Goal: Task Accomplishment & Management: Manage account settings

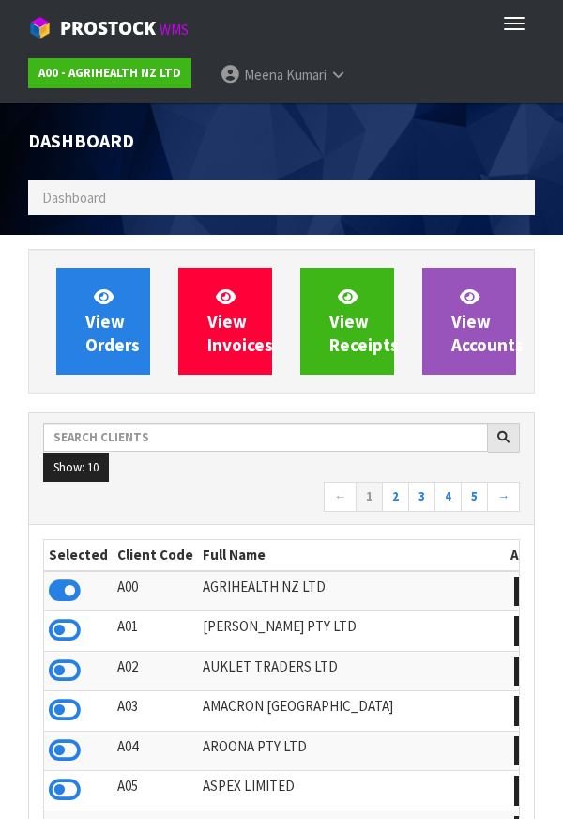
scroll to position [1486, 535]
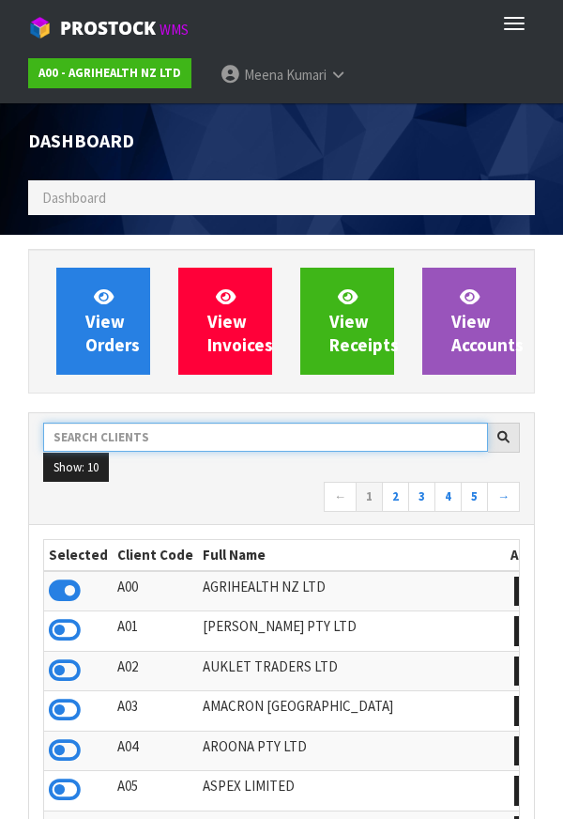
click at [206, 442] on input "text" at bounding box center [265, 437] width 445 height 29
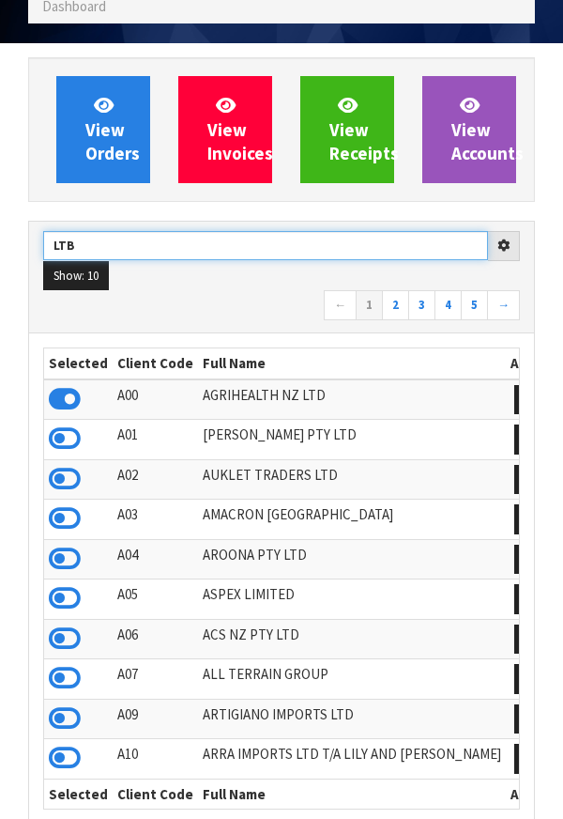
scroll to position [205, 0]
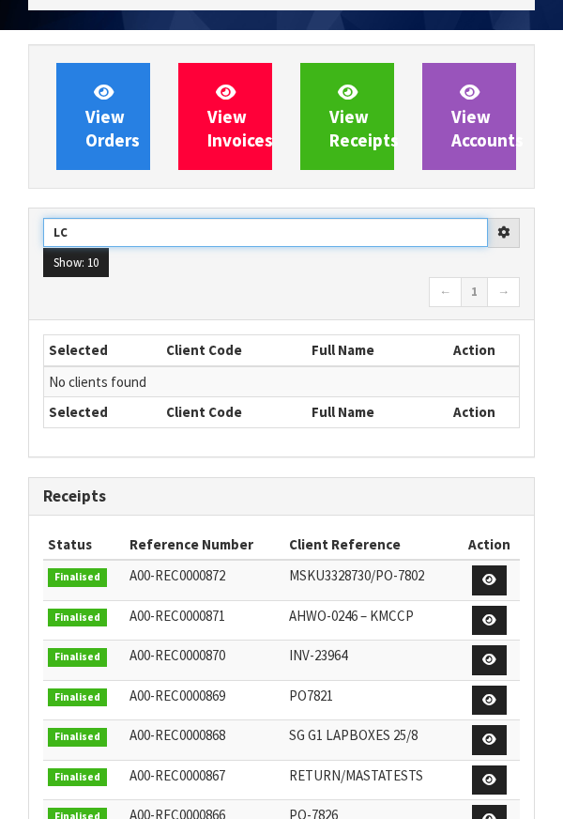
type input "L"
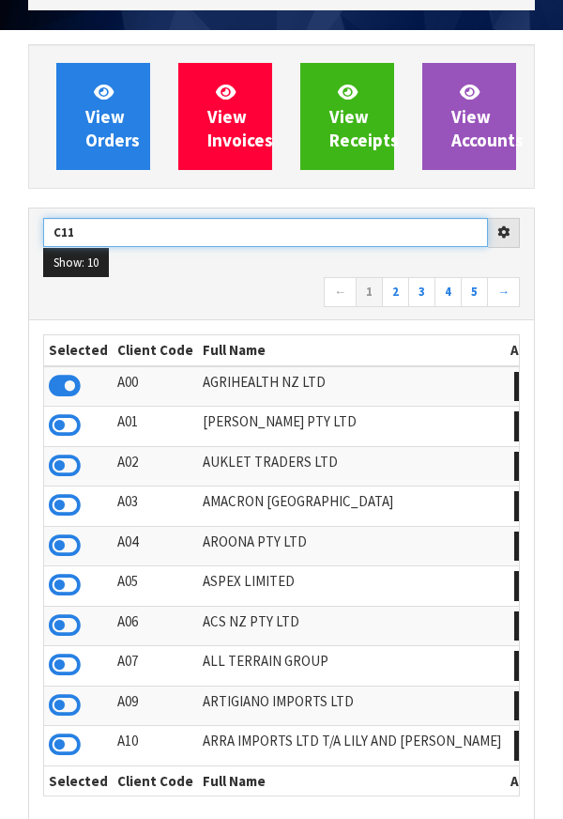
type input "C11"
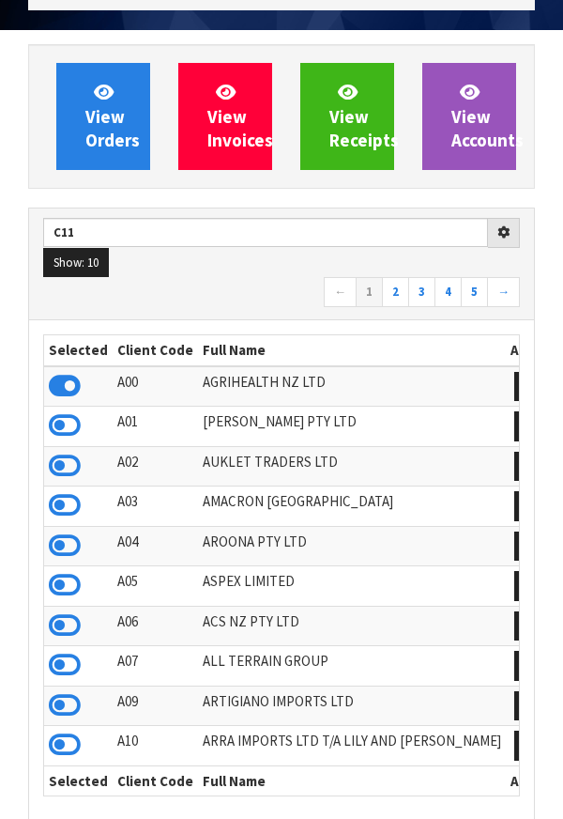
click at [220, 298] on nav "← 1 2 3 4 5 →" at bounding box center [281, 293] width 477 height 33
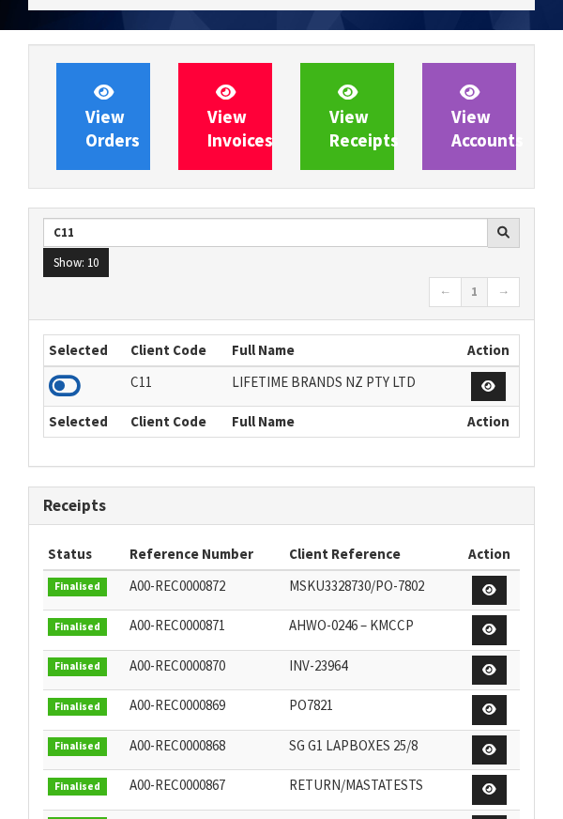
click at [71, 386] on icon at bounding box center [65, 386] width 32 height 28
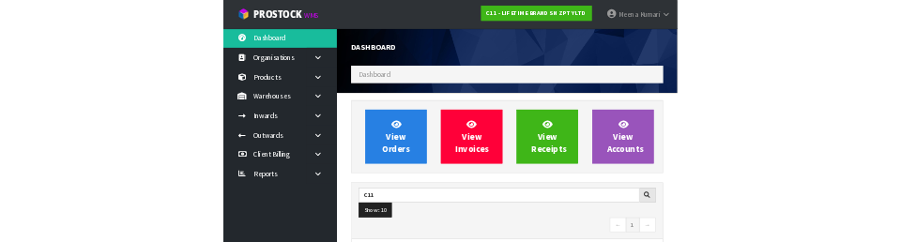
scroll to position [1530, 648]
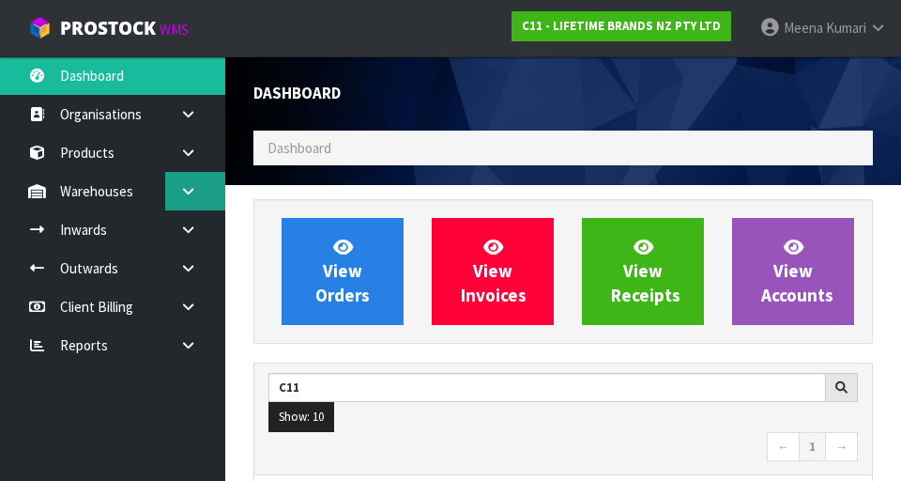
click at [200, 181] on link at bounding box center [195, 191] width 60 height 39
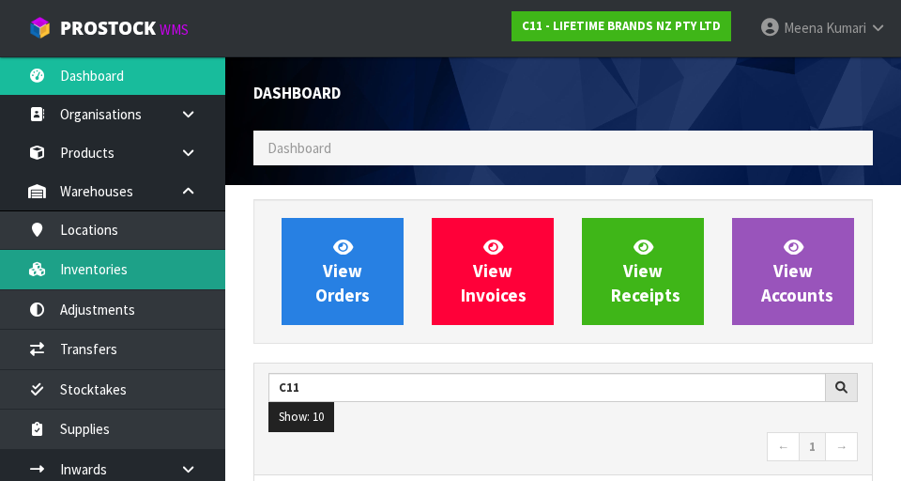
click at [160, 273] on link "Inventories" at bounding box center [112, 269] width 225 height 39
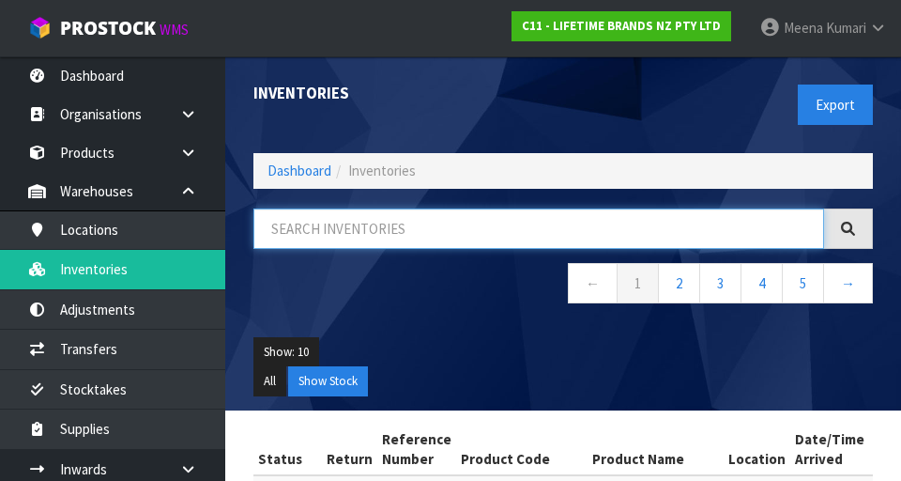
click at [414, 227] on input "text" at bounding box center [539, 228] width 571 height 40
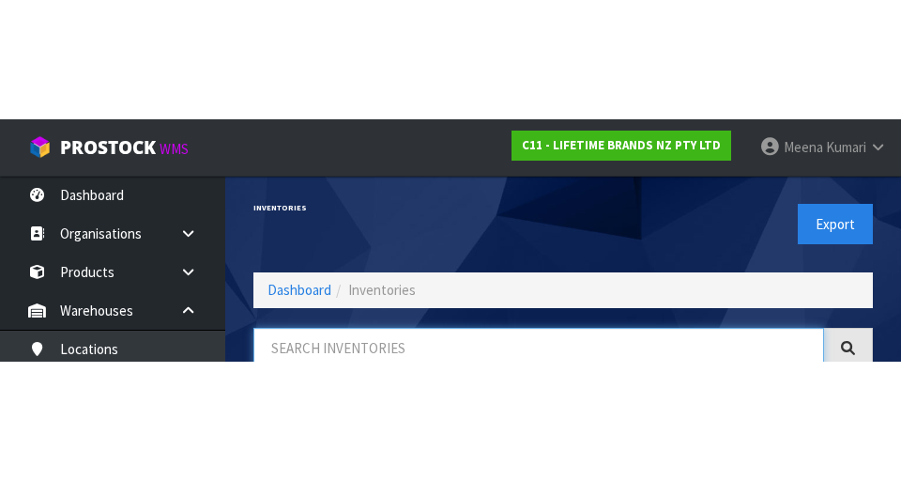
scroll to position [107, 0]
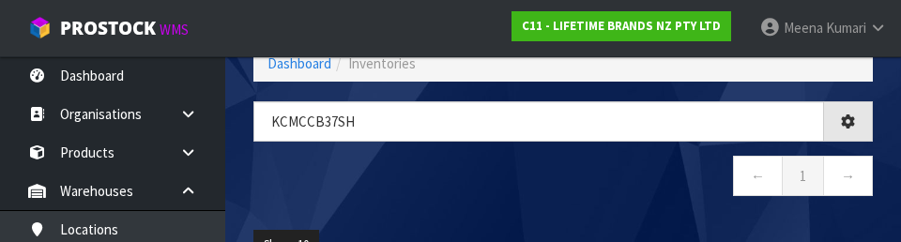
click at [559, 177] on nav "← 1 →" at bounding box center [564, 179] width 620 height 46
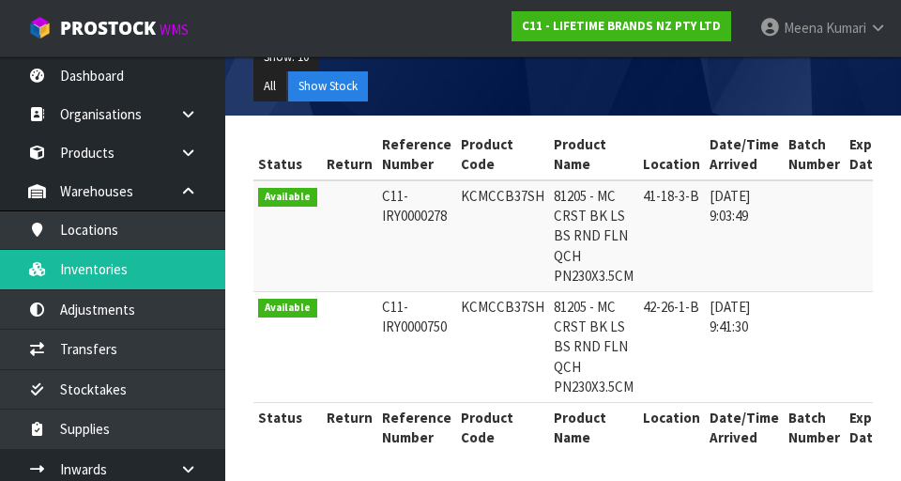
scroll to position [0, 0]
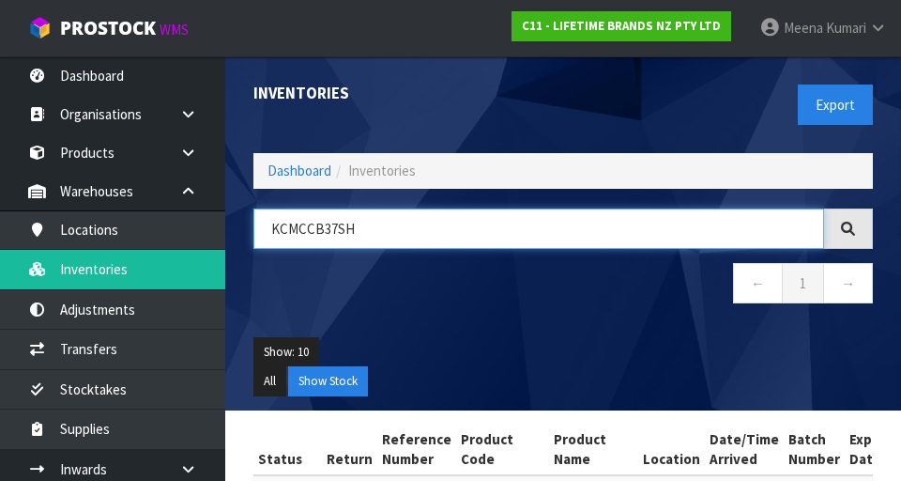
click at [485, 236] on input "KCMCCB37SH" at bounding box center [539, 228] width 571 height 40
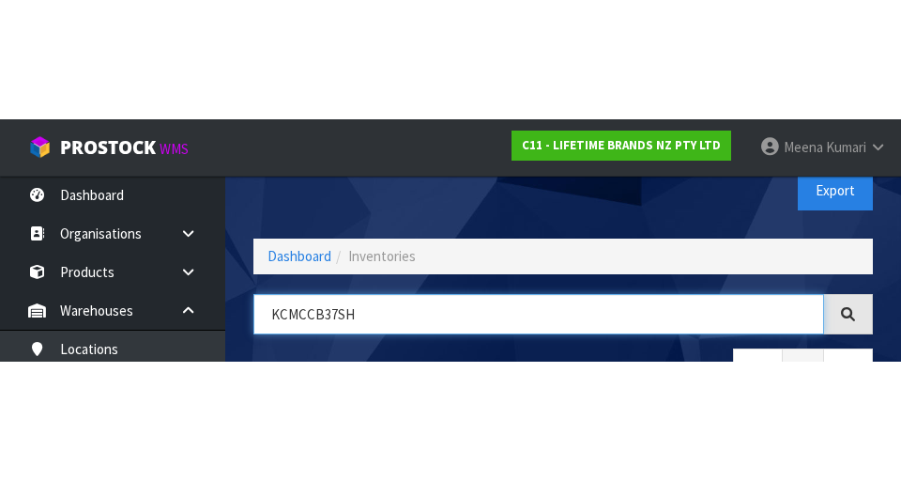
scroll to position [107, 0]
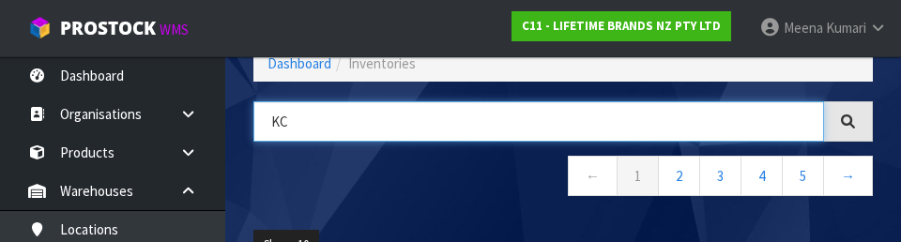
type input "K"
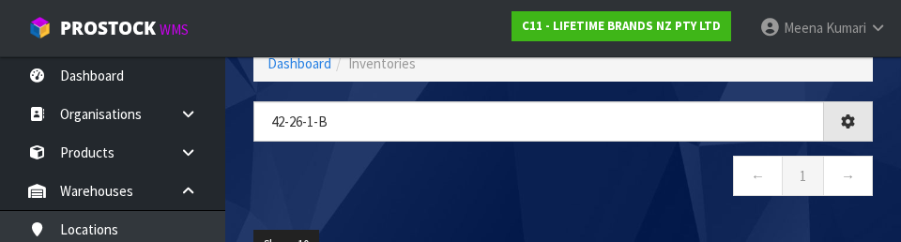
click at [443, 177] on nav "← 1 →" at bounding box center [564, 179] width 620 height 46
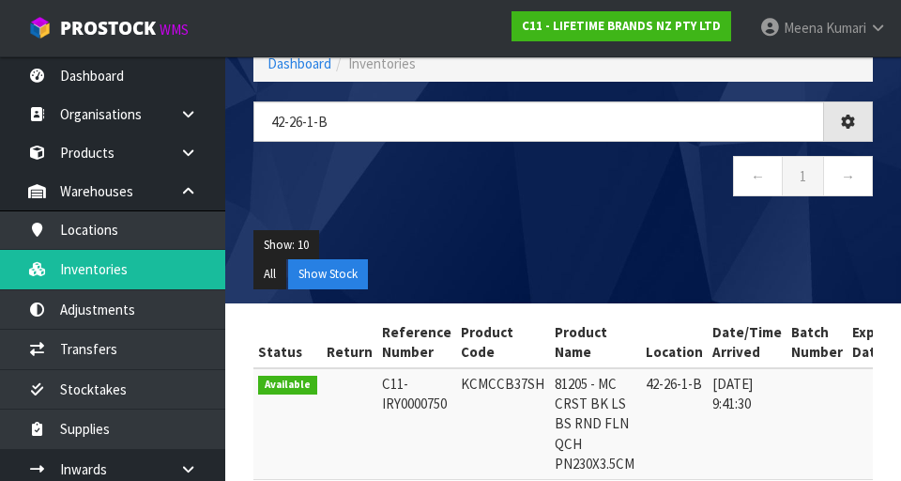
type input "42-26-1-B"
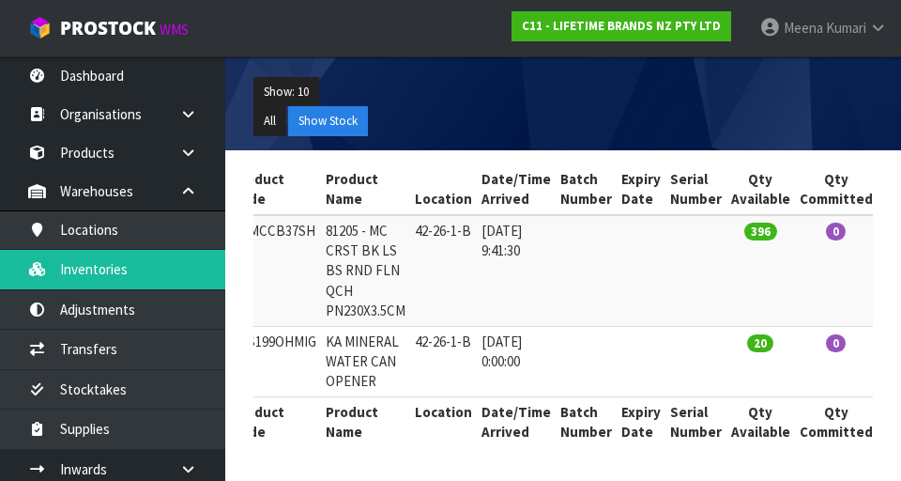
scroll to position [0, 0]
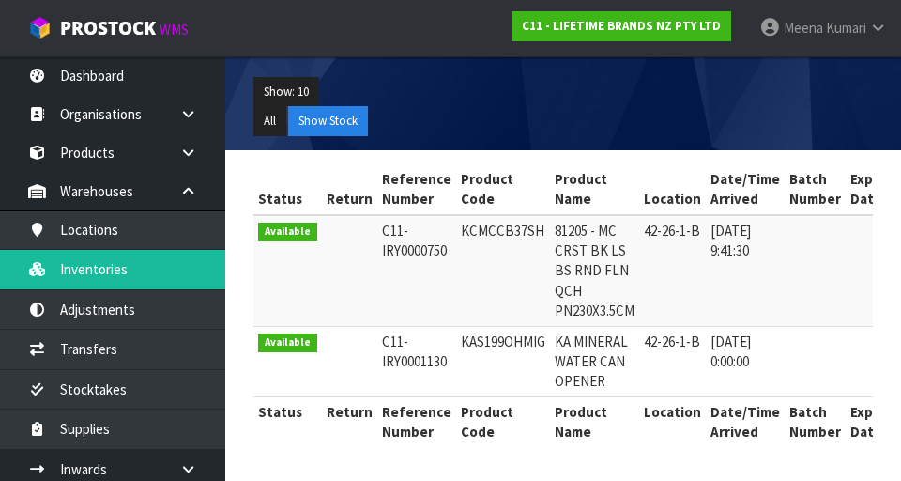
copy td "KCMCCB37SH"
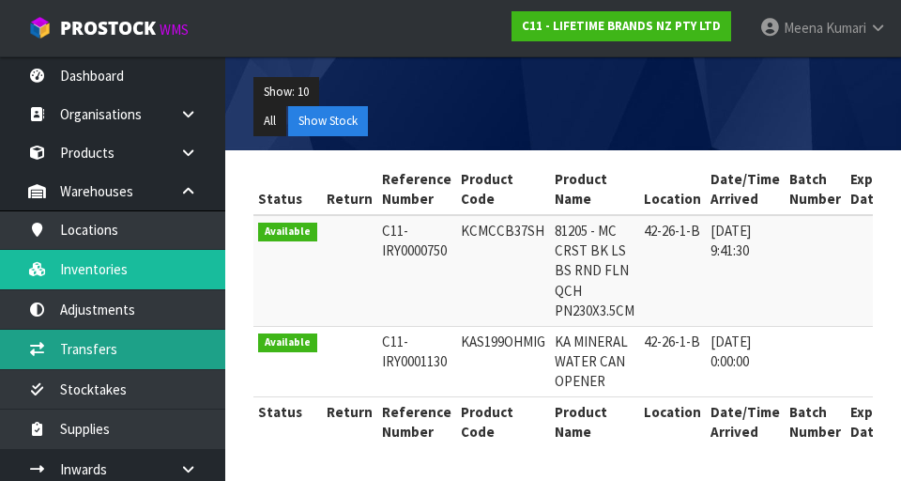
click at [123, 357] on link "Transfers" at bounding box center [112, 349] width 225 height 39
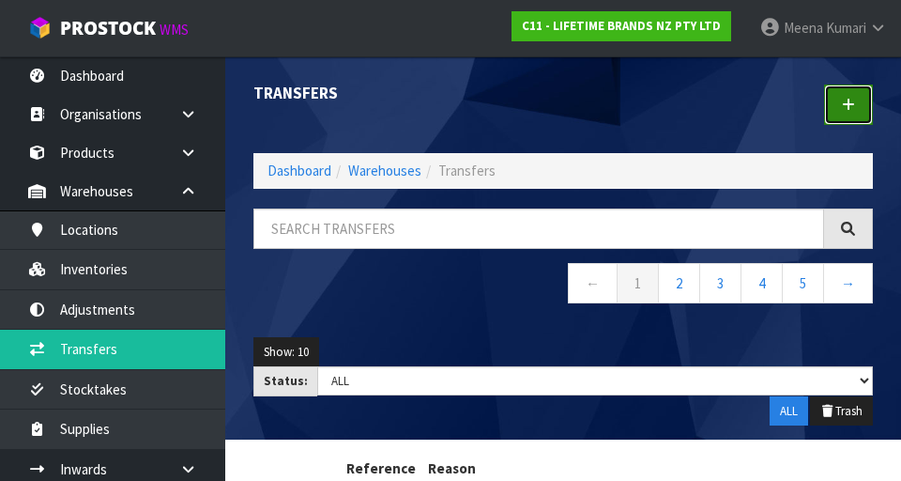
click at [562, 98] on link at bounding box center [848, 105] width 49 height 40
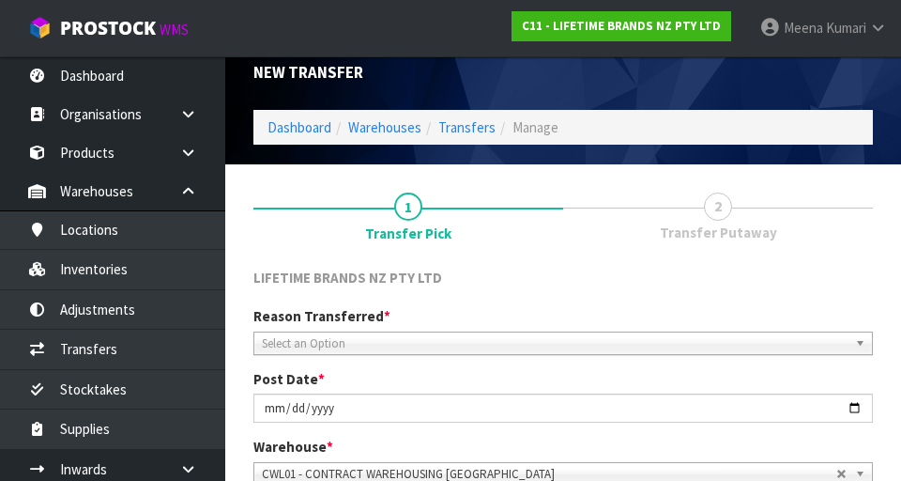
click at [470, 334] on span "Select an Option" at bounding box center [555, 343] width 586 height 23
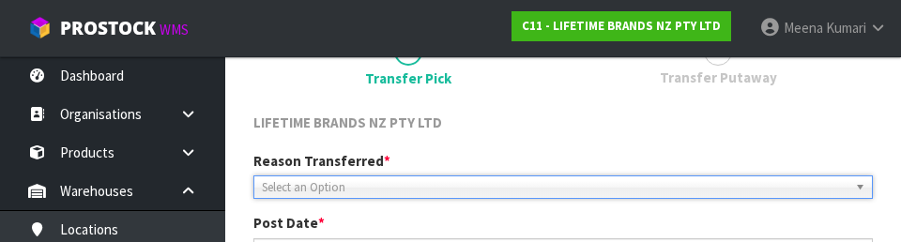
scroll to position [259, 0]
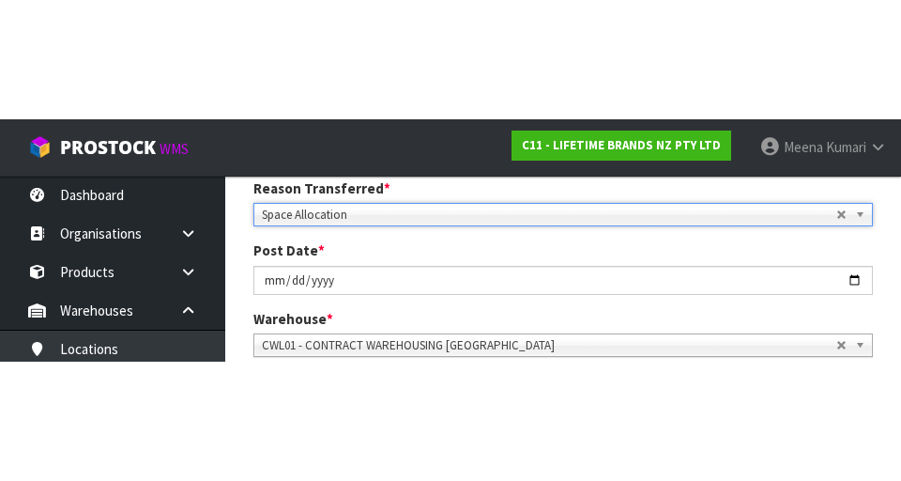
scroll to position [268, 0]
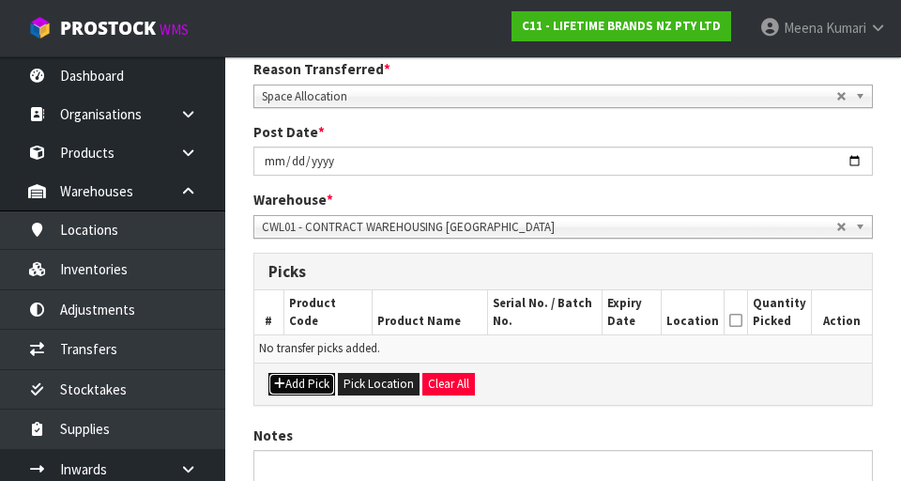
click at [316, 378] on button "Add Pick" at bounding box center [302, 384] width 67 height 23
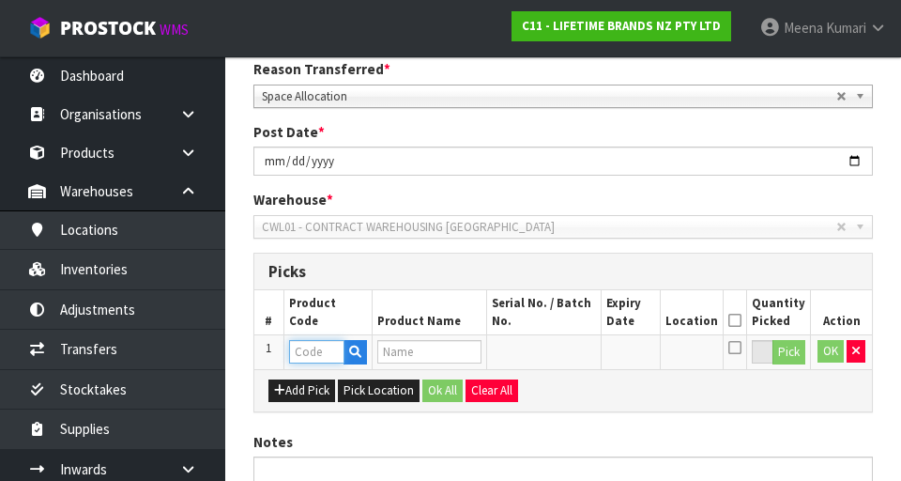
paste input "KCMCCB37SH"
type input "KCMCCB37SH"
type input "81205 - MC CRST BK LS BS RND FLN QCH PN230X3.5CM"
type input "KCMCCB37SH"
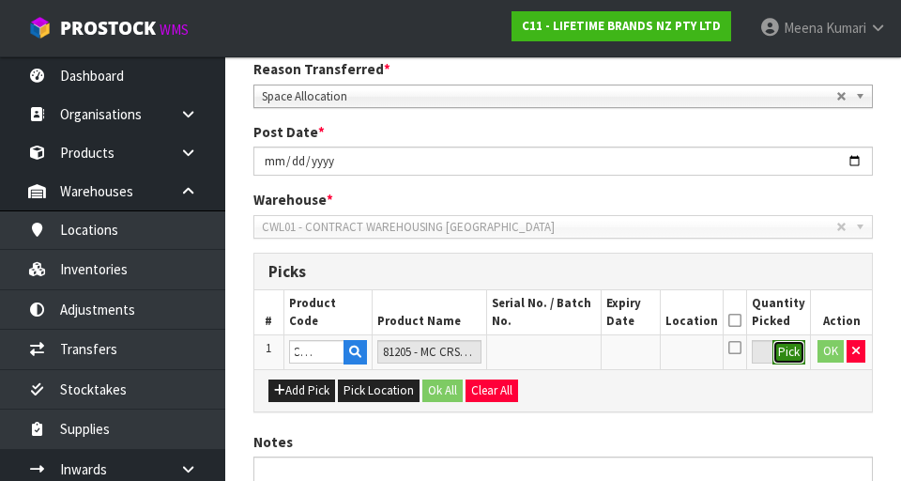
click at [562, 352] on button "Pick" at bounding box center [789, 352] width 33 height 24
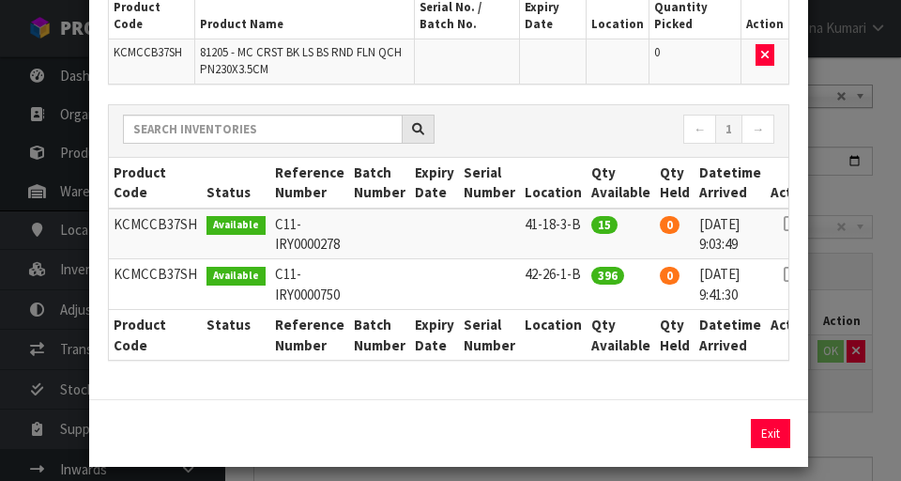
scroll to position [162, 0]
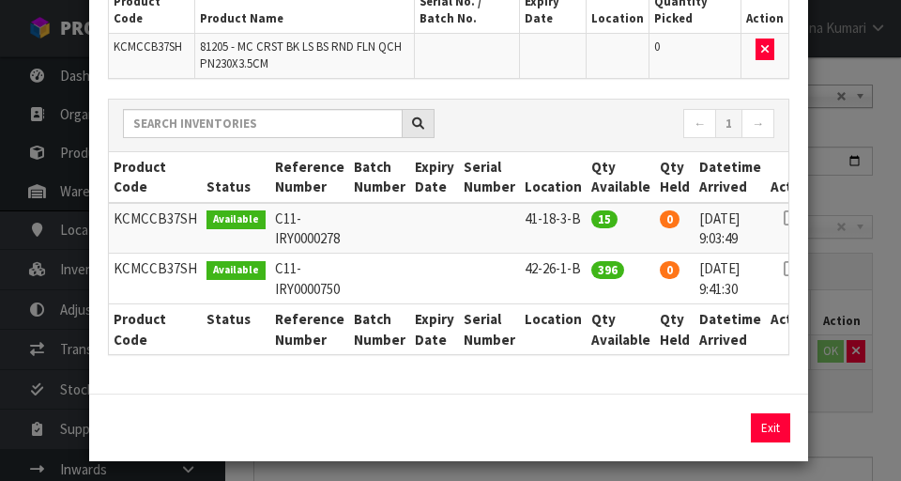
click at [562, 270] on icon at bounding box center [791, 269] width 15 height 1
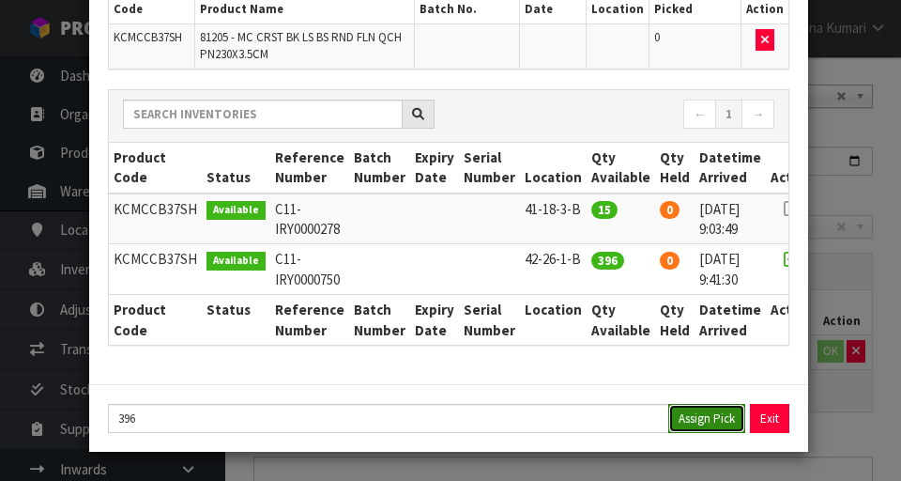
click at [562, 427] on button "Assign Pick" at bounding box center [707, 418] width 77 height 29
type input "396"
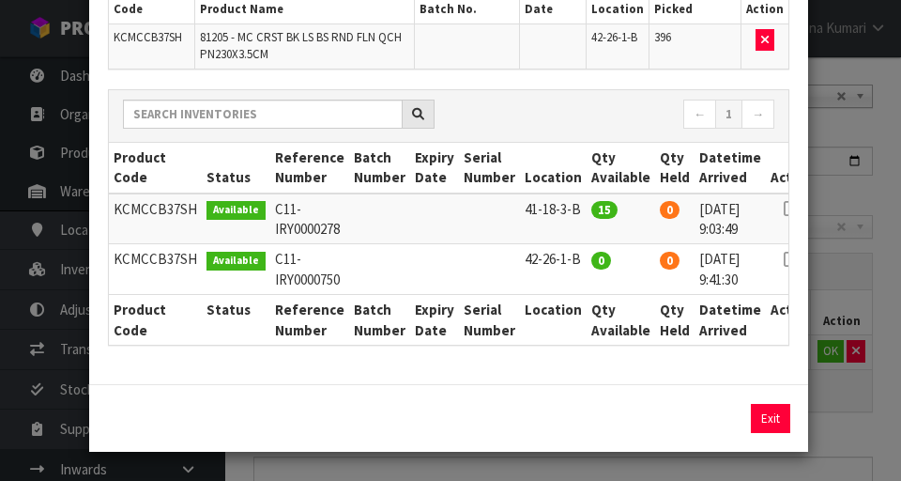
click at [562, 434] on div "Pick Line Picks Product Code Product Name Serial No. / Batch No. Expiry Date Lo…" at bounding box center [450, 240] width 901 height 481
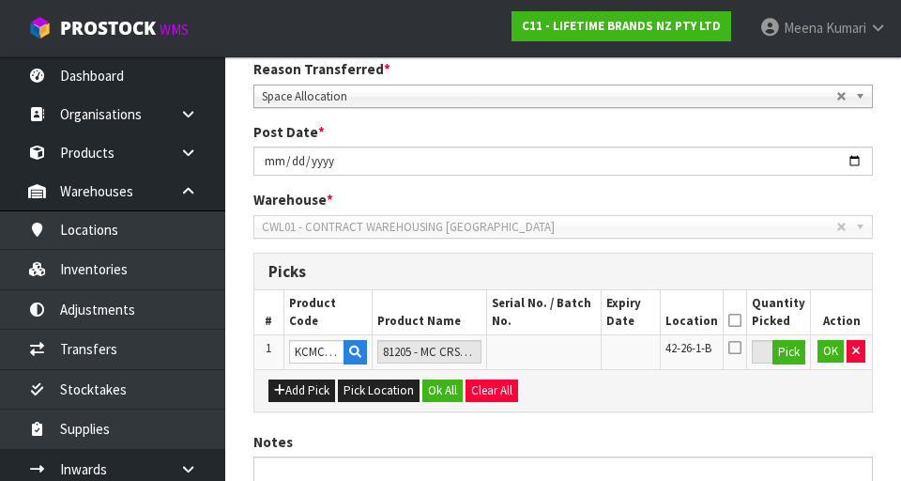
click at [562, 320] on icon at bounding box center [735, 320] width 13 height 1
click at [562, 357] on button "OK" at bounding box center [831, 351] width 26 height 23
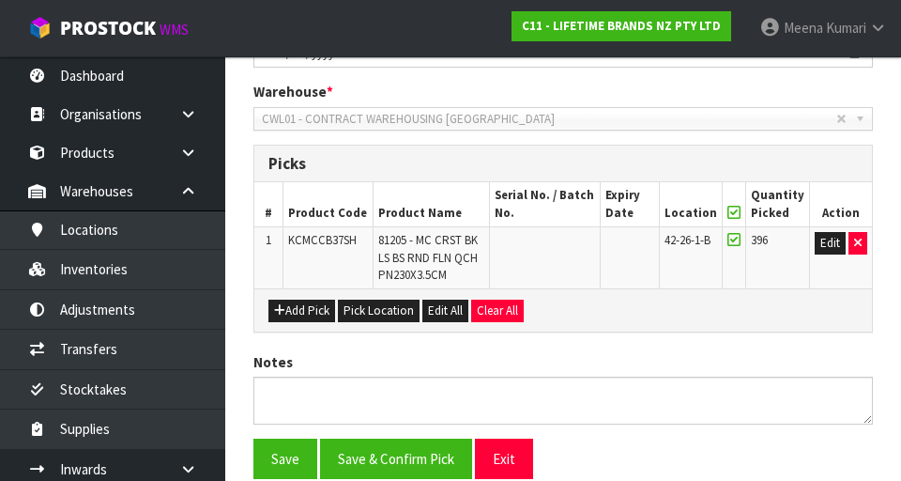
scroll to position [456, 0]
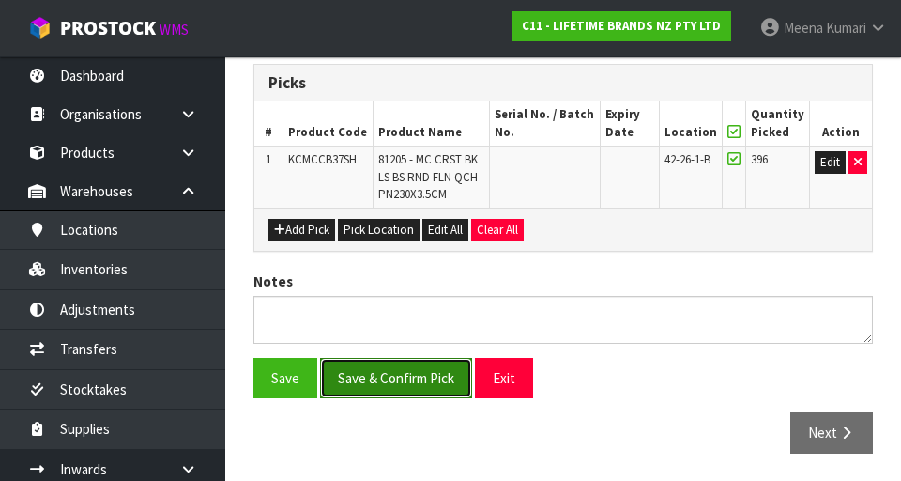
click at [422, 381] on button "Save & Confirm Pick" at bounding box center [396, 378] width 152 height 40
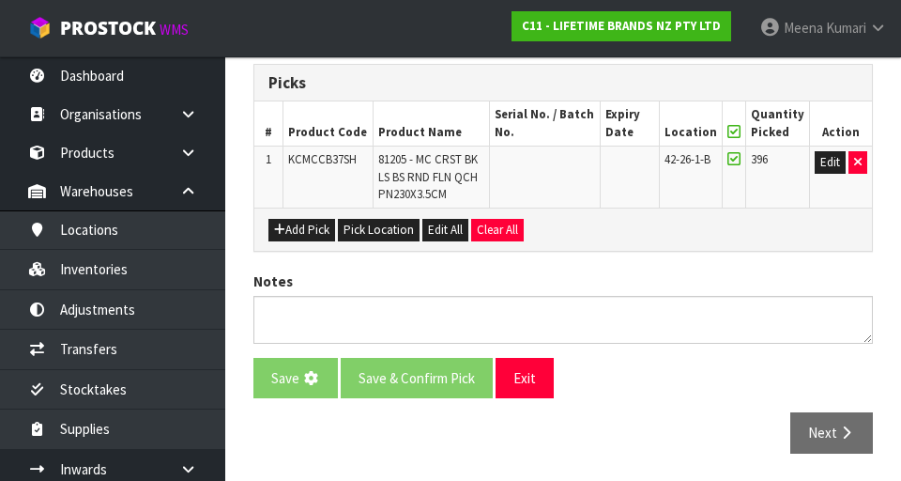
scroll to position [0, 0]
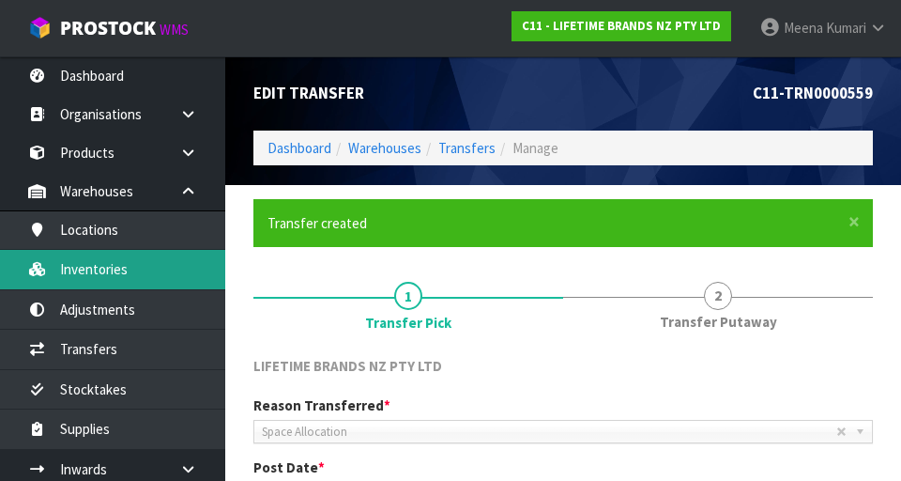
click at [137, 276] on link "Inventories" at bounding box center [112, 269] width 225 height 39
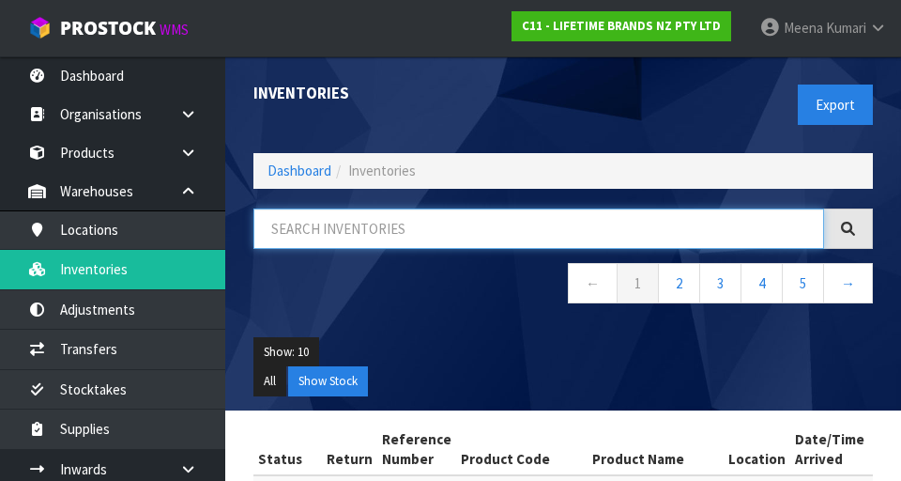
click at [451, 220] on input "text" at bounding box center [539, 228] width 571 height 40
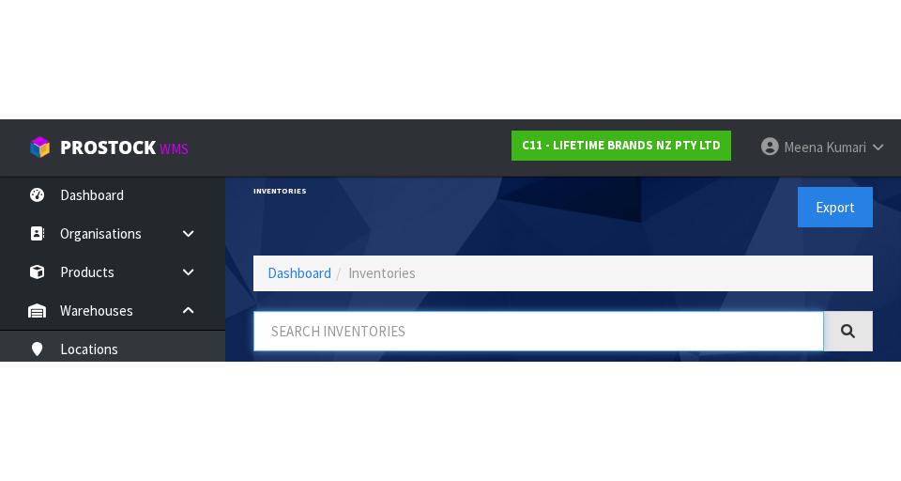
scroll to position [107, 0]
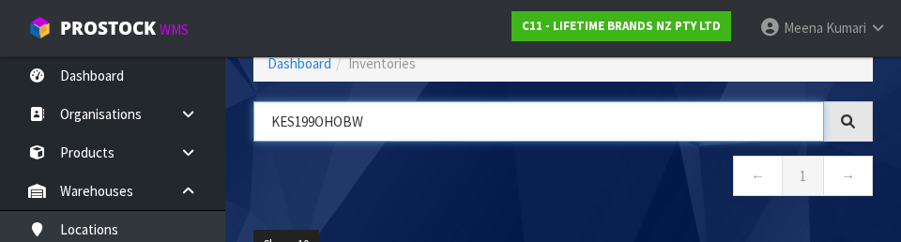
click at [472, 127] on input "KES199OHOBW" at bounding box center [539, 121] width 571 height 40
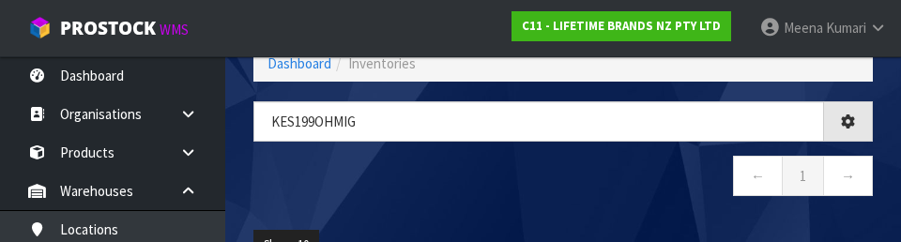
click at [552, 188] on nav "← 1 →" at bounding box center [564, 179] width 620 height 46
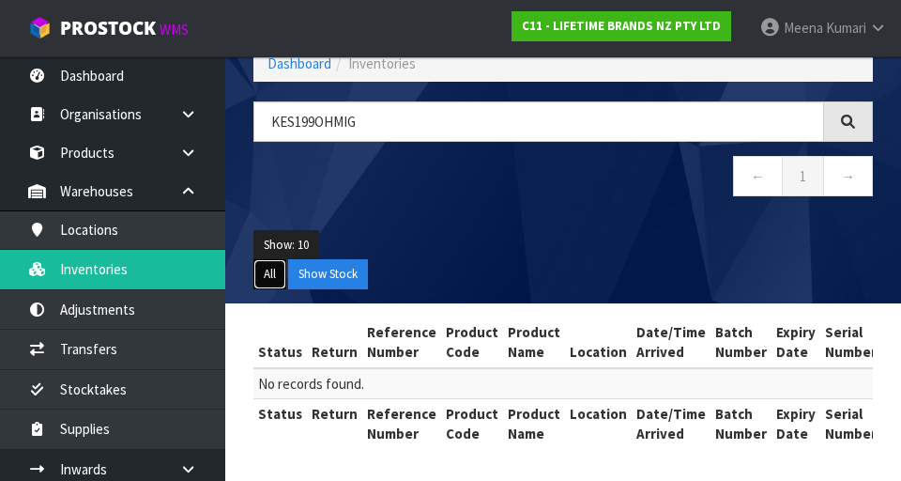
click at [276, 264] on button "All" at bounding box center [270, 274] width 33 height 30
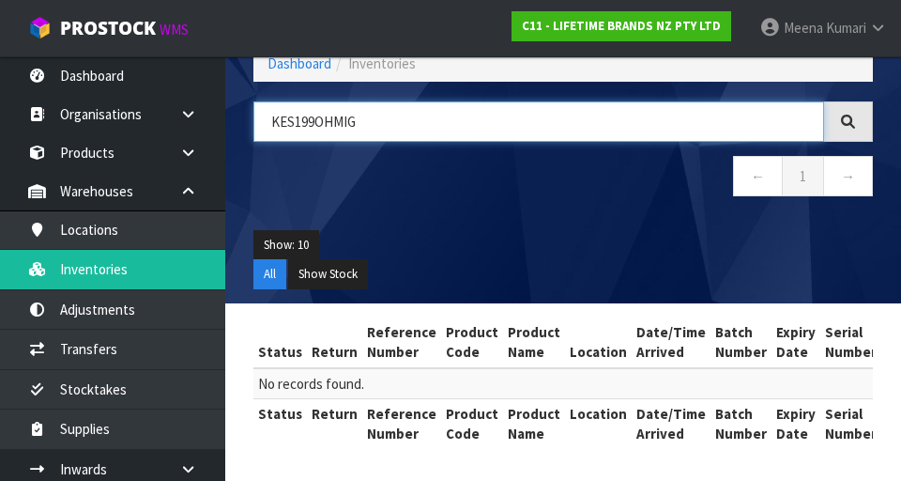
click at [329, 128] on input "KES199OHMIG" at bounding box center [539, 121] width 571 height 40
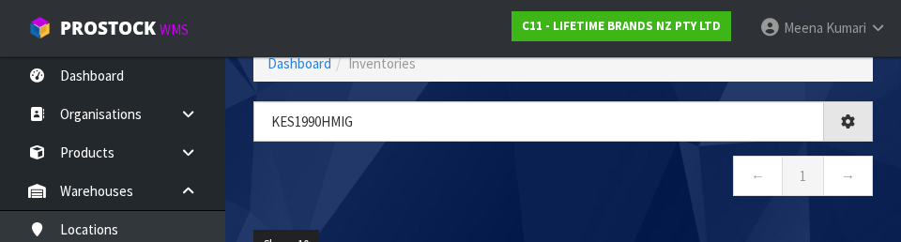
click at [562, 181] on nav "← 1 →" at bounding box center [564, 179] width 620 height 46
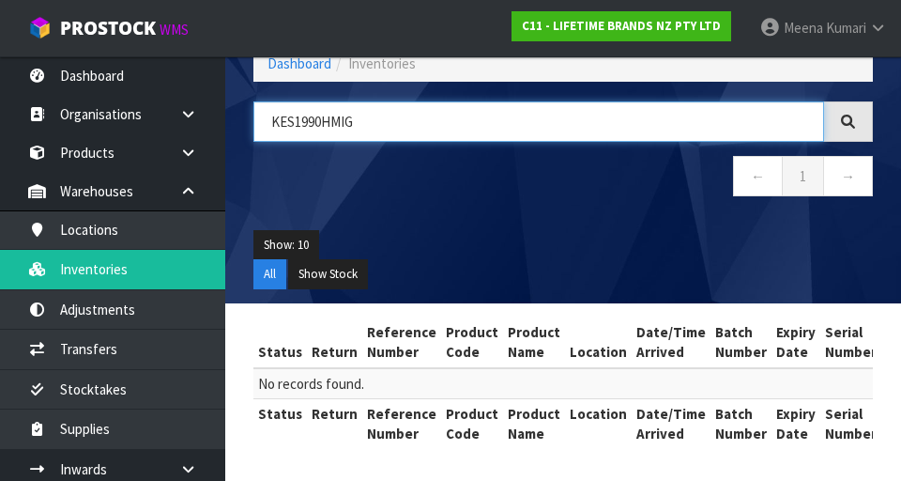
click at [280, 127] on input "KES1990HMIG" at bounding box center [539, 121] width 571 height 40
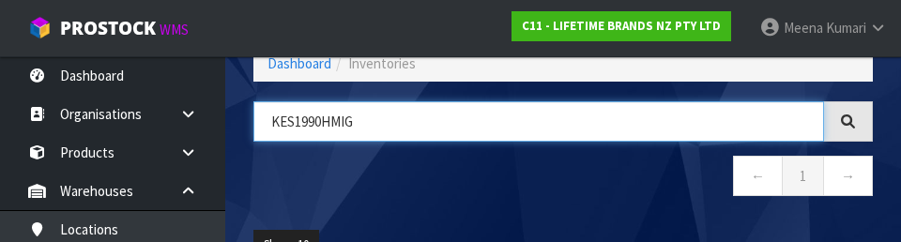
click at [282, 127] on input "KES1990HMIG" at bounding box center [539, 121] width 571 height 40
click at [291, 123] on input "KES1990HMIG" at bounding box center [539, 121] width 571 height 40
click at [282, 126] on input "KES1990HMIG" at bounding box center [539, 121] width 571 height 40
click at [281, 114] on input "KES1990HMIG" at bounding box center [539, 121] width 571 height 40
click at [291, 126] on input "KES1990HMIG" at bounding box center [539, 121] width 571 height 40
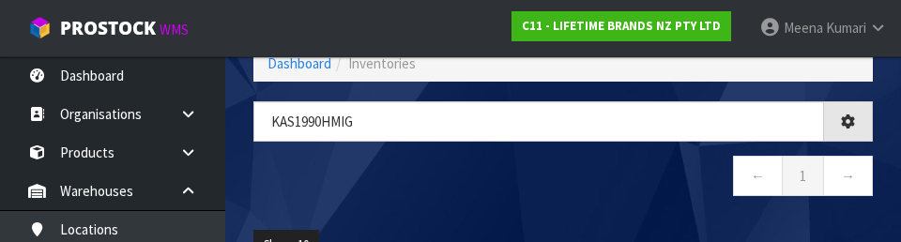
click at [551, 182] on nav "← 1 →" at bounding box center [564, 179] width 620 height 46
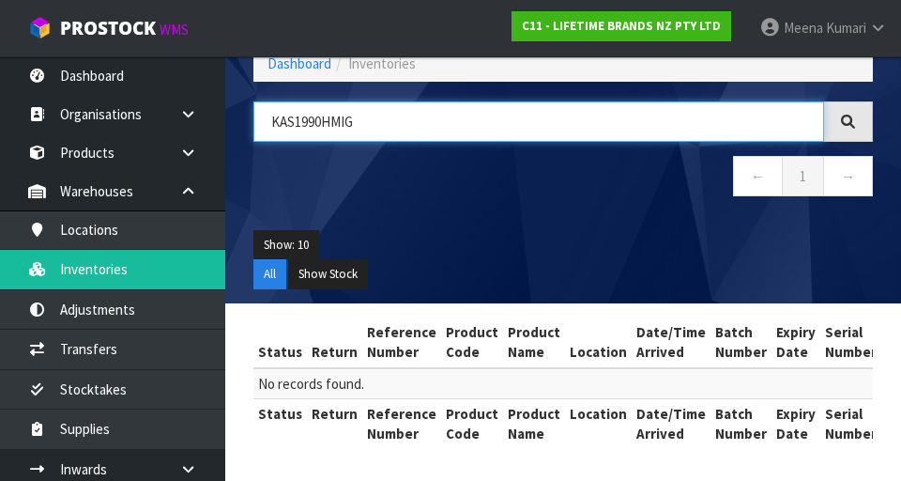
click at [335, 122] on input "KAS1990HMIG" at bounding box center [539, 121] width 571 height 40
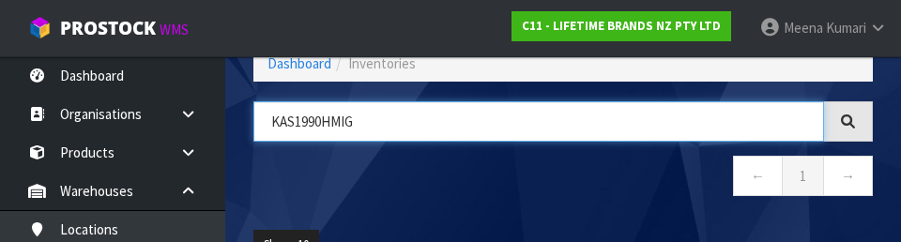
click at [322, 128] on input "KAS1990HMIG" at bounding box center [539, 121] width 571 height 40
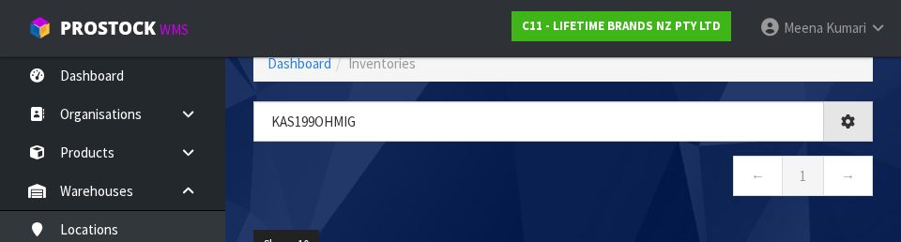
click at [562, 192] on nav "← 1 →" at bounding box center [564, 179] width 620 height 46
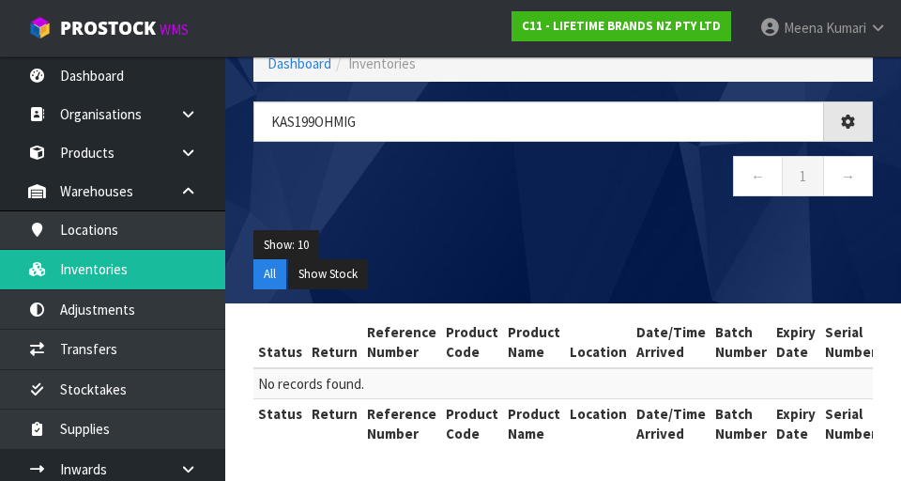
type input "KAS199OHMIG"
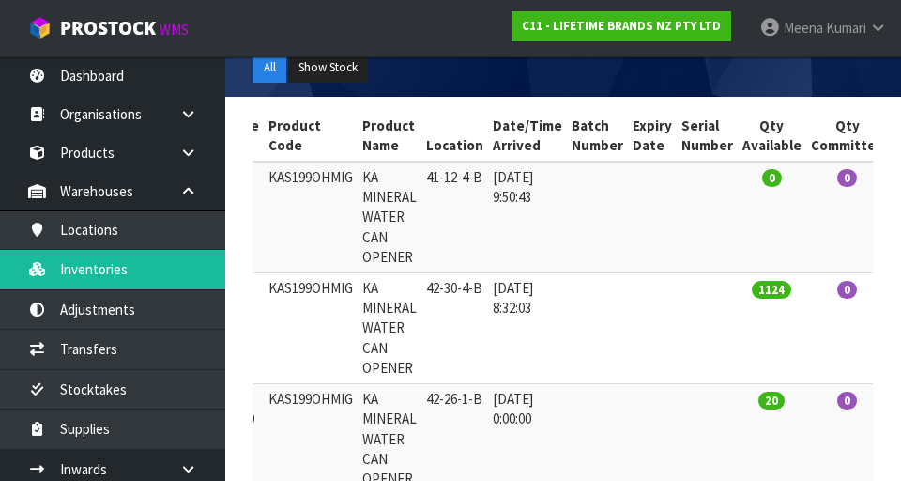
scroll to position [0, 0]
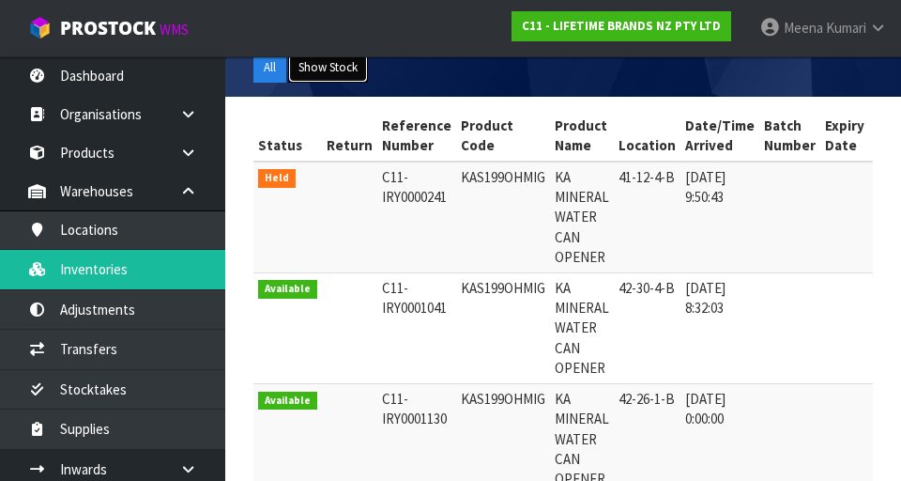
click at [357, 75] on button "Show Stock" at bounding box center [328, 68] width 80 height 30
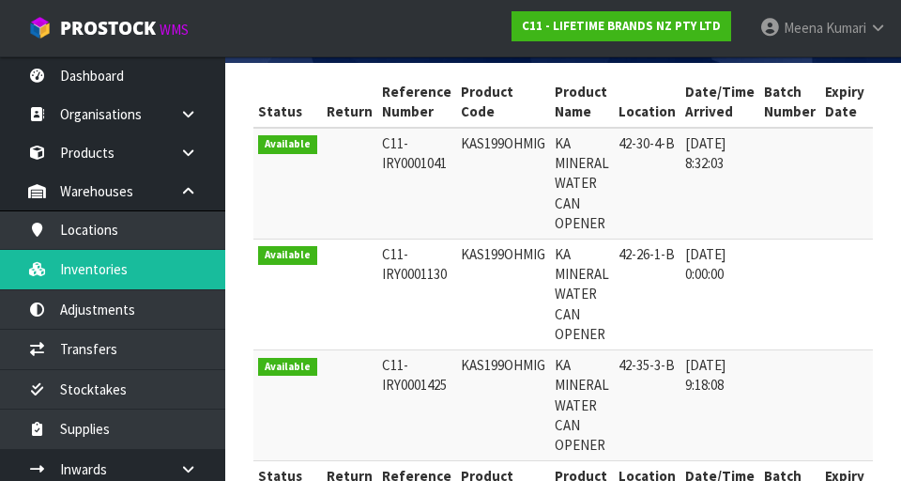
copy td "KAS199OHMIG"
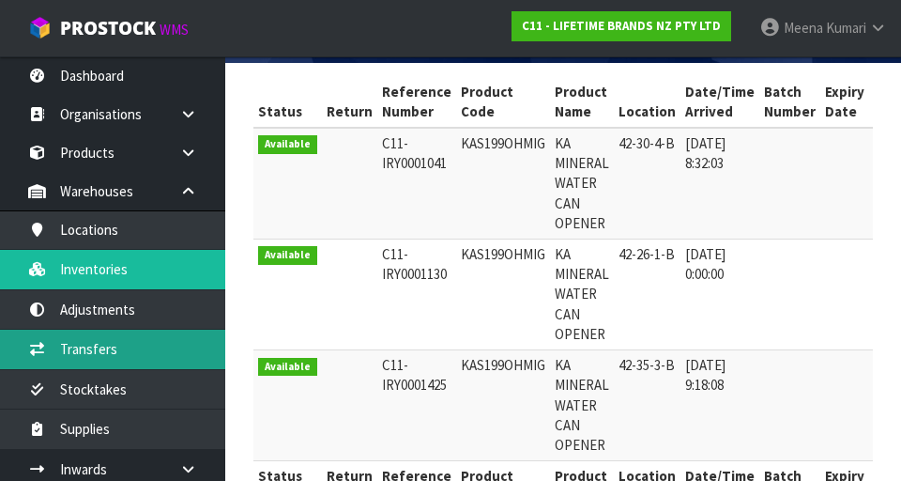
click at [133, 350] on link "Transfers" at bounding box center [112, 349] width 225 height 39
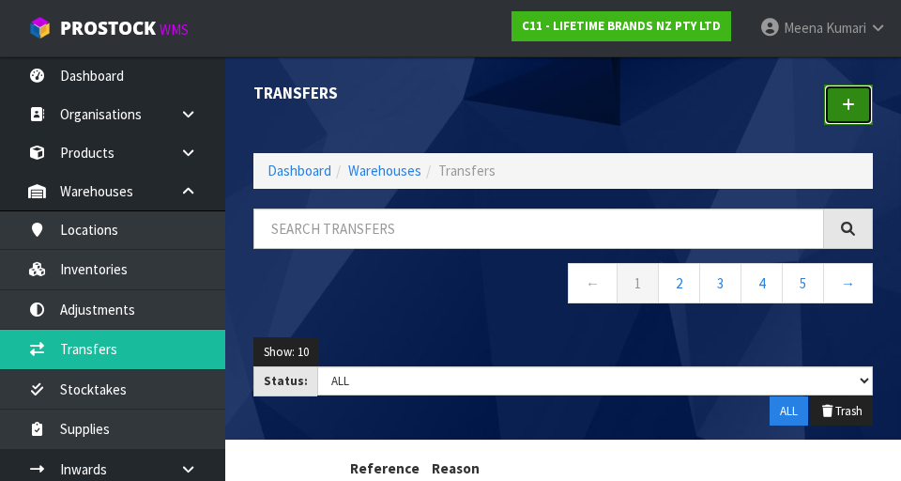
click at [562, 111] on link at bounding box center [848, 105] width 49 height 40
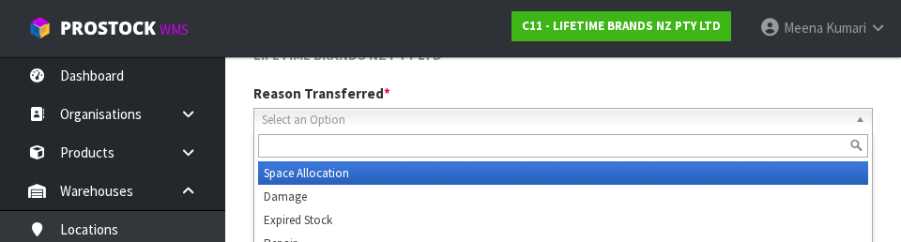
scroll to position [259, 0]
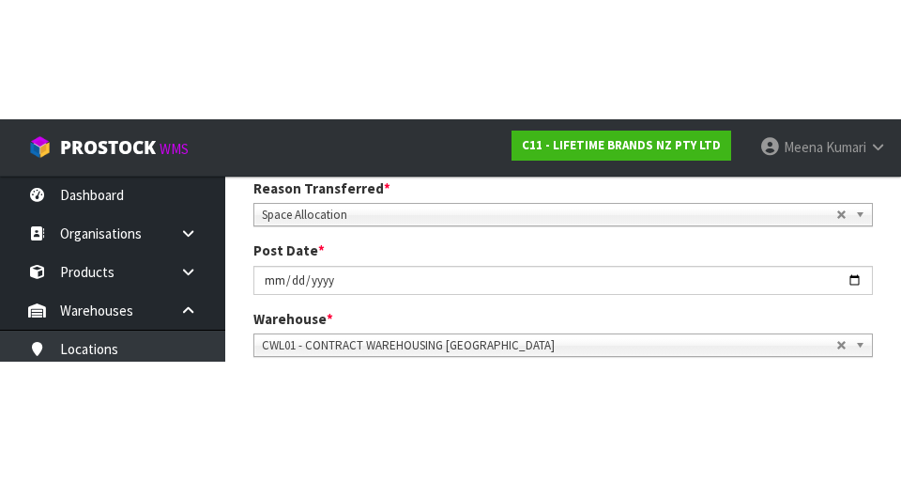
scroll to position [268, 0]
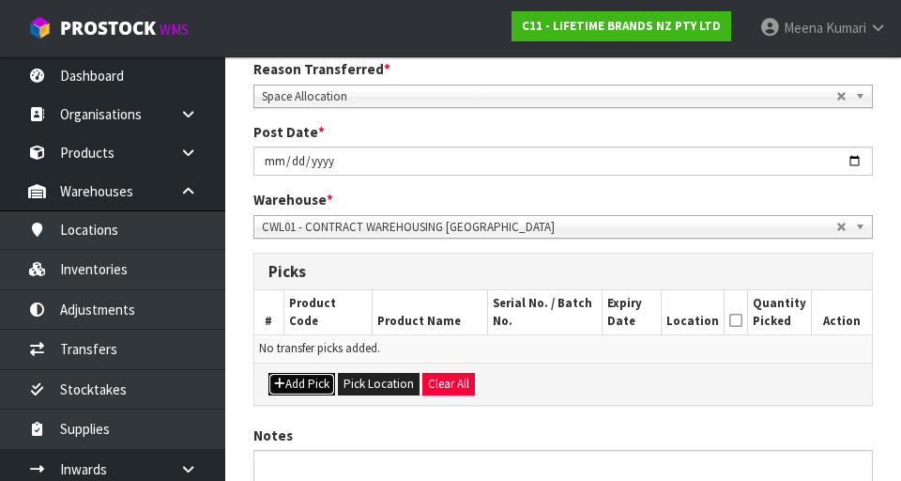
click at [310, 386] on button "Add Pick" at bounding box center [302, 384] width 67 height 23
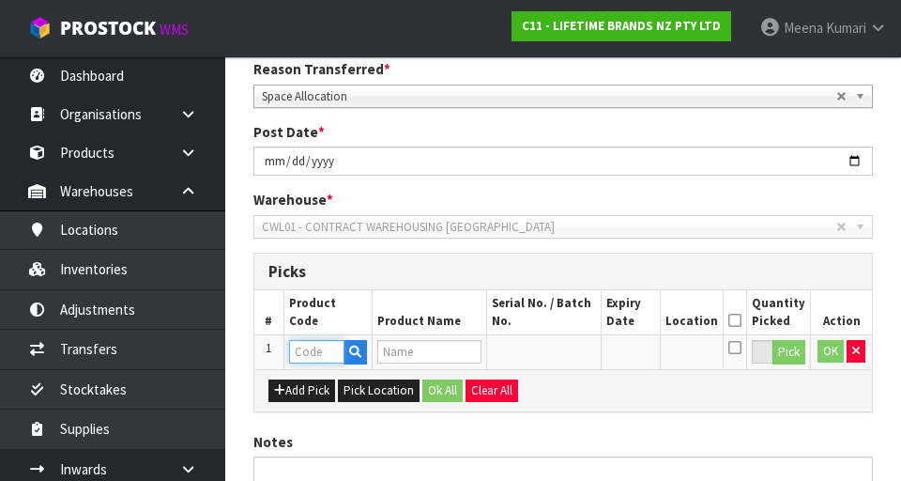
paste input "KAS199OHMIG"
type input "KAS199OHMIG"
type input "KA MINERAL WATER CAN OPENER"
type input "KAS199OHMIG"
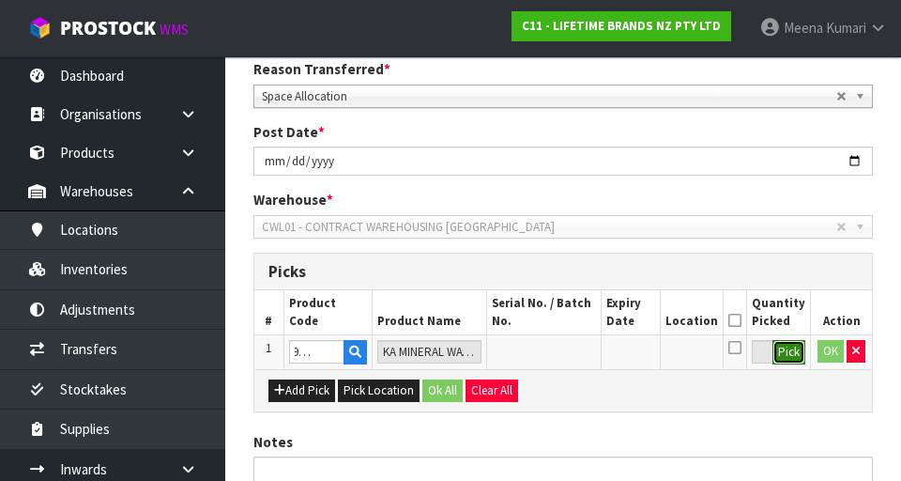
click at [562, 355] on button "Pick" at bounding box center [789, 352] width 33 height 24
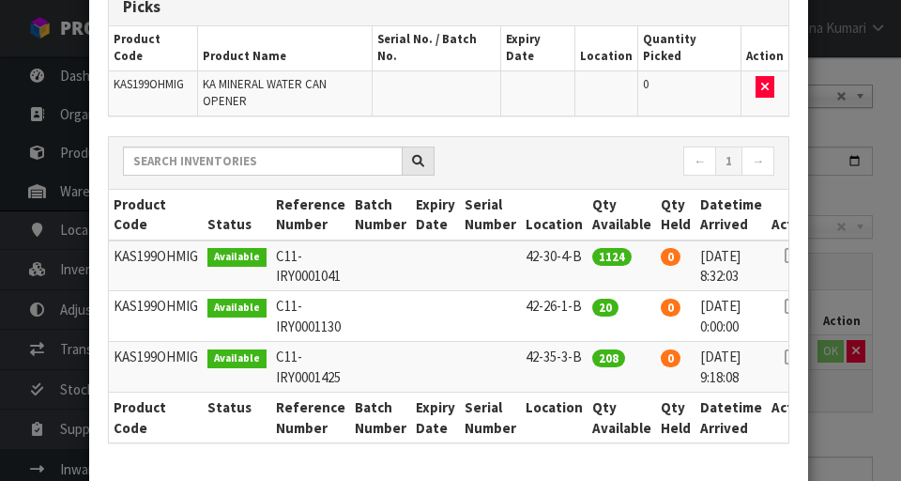
scroll to position [124, 0]
click at [562, 306] on icon at bounding box center [792, 306] width 15 height 1
type input "20"
click at [562, 424] on div "Pick Line Picks Product Code Product Name Serial No. / Batch No. Expiry Date Lo…" at bounding box center [450, 240] width 901 height 481
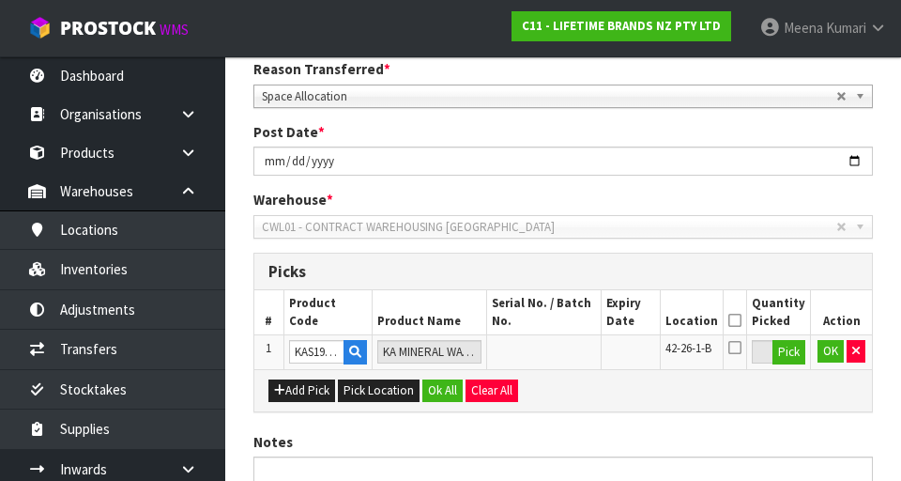
click at [562, 320] on icon at bounding box center [735, 320] width 13 height 1
click at [562, 355] on button "OK" at bounding box center [831, 351] width 26 height 23
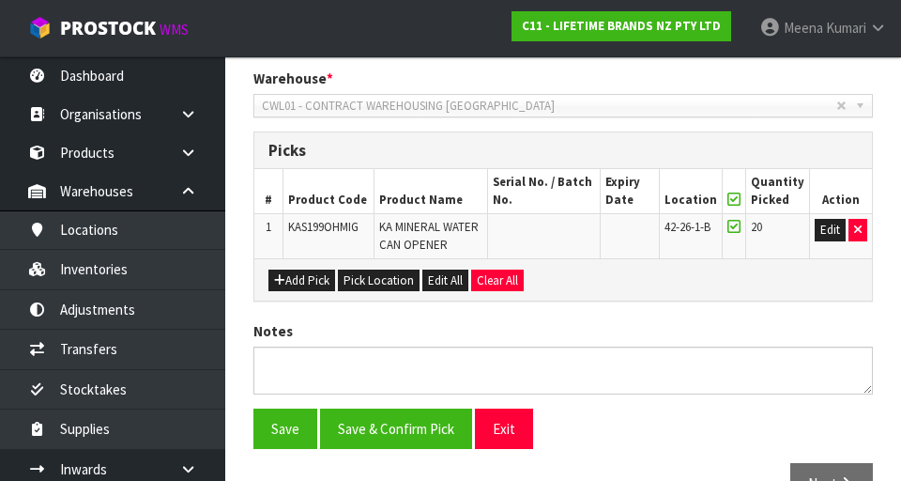
scroll to position [439, 0]
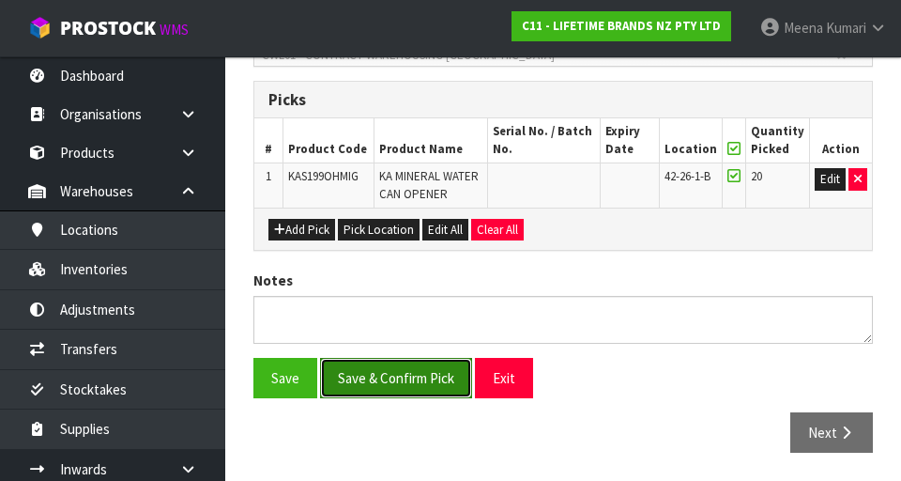
click at [423, 387] on button "Save & Confirm Pick" at bounding box center [396, 378] width 152 height 40
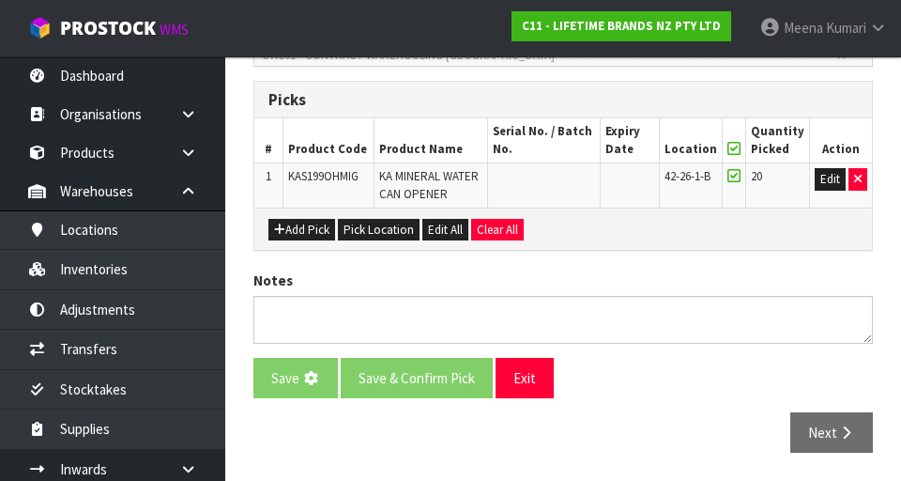
scroll to position [0, 0]
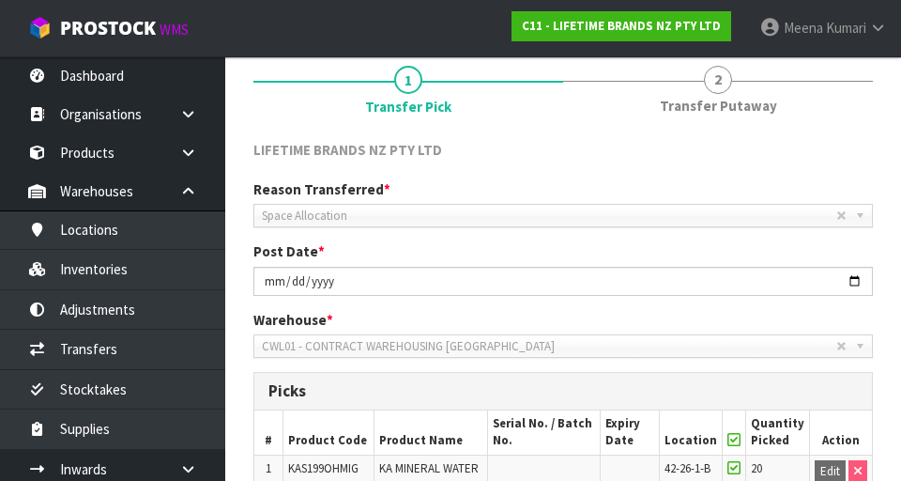
scroll to position [465, 0]
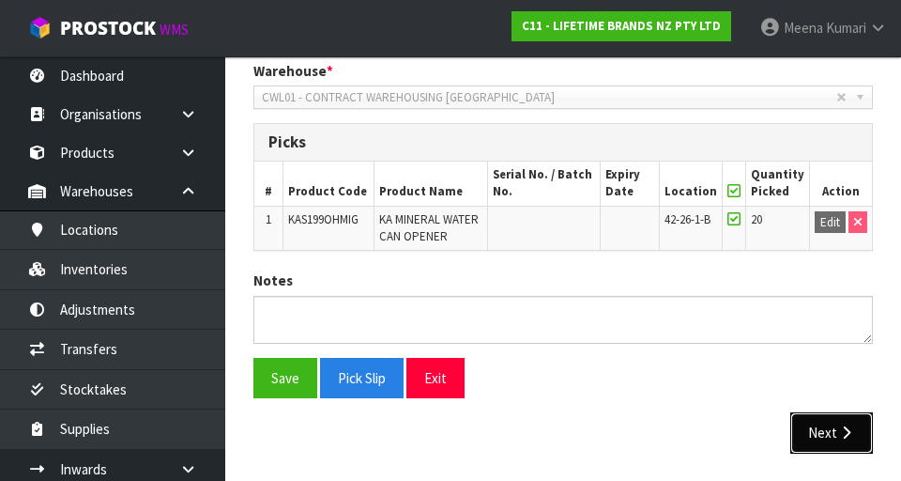
click at [562, 438] on icon "button" at bounding box center [847, 432] width 18 height 14
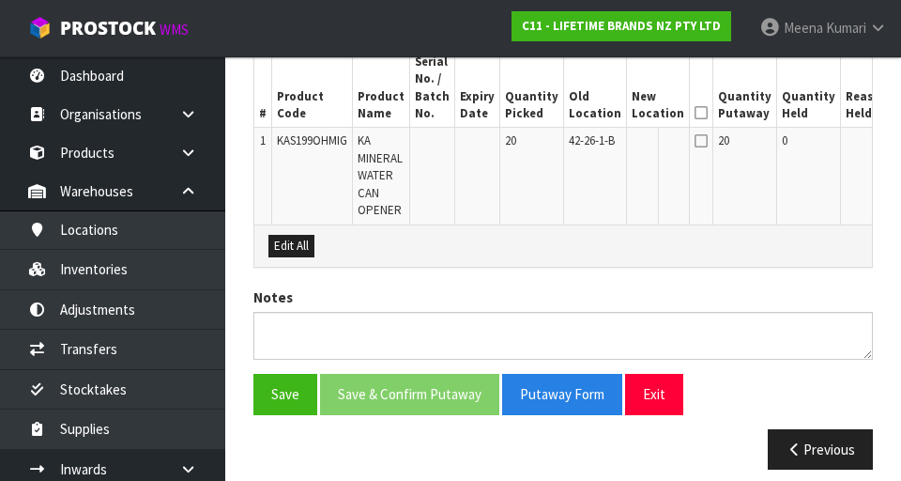
scroll to position [581, 0]
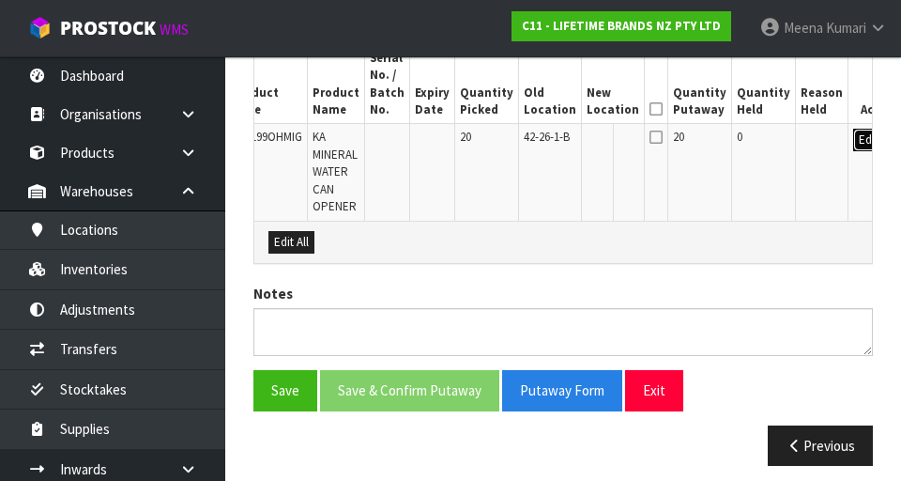
click at [562, 141] on button "Edit" at bounding box center [869, 140] width 31 height 23
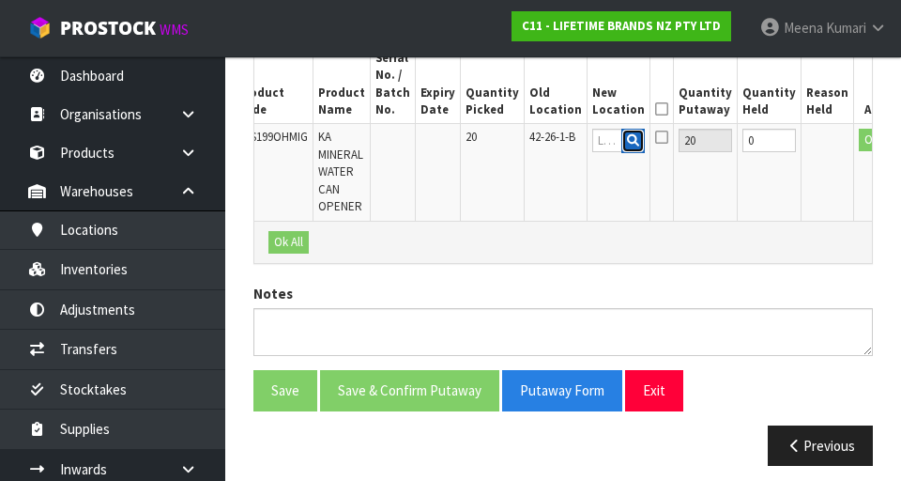
click at [562, 149] on button "button" at bounding box center [633, 141] width 23 height 24
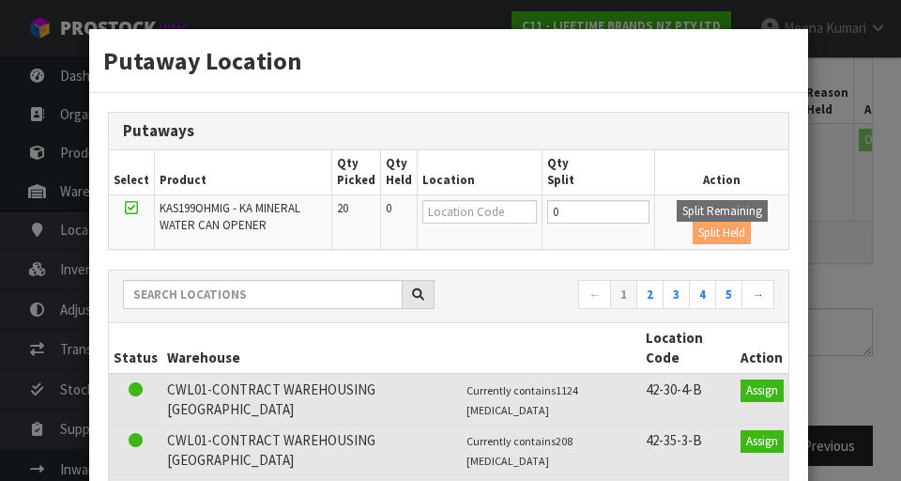
click at [562, 285] on div "Putaway Location Putaways Select Product Qty Picked Qty Held Location Qty Split…" at bounding box center [450, 240] width 901 height 481
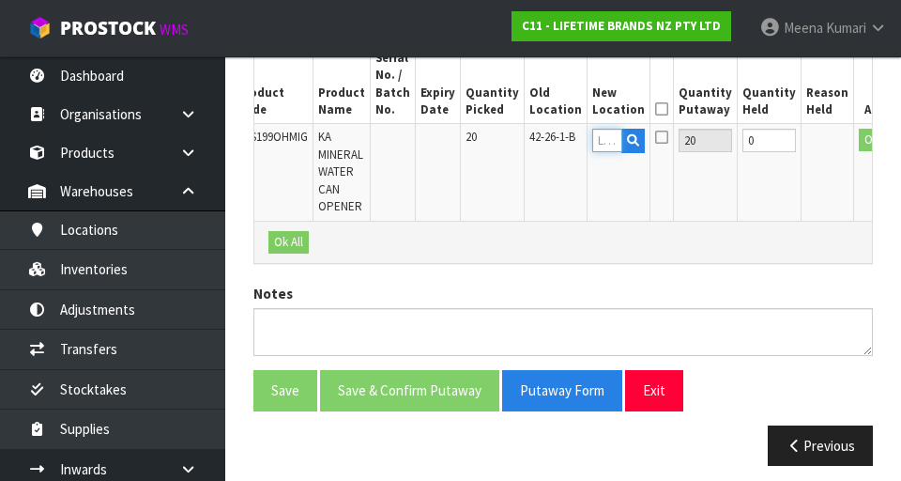
click at [562, 141] on input "text" at bounding box center [608, 140] width 30 height 23
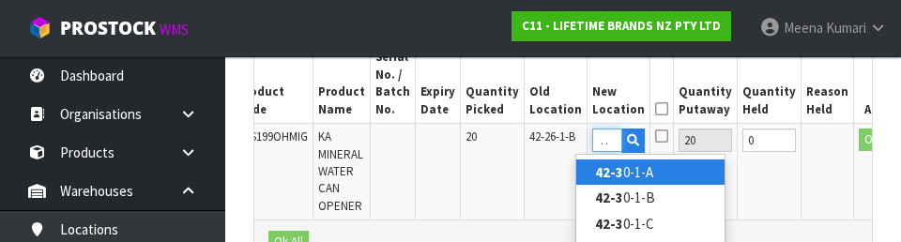
scroll to position [0, 15]
type input "42-30-4-B"
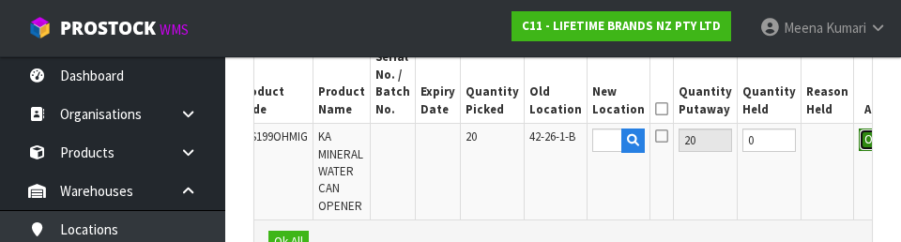
click at [562, 146] on button "OK" at bounding box center [872, 140] width 26 height 23
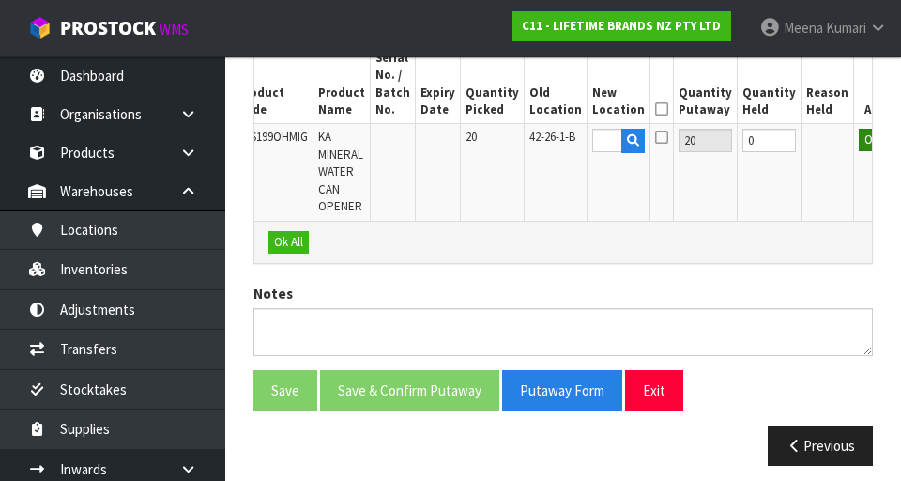
scroll to position [0, 0]
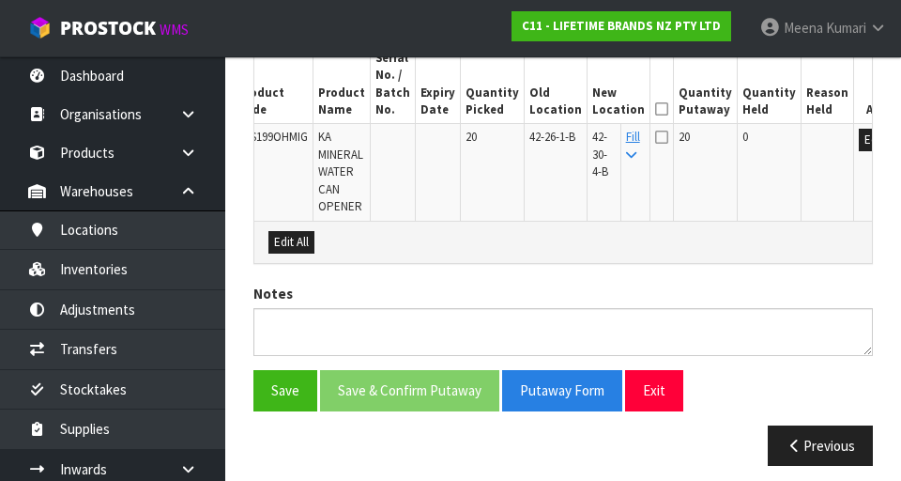
click at [562, 109] on icon at bounding box center [661, 109] width 13 height 1
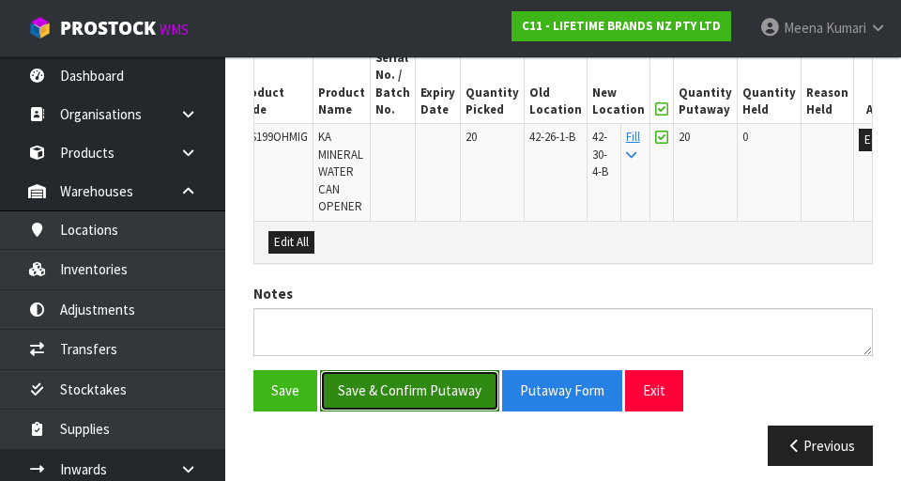
click at [437, 380] on button "Save & Confirm Putaway" at bounding box center [409, 390] width 179 height 40
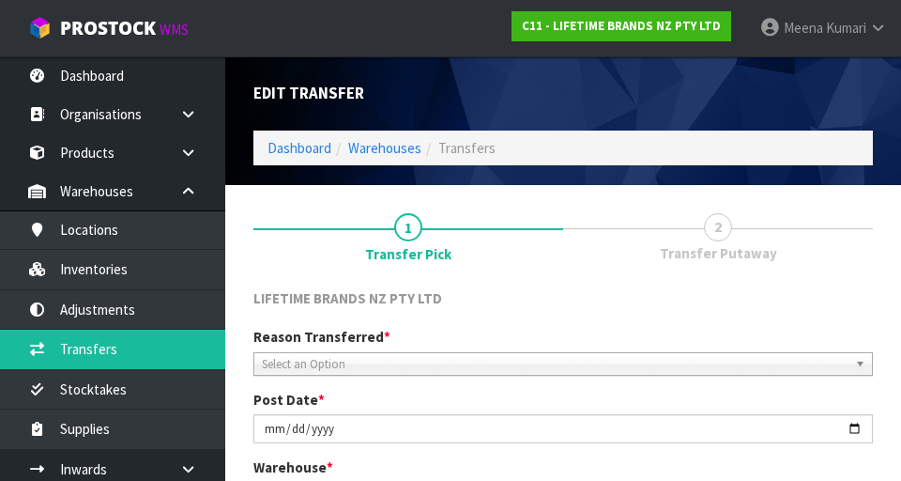
type input "[DATE]"
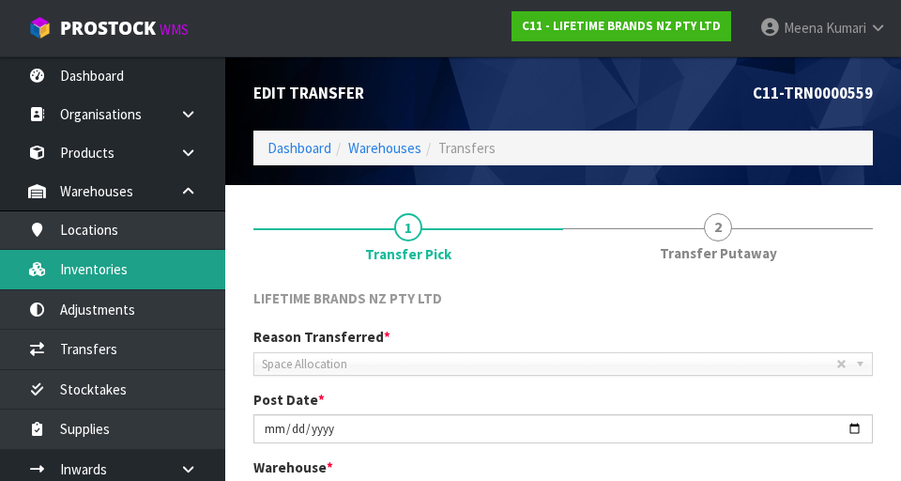
click at [123, 279] on link "Inventories" at bounding box center [112, 269] width 225 height 39
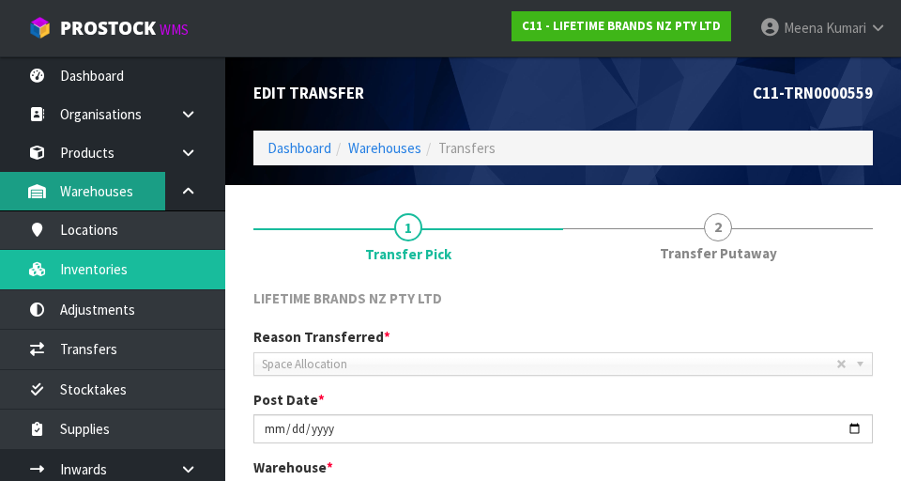
click at [125, 185] on link "Warehouses" at bounding box center [112, 191] width 225 height 39
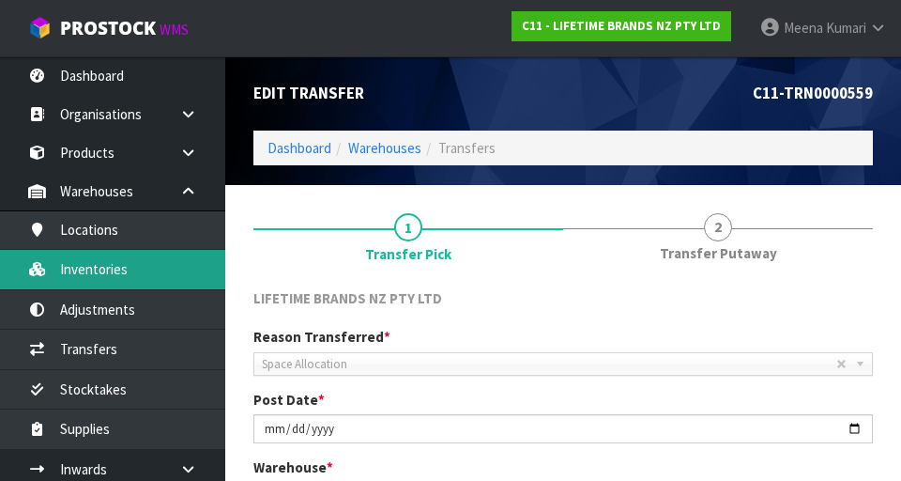
click at [142, 274] on link "Inventories" at bounding box center [112, 269] width 225 height 39
click at [145, 264] on link "Inventories" at bounding box center [112, 269] width 225 height 39
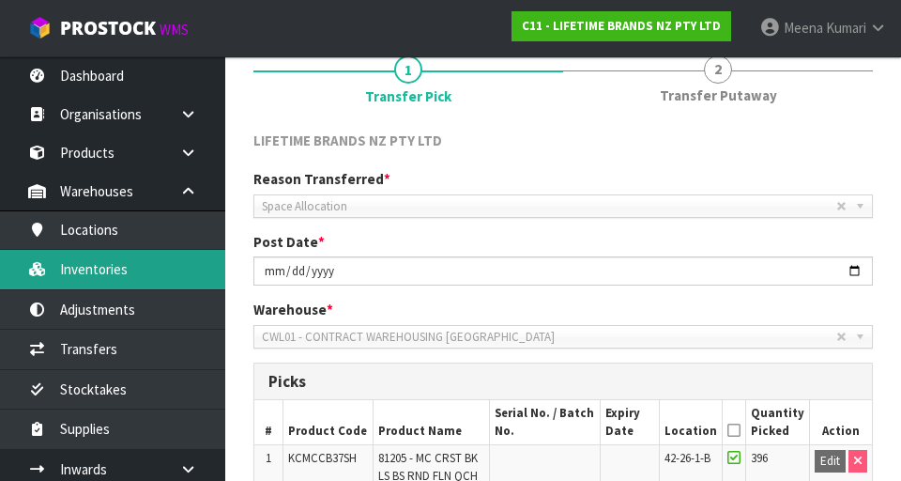
scroll to position [414, 0]
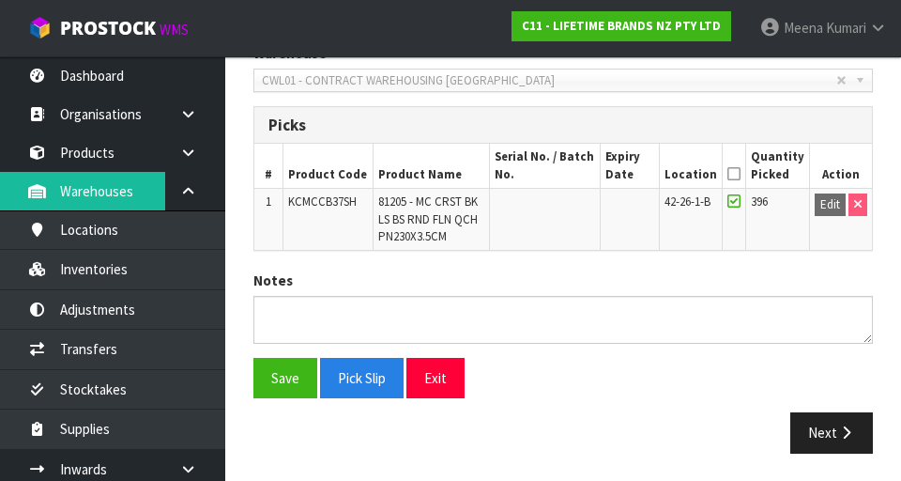
click at [562, 174] on icon at bounding box center [734, 174] width 13 height 1
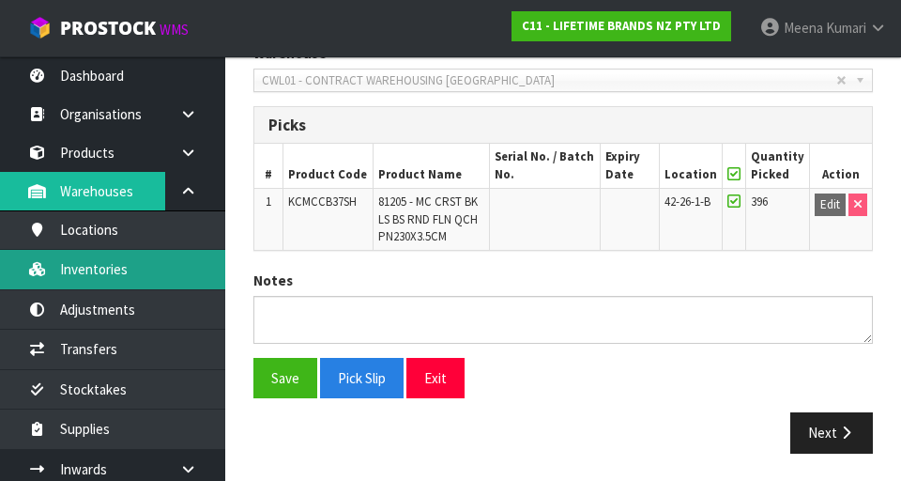
click at [113, 277] on link "Inventories" at bounding box center [112, 269] width 225 height 39
click at [142, 280] on link "Inventories" at bounding box center [112, 269] width 225 height 39
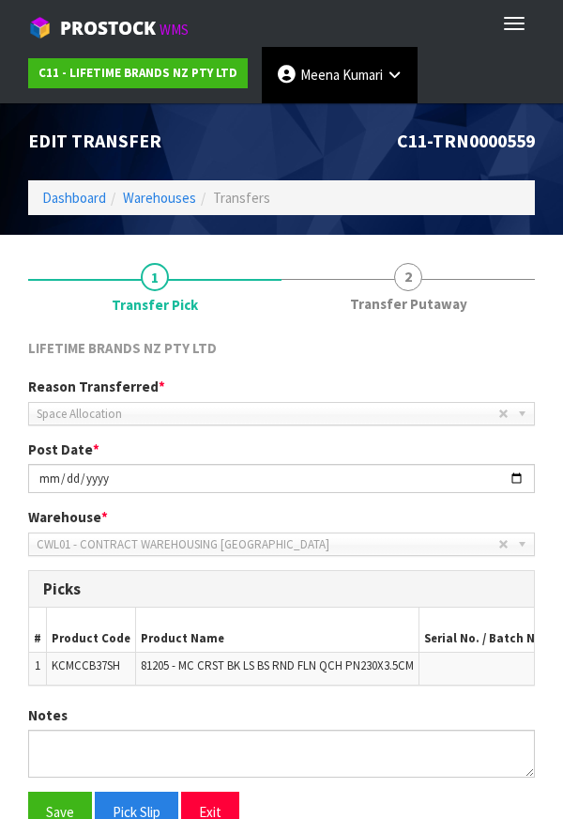
click at [372, 82] on span "Kumari" at bounding box center [363, 75] width 40 height 18
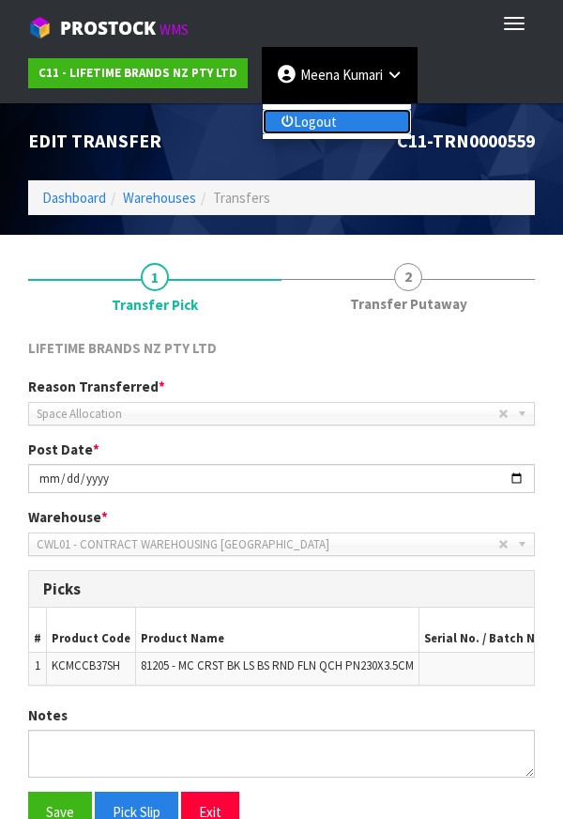
click at [365, 124] on link "Logout" at bounding box center [337, 121] width 148 height 25
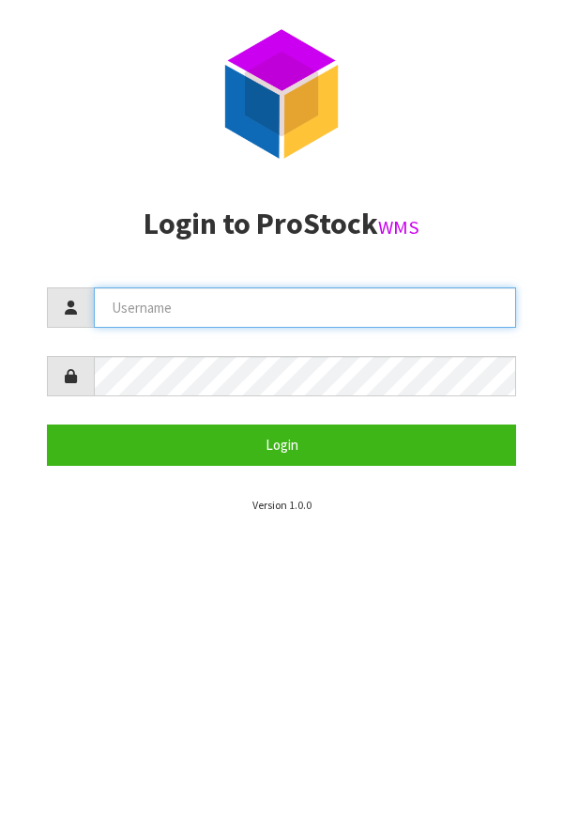
click at [351, 314] on input "text" at bounding box center [305, 307] width 423 height 40
type input "Meena"
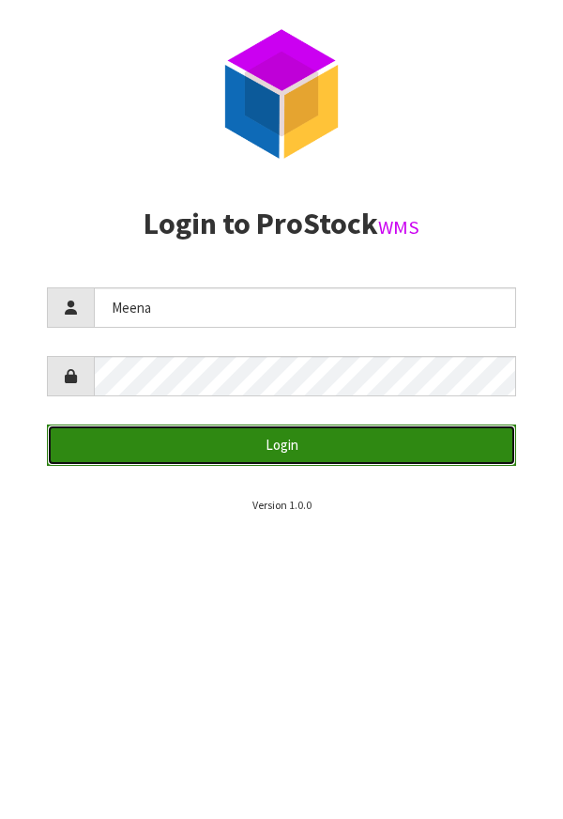
click at [408, 450] on button "Login" at bounding box center [282, 444] width 470 height 40
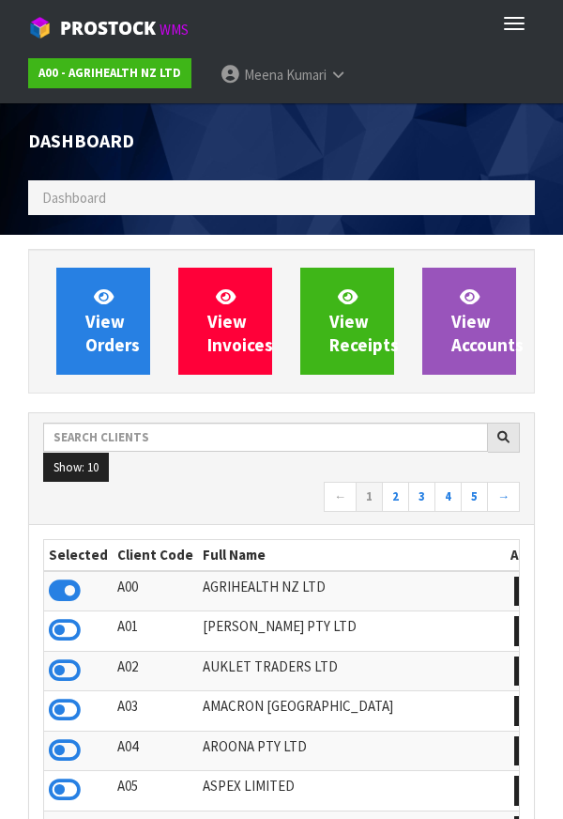
scroll to position [1486, 535]
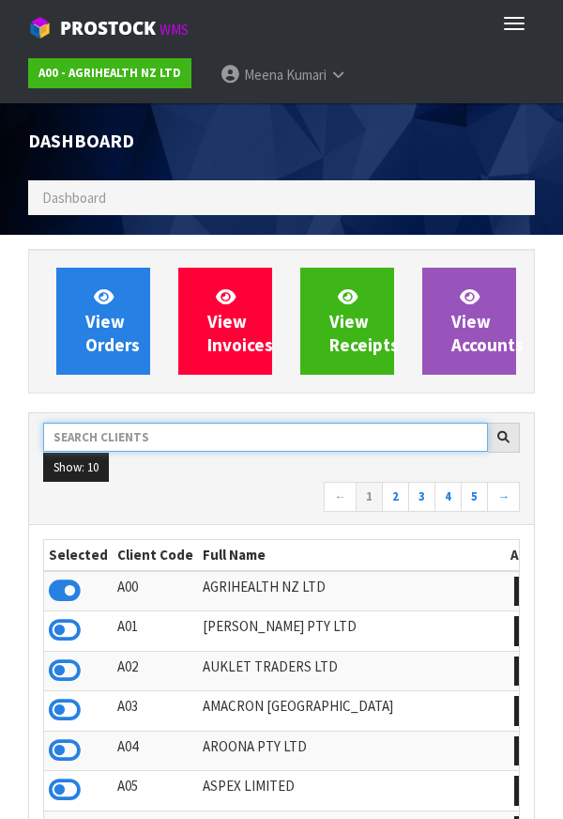
click at [207, 433] on input "text" at bounding box center [265, 437] width 445 height 29
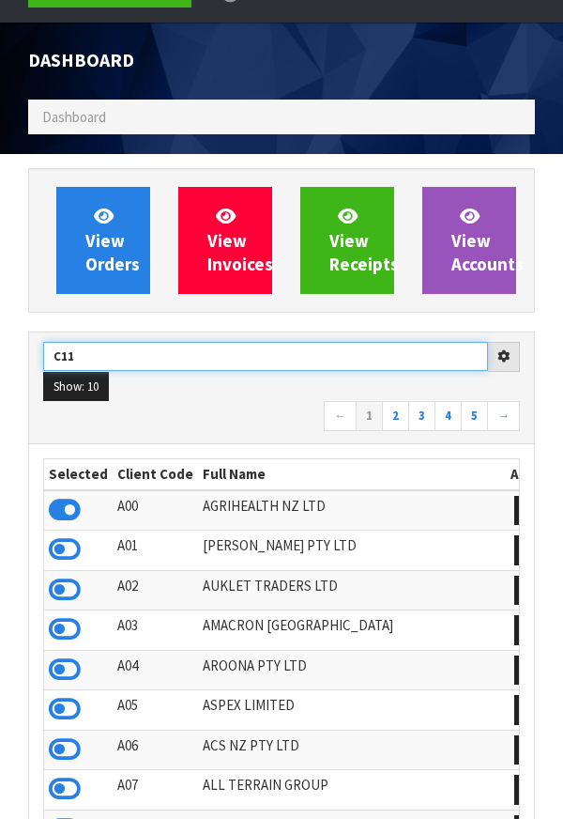
scroll to position [209, 0]
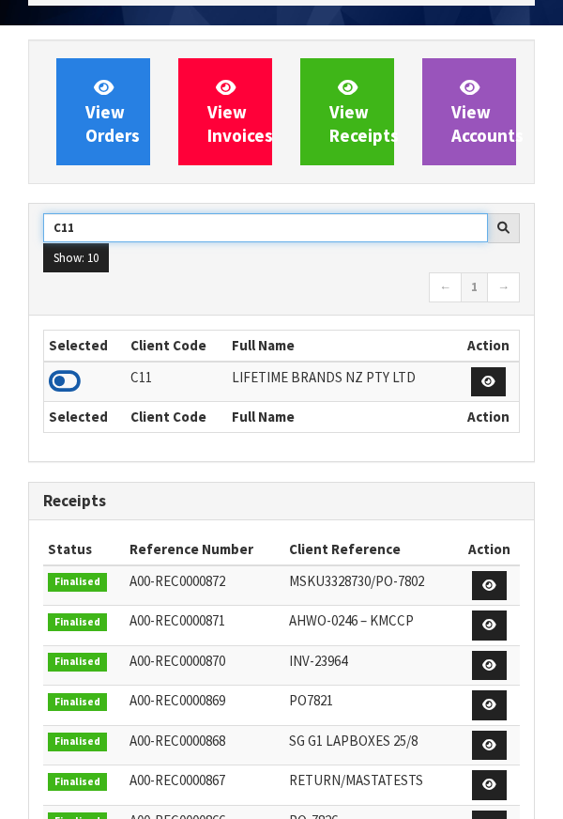
type input "C11"
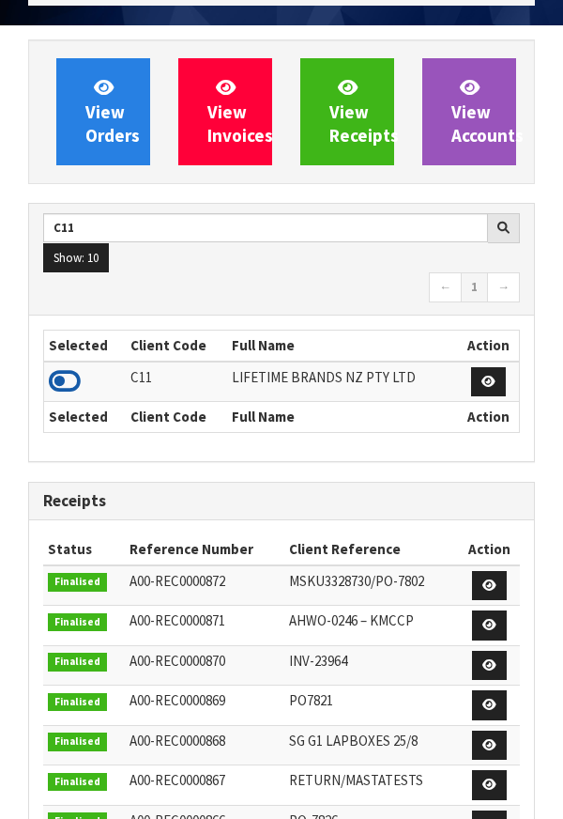
click at [74, 393] on icon at bounding box center [65, 381] width 32 height 28
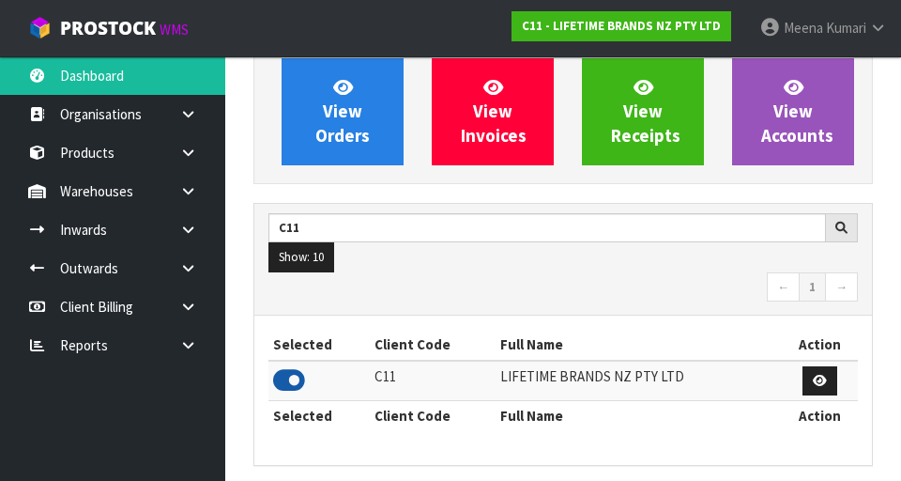
scroll to position [1530, 648]
click at [189, 199] on link at bounding box center [195, 191] width 60 height 39
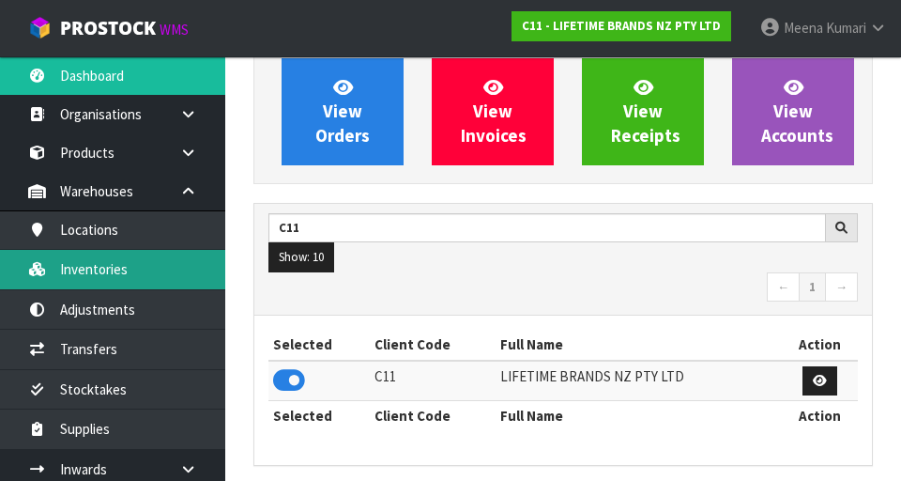
click at [144, 274] on link "Inventories" at bounding box center [112, 269] width 225 height 39
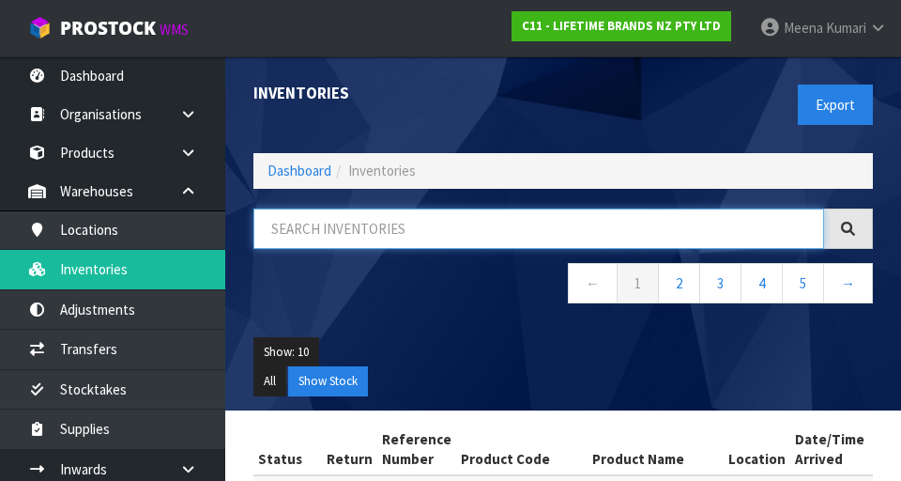
click at [455, 234] on input "text" at bounding box center [539, 228] width 571 height 40
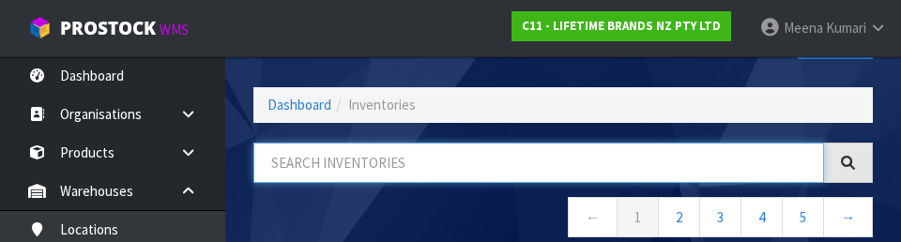
scroll to position [107, 0]
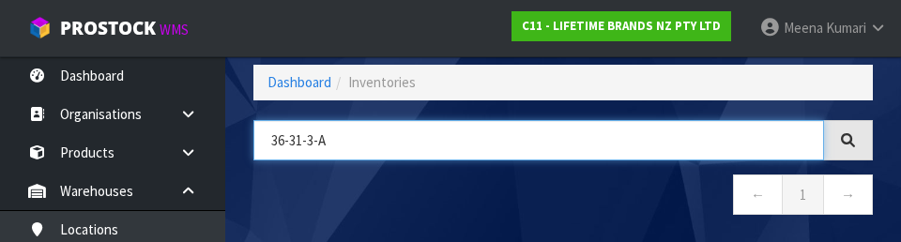
type input "36-31-3-A"
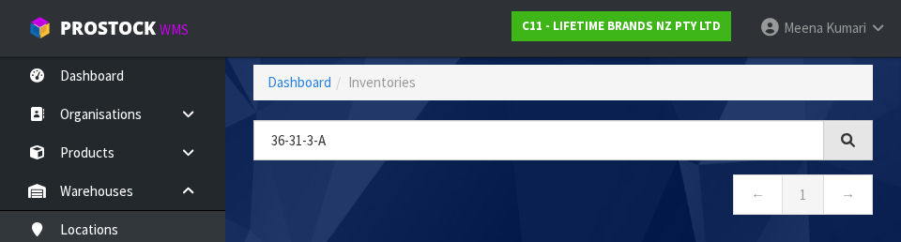
click at [562, 201] on nav "← 1 →" at bounding box center [564, 198] width 620 height 46
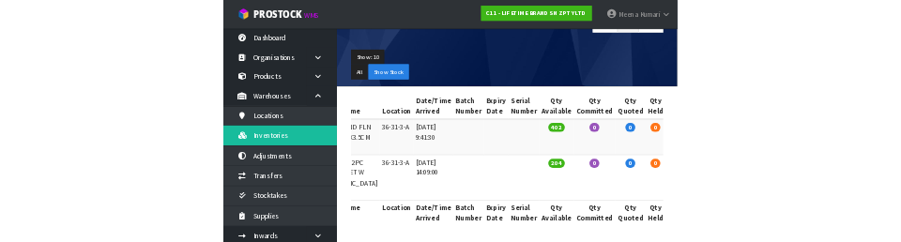
scroll to position [0, 0]
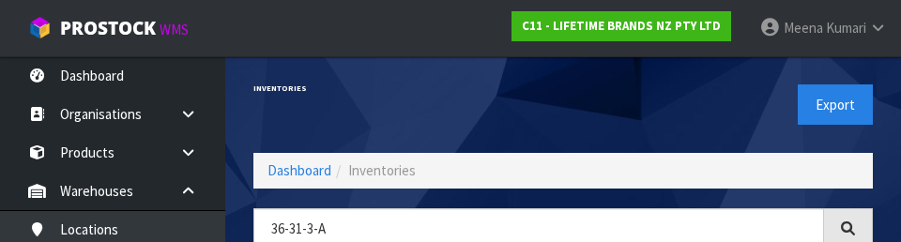
click at [562, 102] on div "Export" at bounding box center [725, 104] width 324 height 97
click at [562, 131] on div "Export" at bounding box center [725, 104] width 324 height 97
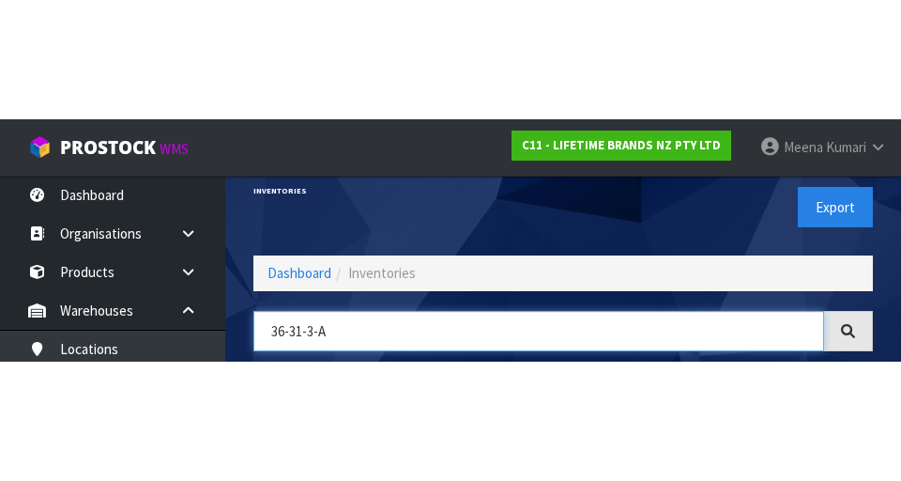
scroll to position [107, 0]
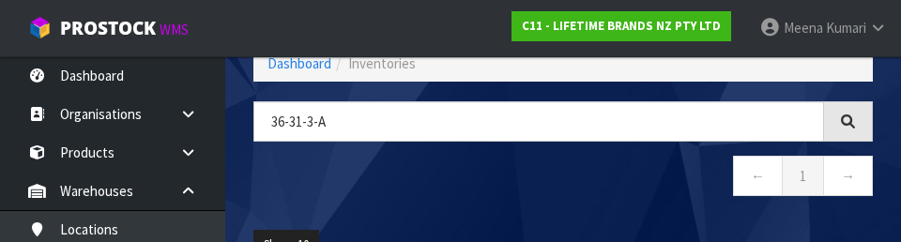
click at [562, 177] on nav "← 1 →" at bounding box center [564, 179] width 620 height 46
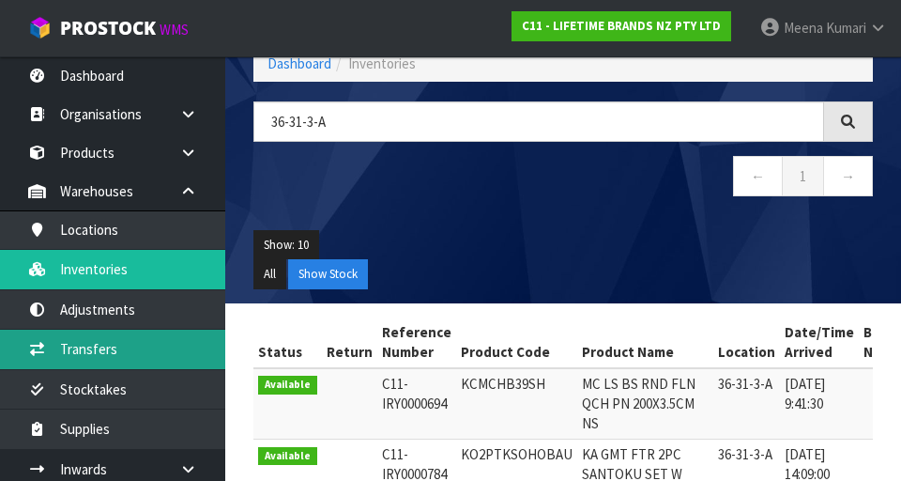
click at [131, 348] on link "Transfers" at bounding box center [112, 349] width 225 height 39
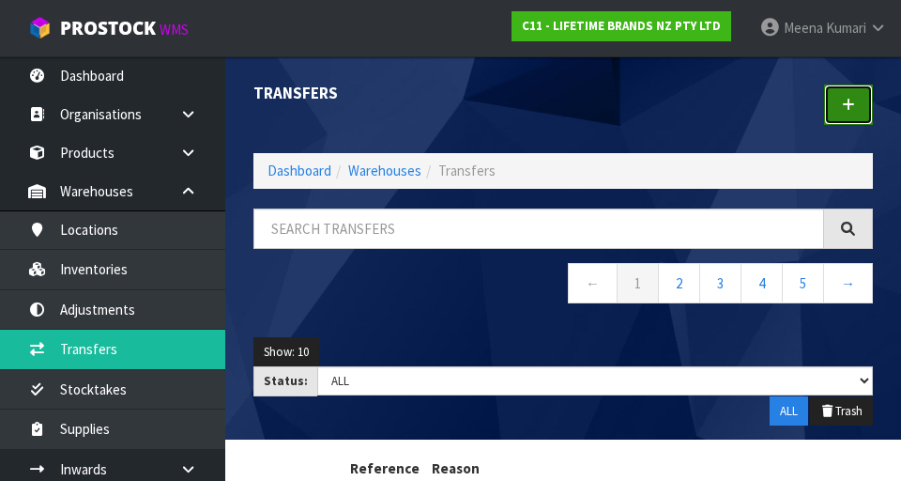
click at [562, 92] on link at bounding box center [848, 105] width 49 height 40
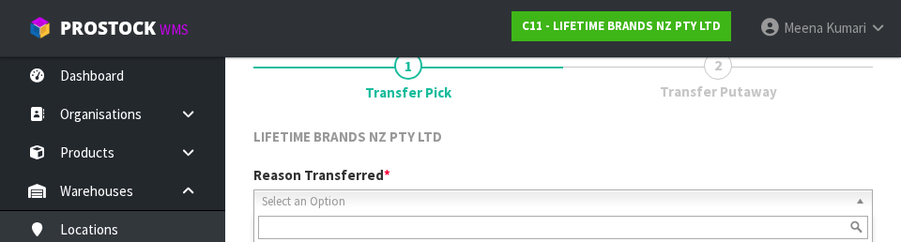
scroll to position [259, 0]
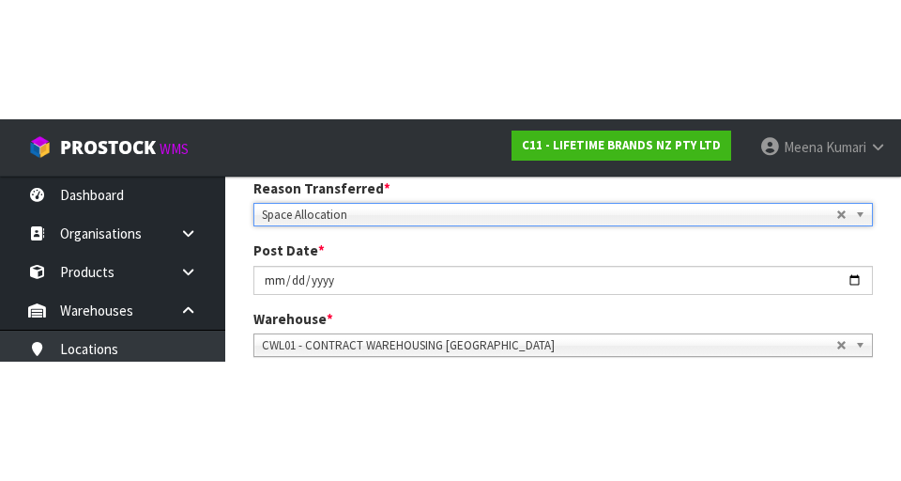
scroll to position [268, 0]
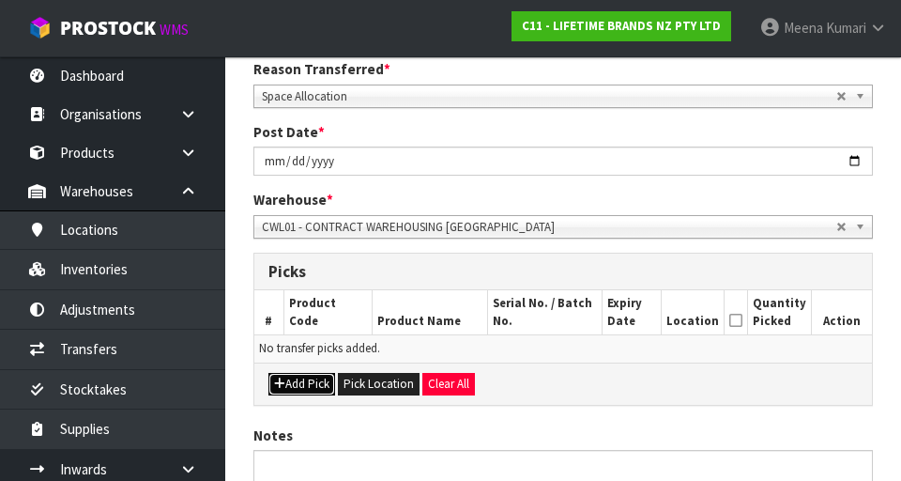
click at [311, 389] on button "Add Pick" at bounding box center [302, 384] width 67 height 23
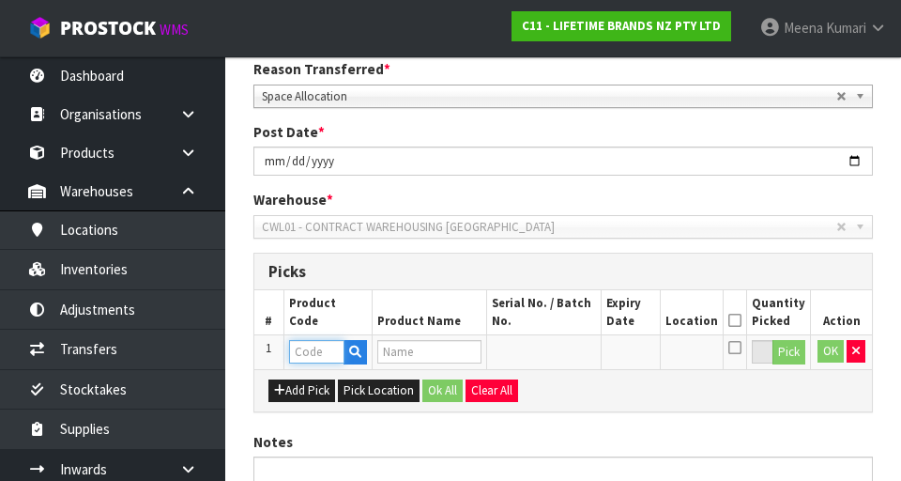
paste input "36-31-3-A"
type input "36-31-3-A"
click at [562, 353] on button "button" at bounding box center [856, 351] width 19 height 23
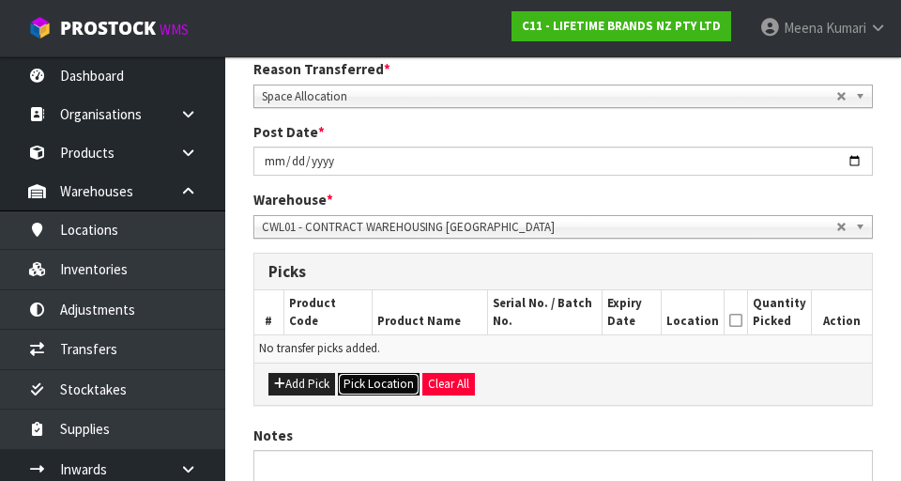
click at [393, 390] on button "Pick Location" at bounding box center [379, 384] width 82 height 23
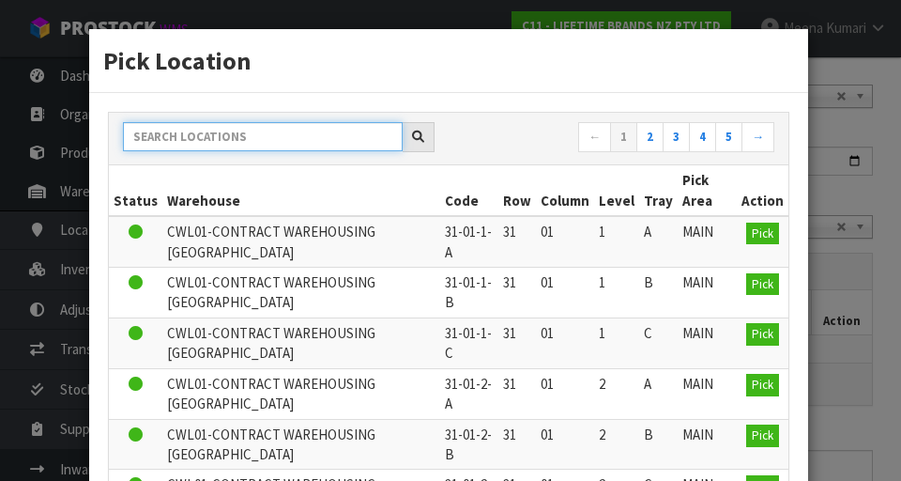
paste input "36-31-3-A"
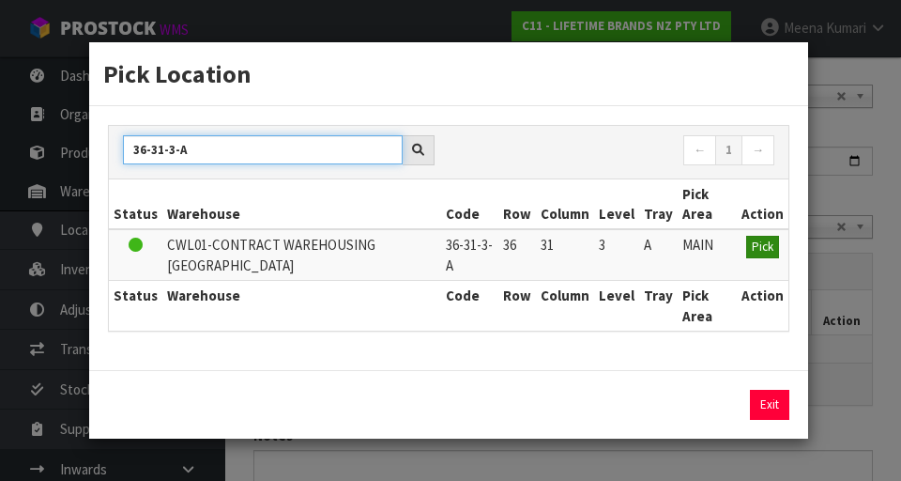
type input "36-31-3-A"
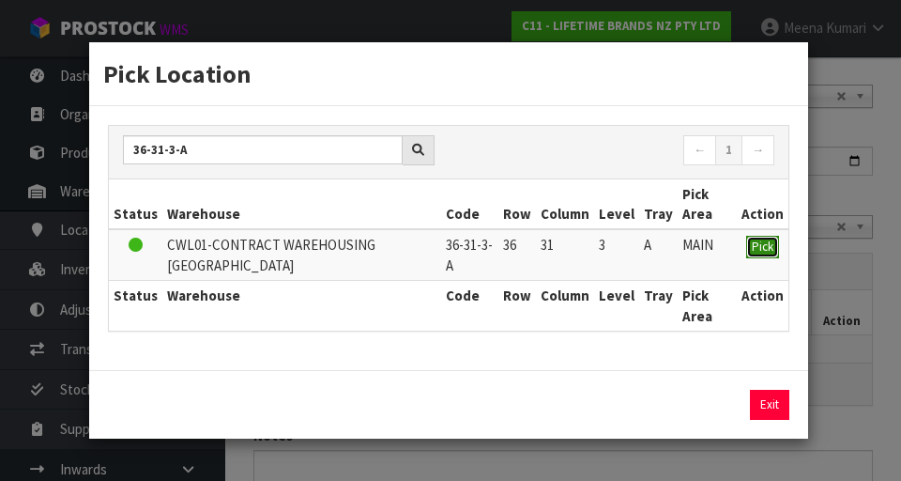
click at [562, 254] on span "Pick" at bounding box center [763, 247] width 22 height 16
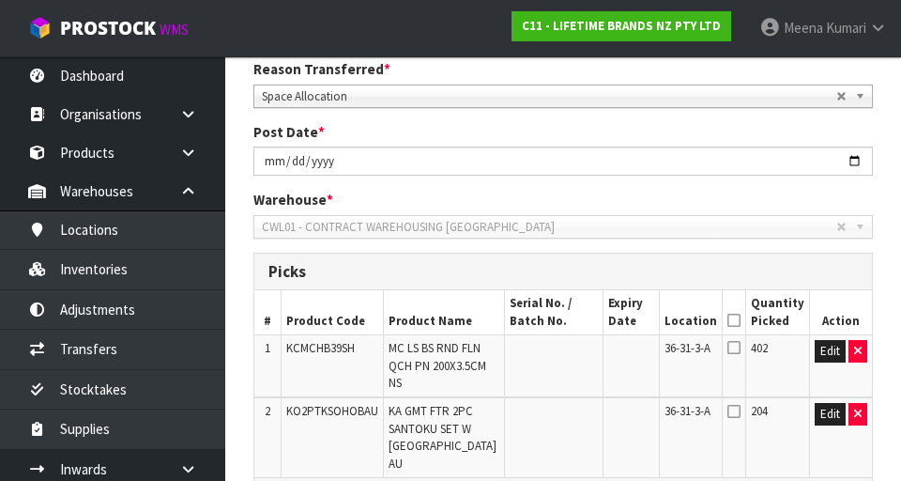
click at [562, 320] on icon at bounding box center [734, 320] width 13 height 1
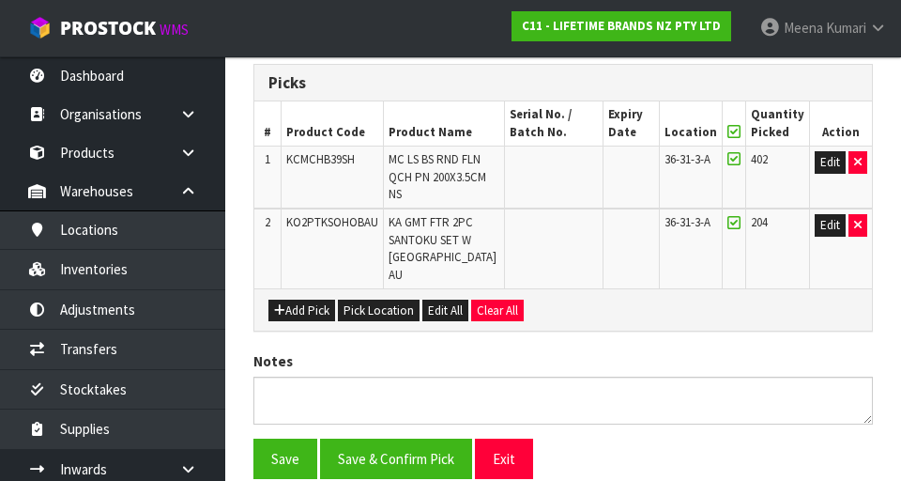
scroll to position [519, 0]
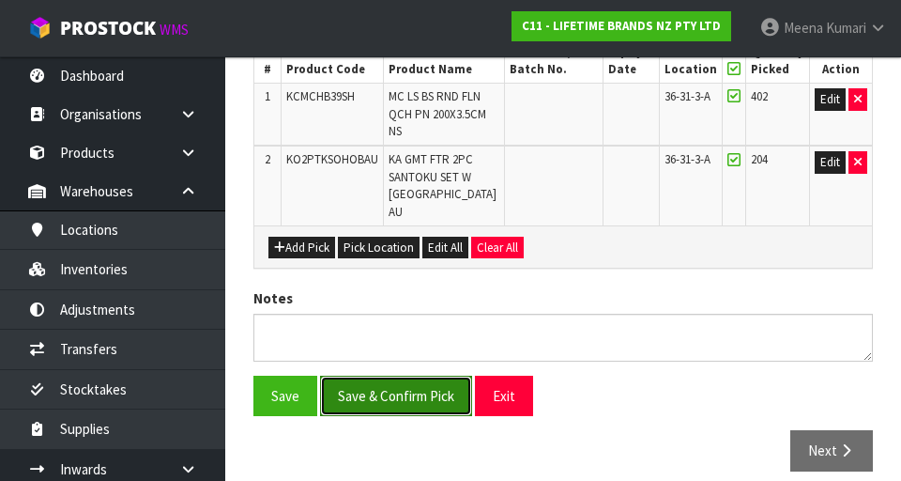
click at [415, 379] on button "Save & Confirm Pick" at bounding box center [396, 396] width 152 height 40
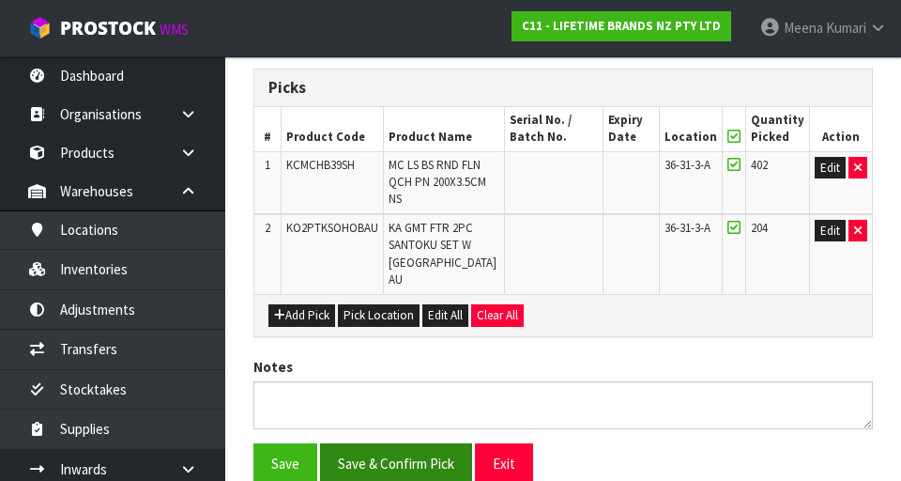
scroll to position [0, 0]
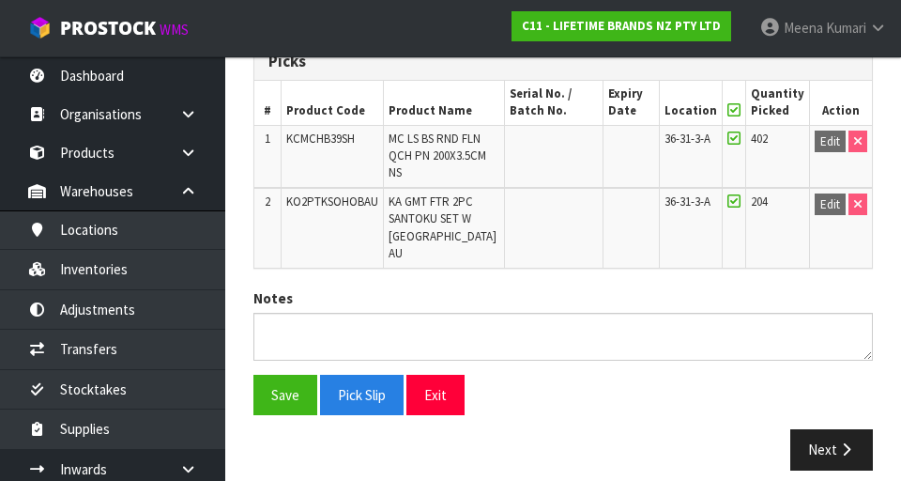
scroll to position [537, 0]
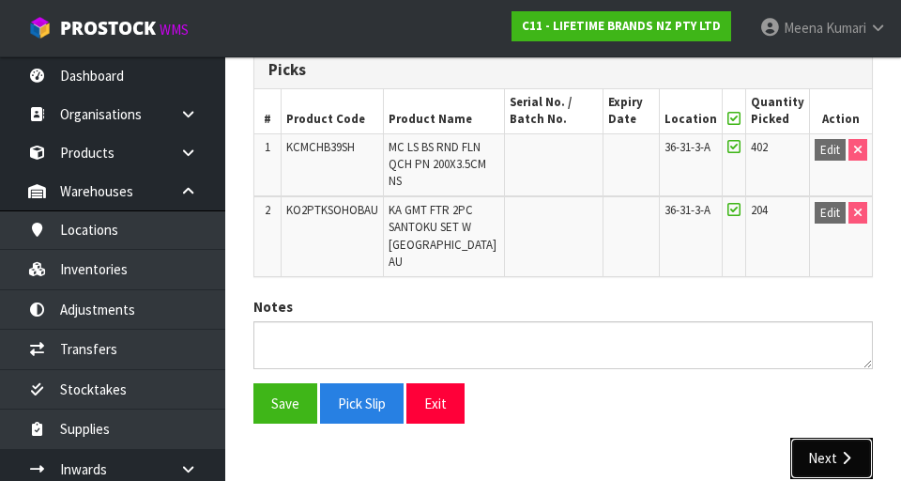
click at [562, 449] on button "Next" at bounding box center [832, 458] width 83 height 40
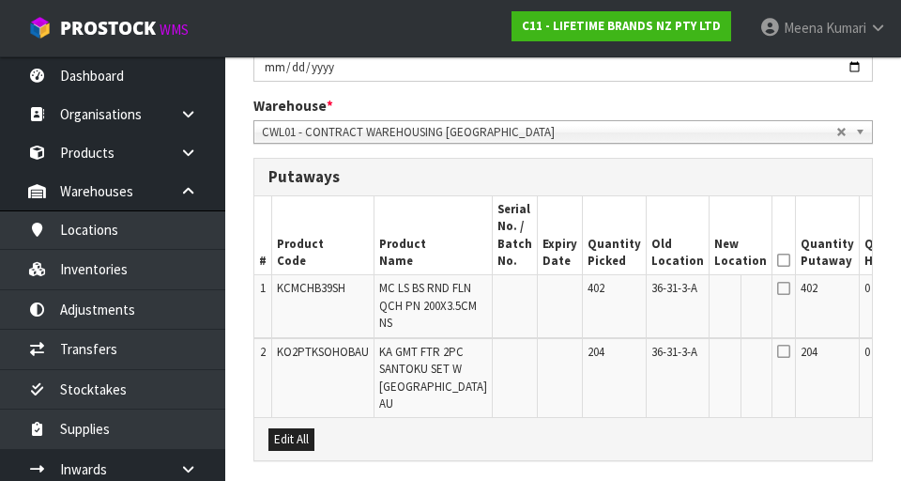
scroll to position [0, 73]
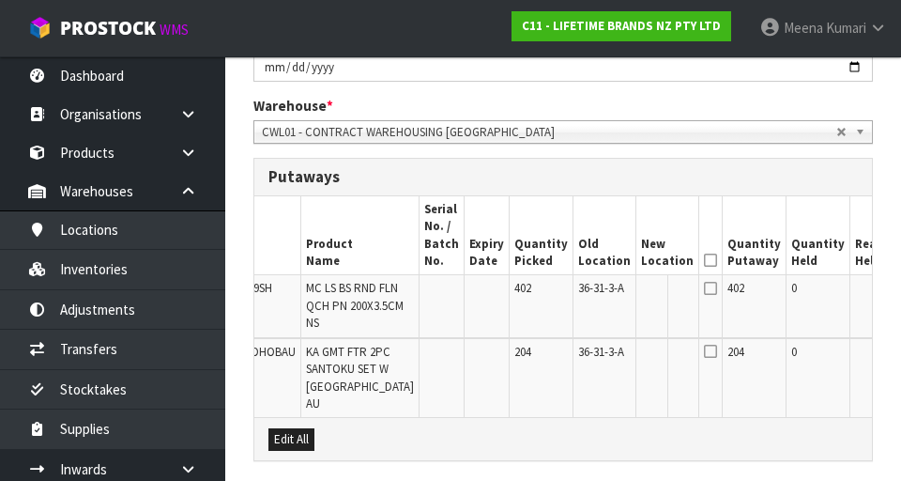
click at [562, 291] on input "text" at bounding box center [656, 291] width 30 height 23
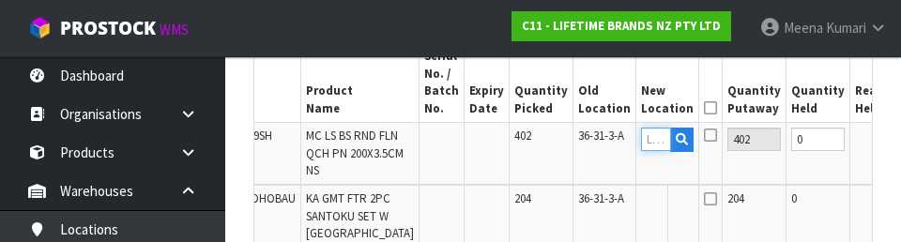
scroll to position [592, 0]
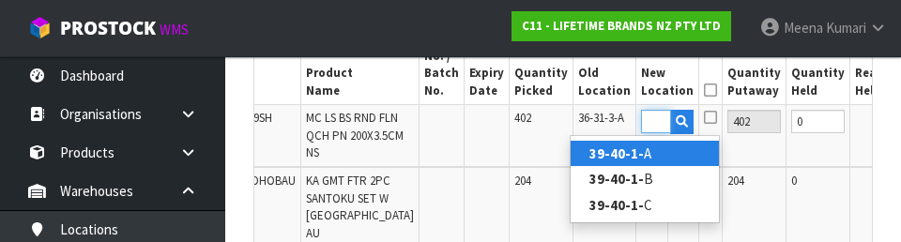
type input "39-40-1-B"
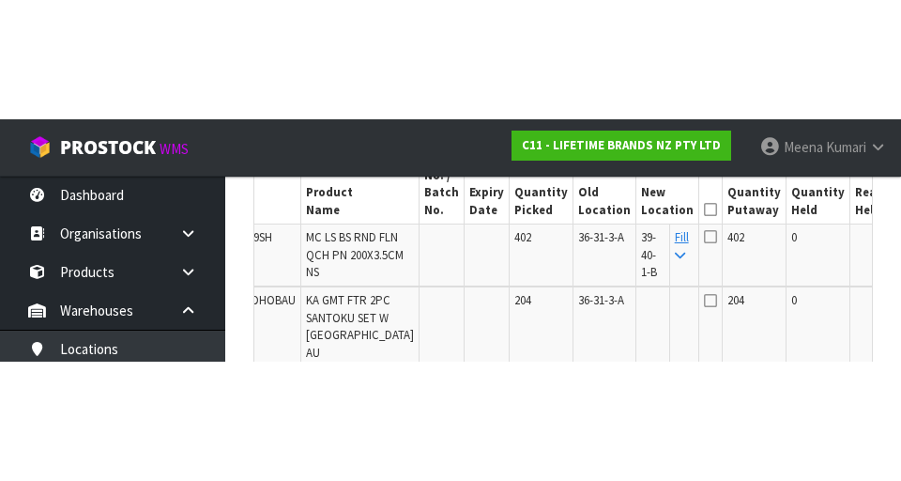
scroll to position [601, 0]
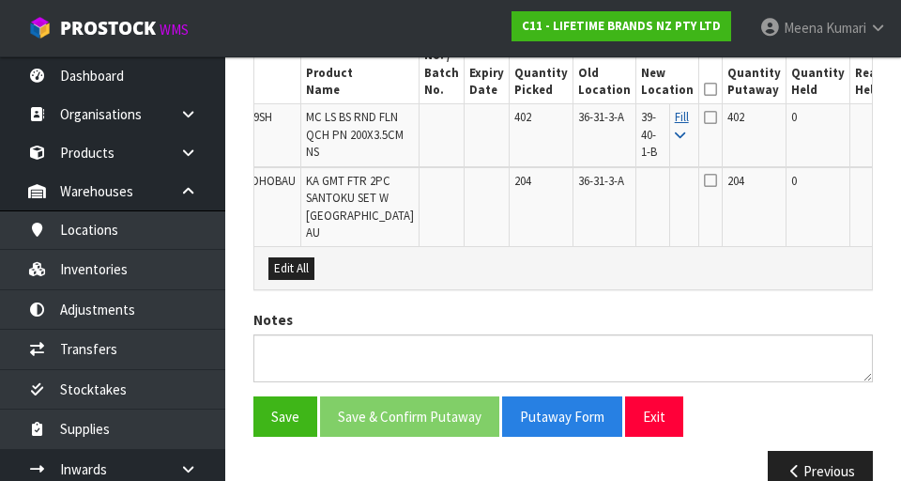
click at [562, 139] on icon at bounding box center [680, 136] width 10 height 12
click at [562, 90] on icon at bounding box center [710, 89] width 13 height 1
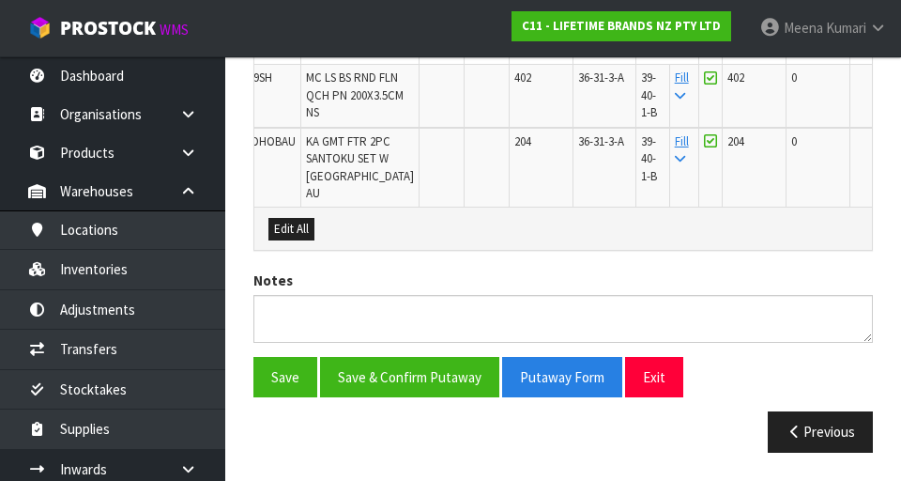
scroll to position [655, 0]
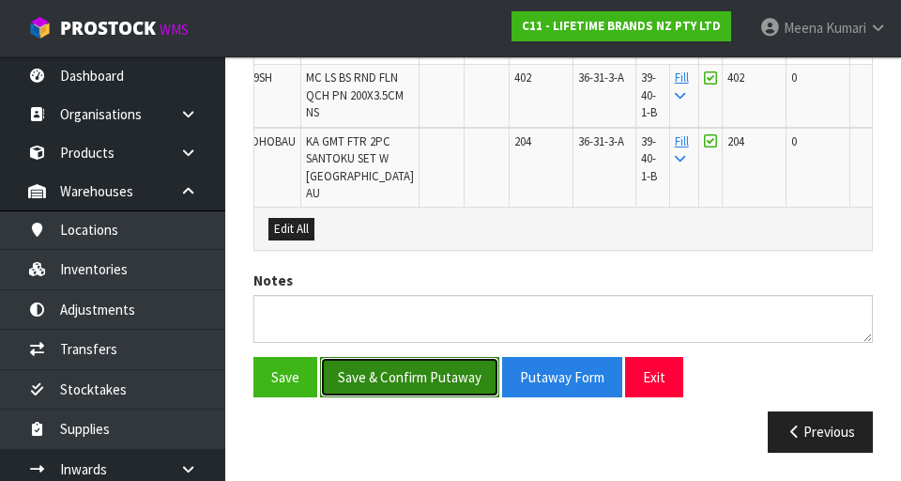
click at [437, 397] on button "Save & Confirm Putaway" at bounding box center [409, 377] width 179 height 40
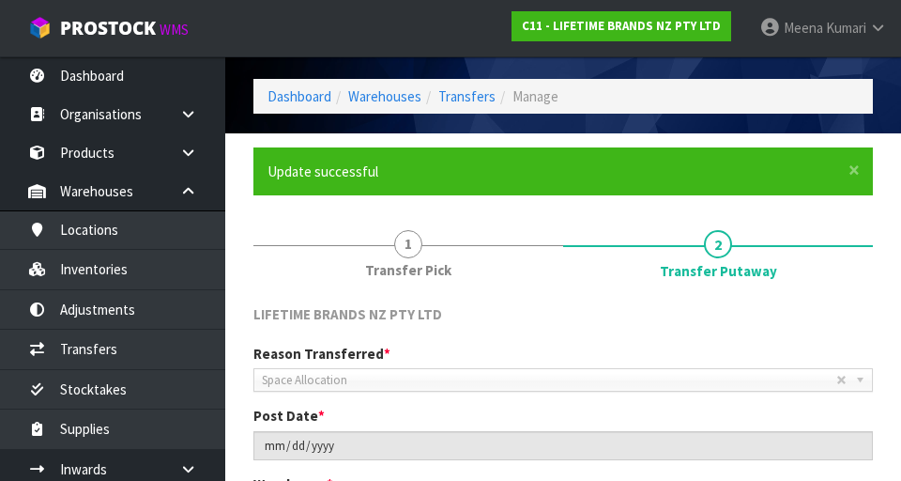
scroll to position [0, 0]
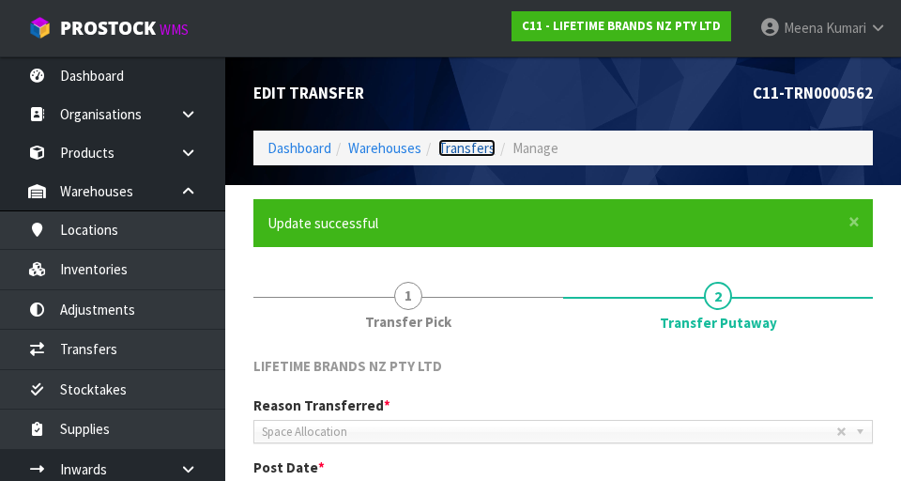
click at [463, 156] on link "Transfers" at bounding box center [467, 148] width 57 height 18
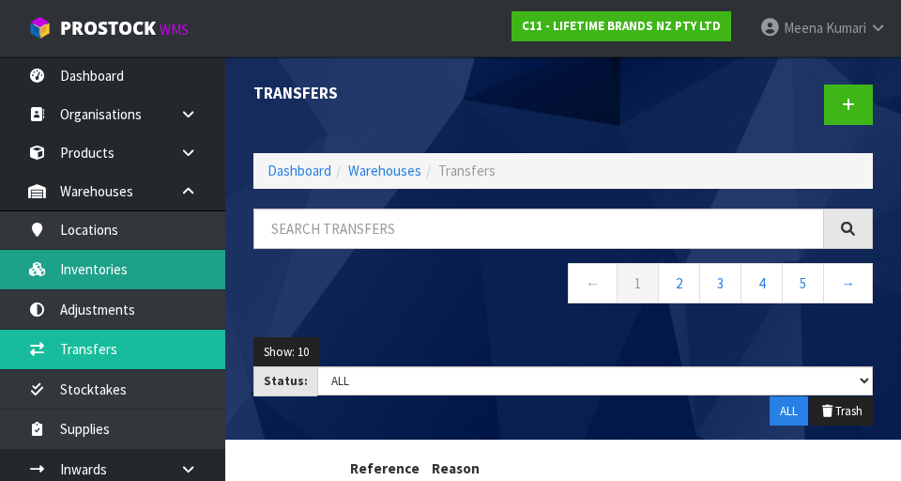
click at [155, 268] on link "Inventories" at bounding box center [112, 269] width 225 height 39
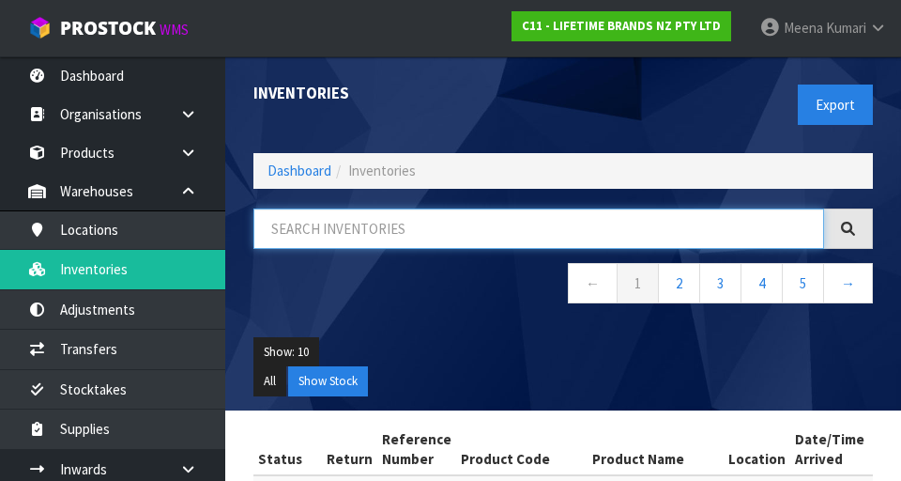
click at [402, 236] on input "text" at bounding box center [539, 228] width 571 height 40
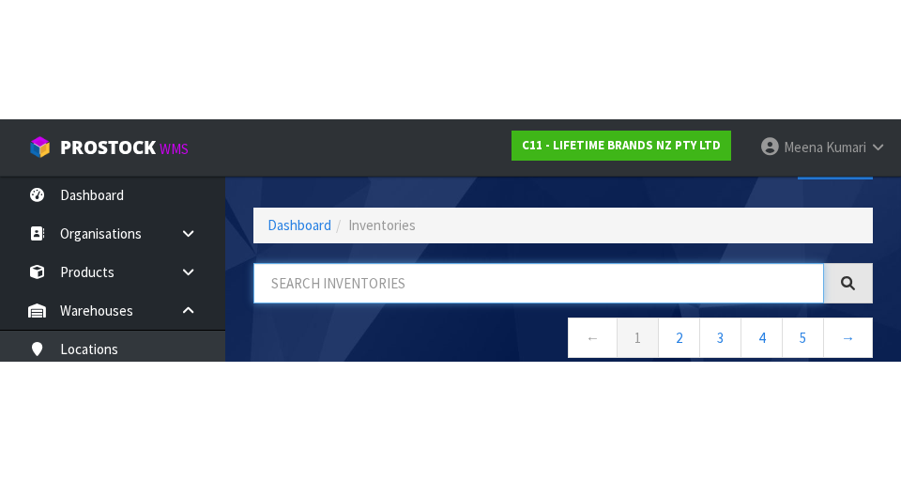
scroll to position [107, 0]
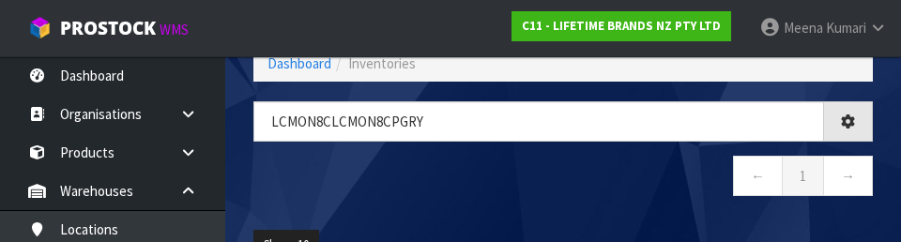
click at [562, 185] on nav "← 1 →" at bounding box center [564, 179] width 620 height 46
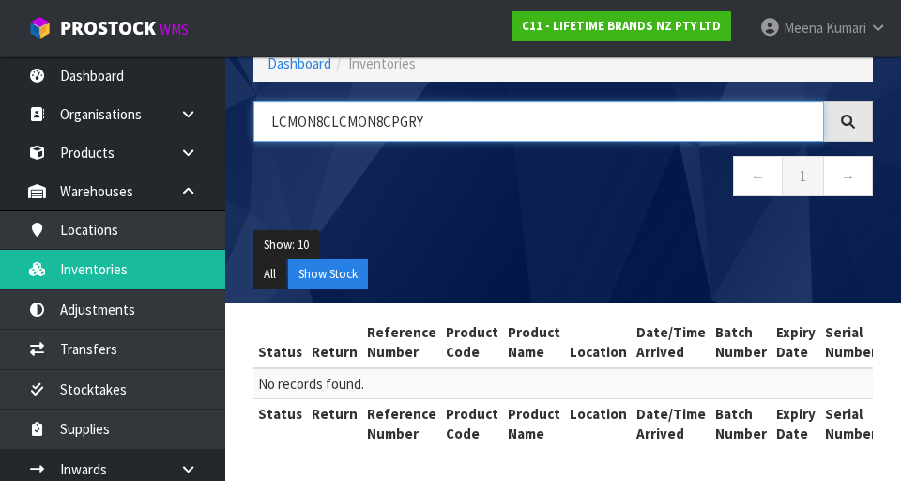
click at [562, 115] on input "LCMON8CLCMON8CPGRY" at bounding box center [539, 121] width 571 height 40
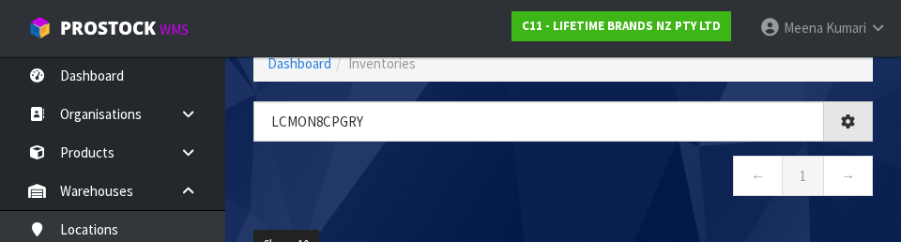
click at [562, 185] on nav "← 1 →" at bounding box center [564, 179] width 620 height 46
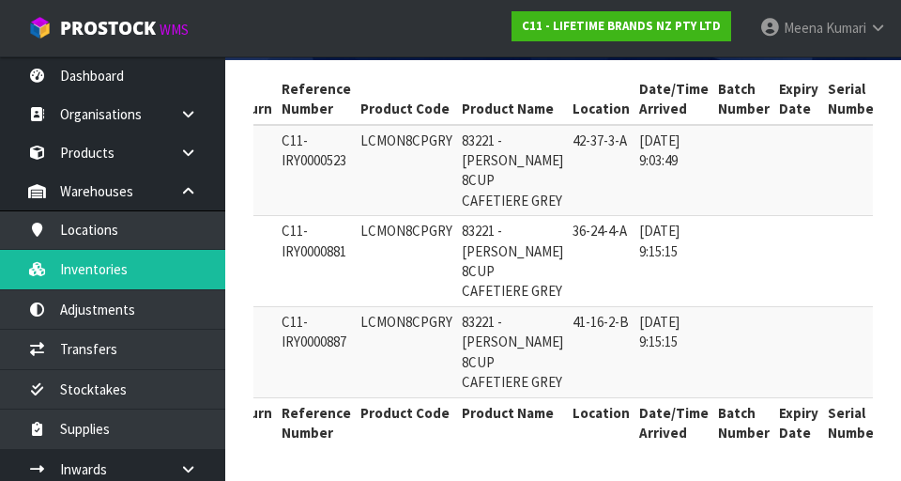
scroll to position [0, 0]
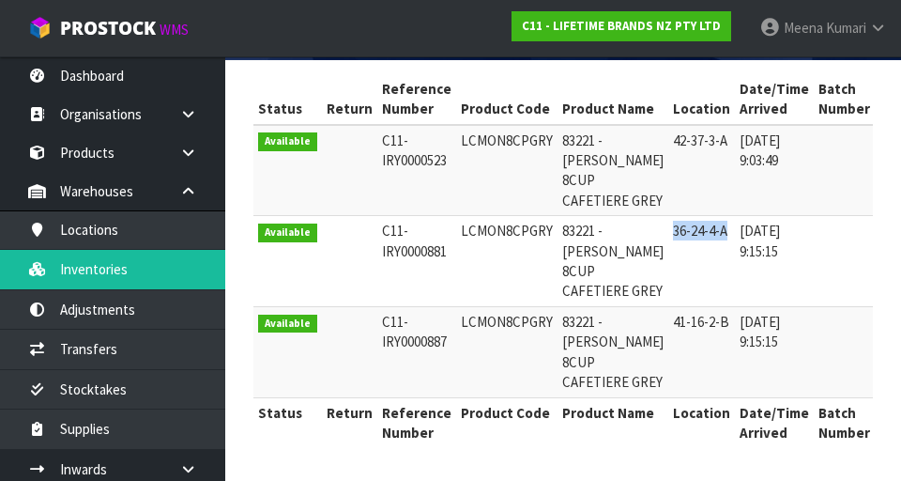
copy td "36-24-4-A"
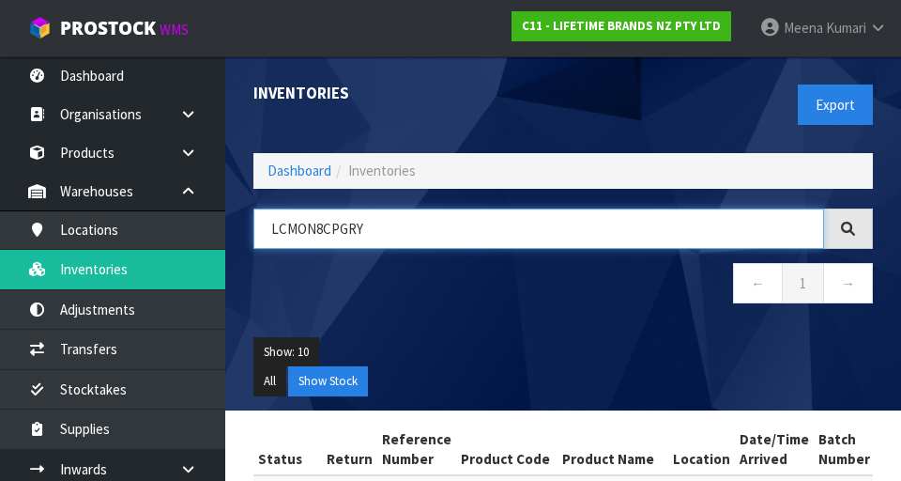
click at [487, 235] on input "LCMON8CPGRY" at bounding box center [539, 228] width 571 height 40
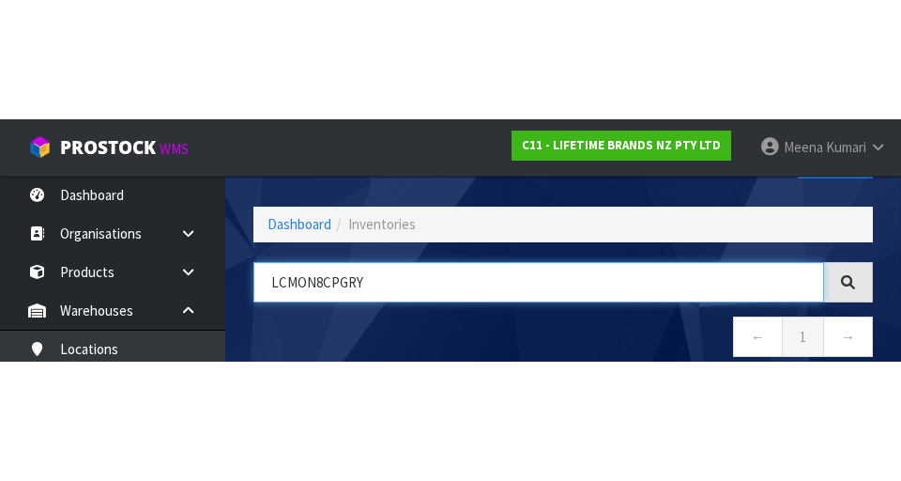
scroll to position [107, 0]
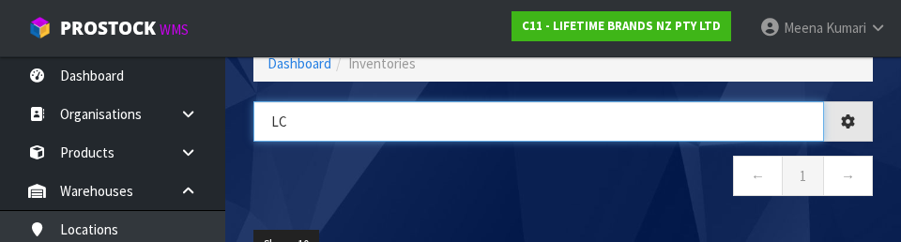
type input "L"
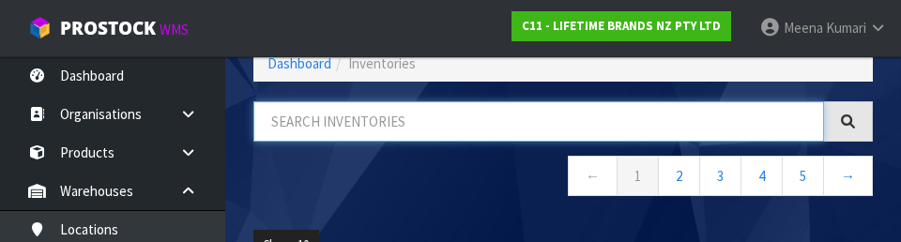
paste input "36-24-4-A"
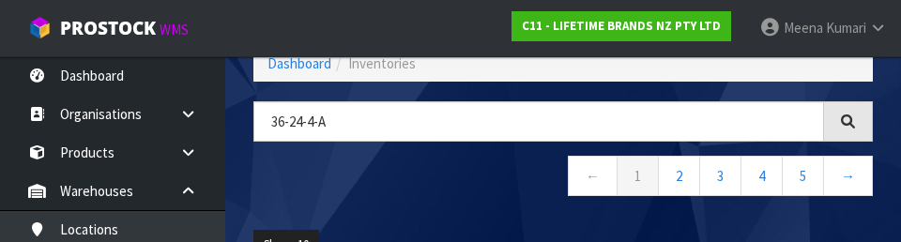
click at [443, 185] on nav "← 1 2 3 4 5 →" at bounding box center [564, 179] width 620 height 46
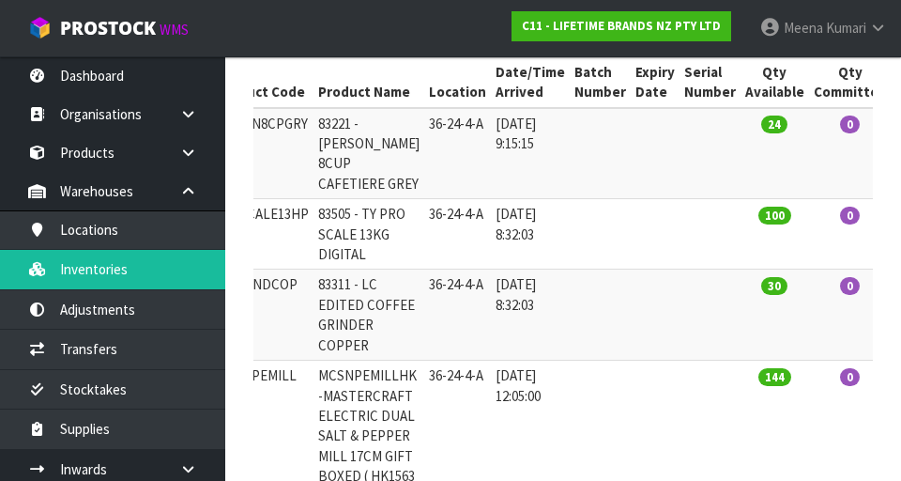
scroll to position [0, 0]
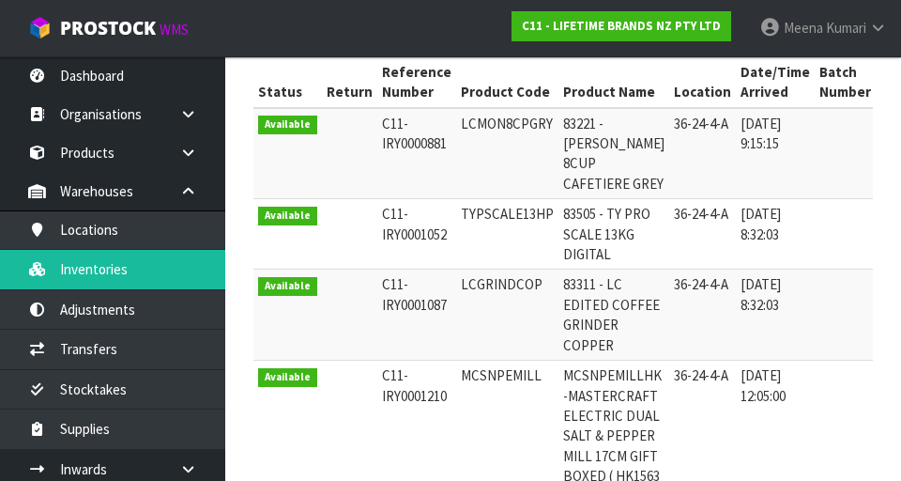
copy td "LCMON8CPGRY"
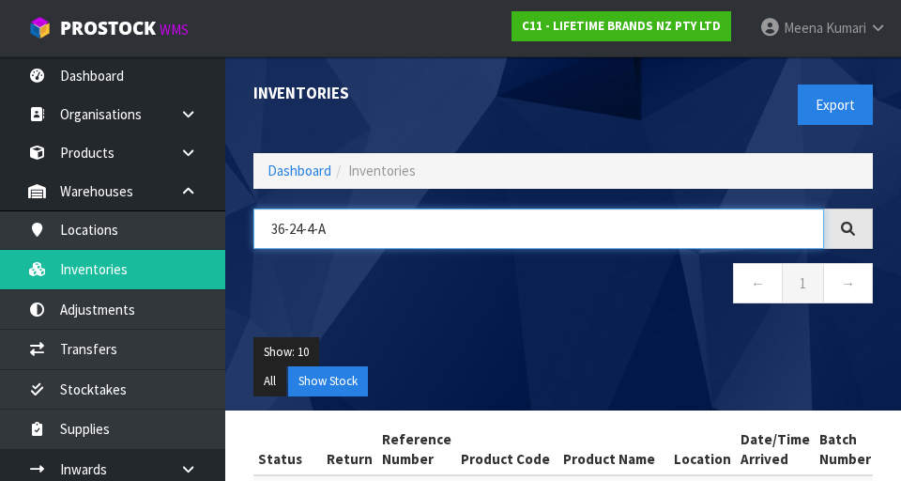
click at [446, 227] on input "36-24-4-A" at bounding box center [539, 228] width 571 height 40
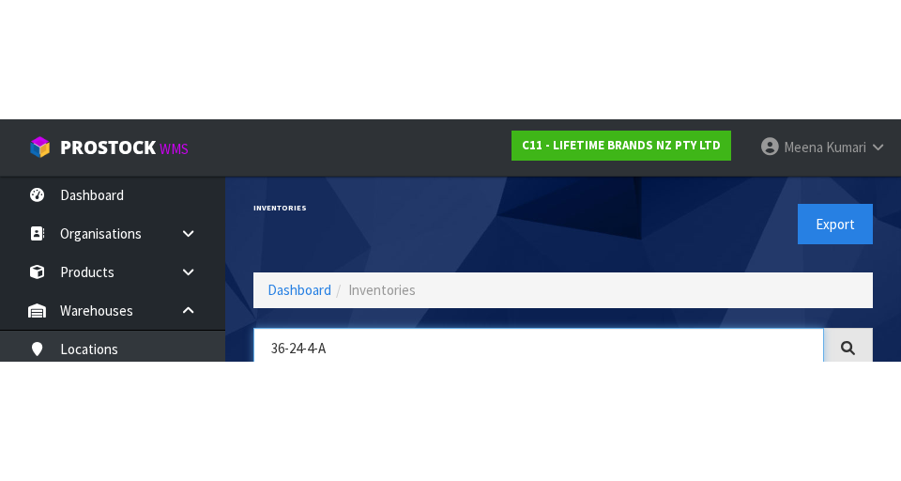
scroll to position [107, 0]
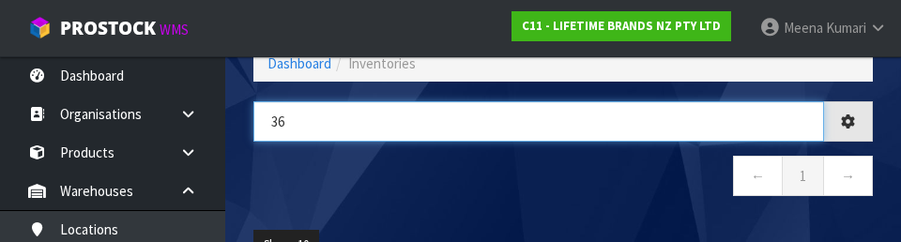
type input "3"
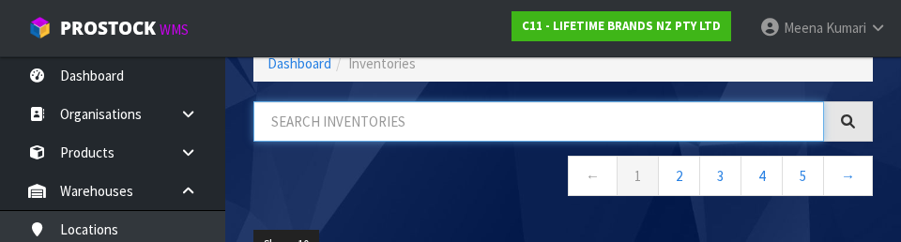
paste input "LCMON8CPGRY"
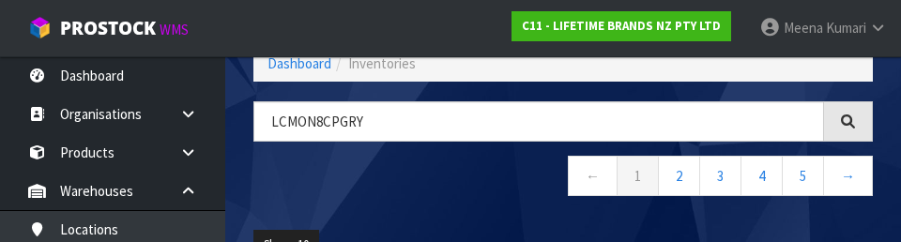
click at [481, 189] on nav "← 1 2 3 4 5 →" at bounding box center [564, 179] width 620 height 46
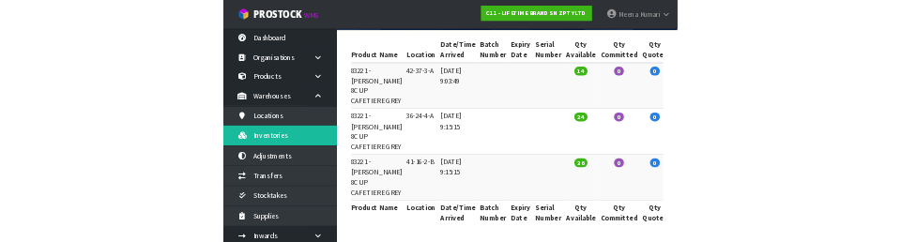
scroll to position [0, 0]
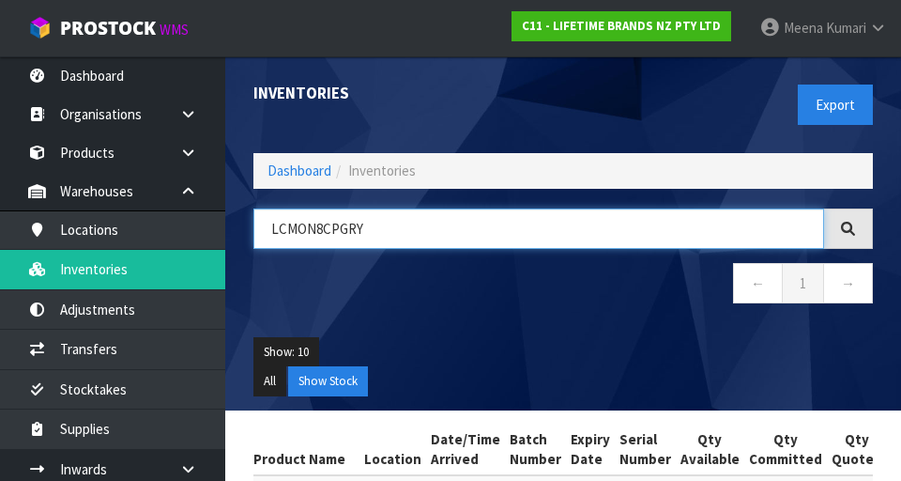
click at [410, 223] on input "LCMON8CPGRY" at bounding box center [539, 228] width 571 height 40
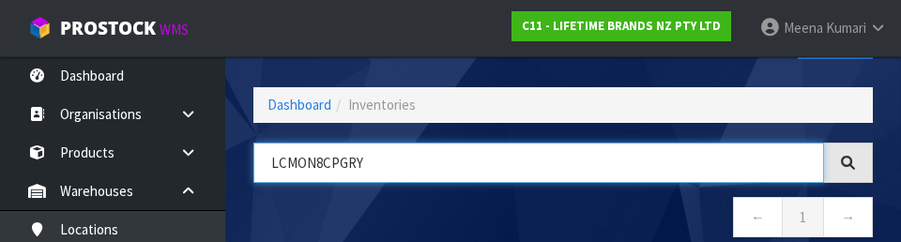
scroll to position [107, 0]
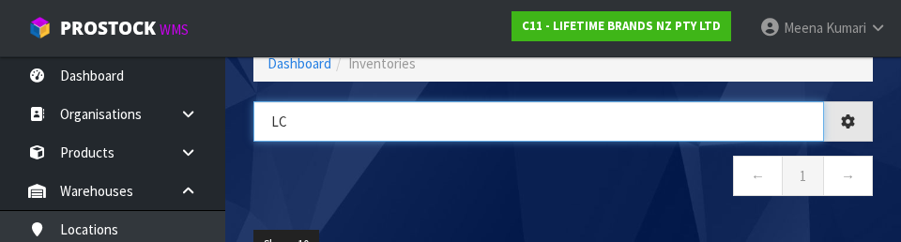
type input "L"
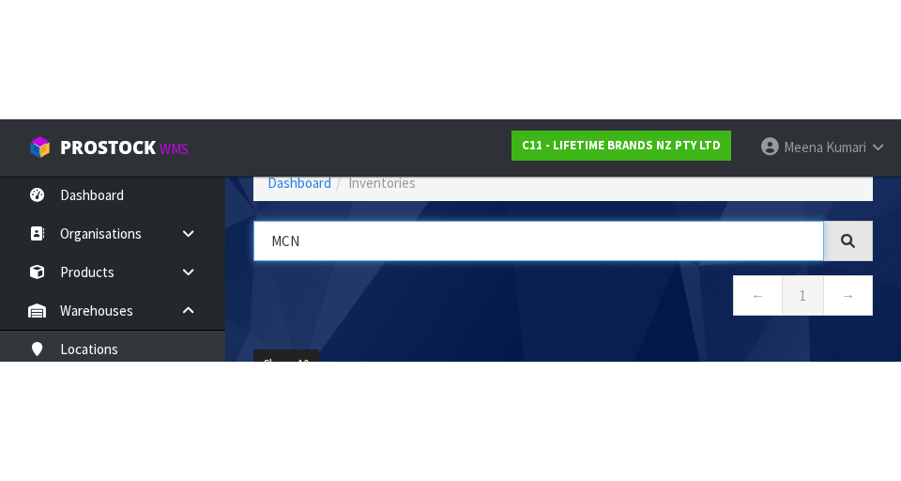
scroll to position [0, 303]
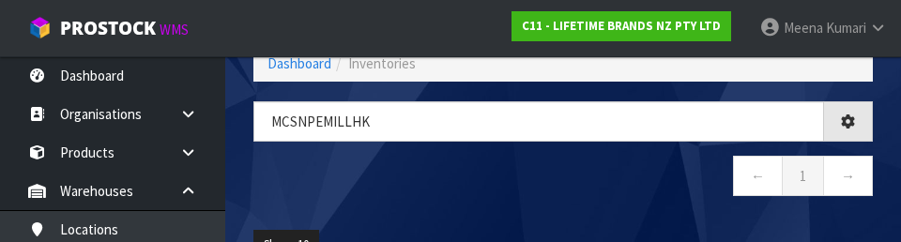
click at [562, 167] on nav "← 1 →" at bounding box center [564, 179] width 620 height 46
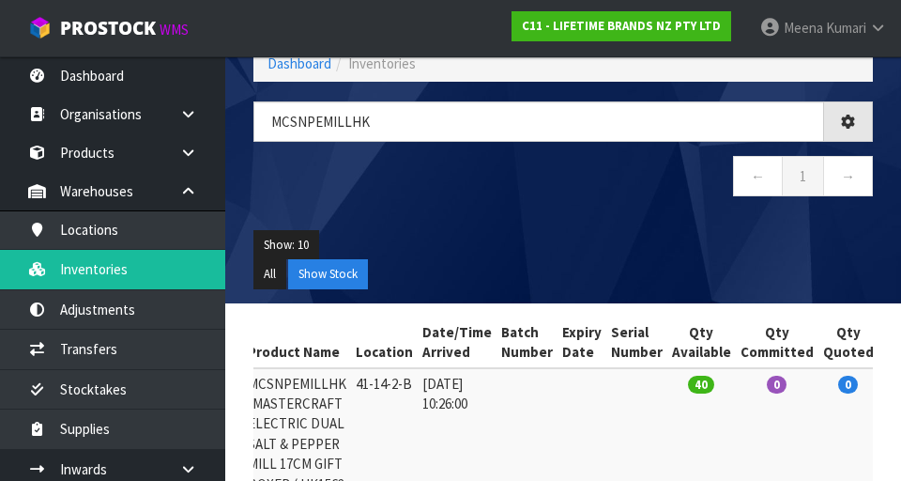
type input "MCSNPEMILLHK"
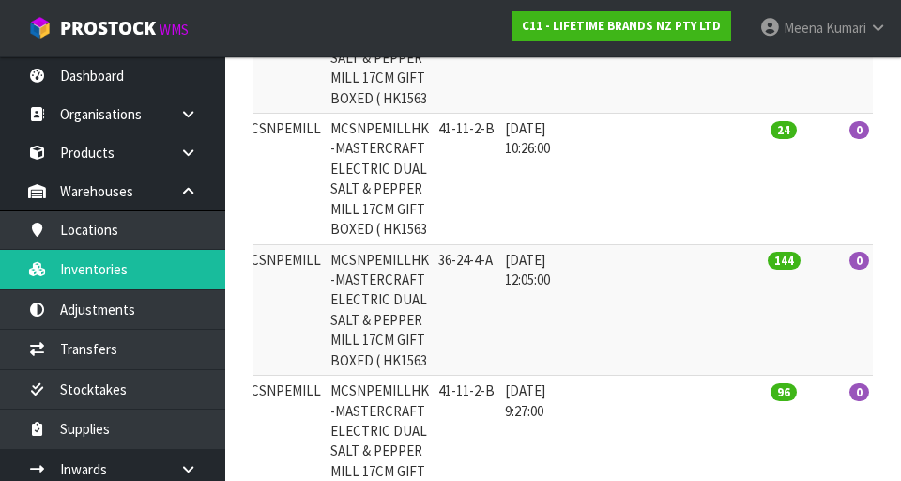
scroll to position [493, 0]
copy td "36-24-4-A"
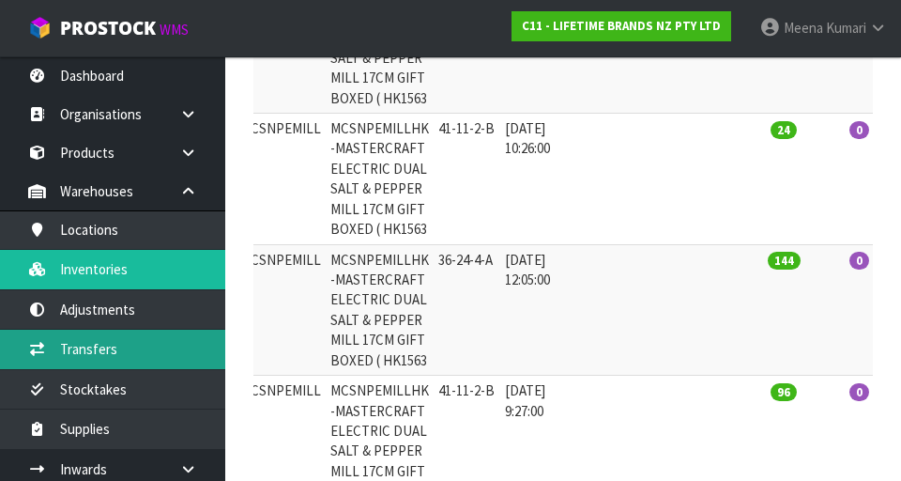
click at [145, 354] on link "Transfers" at bounding box center [112, 349] width 225 height 39
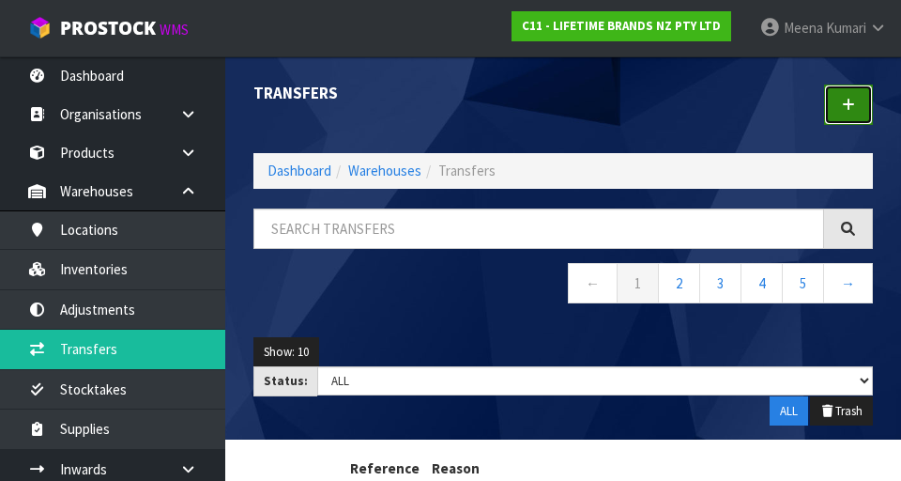
click at [562, 103] on link at bounding box center [848, 105] width 49 height 40
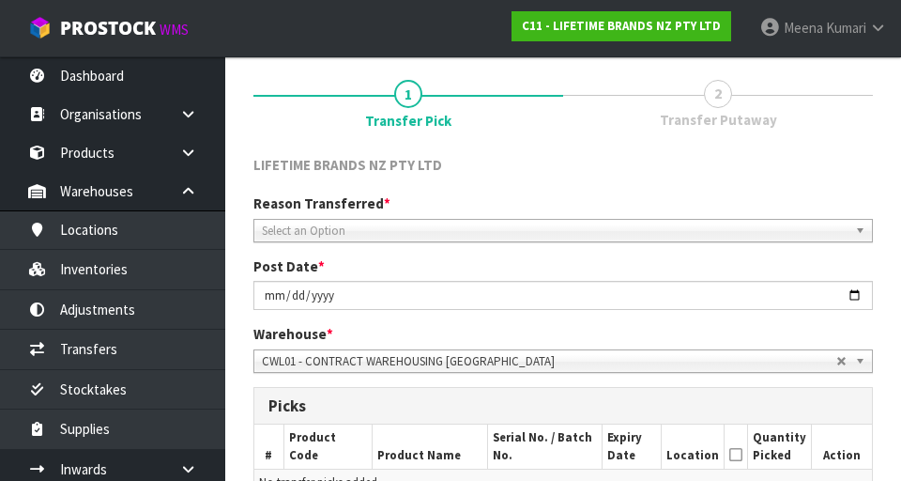
click at [529, 222] on span "Select an Option" at bounding box center [555, 231] width 586 height 23
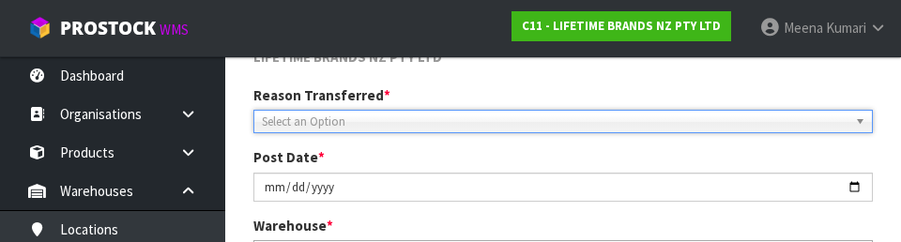
scroll to position [259, 0]
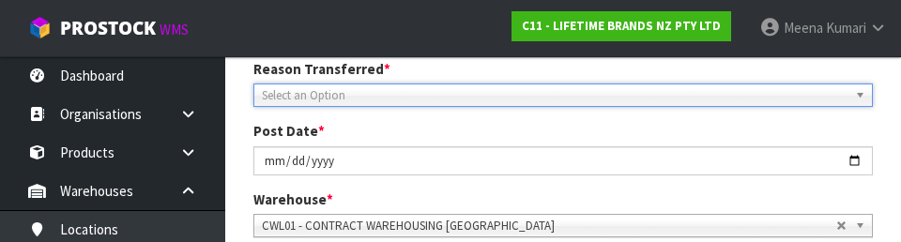
click at [548, 86] on span "Select an Option" at bounding box center [555, 96] width 586 height 23
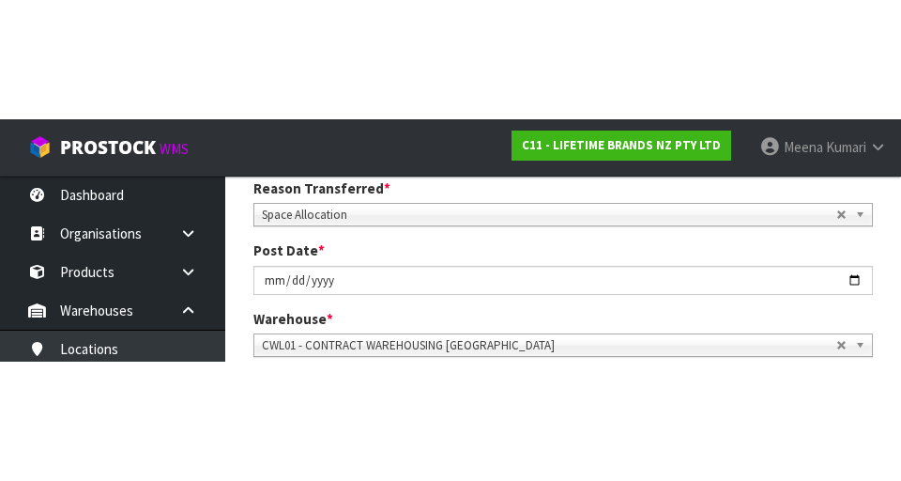
scroll to position [268, 0]
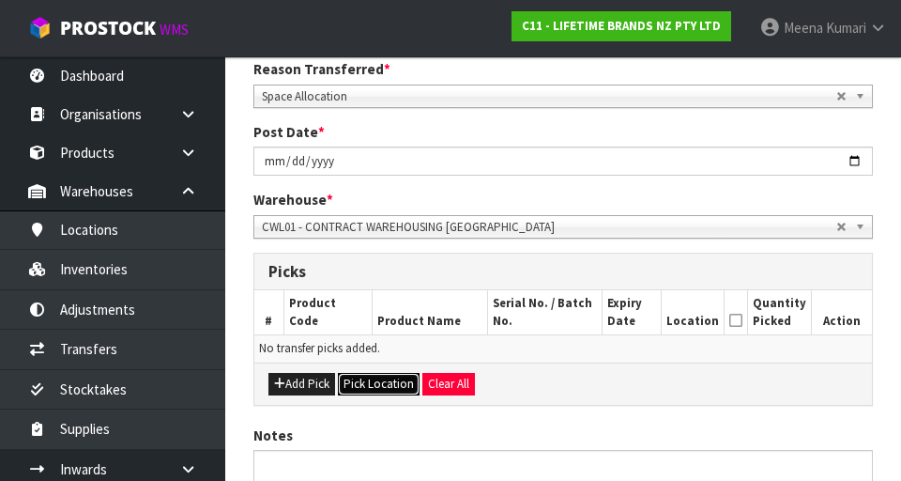
click at [395, 386] on button "Pick Location" at bounding box center [379, 384] width 82 height 23
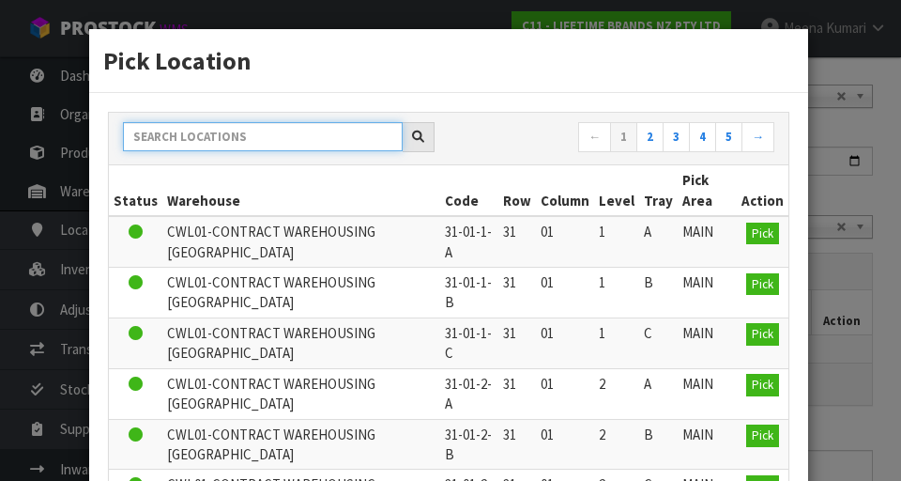
paste input "36-24-4-A"
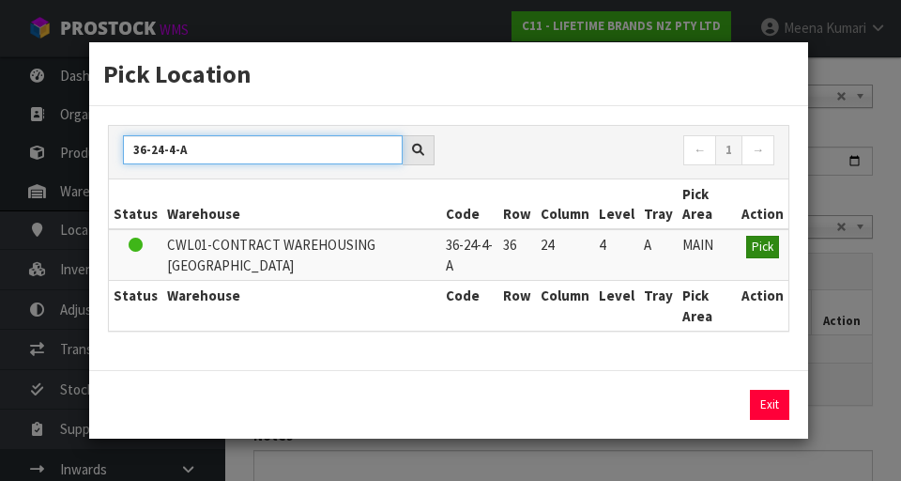
type input "36-24-4-A"
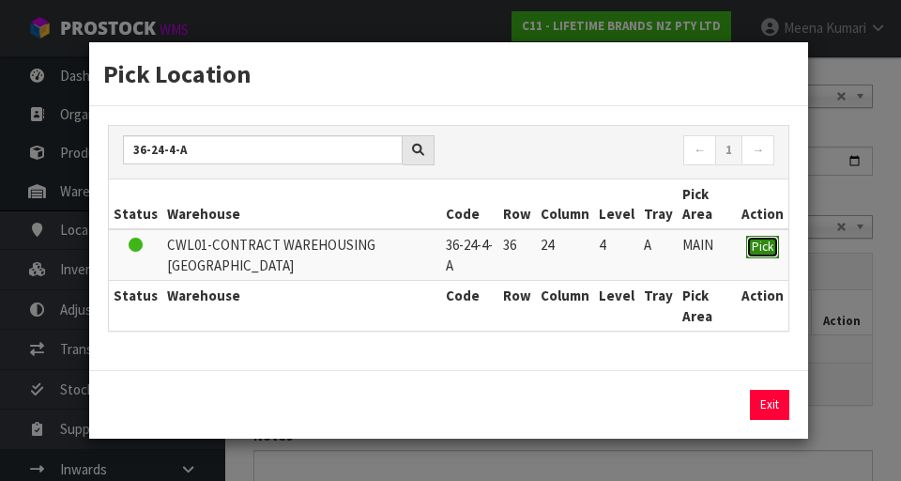
click at [562, 245] on button "Pick" at bounding box center [763, 247] width 33 height 23
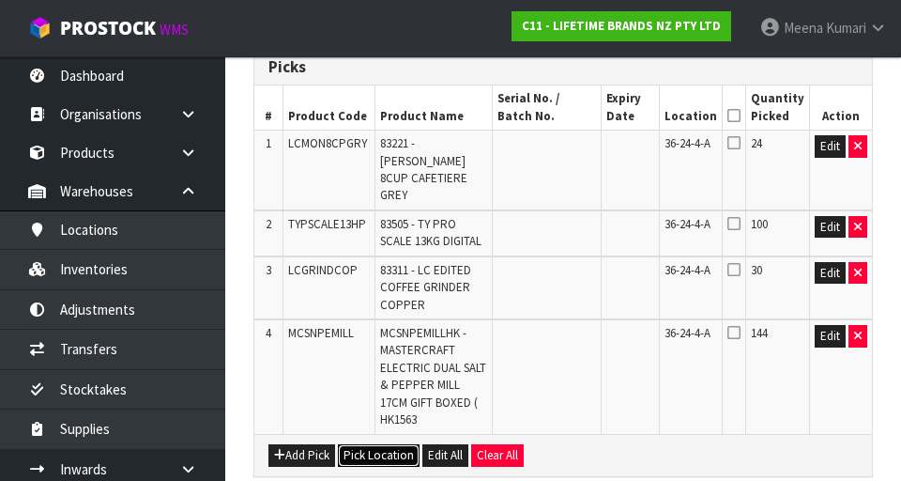
scroll to position [471, 0]
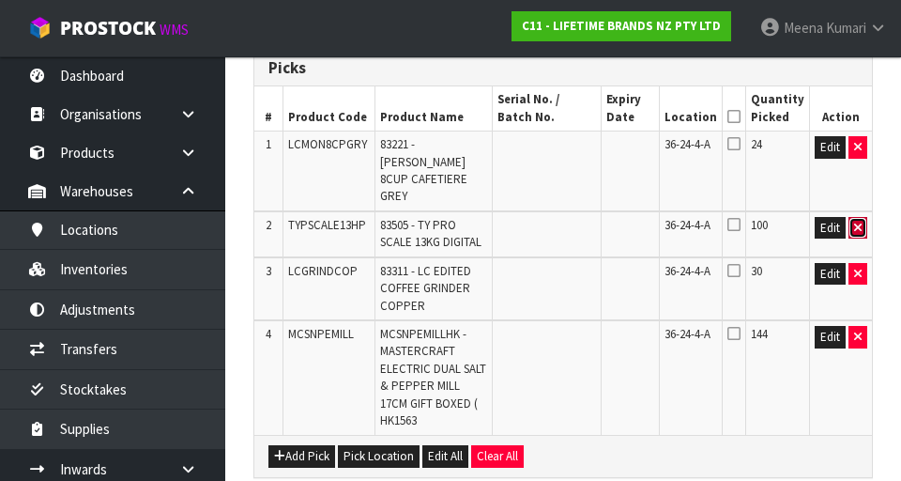
click at [562, 222] on icon "button" at bounding box center [859, 228] width 8 height 12
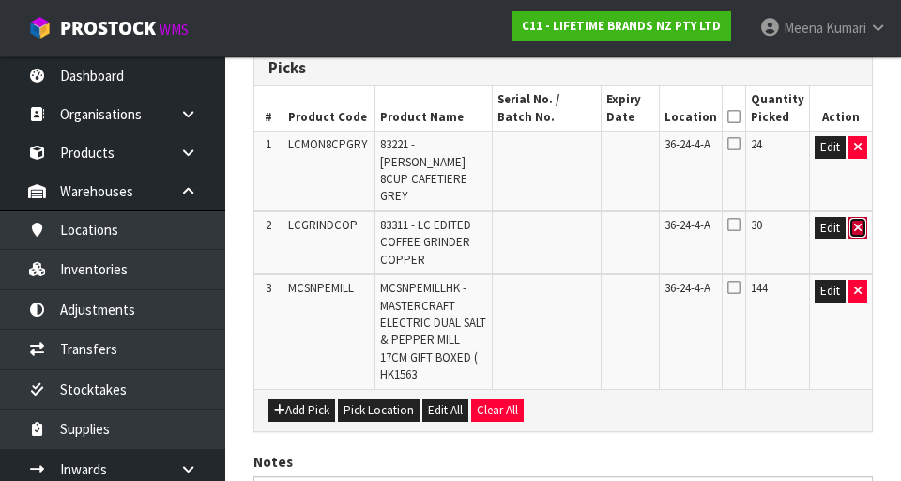
click at [562, 222] on icon "button" at bounding box center [859, 228] width 8 height 12
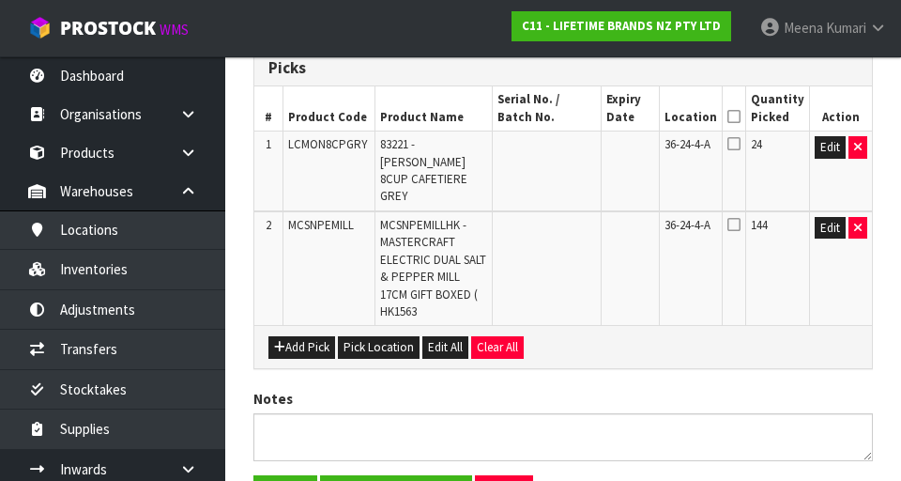
click at [562, 116] on icon at bounding box center [734, 116] width 13 height 1
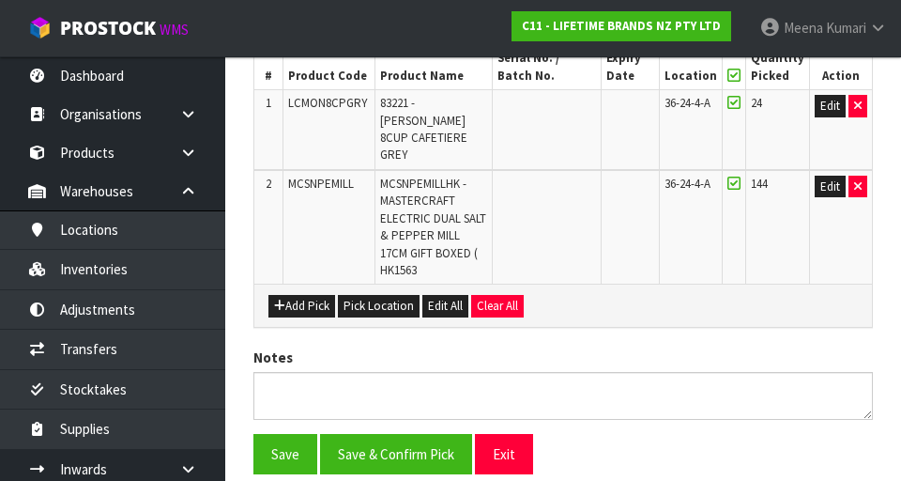
scroll to position [554, 0]
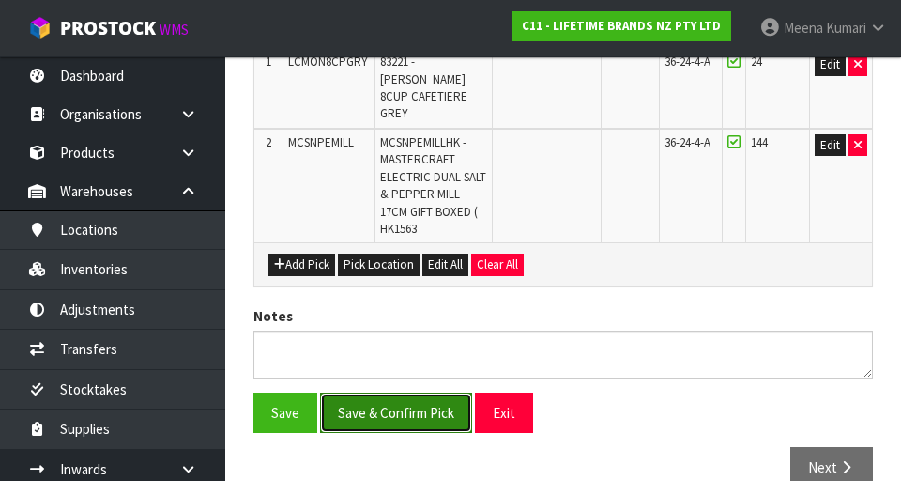
click at [408, 393] on button "Save & Confirm Pick" at bounding box center [396, 413] width 152 height 40
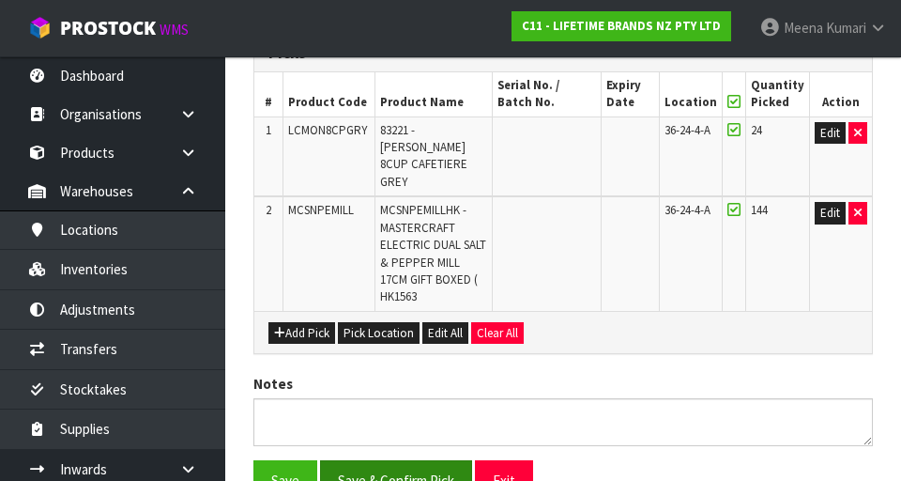
scroll to position [0, 0]
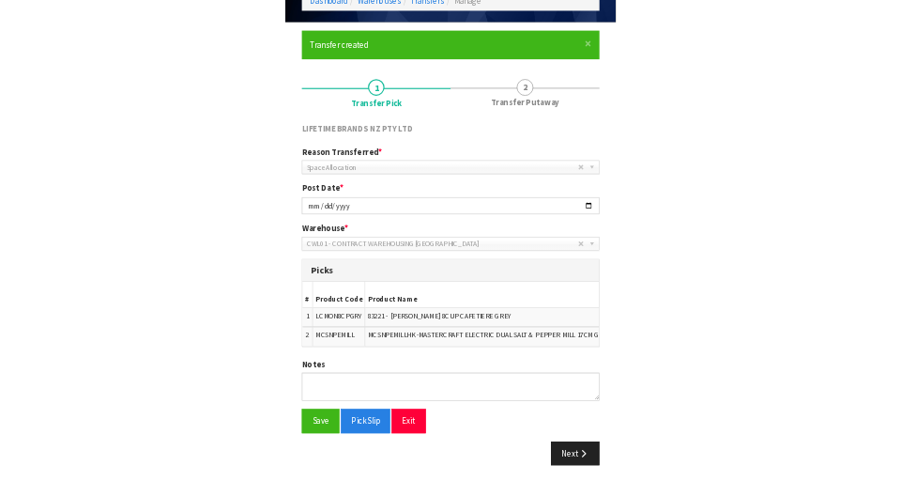
scroll to position [147, 0]
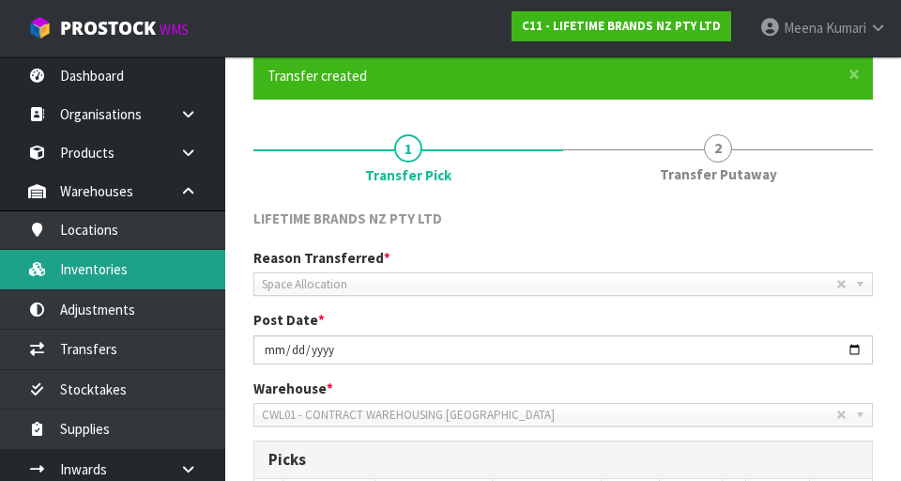
click at [129, 274] on link "Inventories" at bounding box center [112, 269] width 225 height 39
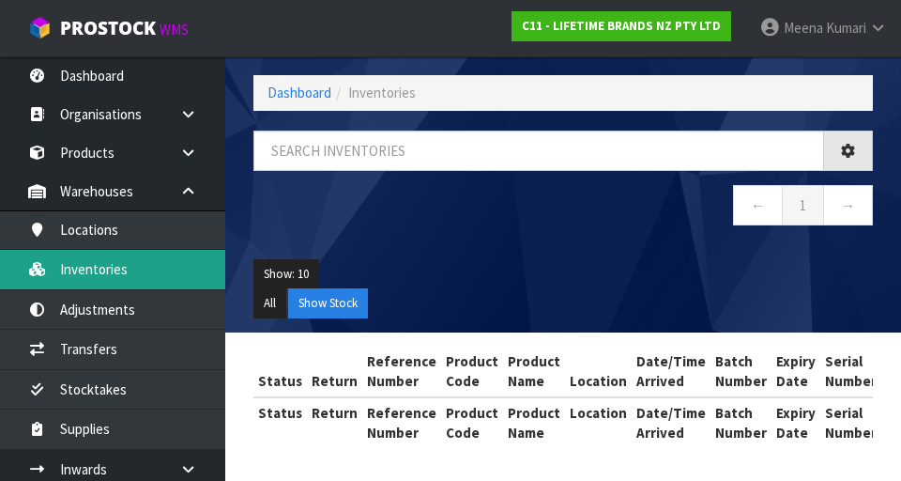
scroll to position [147, 0]
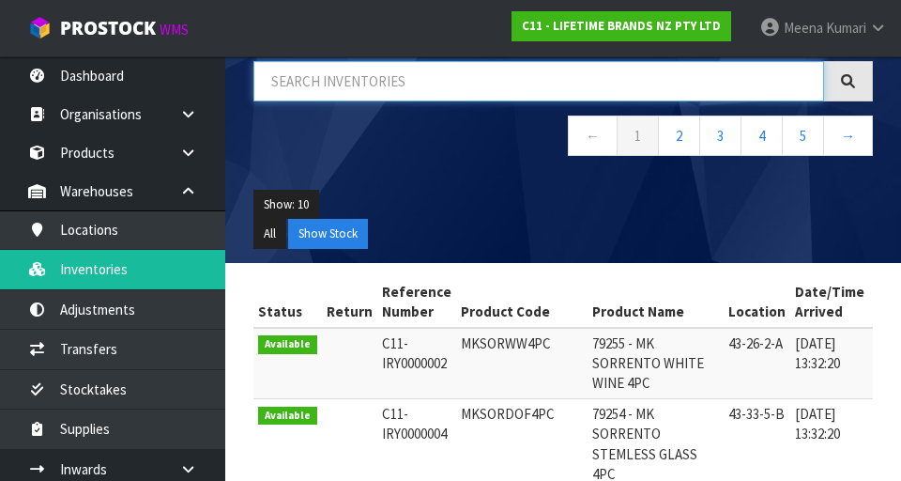
click at [353, 87] on input "text" at bounding box center [539, 81] width 571 height 40
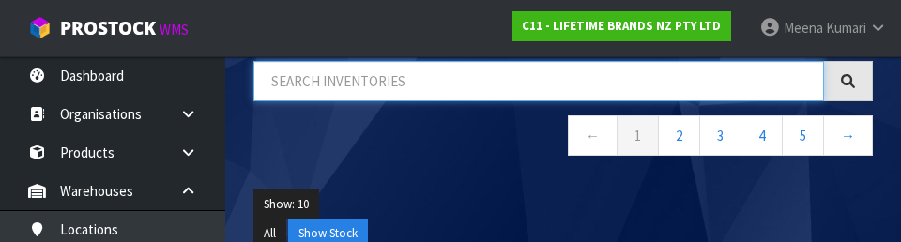
type input "Y"
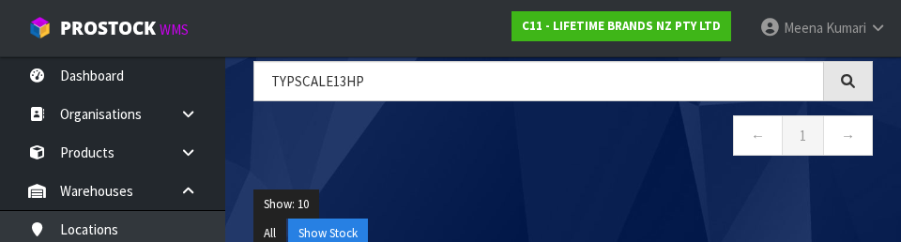
click at [562, 176] on div "Show: 10 5 10 25 50 All Show Stock" at bounding box center [563, 219] width 648 height 87
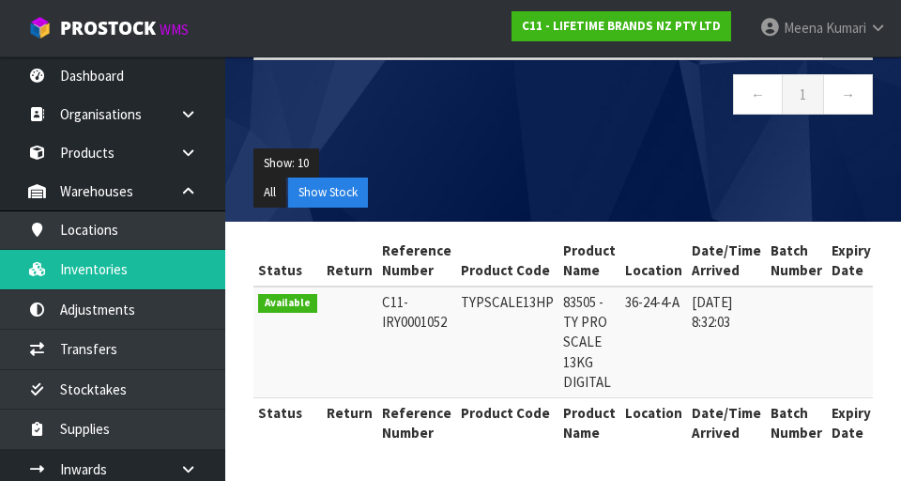
scroll to position [0, 0]
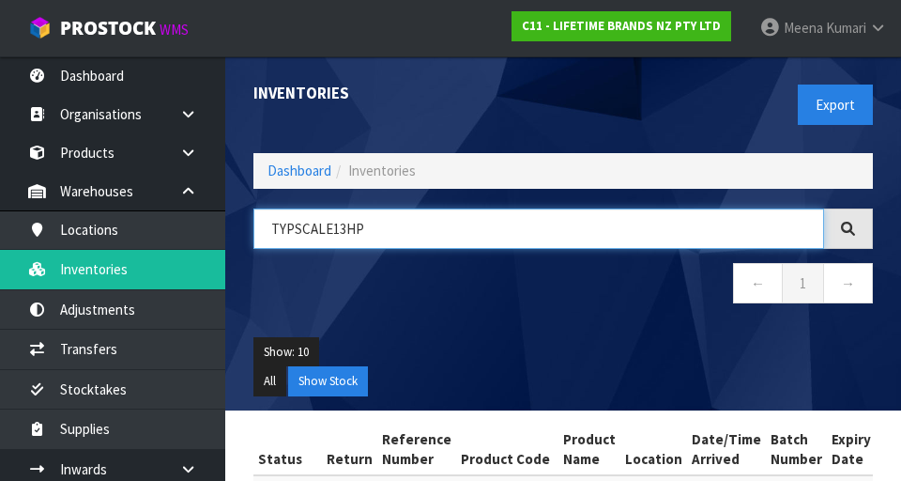
click at [453, 233] on input "TYPSCALE13HP" at bounding box center [539, 228] width 571 height 40
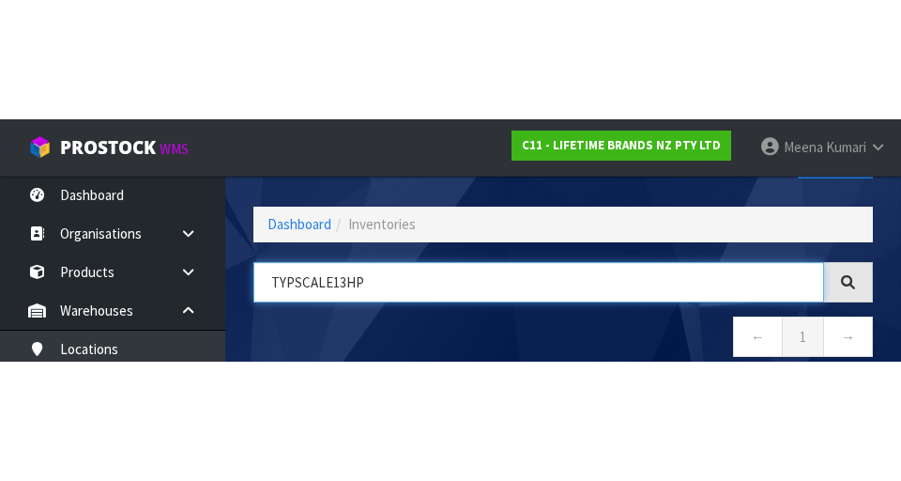
scroll to position [107, 0]
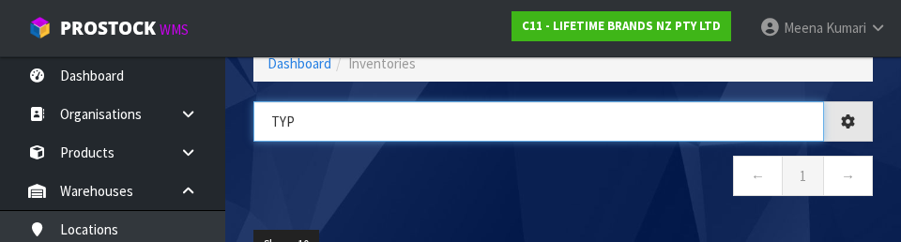
type input "TY"
type input "LCGRINDC"
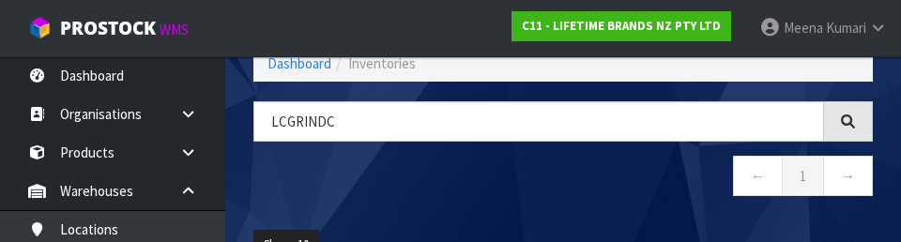
click at [562, 192] on nav "← 1 →" at bounding box center [564, 179] width 620 height 46
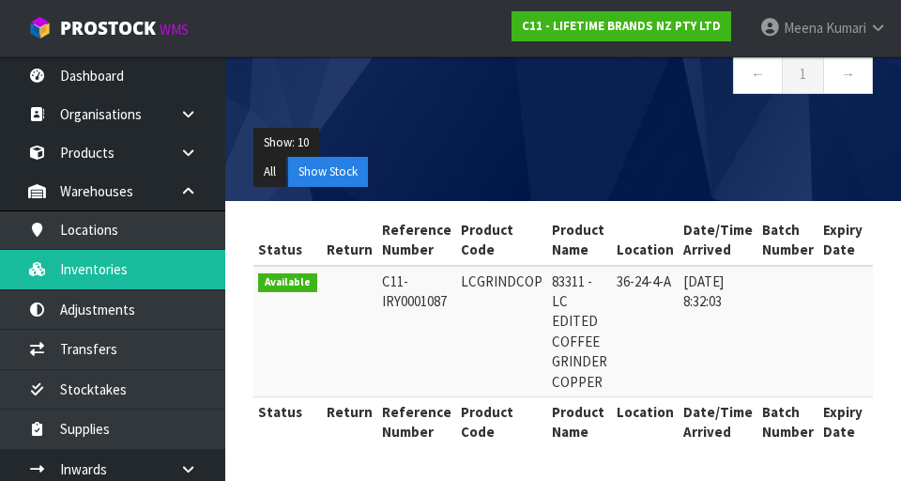
scroll to position [0, 0]
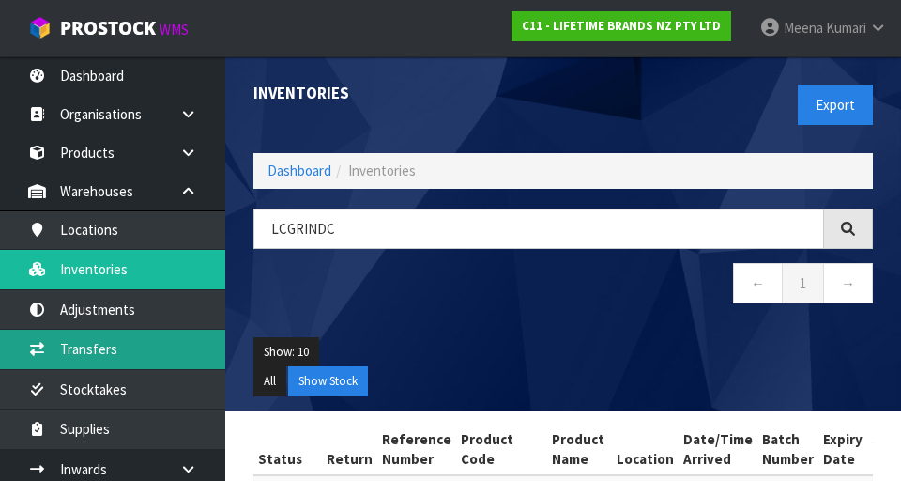
click at [145, 352] on link "Transfers" at bounding box center [112, 349] width 225 height 39
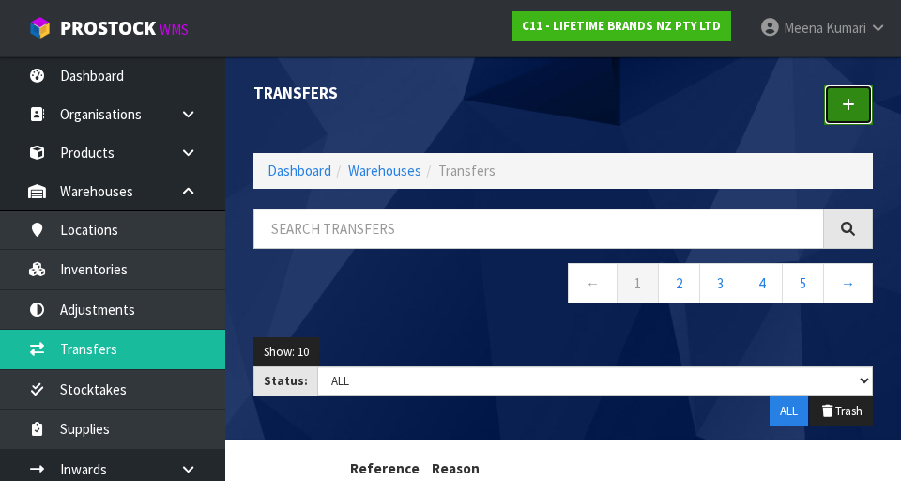
click at [562, 102] on icon at bounding box center [848, 105] width 13 height 14
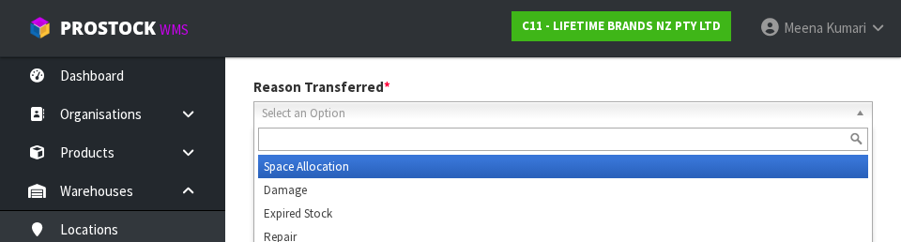
scroll to position [246, 0]
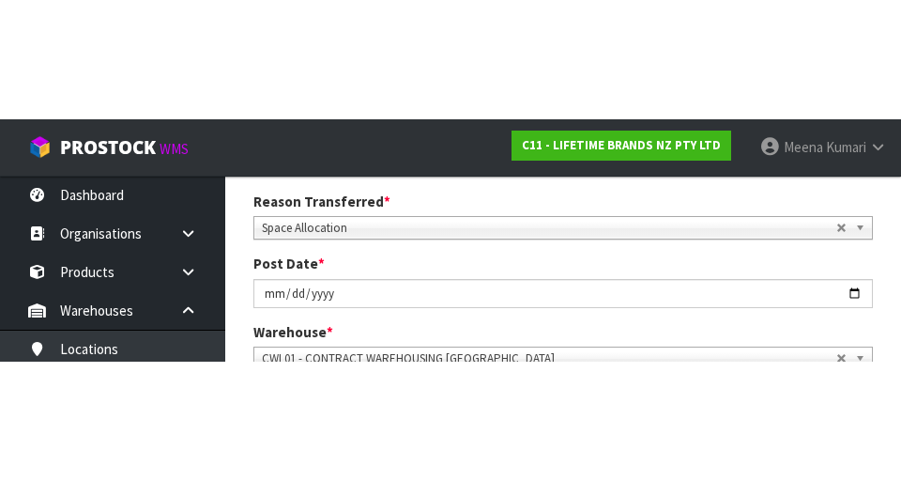
scroll to position [255, 0]
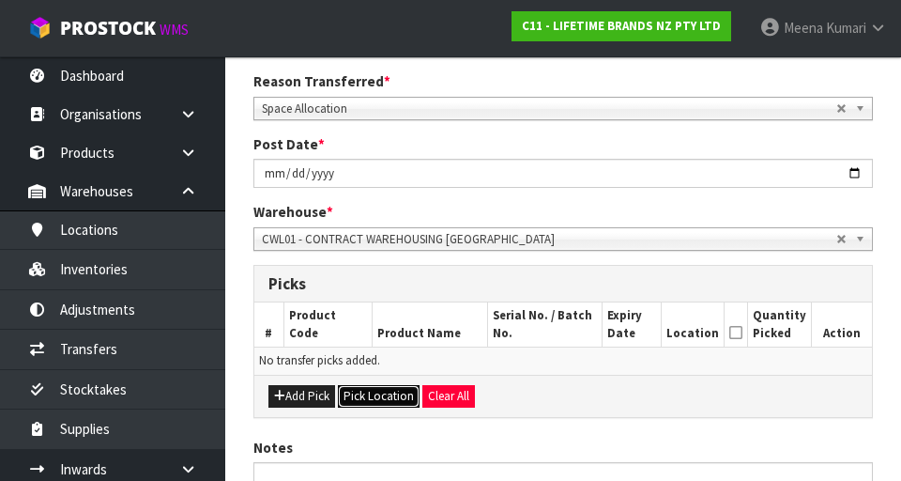
click at [398, 403] on button "Pick Location" at bounding box center [379, 396] width 82 height 23
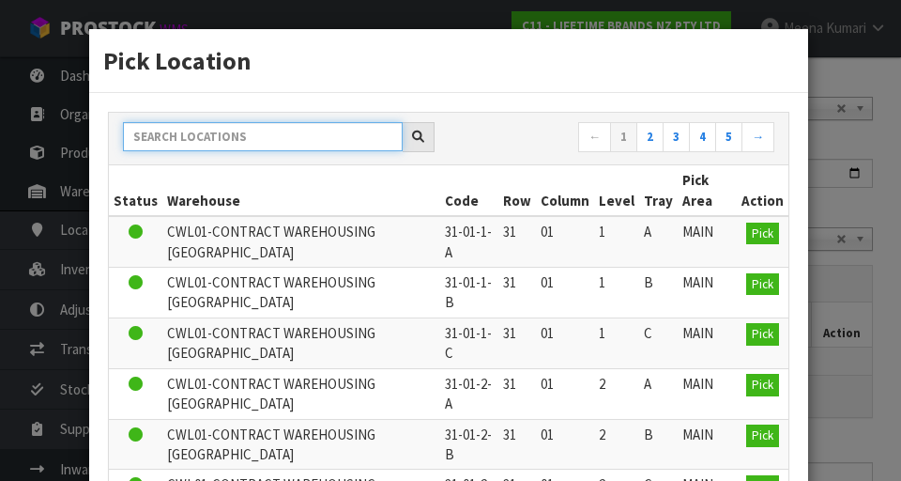
click at [279, 137] on input "text" at bounding box center [263, 136] width 280 height 29
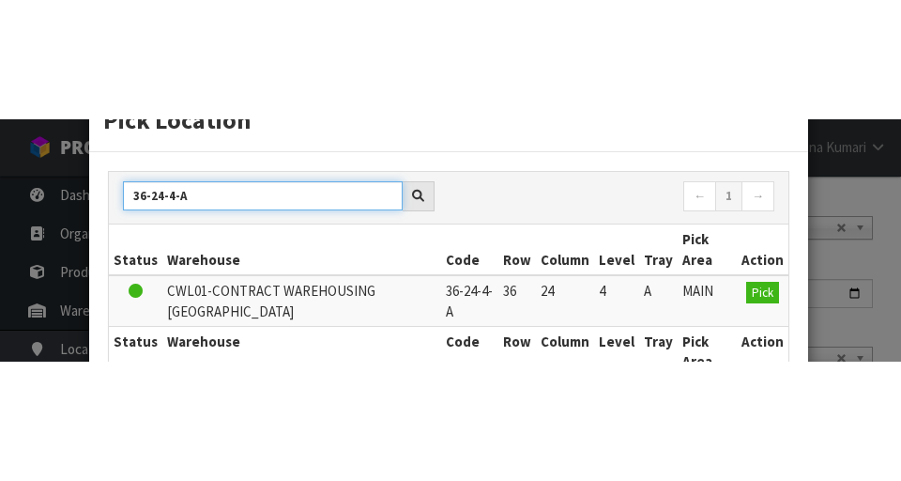
scroll to position [66, 0]
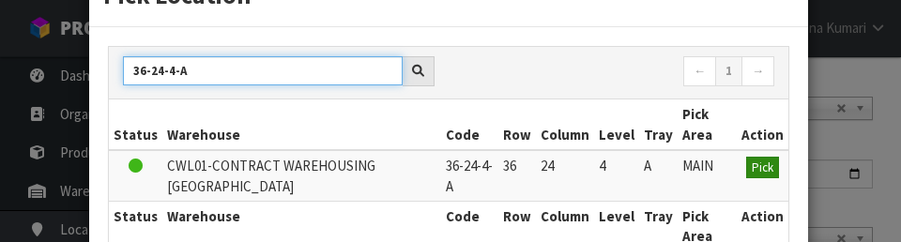
type input "36-24-4-A"
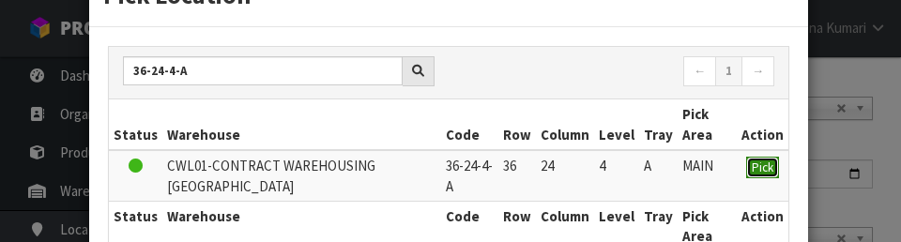
click at [562, 175] on button "Pick" at bounding box center [763, 168] width 33 height 23
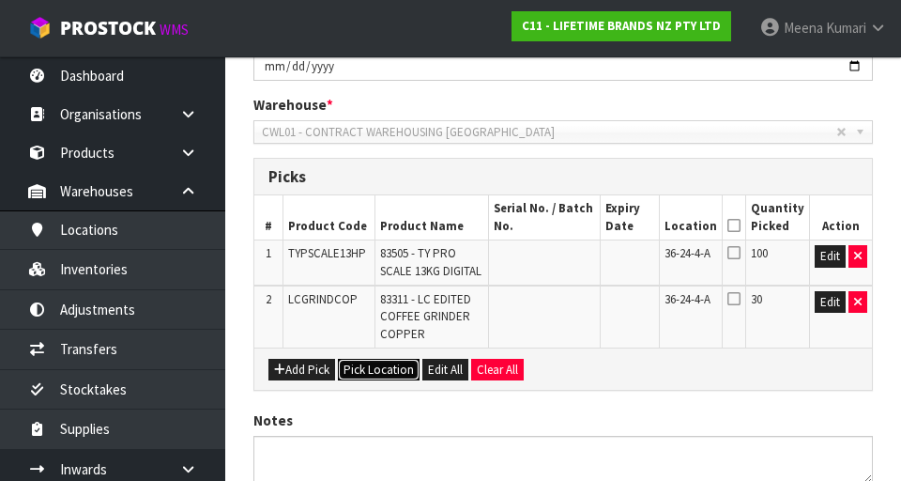
scroll to position [435, 0]
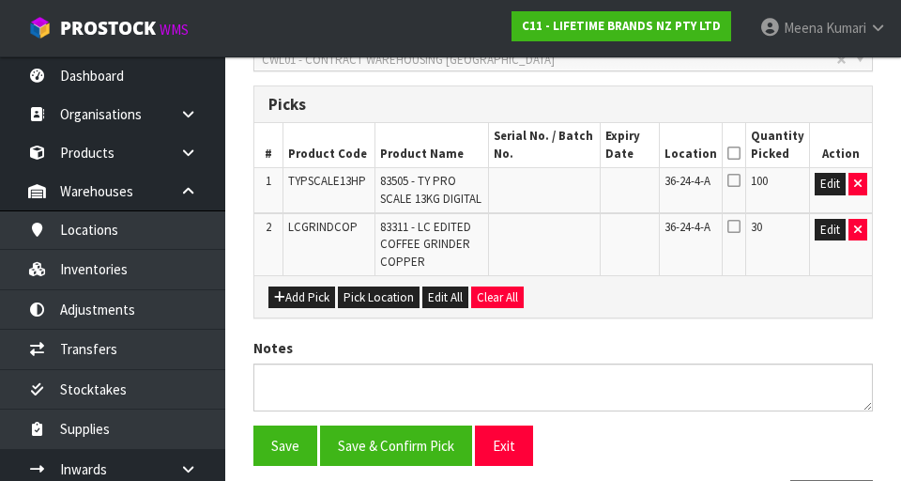
click at [562, 153] on icon at bounding box center [734, 153] width 13 height 1
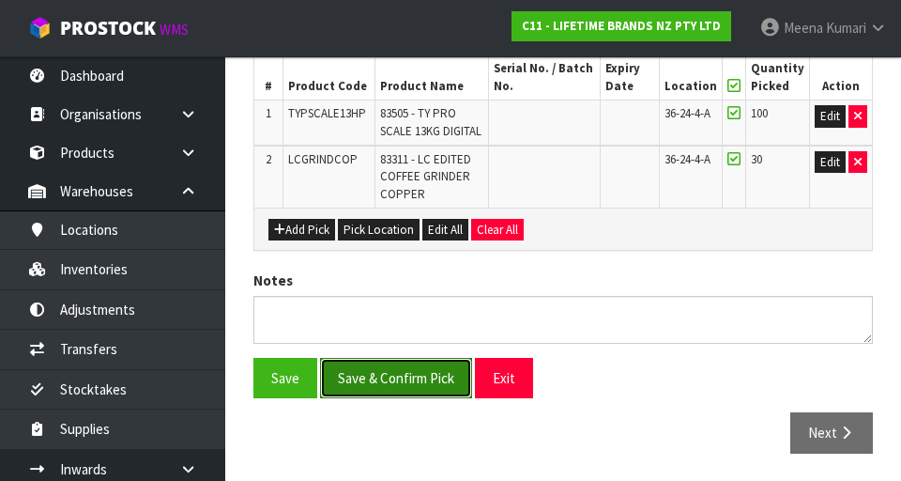
click at [395, 374] on button "Save & Confirm Pick" at bounding box center [396, 378] width 152 height 40
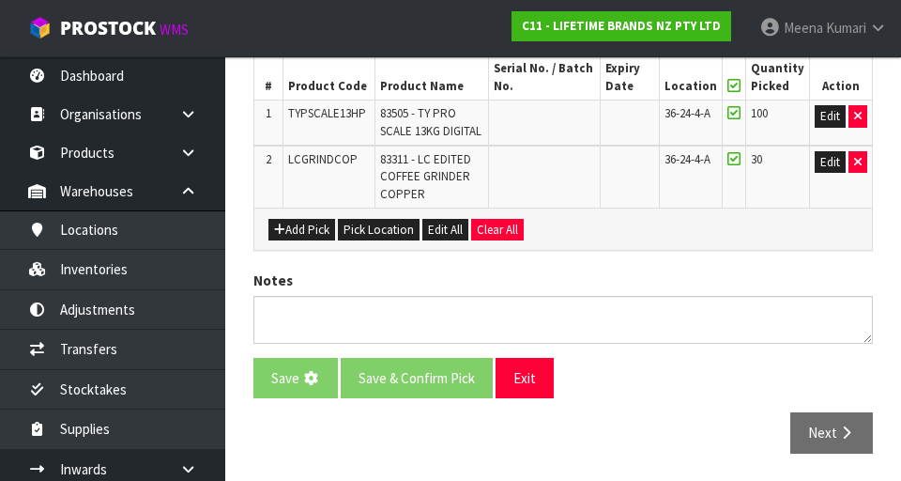
scroll to position [0, 0]
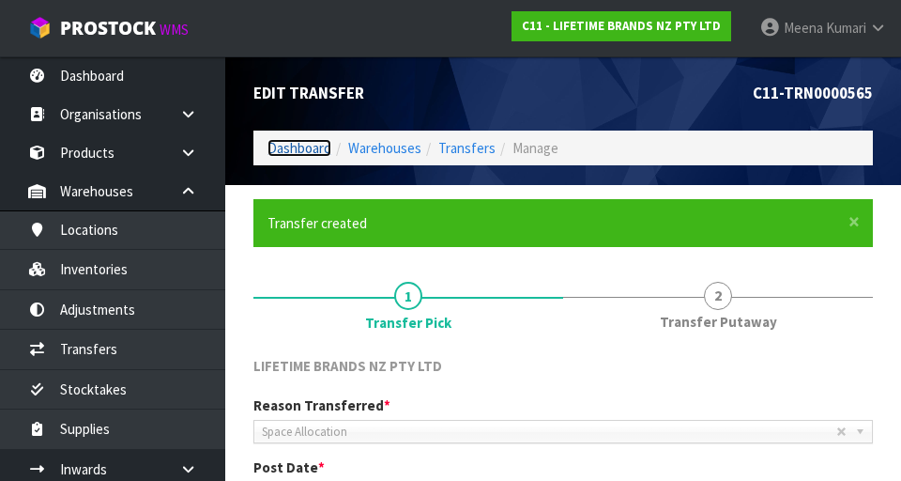
click at [303, 145] on link "Dashboard" at bounding box center [300, 148] width 64 height 18
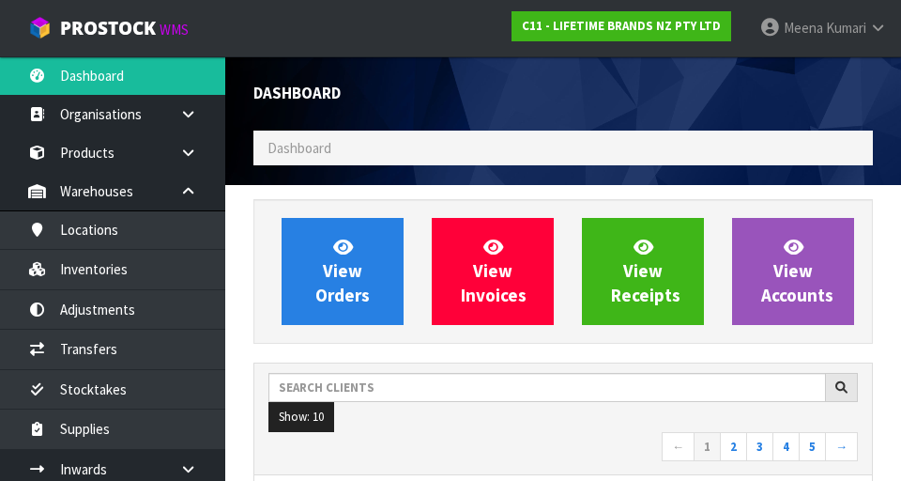
scroll to position [1530, 648]
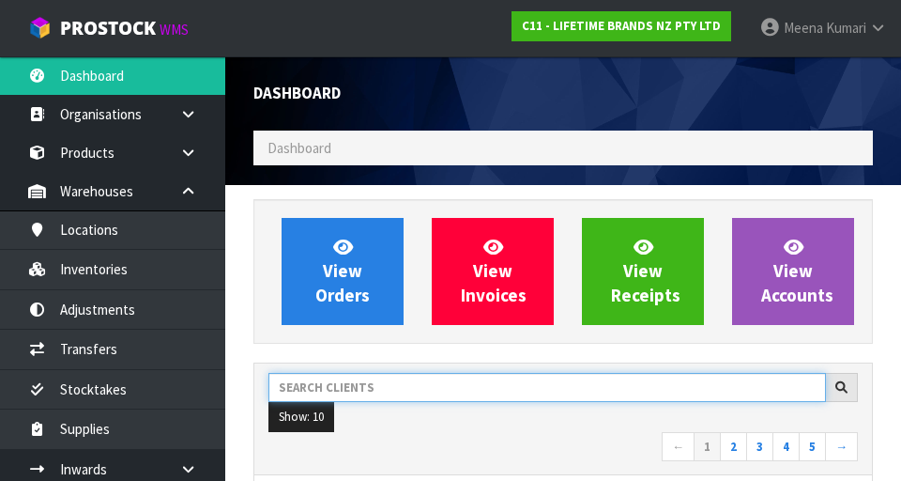
click at [354, 383] on input "text" at bounding box center [548, 387] width 558 height 29
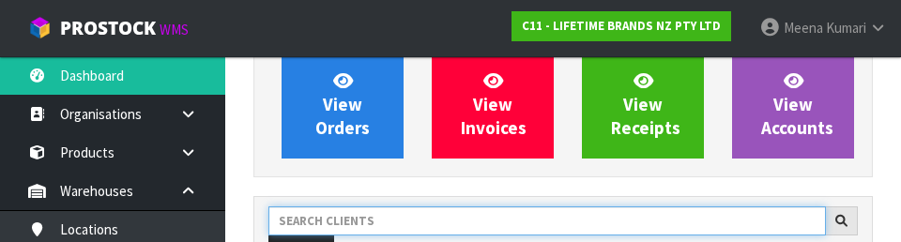
scroll to position [257, 0]
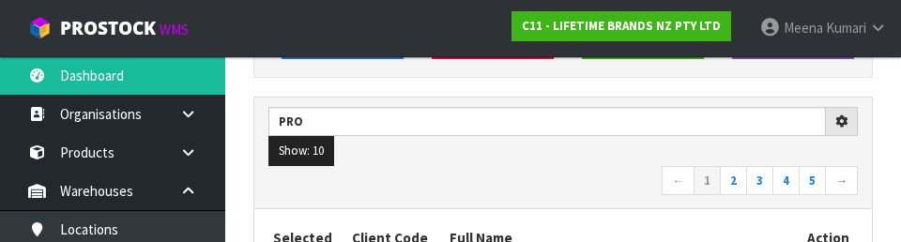
click at [546, 171] on nav "← 1 2 3 4 5 →" at bounding box center [564, 182] width 590 height 33
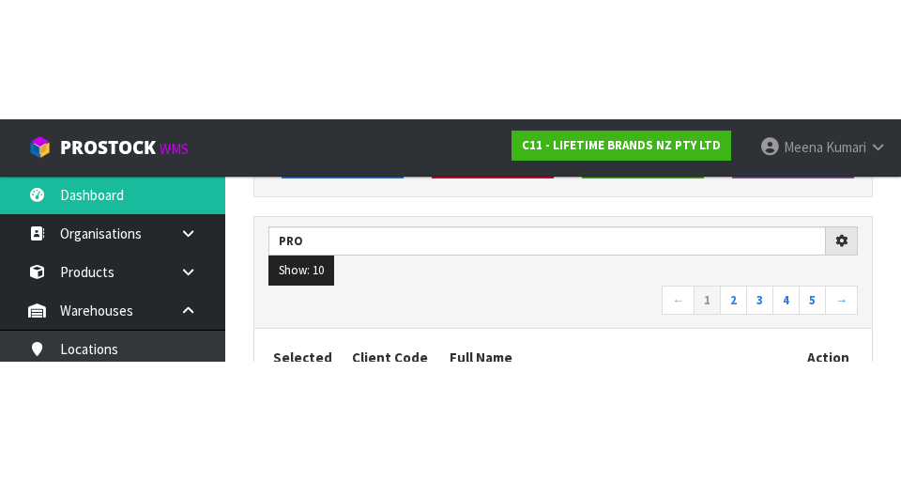
scroll to position [266, 0]
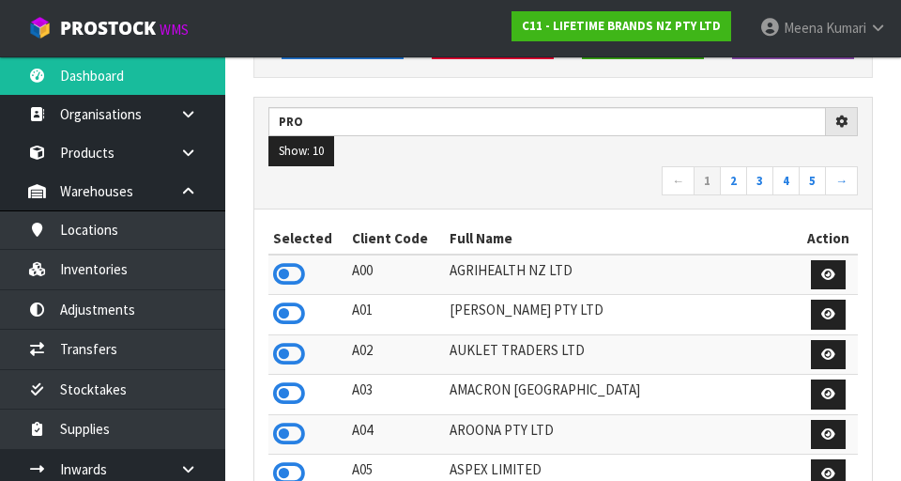
type input "PRO"
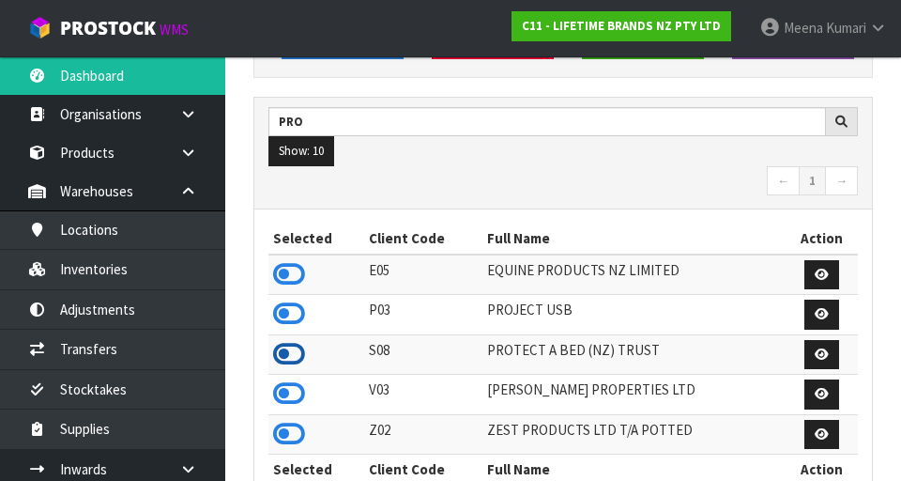
click at [289, 355] on icon at bounding box center [289, 354] width 32 height 28
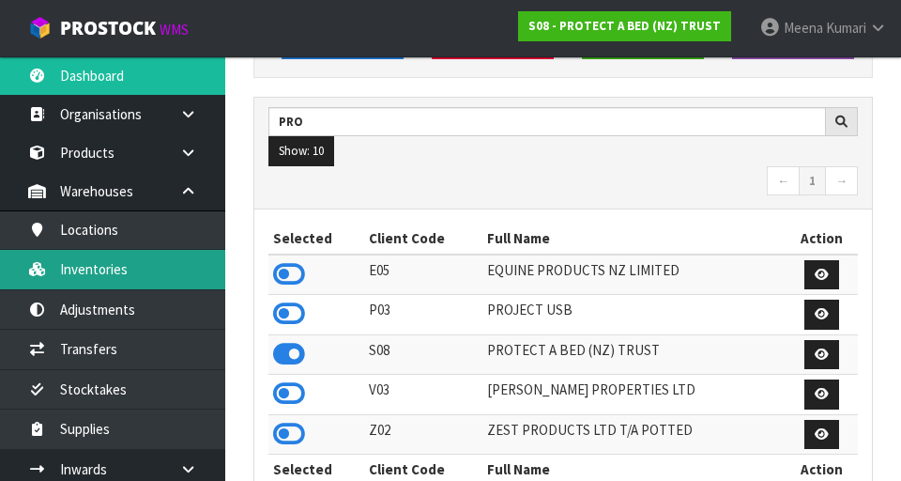
click at [116, 273] on link "Inventories" at bounding box center [112, 269] width 225 height 39
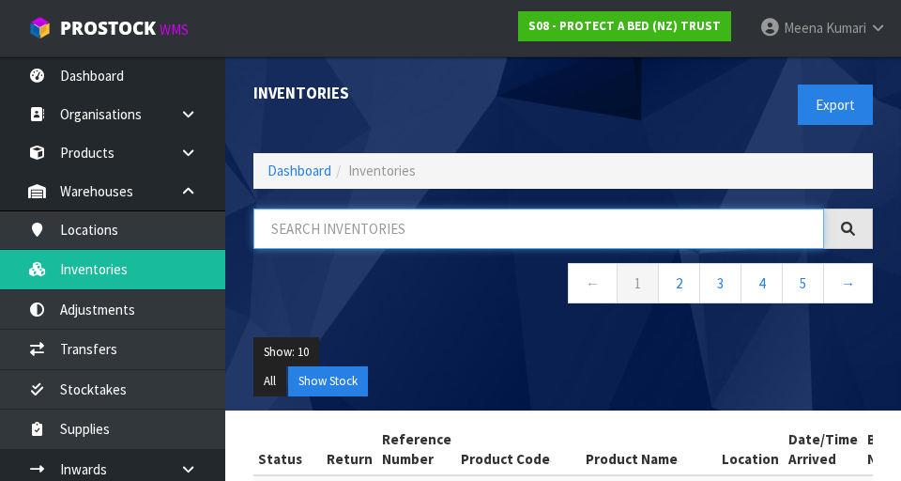
click at [374, 236] on input "text" at bounding box center [539, 228] width 571 height 40
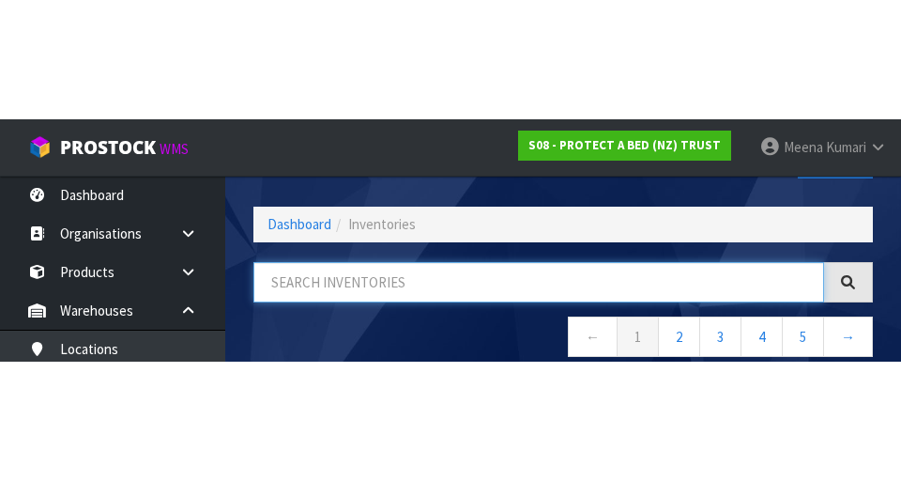
scroll to position [107, 0]
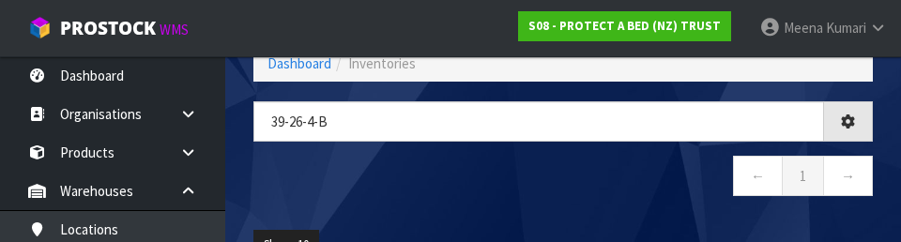
click at [486, 193] on nav "← 1 →" at bounding box center [564, 179] width 620 height 46
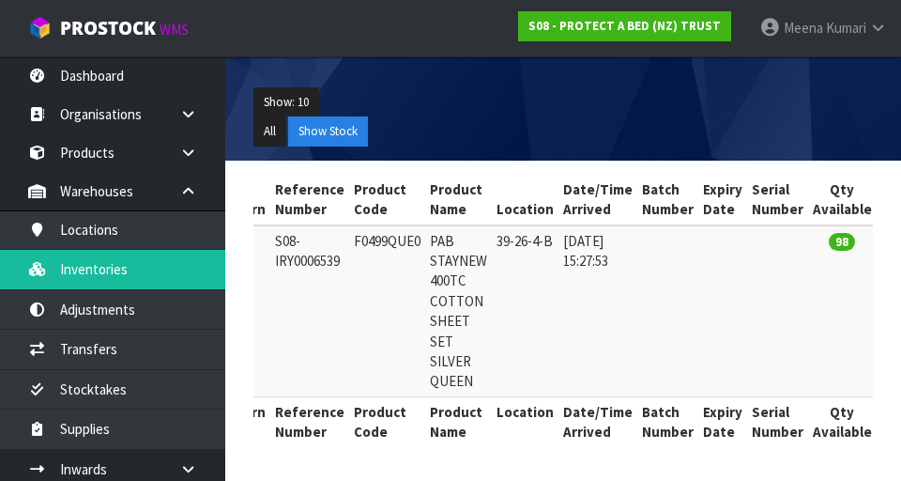
scroll to position [0, 0]
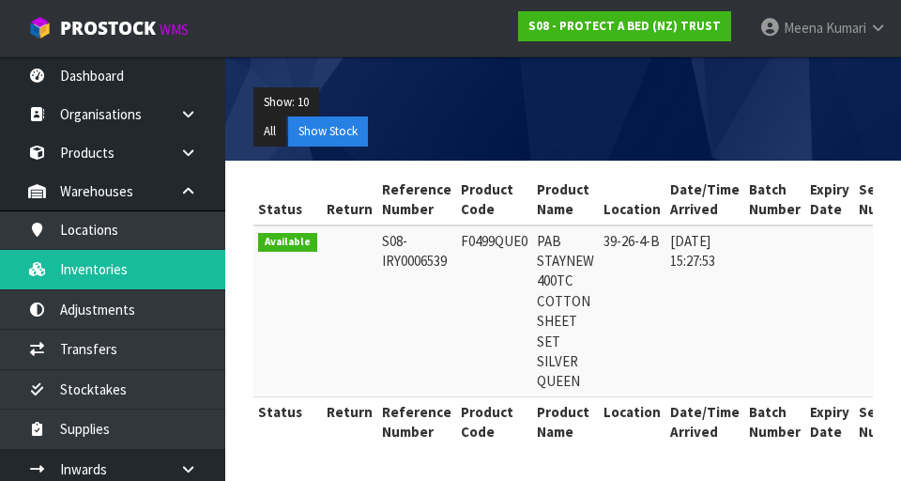
copy td "F0499QUE0"
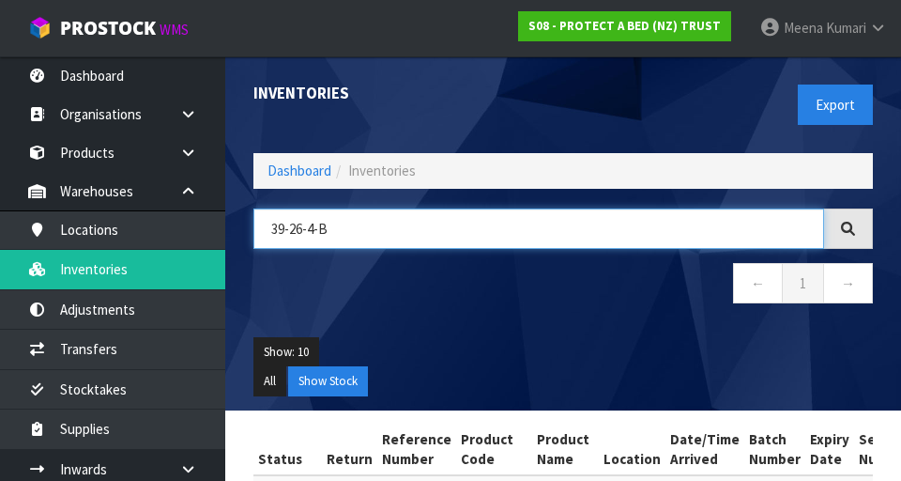
click at [377, 235] on input "39-26-4-B" at bounding box center [539, 228] width 571 height 40
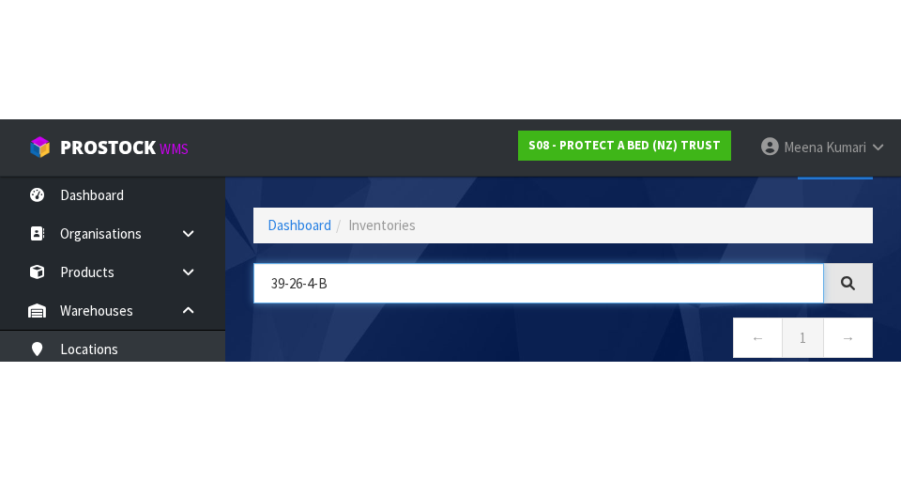
scroll to position [107, 0]
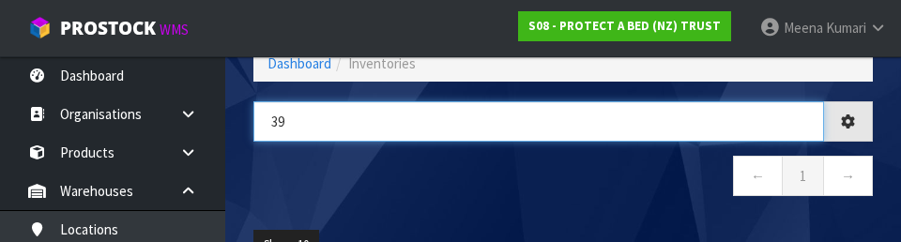
type input "3"
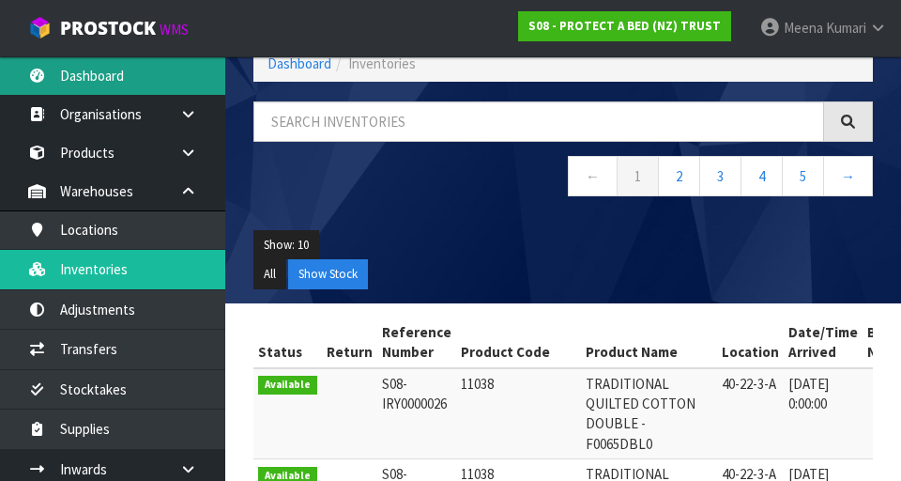
click at [162, 93] on link "Dashboard" at bounding box center [112, 75] width 225 height 39
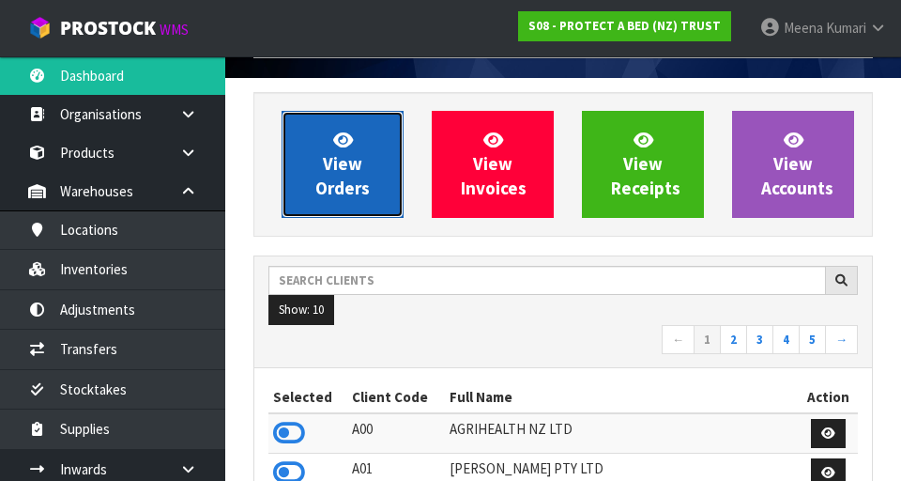
click at [348, 127] on link "View Orders" at bounding box center [343, 164] width 122 height 107
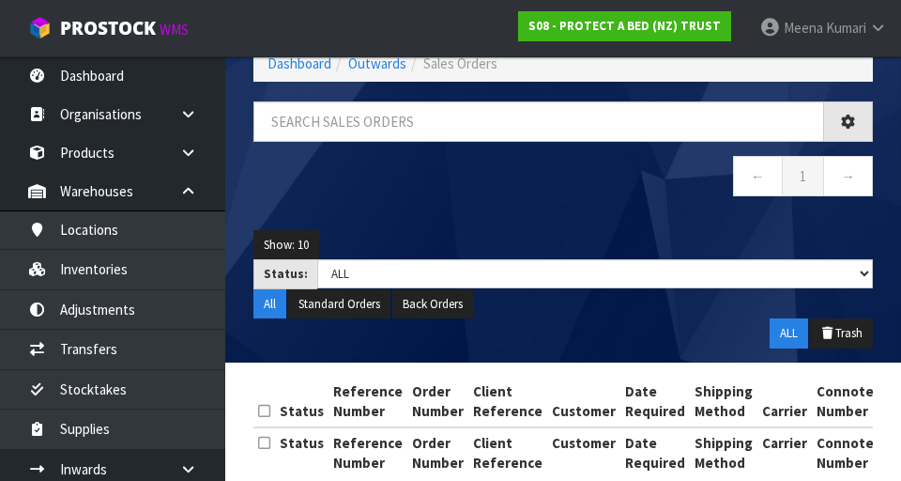
scroll to position [138, 0]
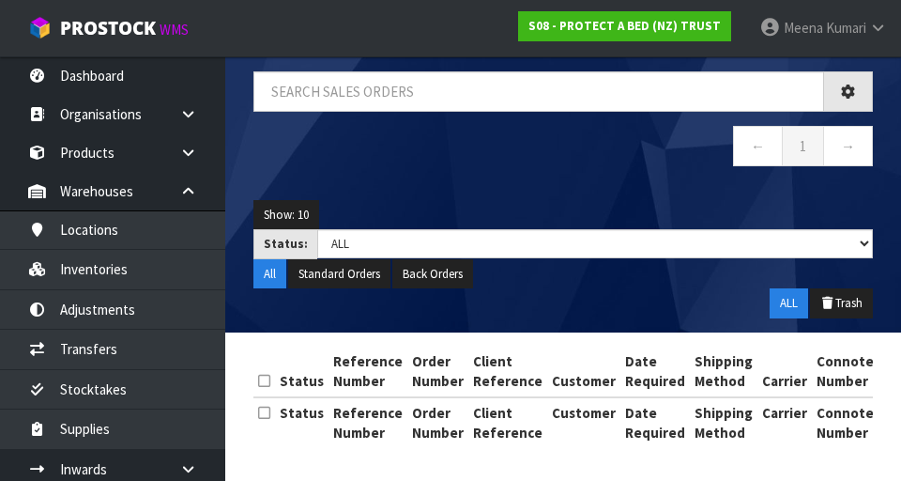
click at [131, 284] on div "Sales Orders Pick Selected - Split button! FIFO - First In First Out FEFO - Fir…" at bounding box center [450, 172] width 901 height 618
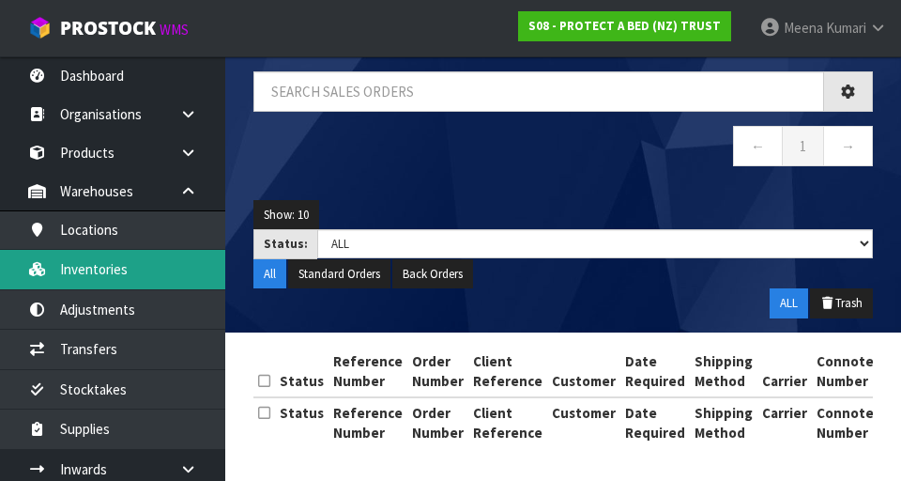
click at [125, 272] on link "Inventories" at bounding box center [112, 269] width 225 height 39
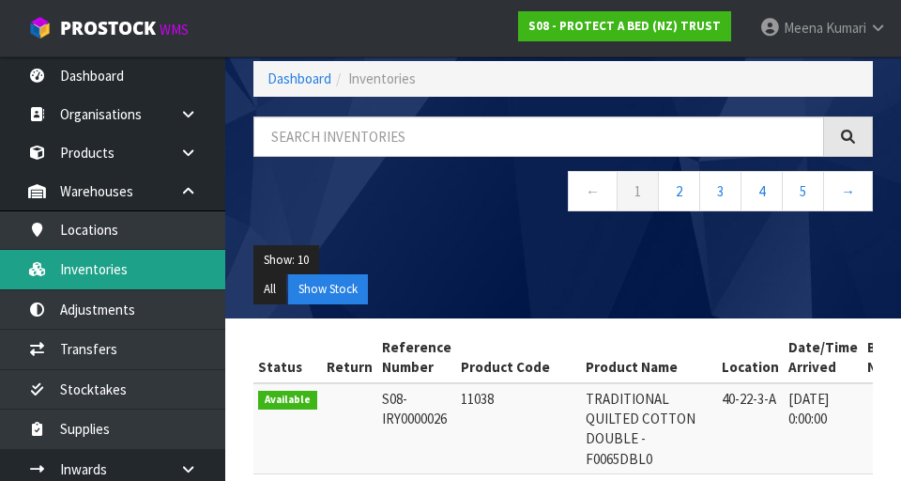
scroll to position [86, 0]
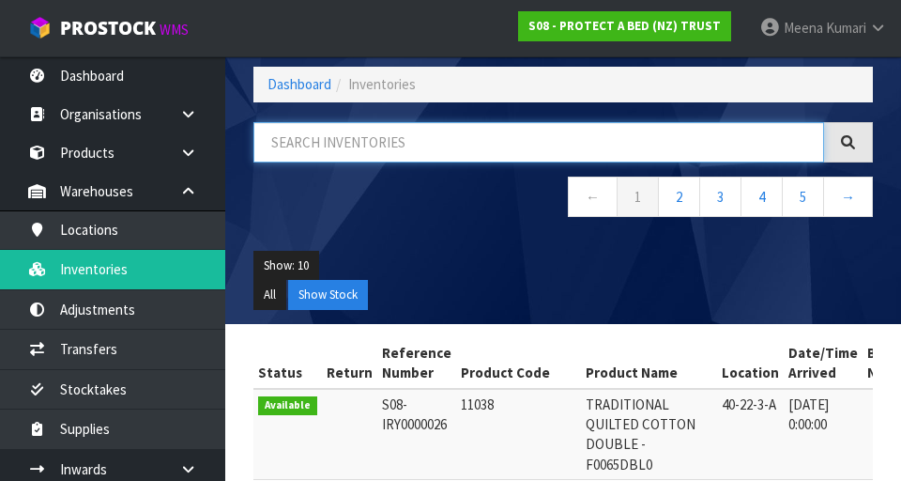
paste input "F0499QUE0"
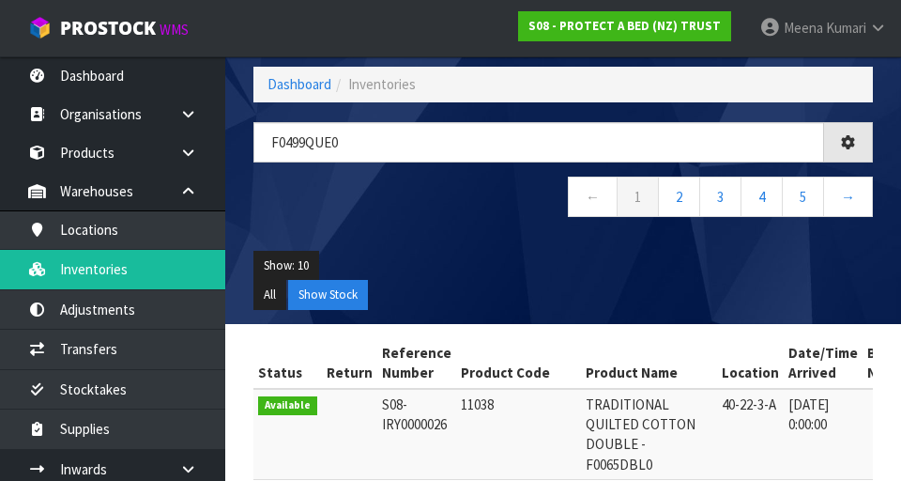
click at [562, 243] on div "Show: 10 5 10 25 50 All Show Stock" at bounding box center [563, 280] width 648 height 87
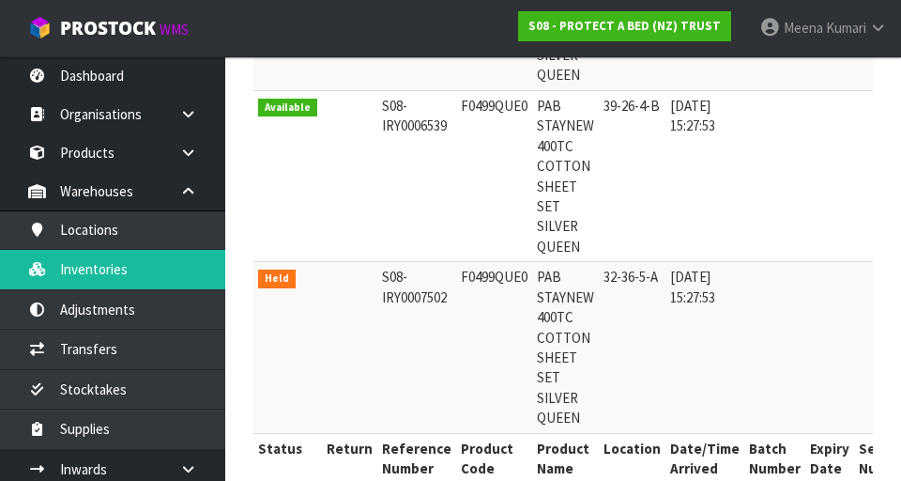
scroll to position [0, 0]
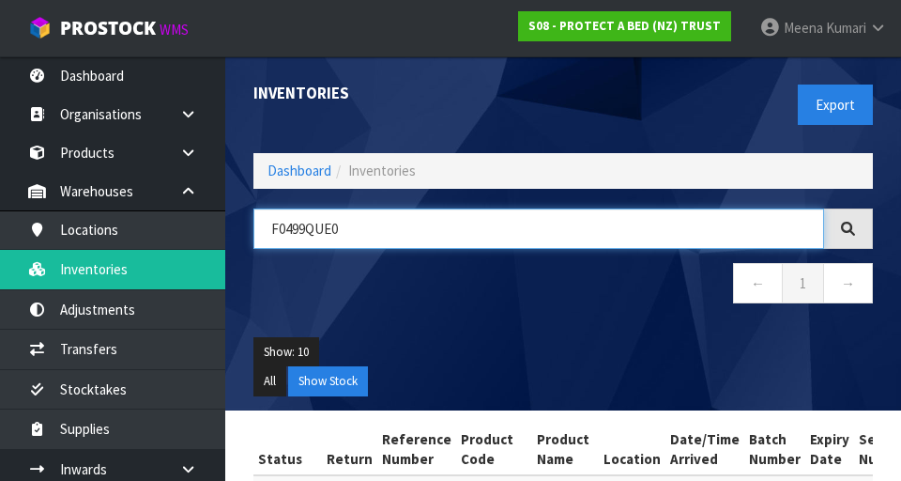
click at [485, 224] on input "F0499QUE0" at bounding box center [539, 228] width 571 height 40
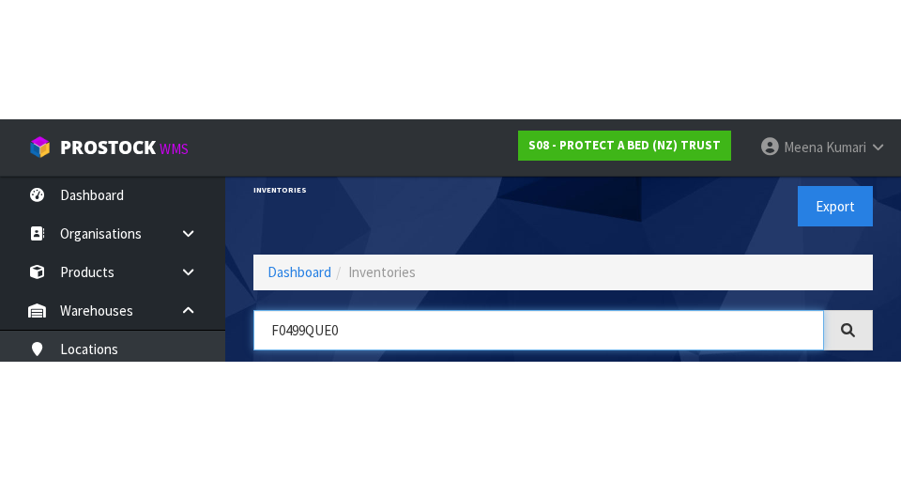
scroll to position [107, 0]
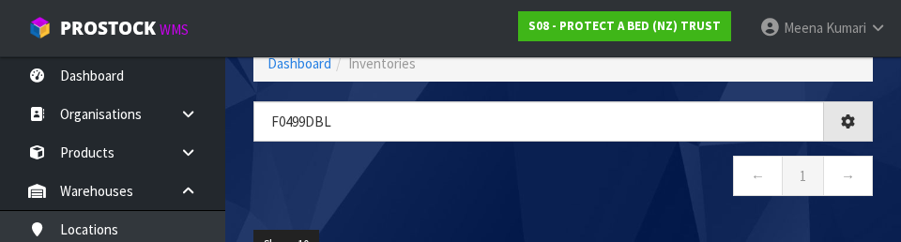
click at [562, 194] on nav "← 1 →" at bounding box center [564, 179] width 620 height 46
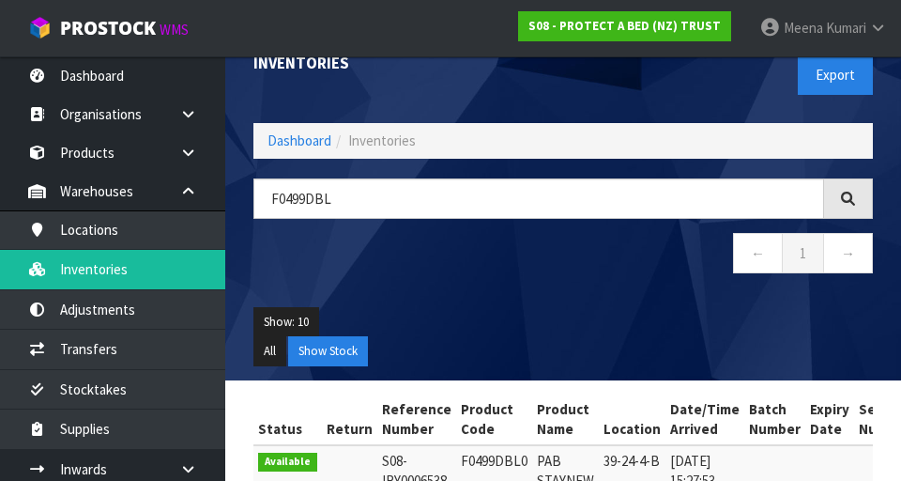
scroll to position [34, 0]
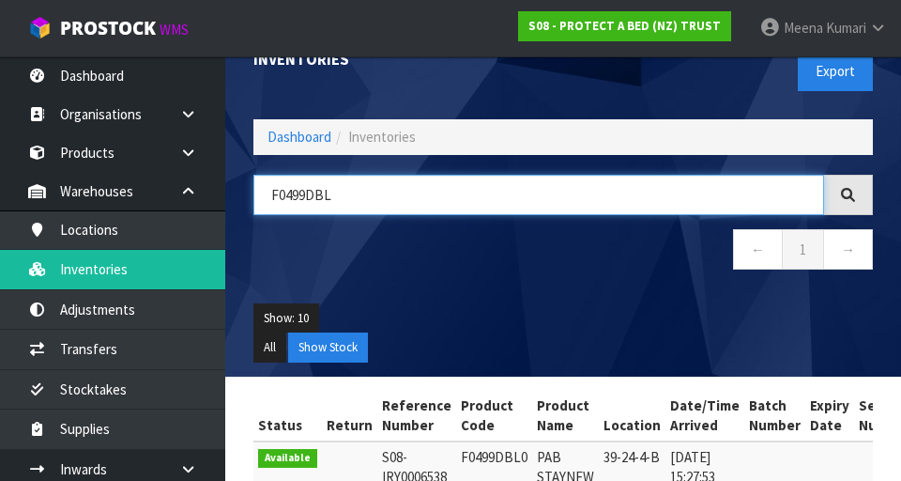
click at [429, 189] on input "F0499DBL" at bounding box center [539, 195] width 571 height 40
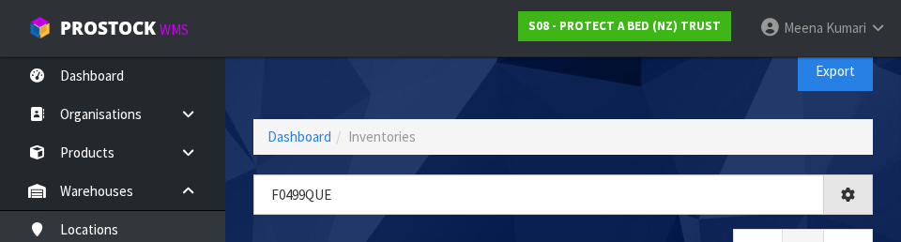
click at [416, 71] on div "Inventories" at bounding box center [401, 55] width 324 height 65
type input "F0499QUE"
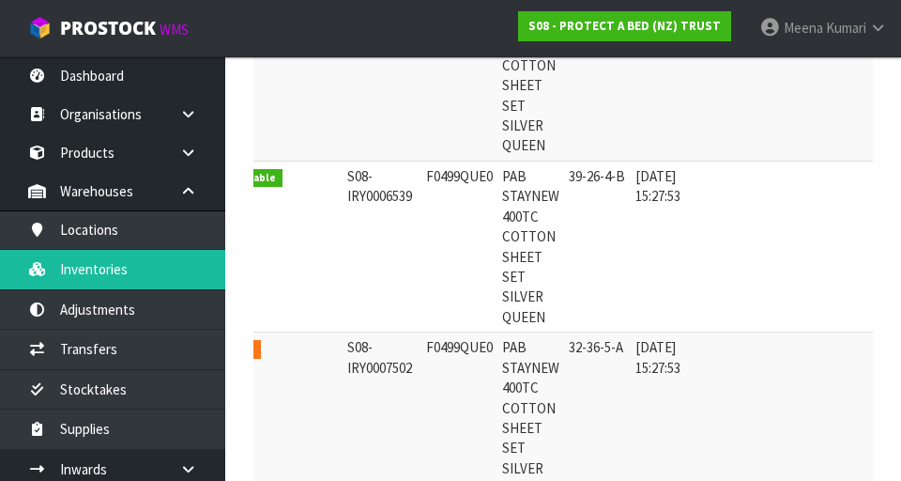
scroll to position [0, 0]
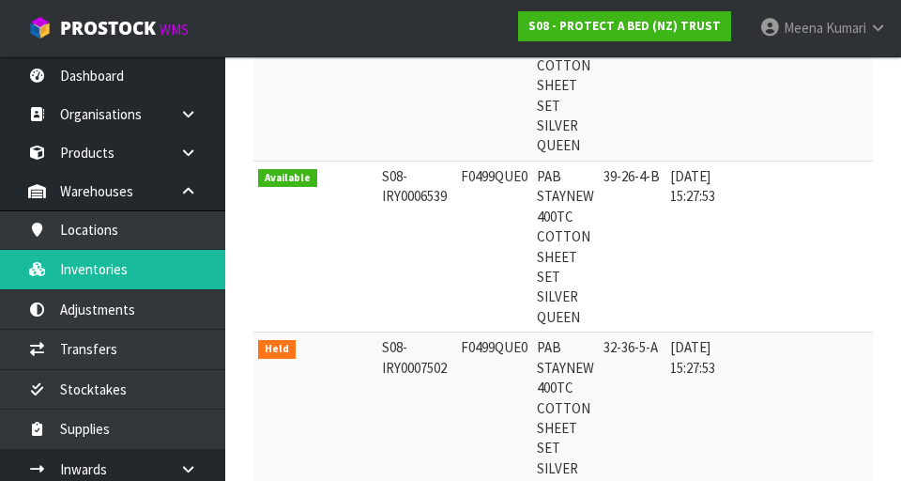
copy td "F0499QUE0"
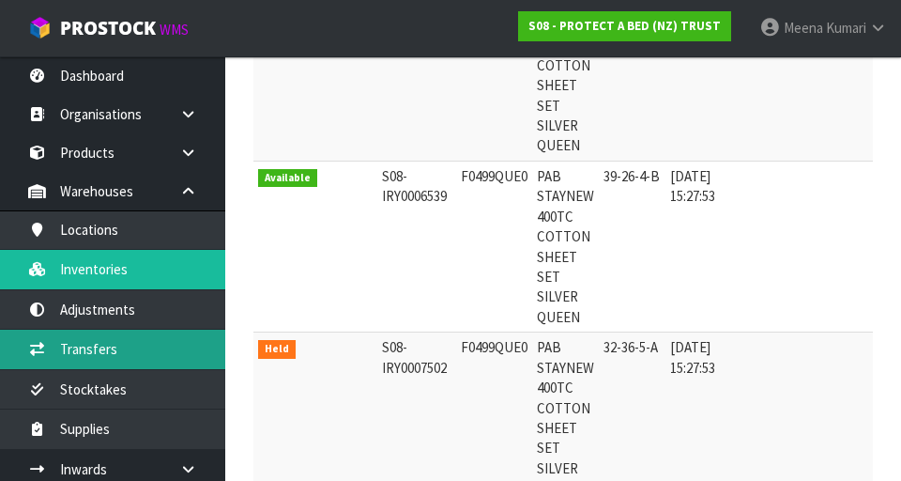
click at [148, 354] on link "Transfers" at bounding box center [112, 349] width 225 height 39
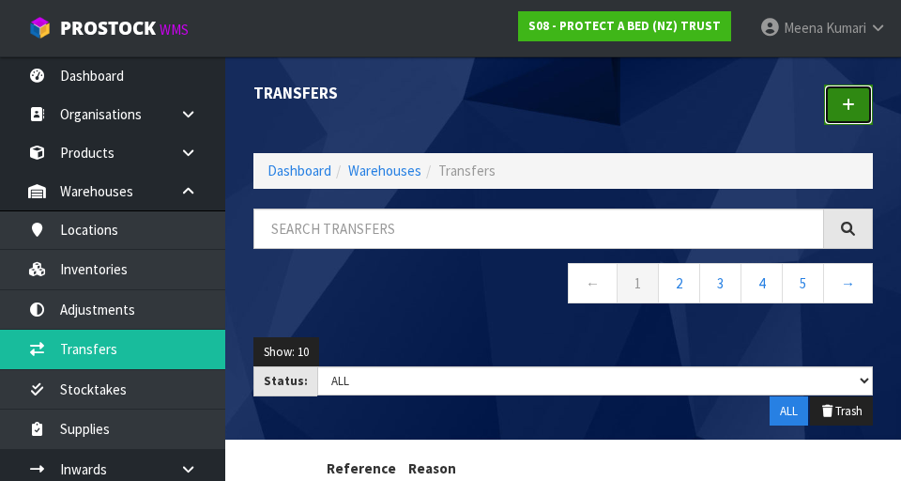
click at [562, 112] on link at bounding box center [848, 105] width 49 height 40
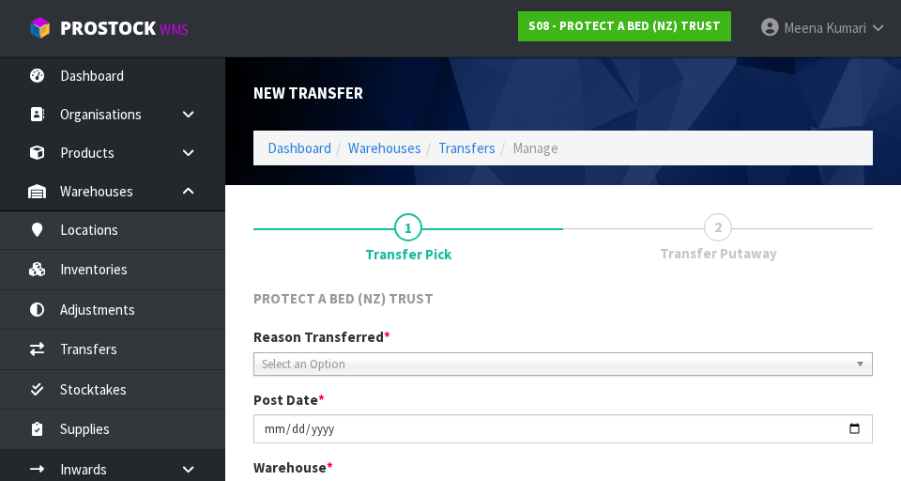
click at [562, 111] on div "New Transfer" at bounding box center [563, 93] width 648 height 74
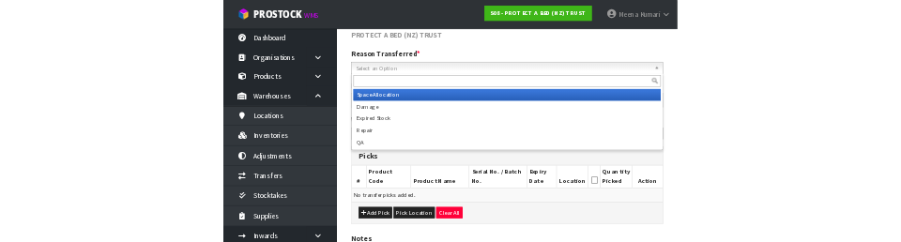
scroll to position [221, 0]
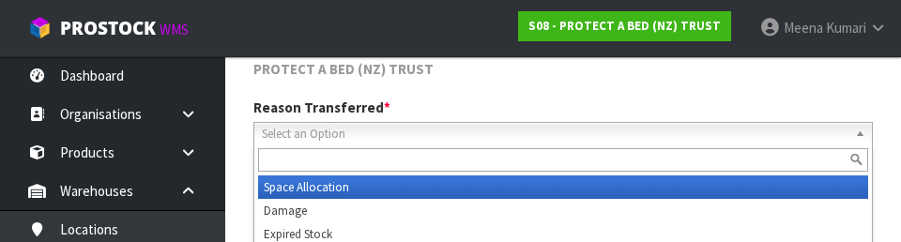
click at [501, 162] on input "text" at bounding box center [563, 159] width 610 height 23
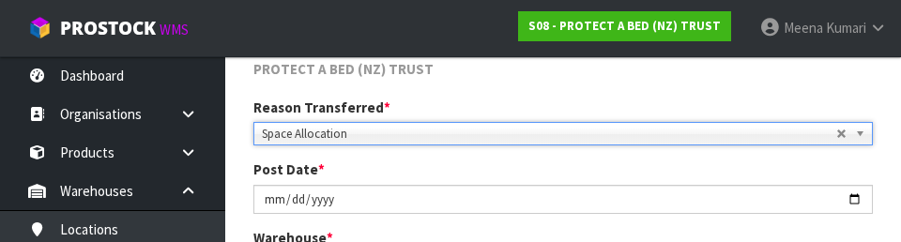
click at [562, 87] on div "PROTECT A BED (NZ) TRUST" at bounding box center [563, 78] width 648 height 39
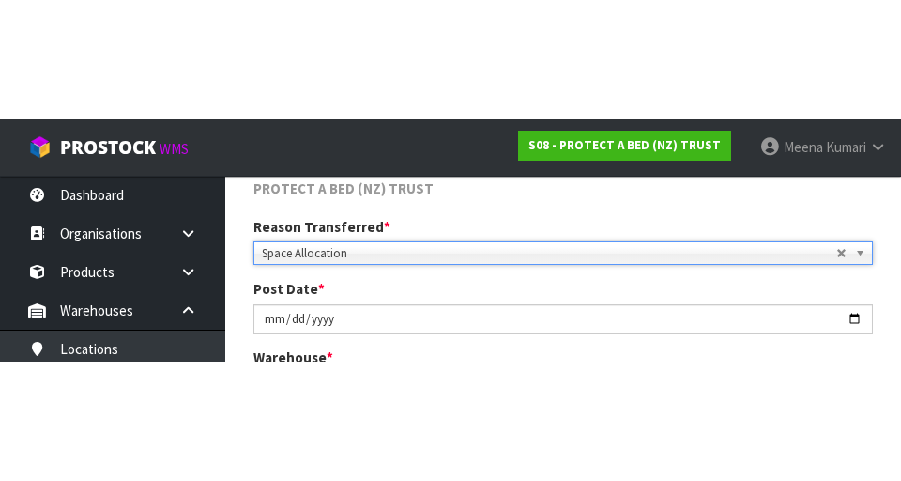
scroll to position [229, 0]
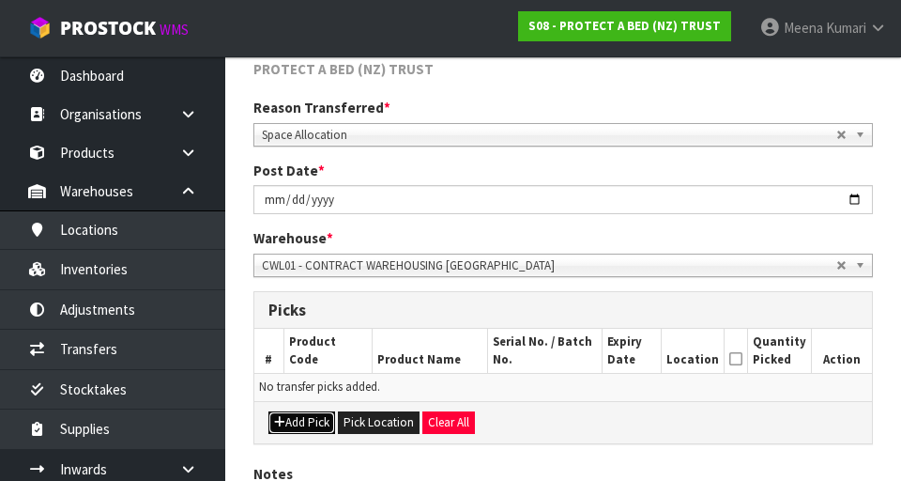
click at [314, 428] on button "Add Pick" at bounding box center [302, 422] width 67 height 23
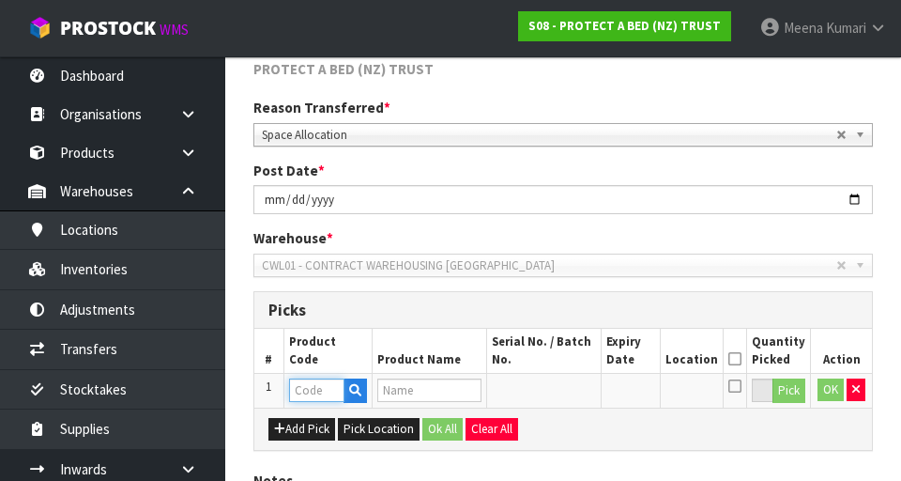
paste input "F0499QUE0"
type input "F0499QUE0"
type input "PAB STAYNEW 400TC COTTON SHEET SET SILVER QUEEN"
type input "F0499QUE0"
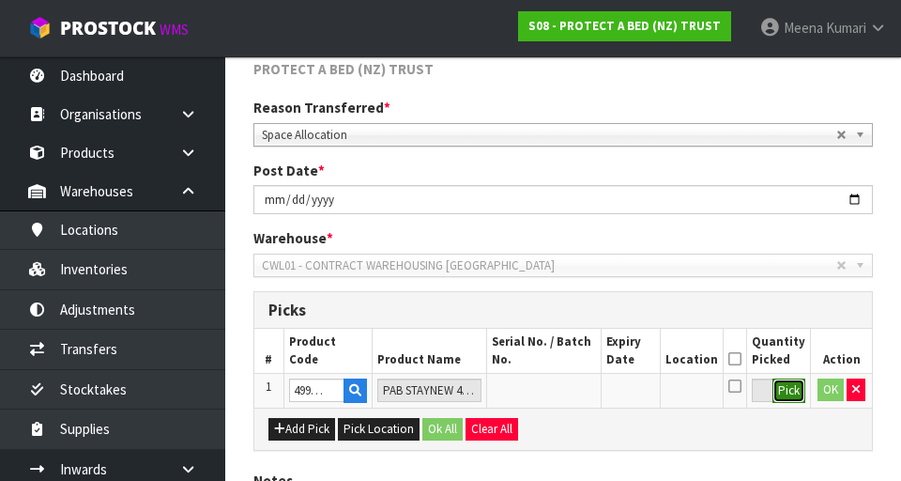
click at [562, 398] on button "Pick" at bounding box center [789, 390] width 33 height 24
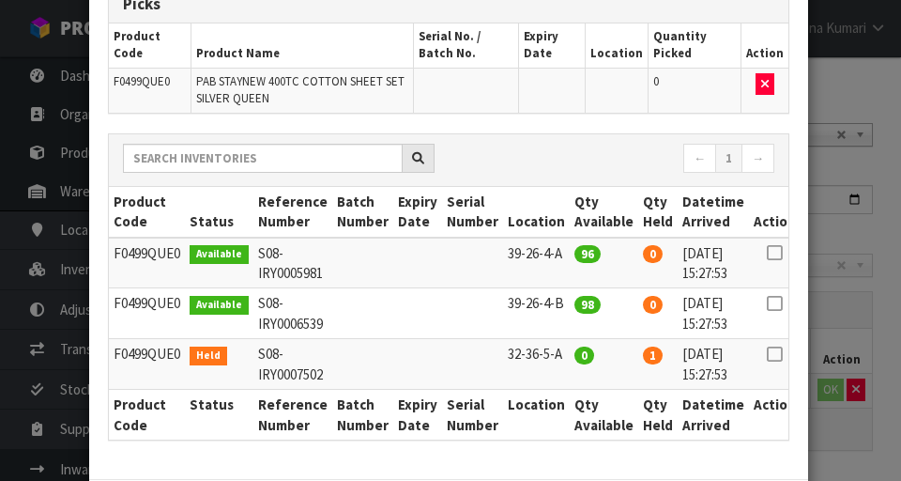
scroll to position [193, 0]
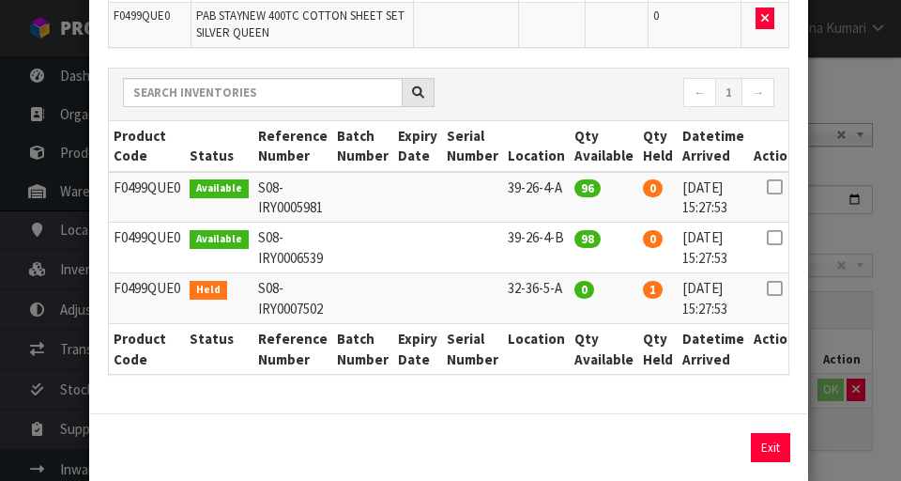
click at [562, 246] on link at bounding box center [774, 237] width 15 height 18
click at [562, 446] on button "Assign Pick" at bounding box center [707, 447] width 77 height 29
type input "98"
click at [562, 372] on div "Pick Line Picks Product Code Product Name Serial No. / Batch No. Expiry Date Lo…" at bounding box center [450, 240] width 901 height 481
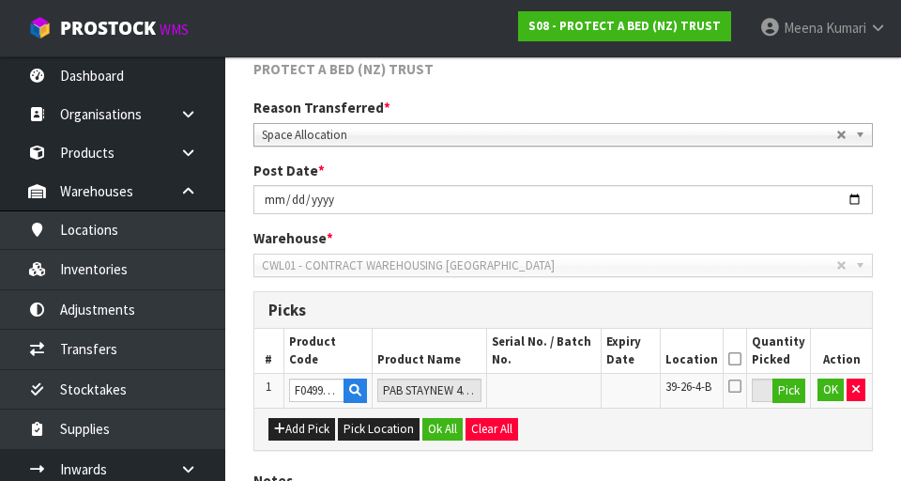
click at [562, 360] on icon at bounding box center [735, 359] width 13 height 1
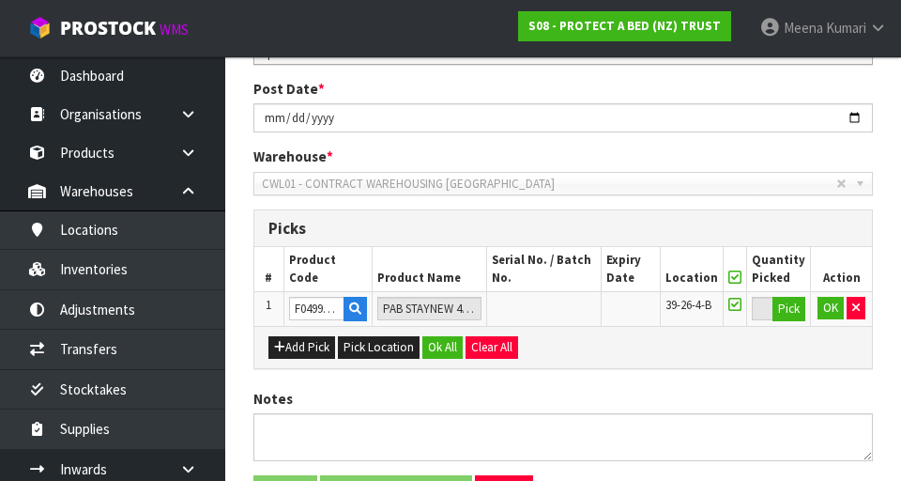
scroll to position [364, 0]
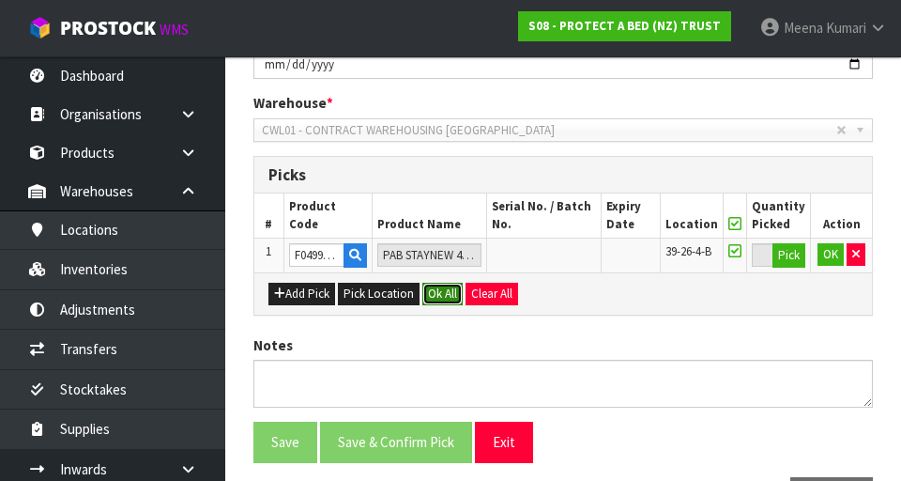
click at [443, 296] on button "Ok All" at bounding box center [443, 294] width 40 height 23
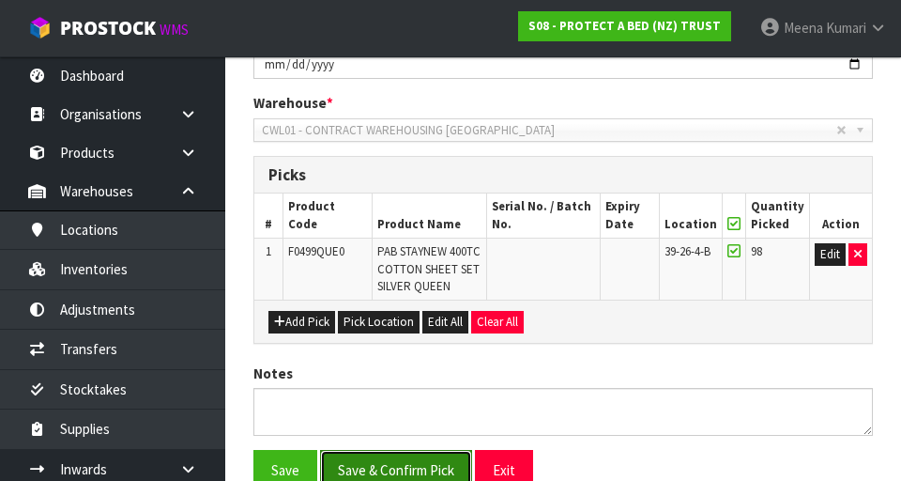
click at [435, 467] on button "Save & Confirm Pick" at bounding box center [396, 470] width 152 height 40
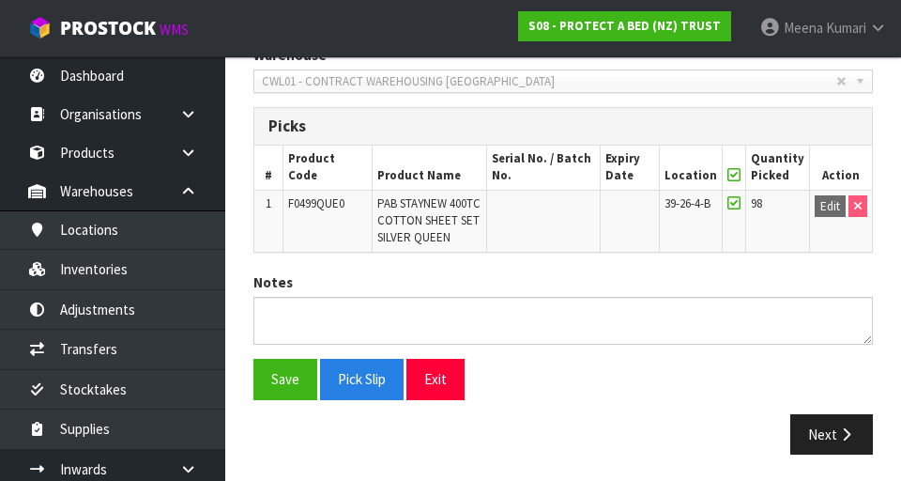
scroll to position [483, 0]
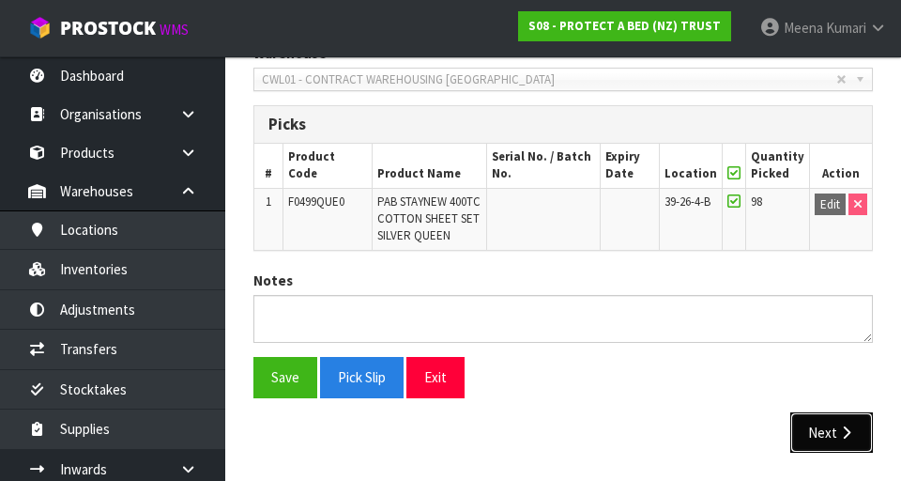
click at [562, 437] on icon "button" at bounding box center [847, 432] width 18 height 14
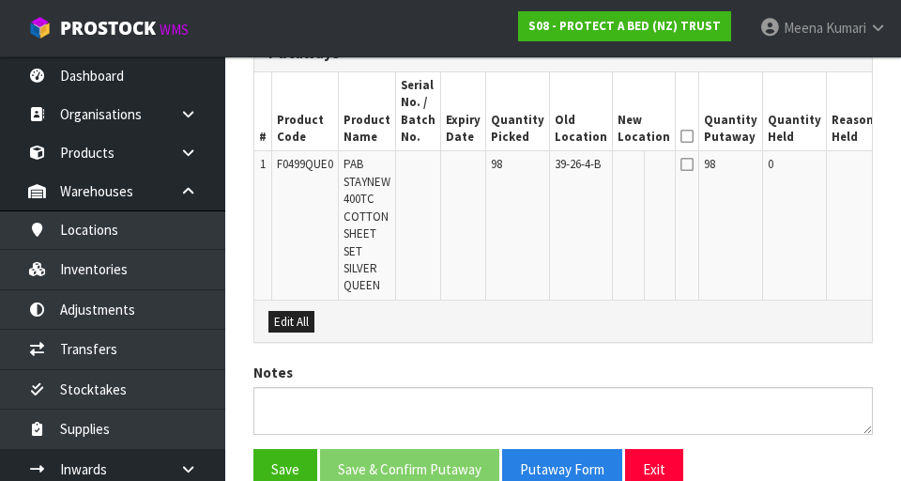
scroll to position [553, 0]
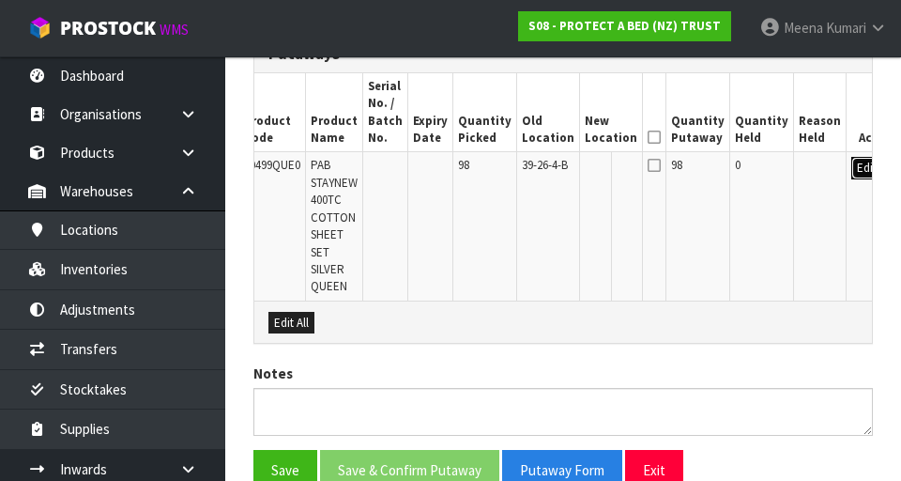
click at [562, 171] on button "Edit" at bounding box center [867, 168] width 31 height 23
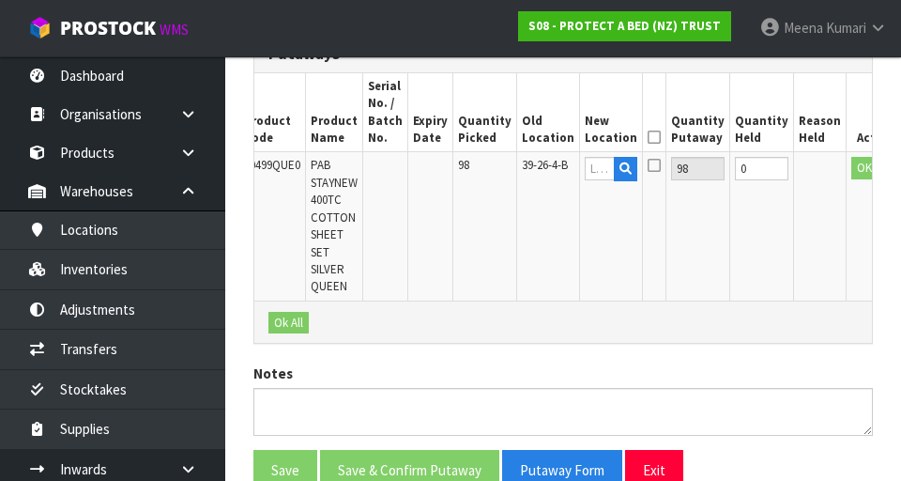
scroll to position [0, 27]
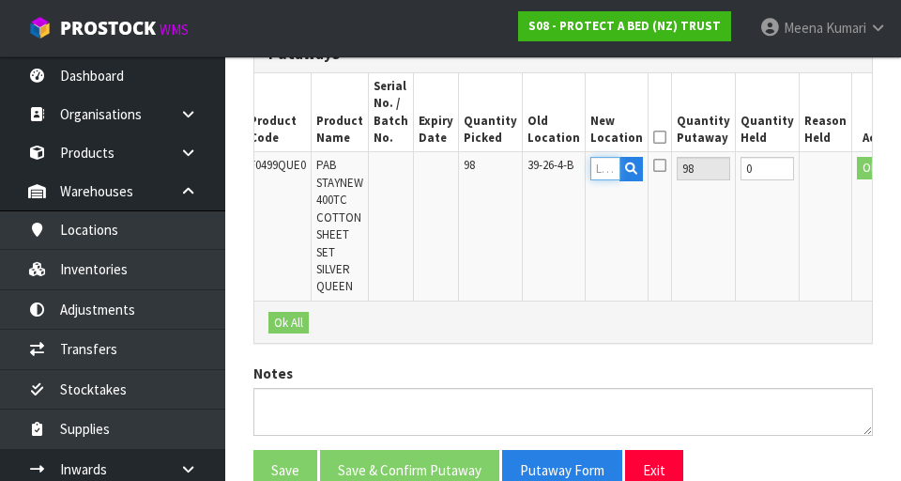
click at [562, 170] on input "text" at bounding box center [606, 168] width 30 height 23
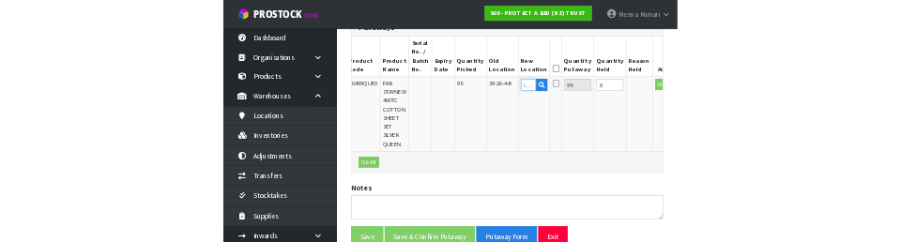
scroll to position [544, 0]
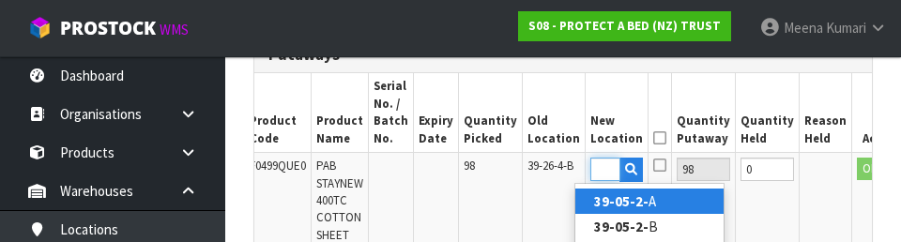
type input "39-05-2-A"
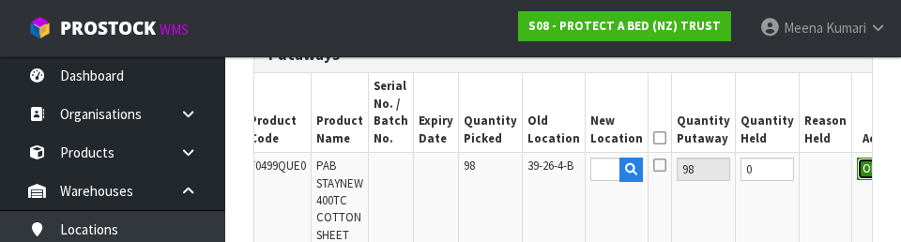
click at [562, 173] on button "OK" at bounding box center [870, 169] width 26 height 23
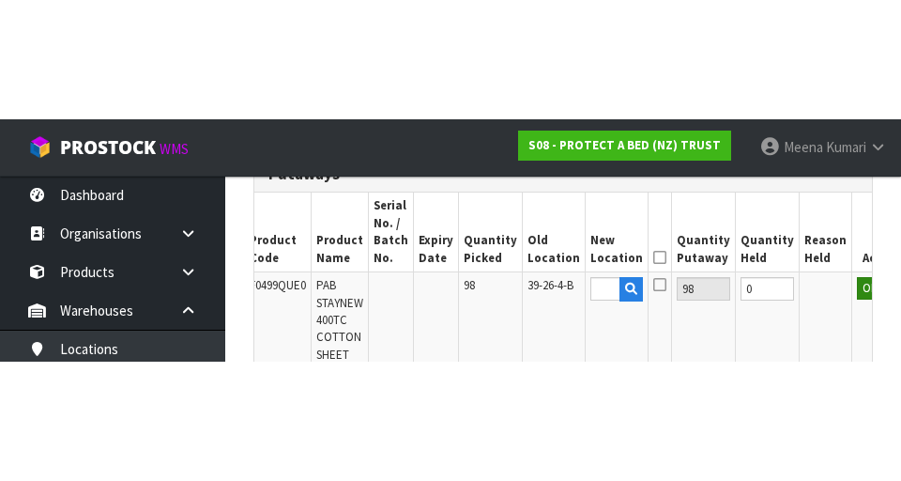
scroll to position [0, 0]
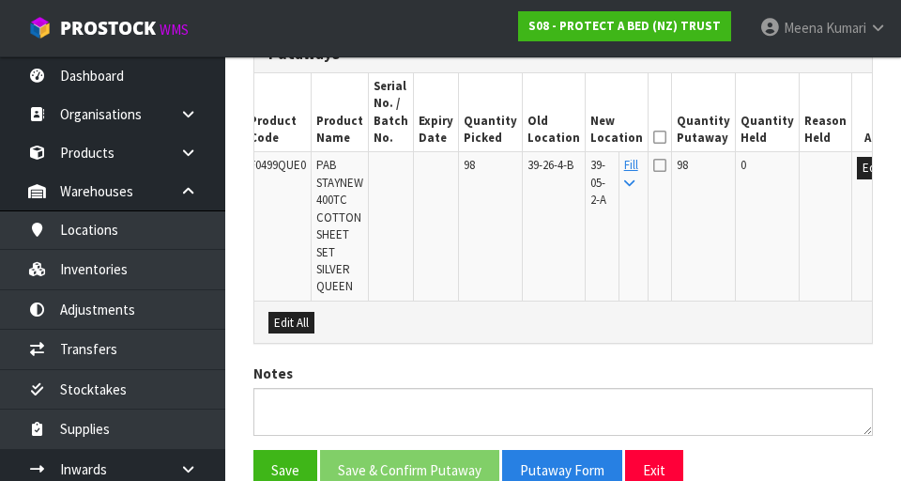
click at [562, 137] on icon at bounding box center [660, 137] width 13 height 1
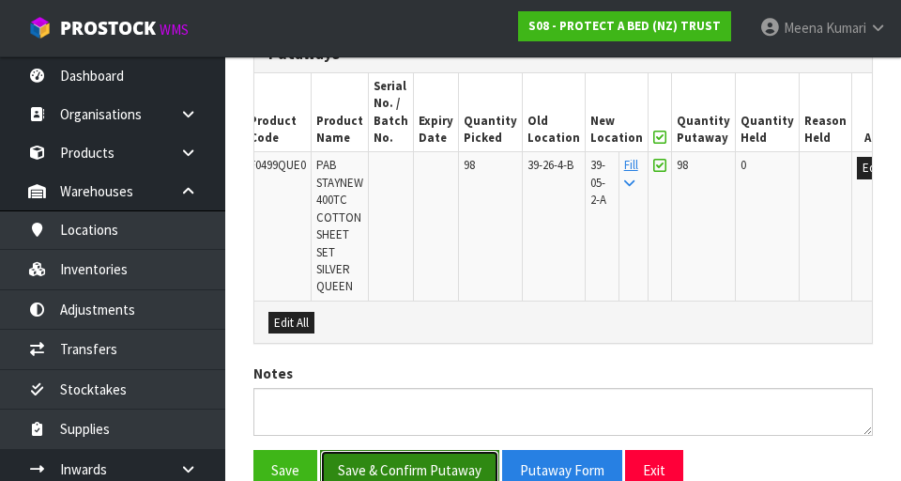
click at [404, 463] on button "Save & Confirm Putaway" at bounding box center [409, 470] width 179 height 40
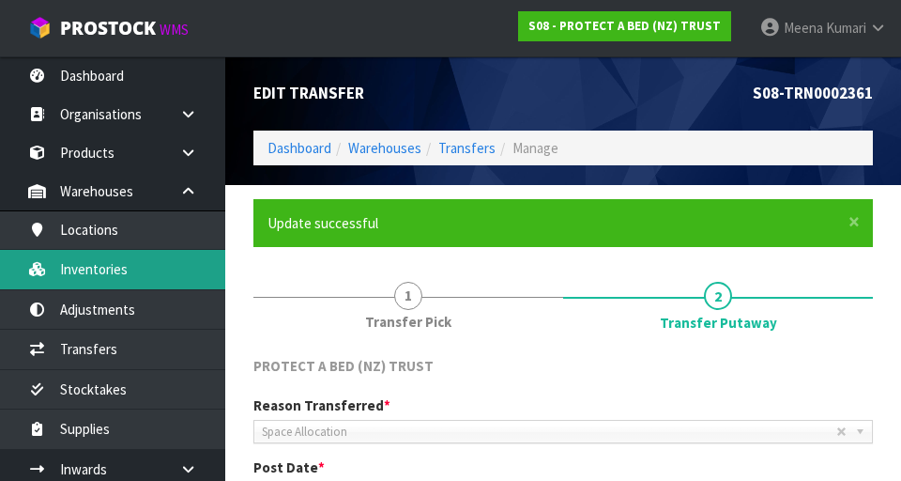
click at [116, 270] on link "Inventories" at bounding box center [112, 269] width 225 height 39
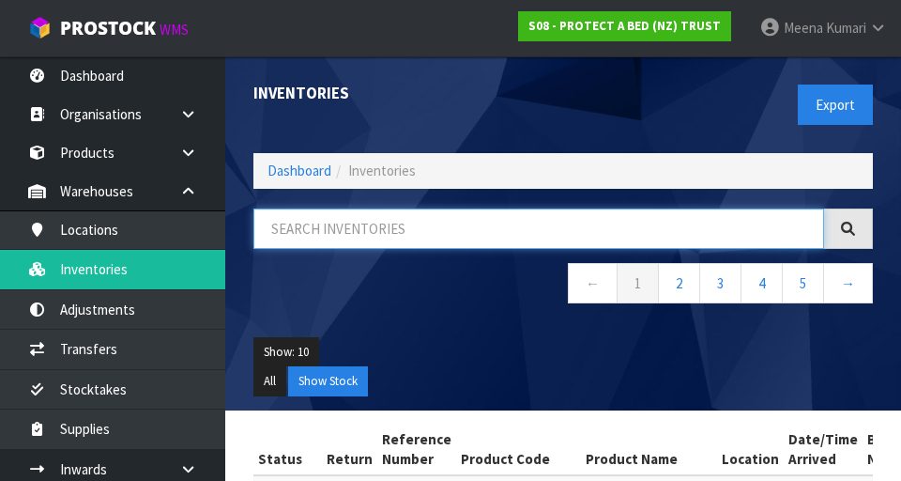
click at [478, 230] on input "text" at bounding box center [539, 228] width 571 height 40
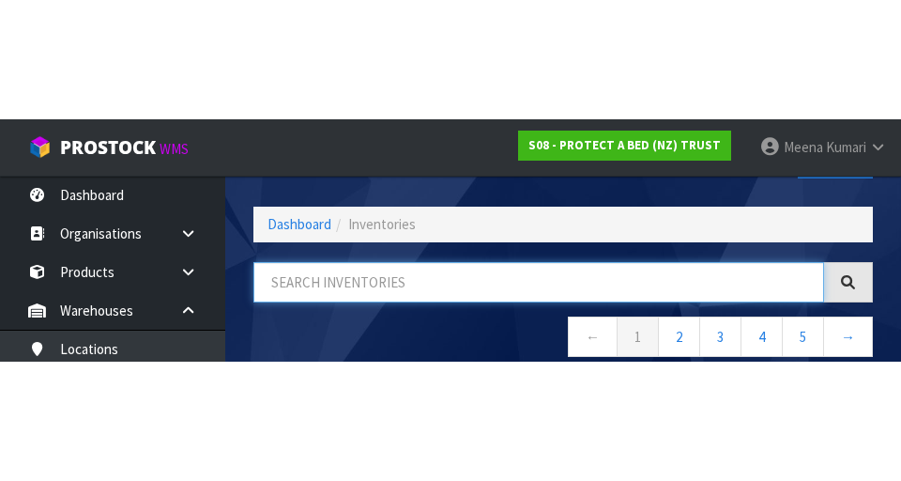
scroll to position [107, 0]
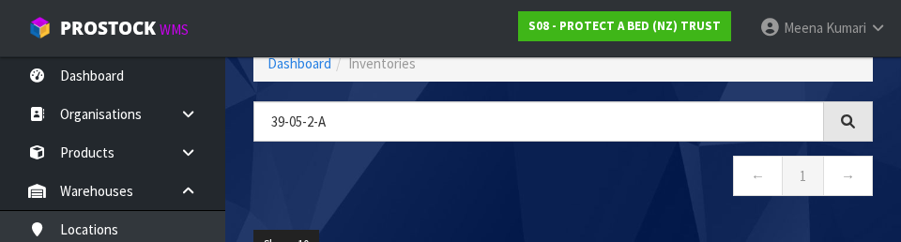
click at [469, 185] on nav "← 1 →" at bounding box center [564, 179] width 620 height 46
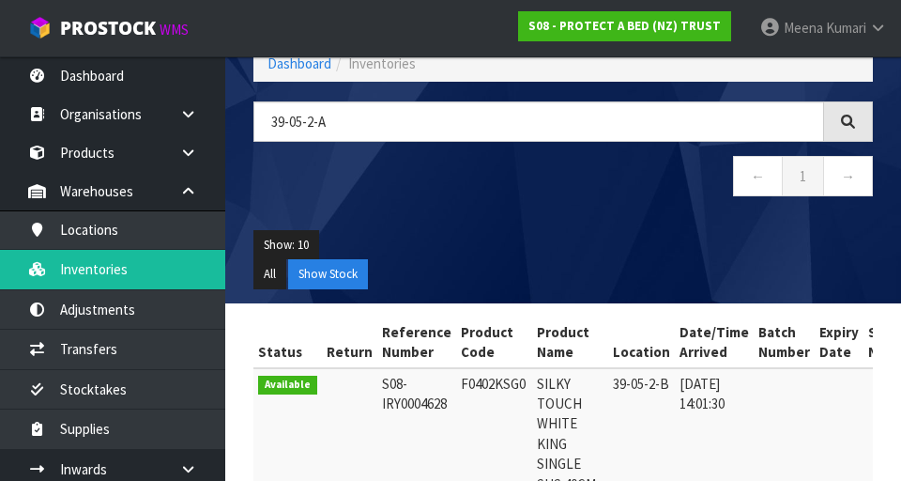
type input "39-05-2-A"
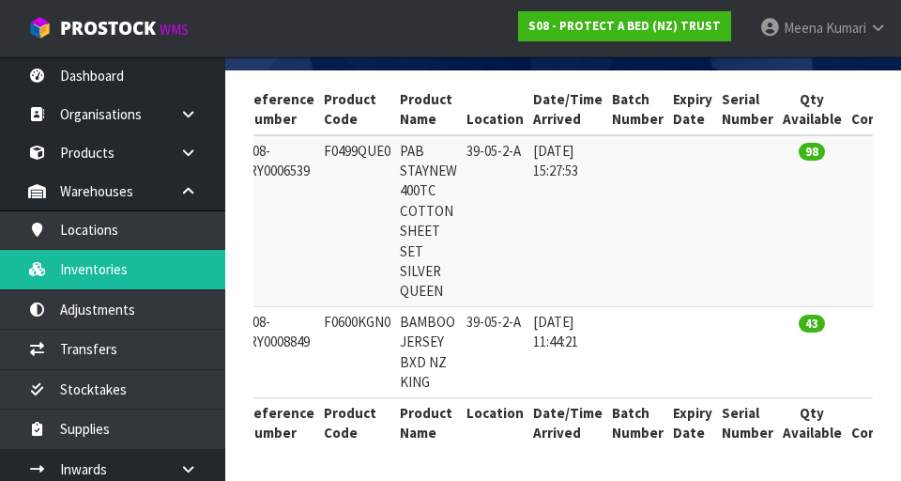
scroll to position [0, 0]
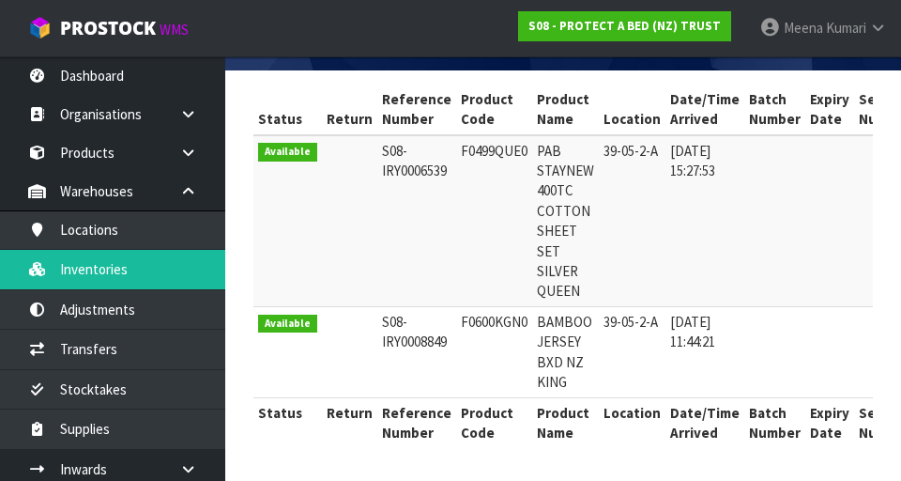
copy td "F0600KGN0"
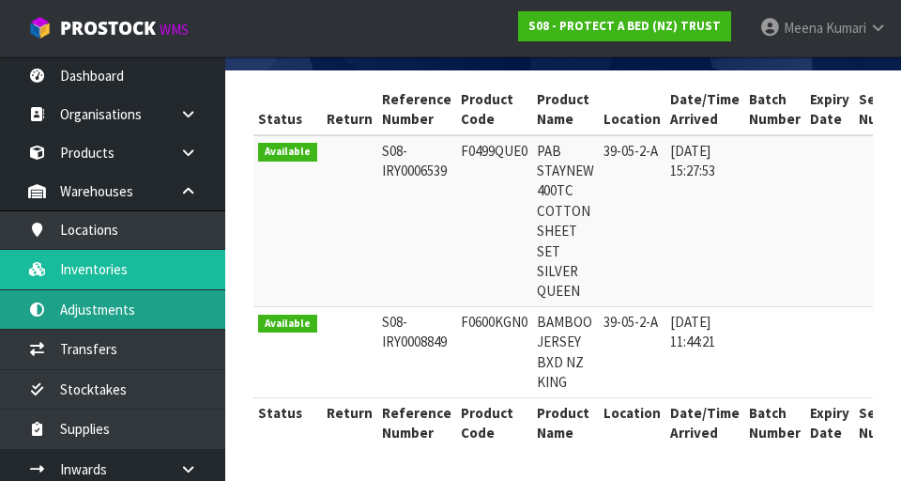
click at [151, 316] on link "Adjustments" at bounding box center [112, 309] width 225 height 39
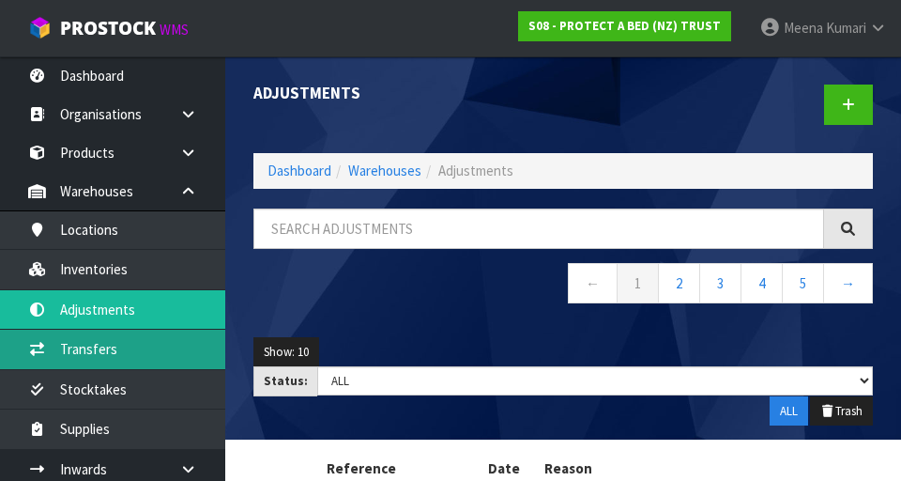
click at [121, 353] on link "Transfers" at bounding box center [112, 349] width 225 height 39
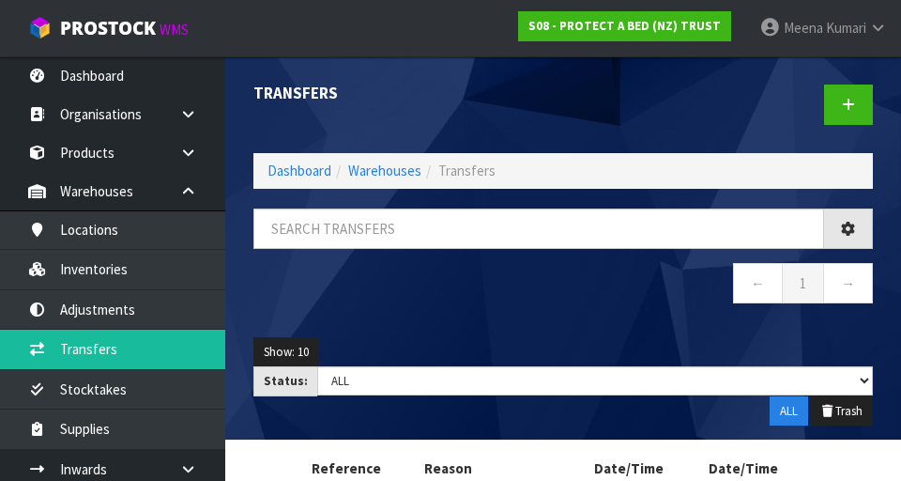
click at [142, 264] on div "Transfers Dashboard Warehouses Transfers ← 1 → Show: 10 5 10 25 50 Status: Draf…" at bounding box center [450, 294] width 901 height 589
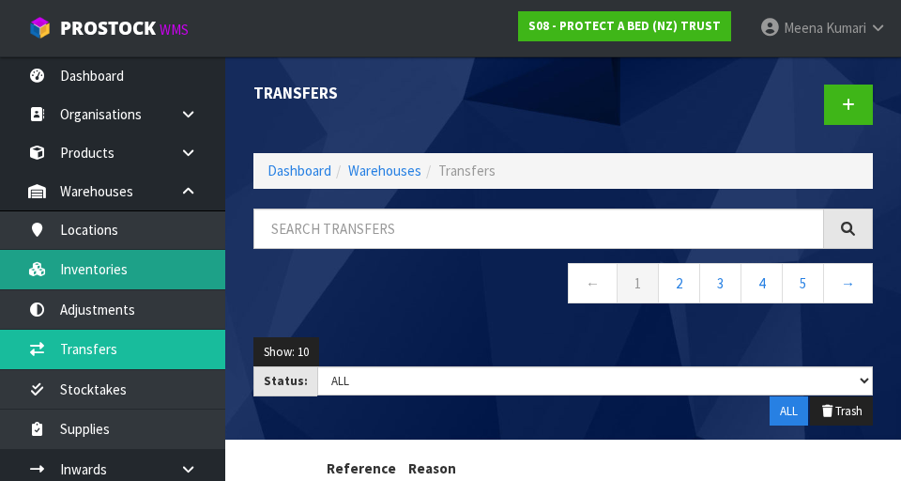
click at [109, 266] on link "Inventories" at bounding box center [112, 269] width 225 height 39
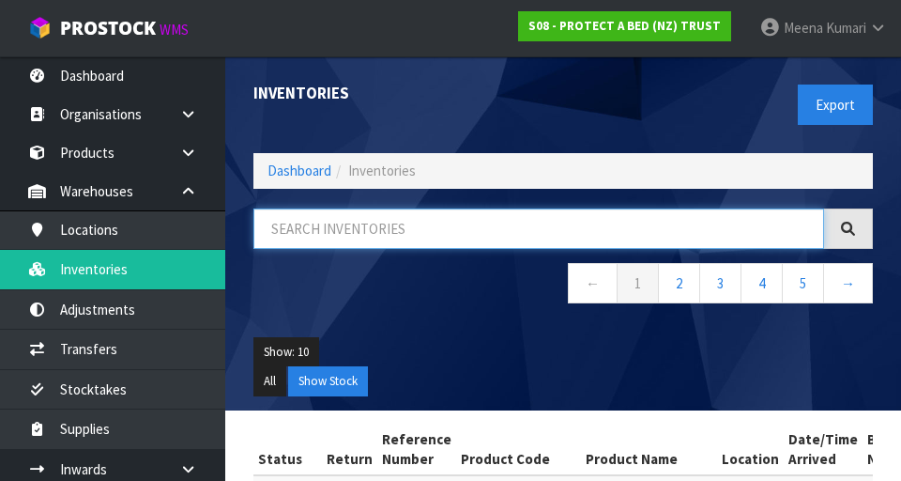
paste input "F0600KGN0"
type input "F0600KGN0"
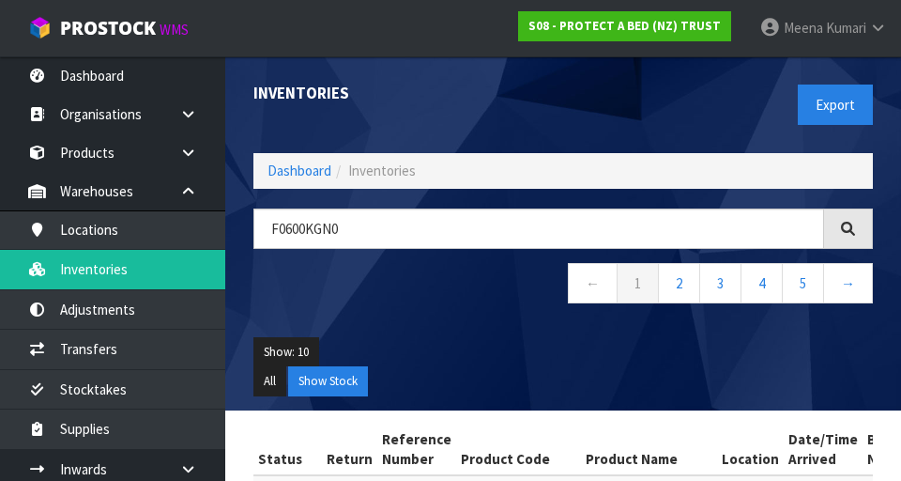
click at [444, 315] on div "F0600KGN0 ← 1 2 3 4 5 →" at bounding box center [563, 265] width 648 height 115
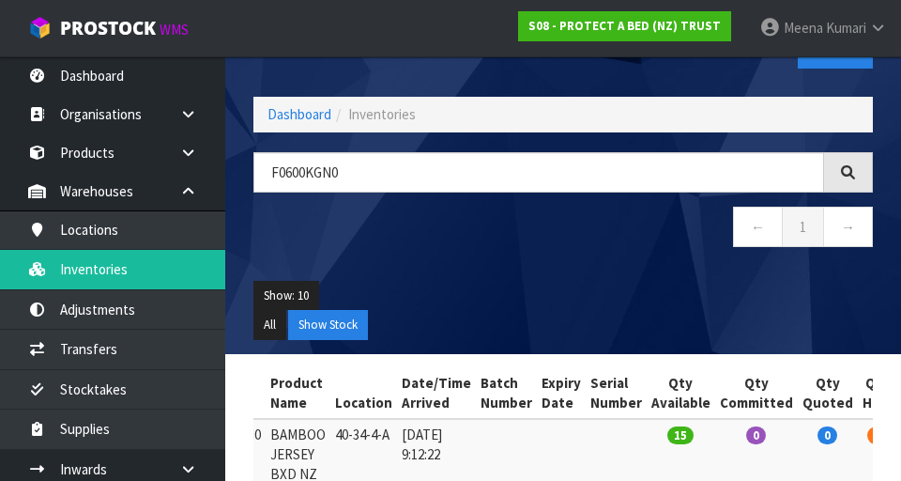
scroll to position [78, 0]
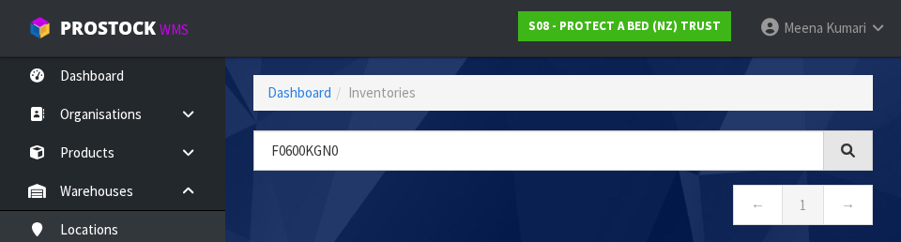
click at [562, 189] on nav "← 1 →" at bounding box center [564, 208] width 620 height 46
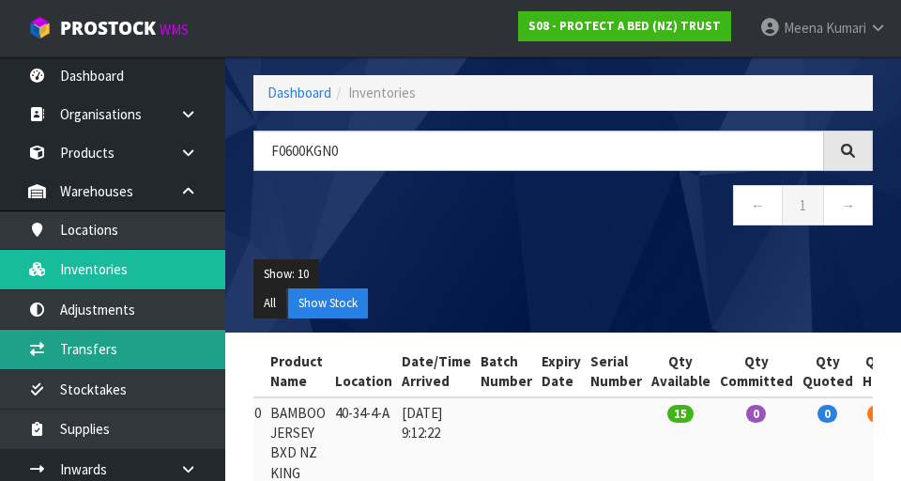
click at [122, 350] on link "Transfers" at bounding box center [112, 349] width 225 height 39
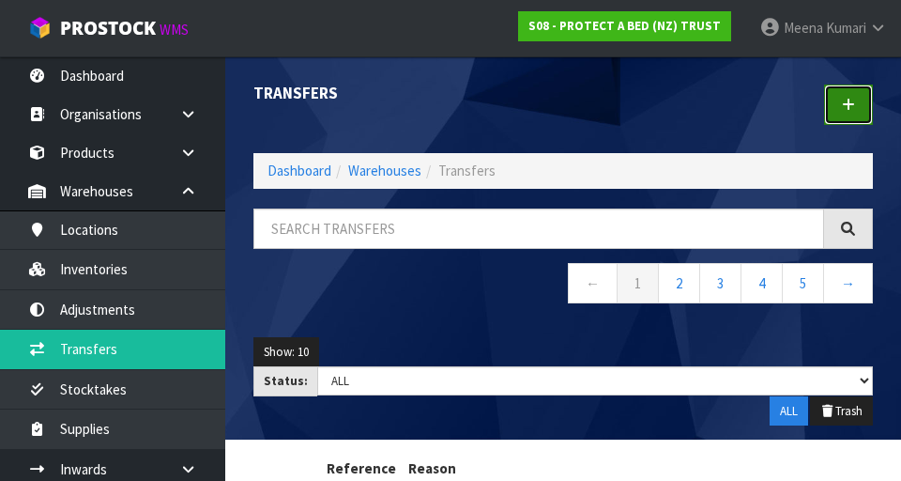
click at [562, 107] on icon at bounding box center [848, 105] width 13 height 14
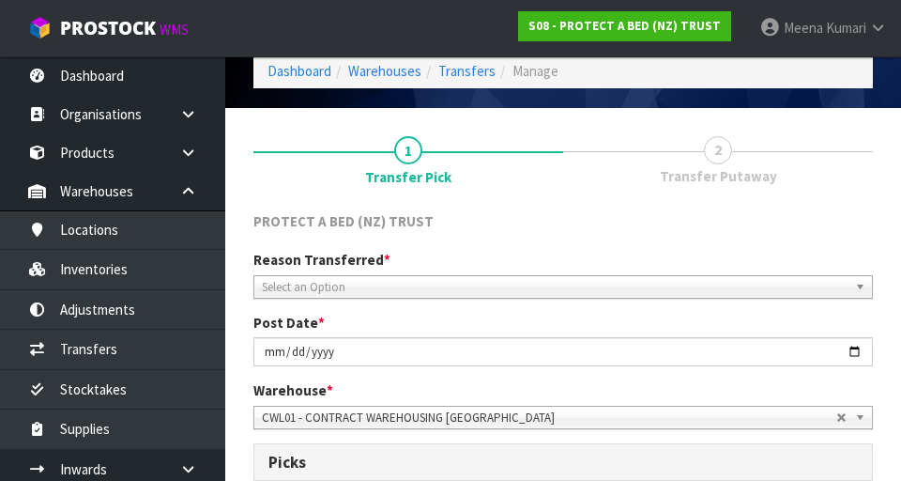
scroll to position [171, 0]
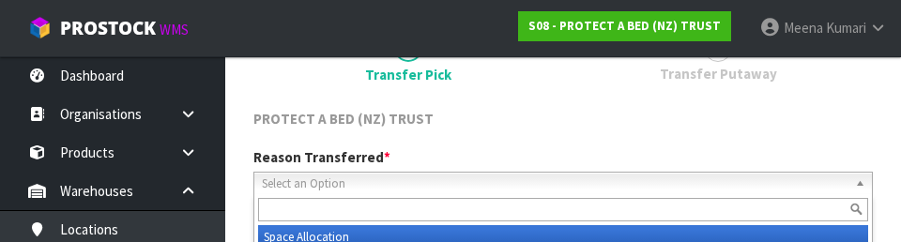
click at [562, 212] on input "text" at bounding box center [563, 209] width 610 height 23
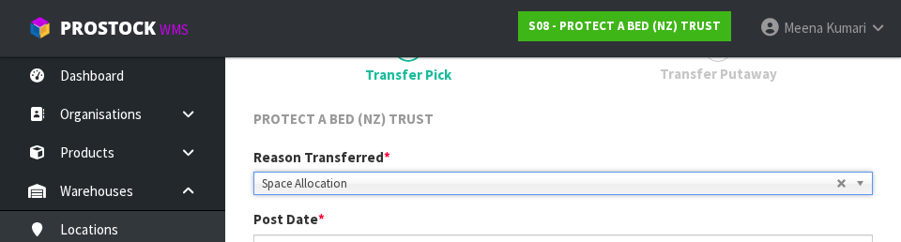
click at [562, 115] on div "PROTECT A BED (NZ) TRUST" at bounding box center [563, 121] width 648 height 24
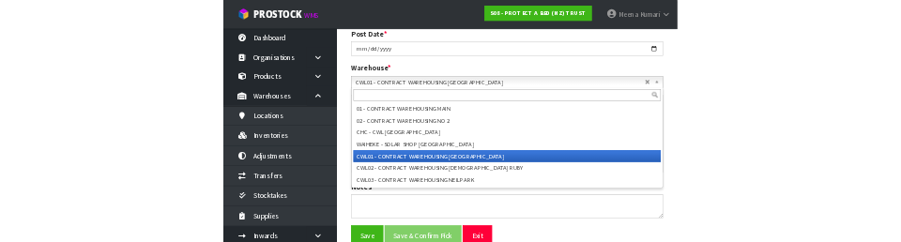
scroll to position [346, 0]
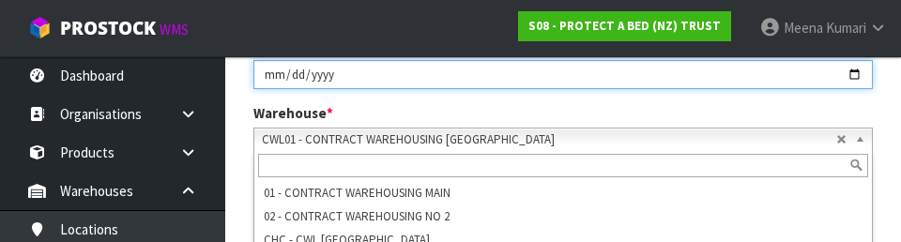
click at [562, 85] on input "[DATE]" at bounding box center [564, 74] width 620 height 29
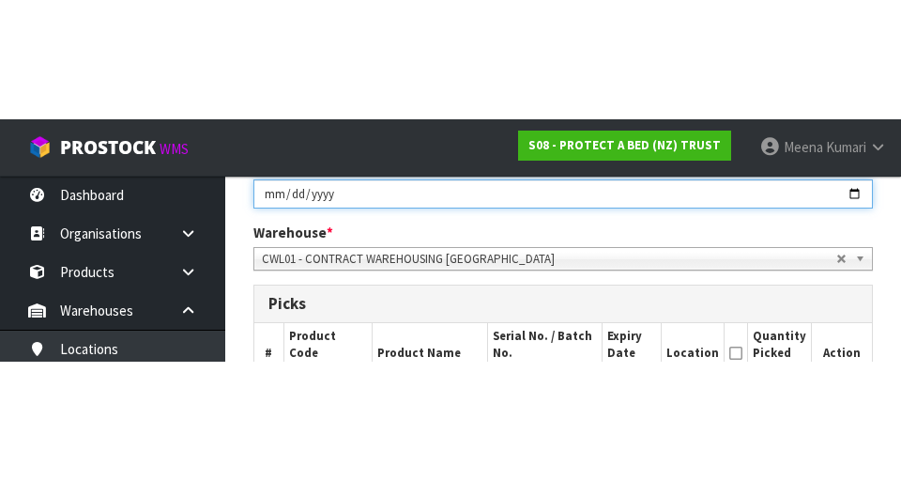
scroll to position [354, 0]
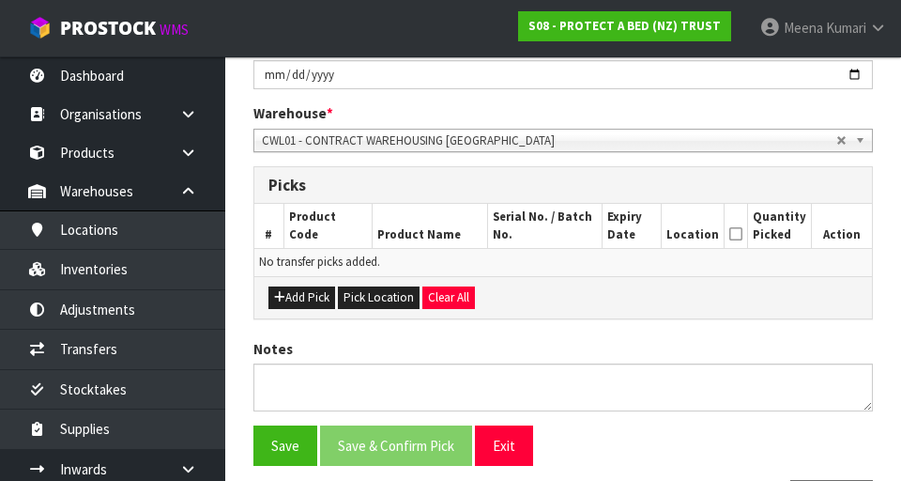
click at [562, 166] on section "1 Transfer Pick 2 Transfer Putaway PROTECT A BED (NZ) TRUST Reason Transferred …" at bounding box center [563, 190] width 676 height 718
click at [390, 303] on button "Pick Location" at bounding box center [379, 297] width 82 height 23
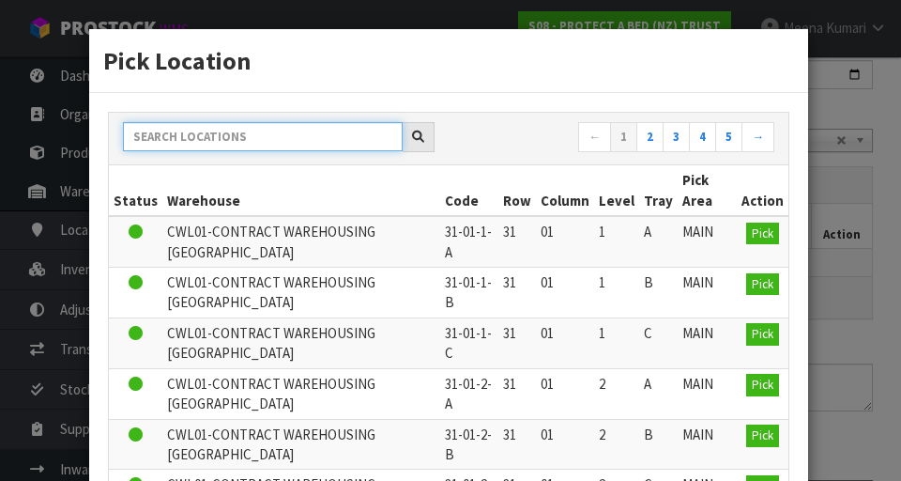
paste input "F0600KGN0"
type input "F0600KGN0"
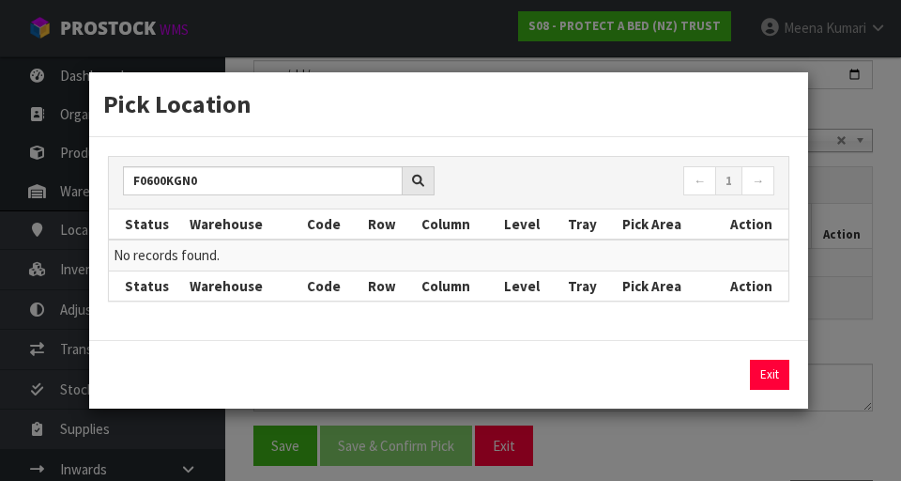
click at [562, 322] on div "Pick Location F0600KGN0 ← 1 → Status Warehouse Code Row Column Level Tray Pick …" at bounding box center [450, 240] width 901 height 481
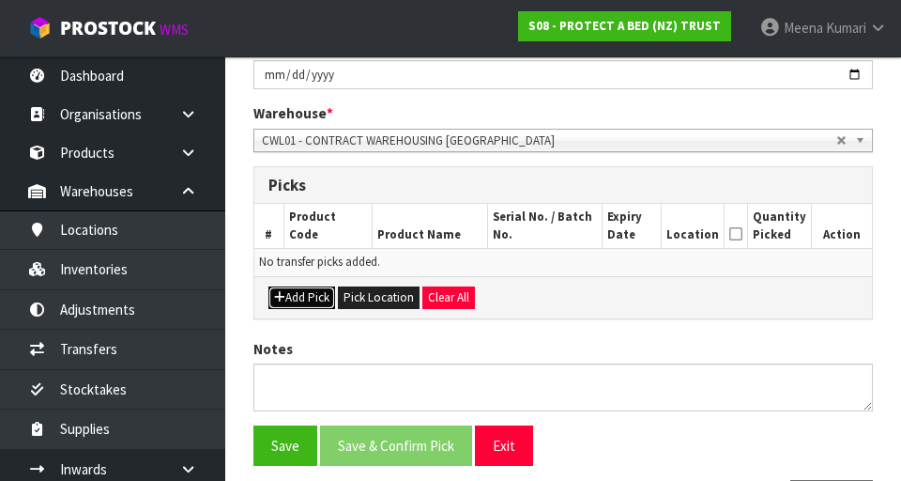
click at [304, 292] on button "Add Pick" at bounding box center [302, 297] width 67 height 23
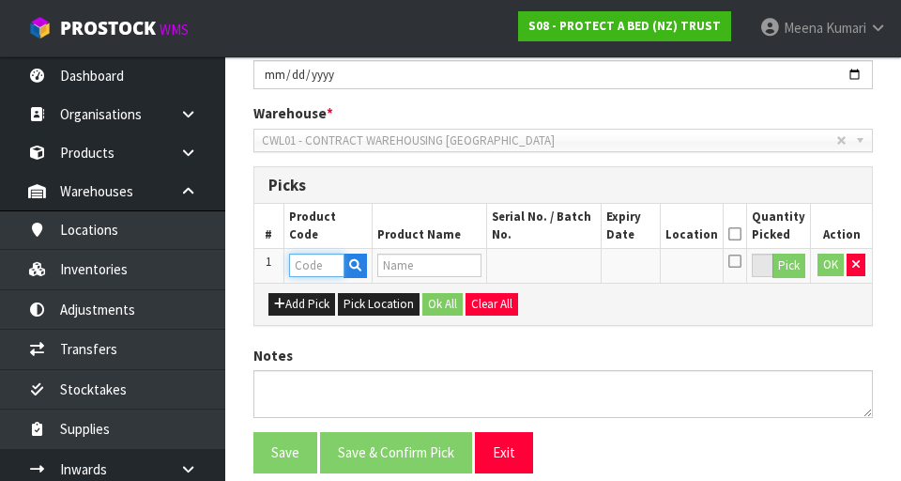
paste input "F0600KGN0"
type input "F0600KGN0"
type input "BAMBOO JERSEY BXD NZ KING"
type input "F0600KGN0"
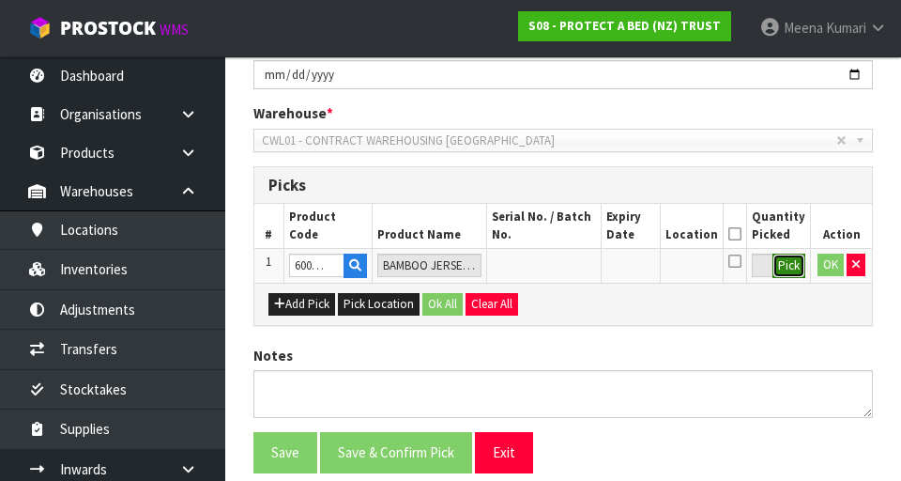
click at [562, 260] on button "Pick" at bounding box center [789, 266] width 33 height 24
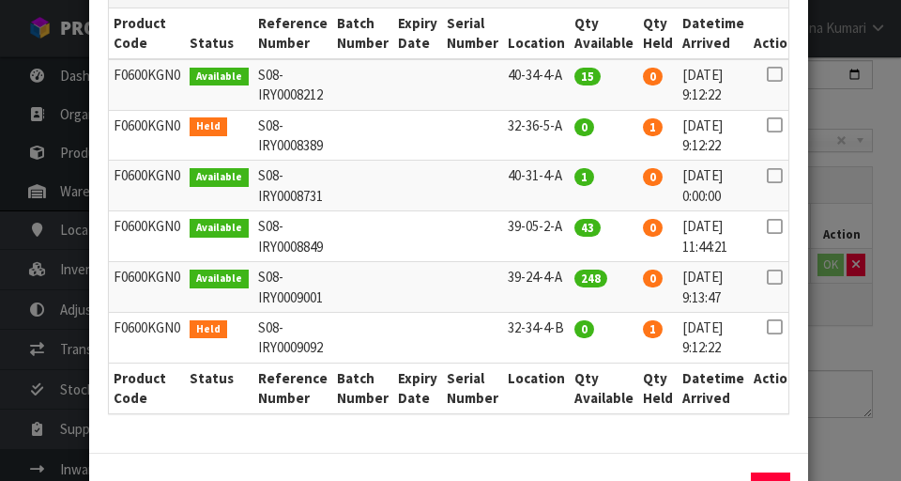
scroll to position [295, 0]
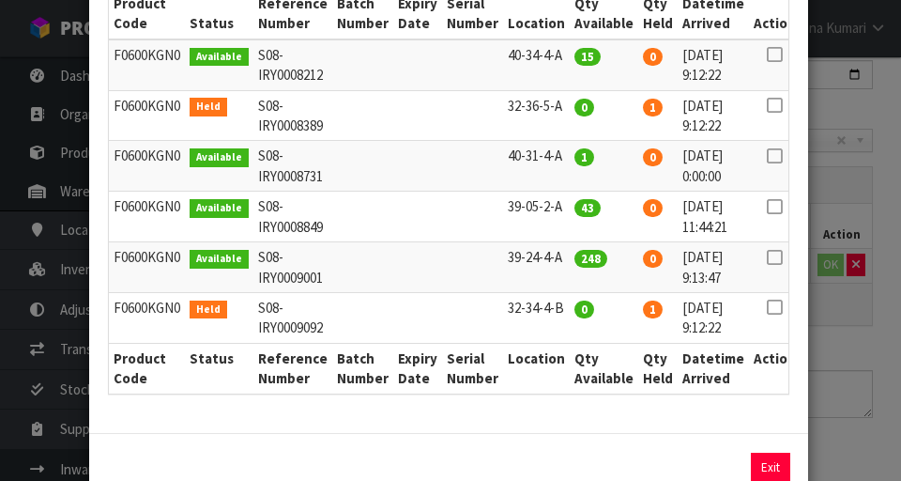
click at [562, 215] on link at bounding box center [774, 206] width 15 height 18
click at [562, 471] on button "Assign Pick" at bounding box center [707, 467] width 77 height 29
type input "43"
click at [562, 392] on div "Pick Line Picks Product Code Product Name Serial No. / Batch No. Expiry Date Lo…" at bounding box center [450, 240] width 901 height 481
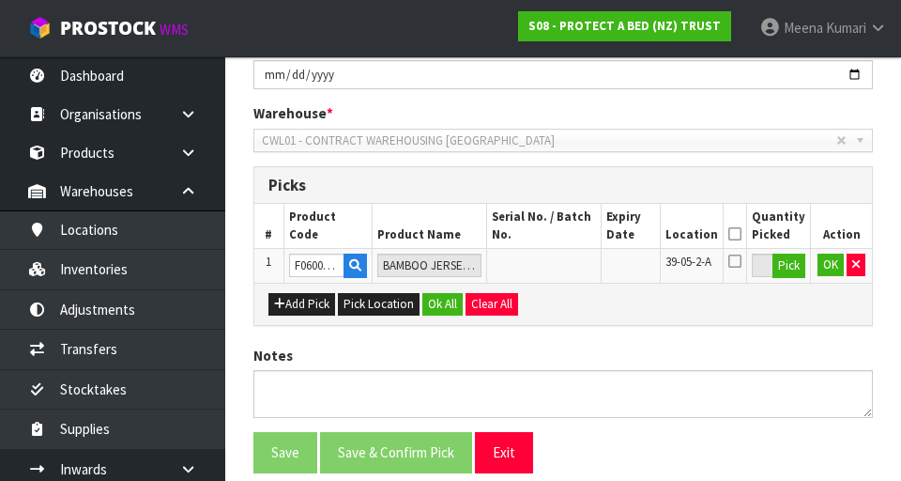
click at [562, 234] on icon at bounding box center [735, 234] width 13 height 1
click at [444, 304] on button "Ok All" at bounding box center [443, 304] width 40 height 23
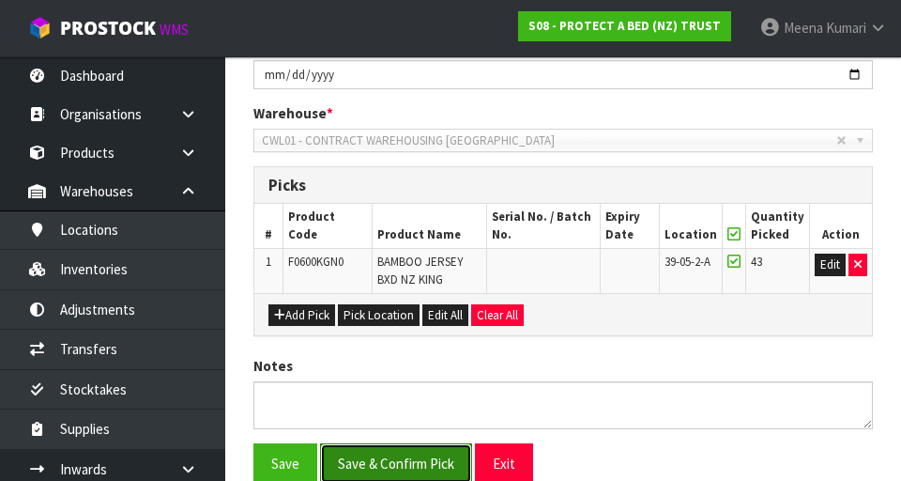
click at [421, 470] on button "Save & Confirm Pick" at bounding box center [396, 463] width 152 height 40
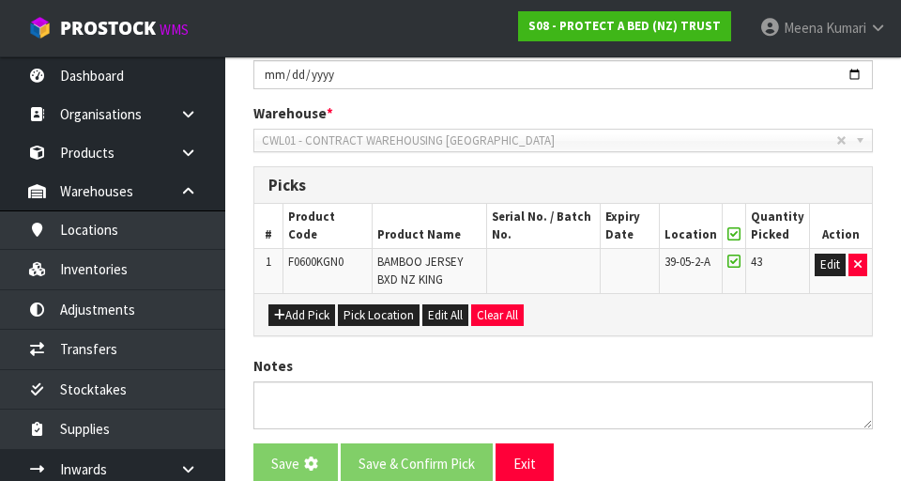
scroll to position [0, 0]
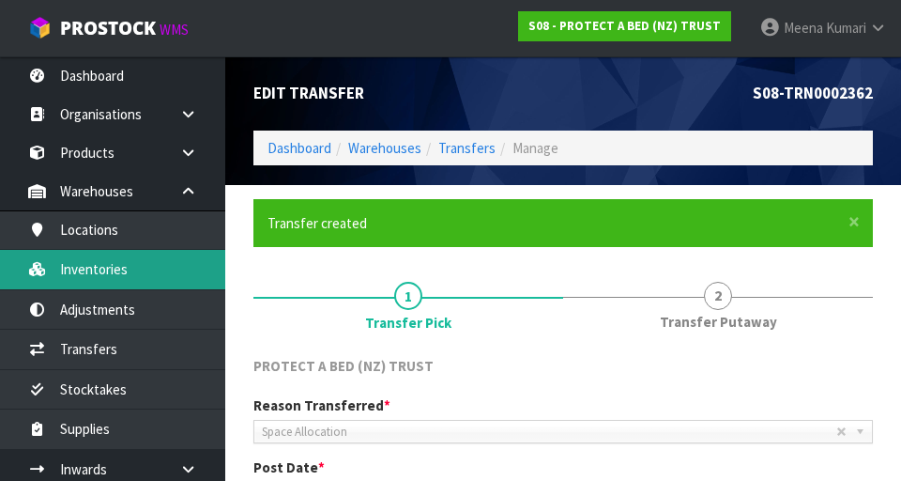
click at [146, 278] on link "Inventories" at bounding box center [112, 269] width 225 height 39
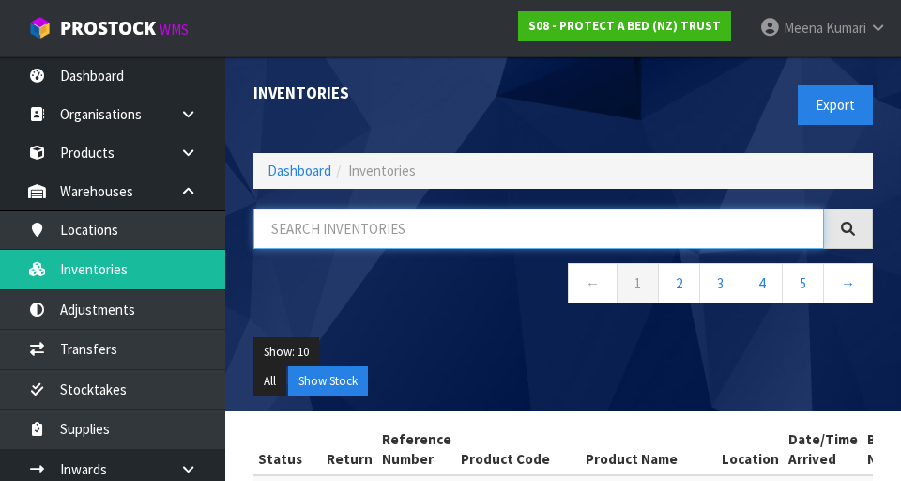
click at [404, 225] on input "text" at bounding box center [539, 228] width 571 height 40
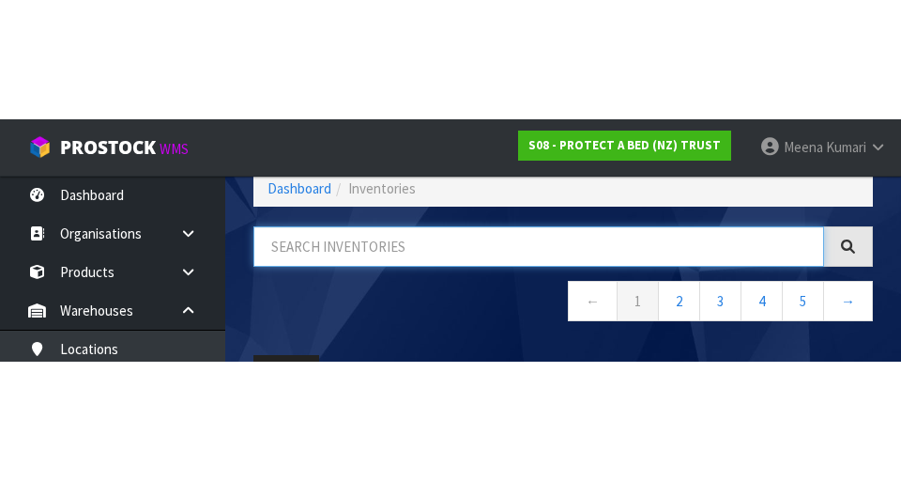
scroll to position [107, 0]
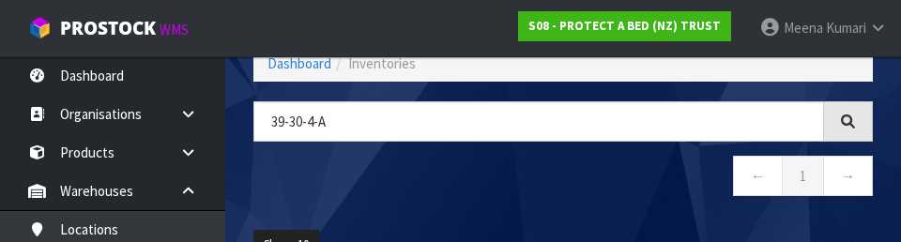
click at [562, 186] on nav "← 1 →" at bounding box center [564, 179] width 620 height 46
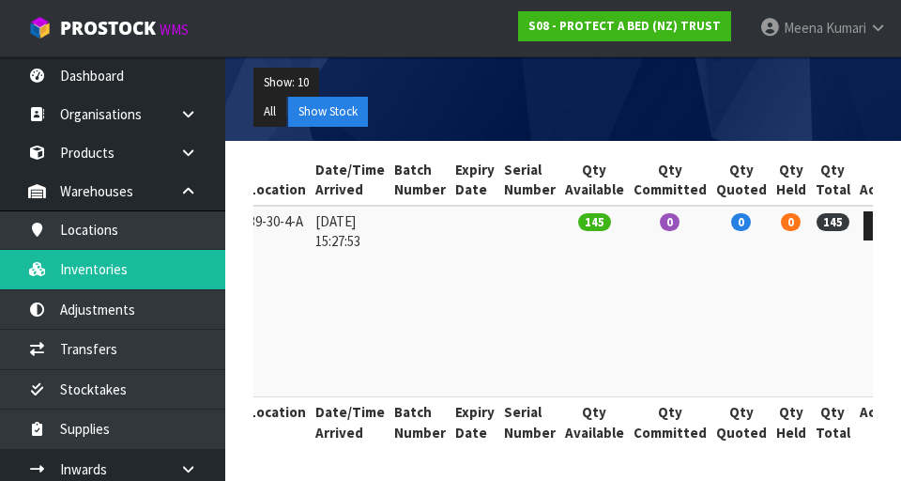
scroll to position [0, 0]
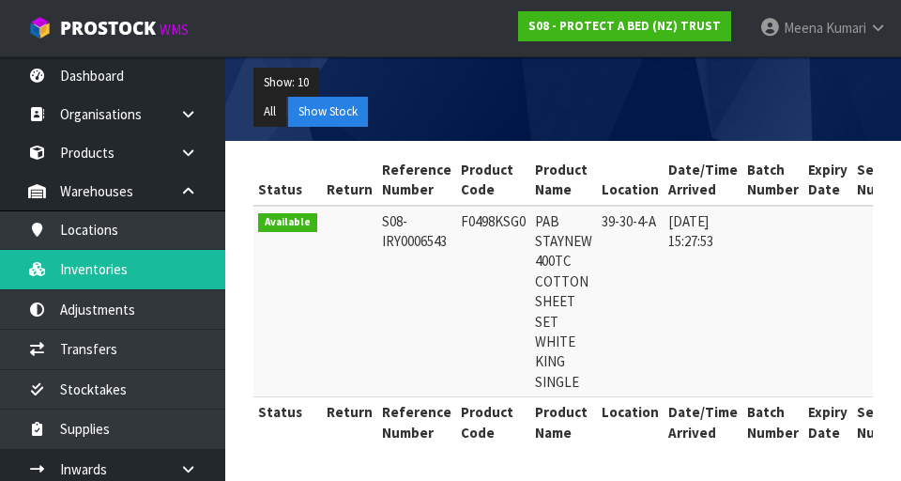
copy td "F0498KSG0"
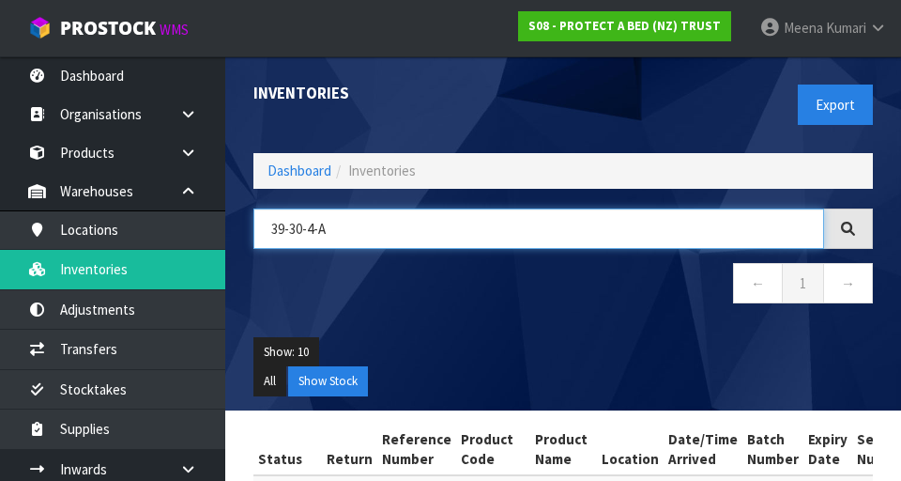
click at [476, 222] on input "39-30-4-A" at bounding box center [539, 228] width 571 height 40
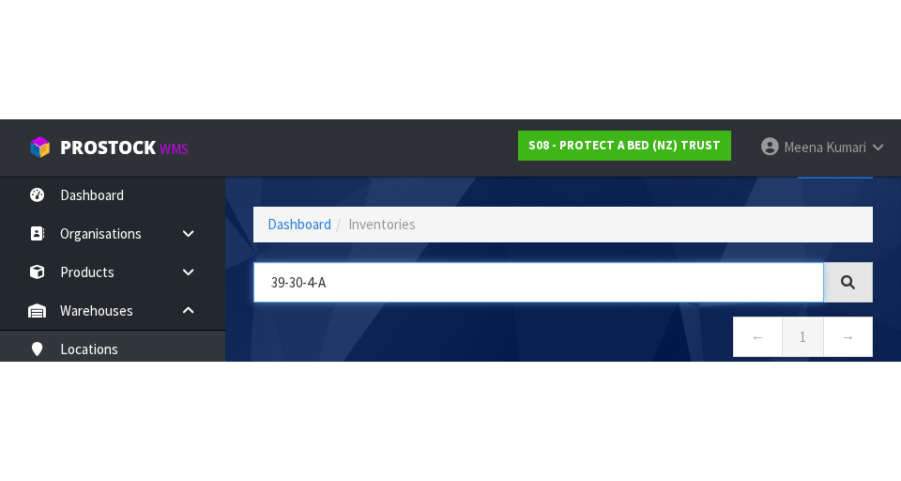
scroll to position [107, 0]
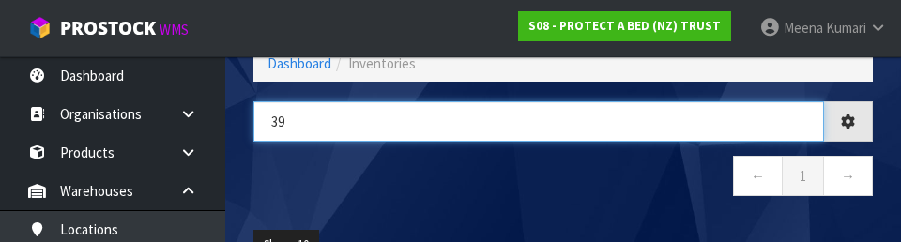
type input "3"
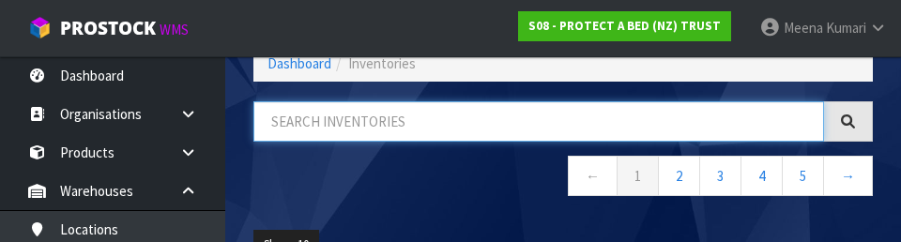
paste input "F0498KSG0"
type input "F0498KSG0"
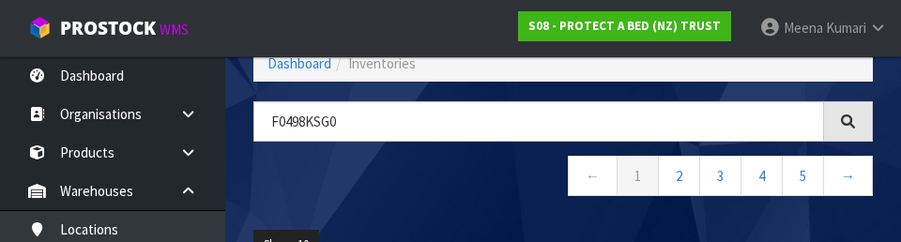
click at [458, 187] on nav "← 1 2 3 4 5 →" at bounding box center [564, 179] width 620 height 46
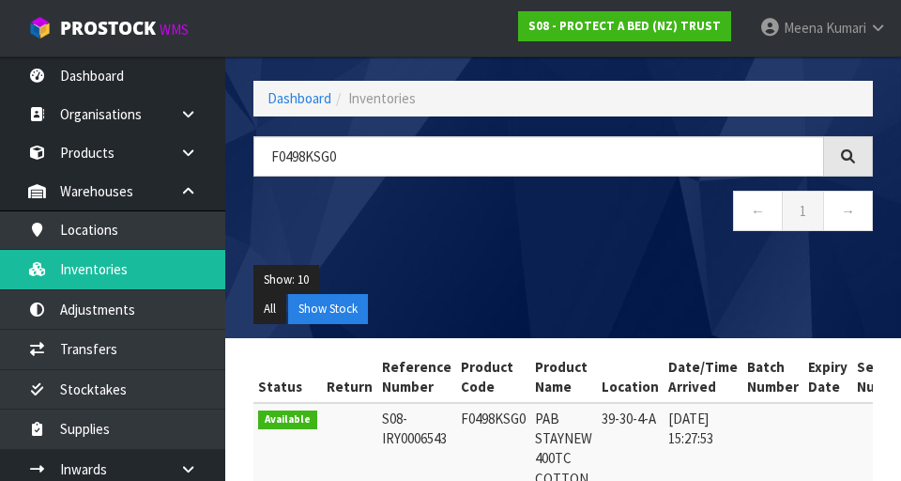
scroll to position [85, 0]
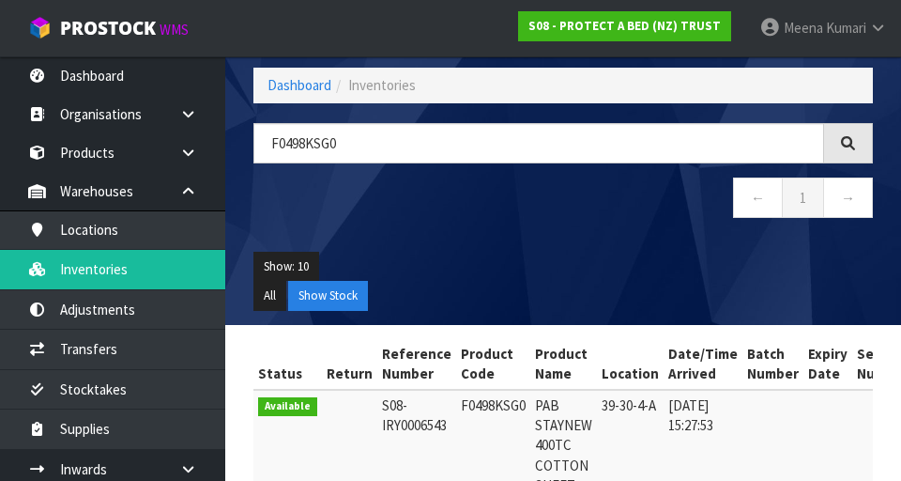
click at [491, 383] on th "Product Code" at bounding box center [493, 364] width 74 height 51
copy td "F0498KSG0"
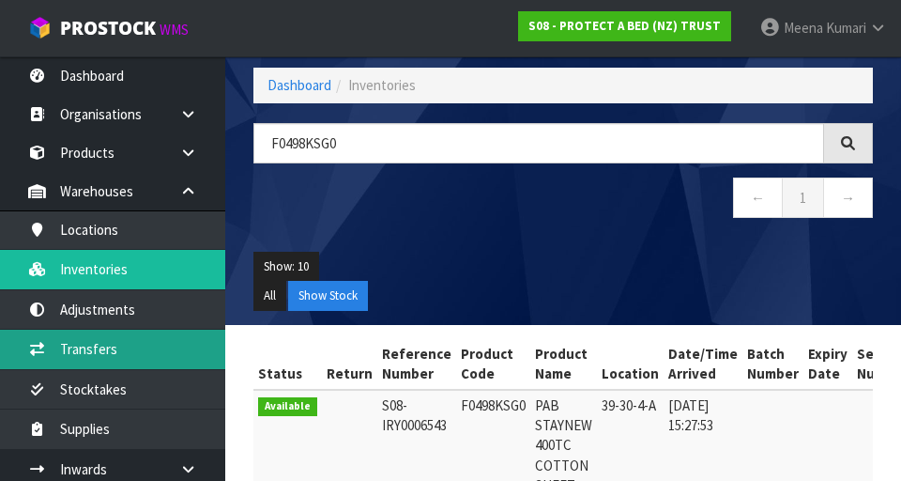
click at [132, 352] on link "Transfers" at bounding box center [112, 349] width 225 height 39
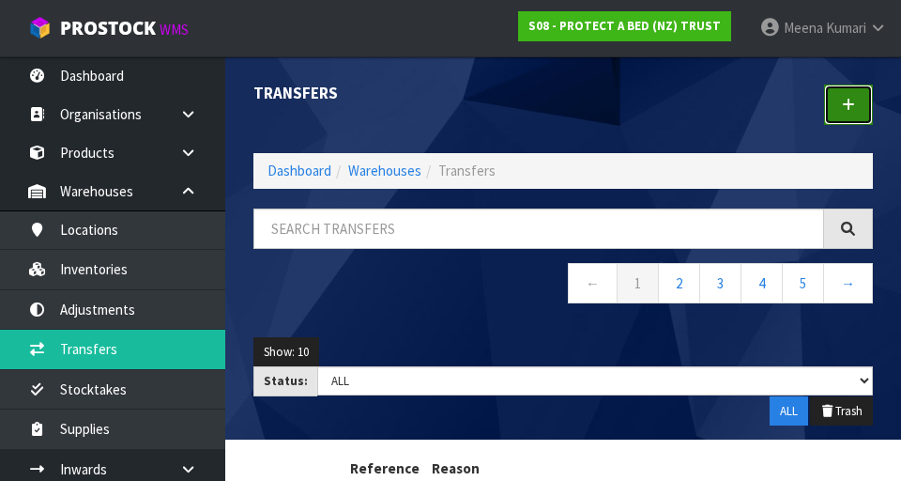
click at [562, 103] on icon at bounding box center [848, 105] width 13 height 14
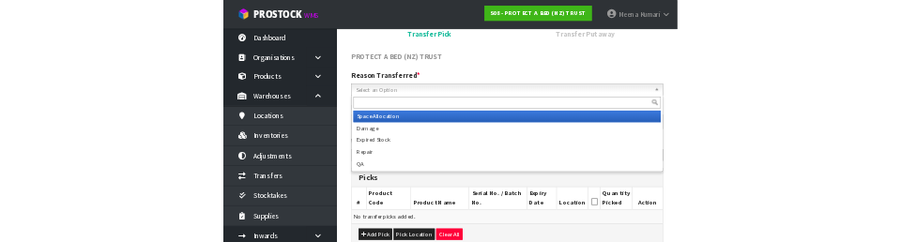
scroll to position [177, 0]
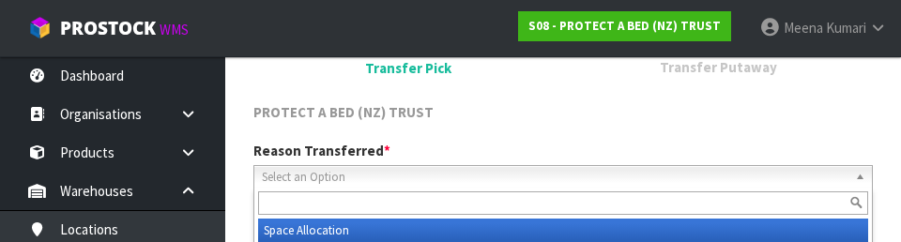
click at [541, 206] on input "text" at bounding box center [563, 203] width 610 height 23
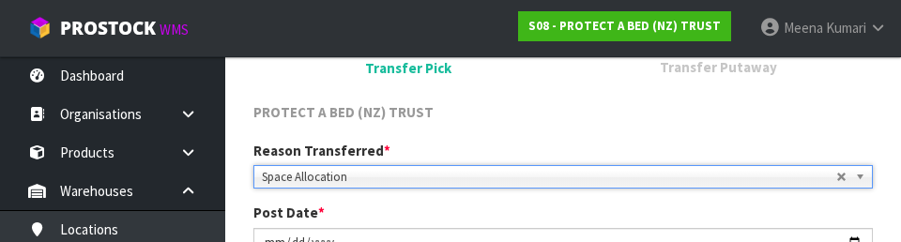
click at [562, 125] on div "PROTECT A BED (NZ) TRUST" at bounding box center [563, 114] width 648 height 24
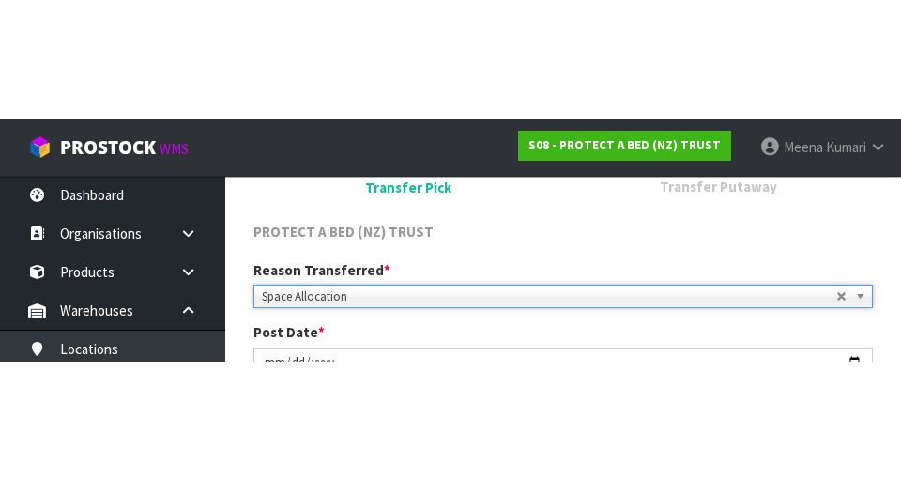
scroll to position [186, 0]
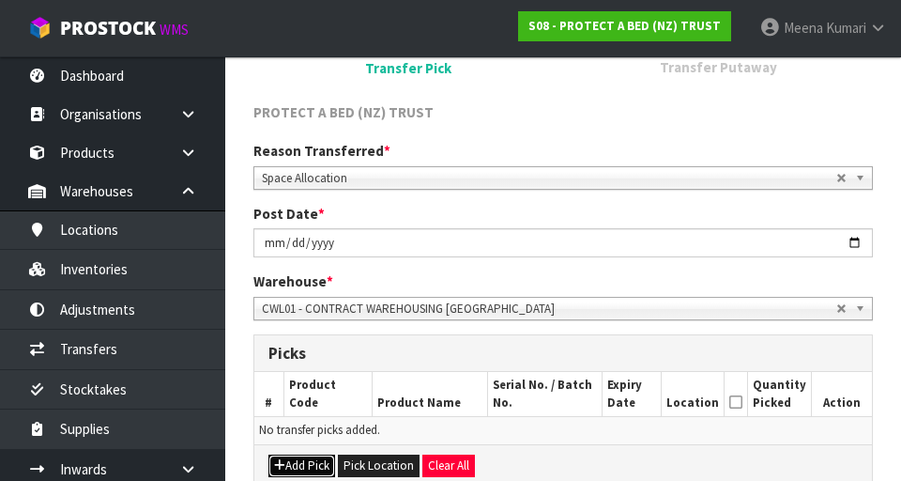
click at [311, 470] on button "Add Pick" at bounding box center [302, 465] width 67 height 23
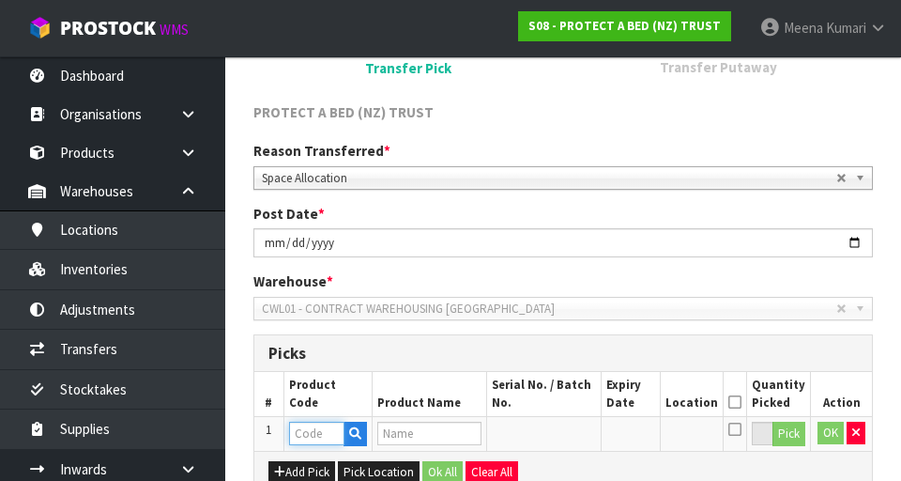
paste input "F0498KSG0"
type input "F0498KSG0"
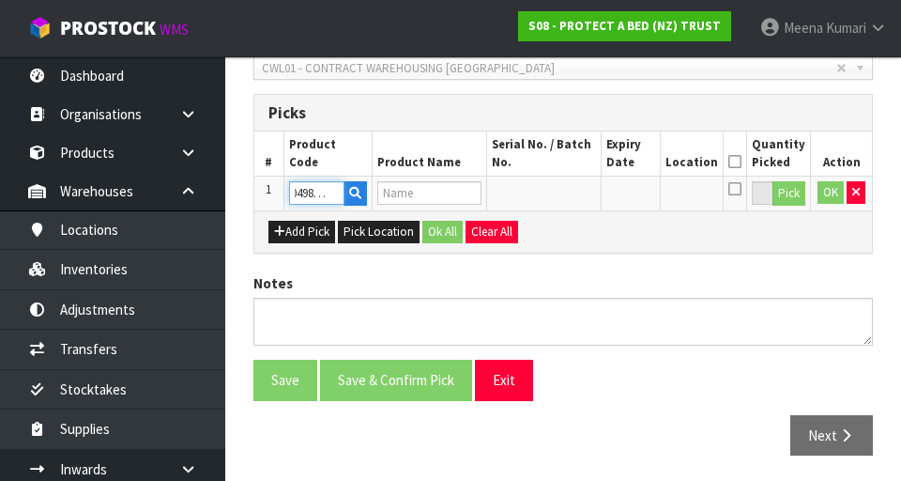
scroll to position [428, 0]
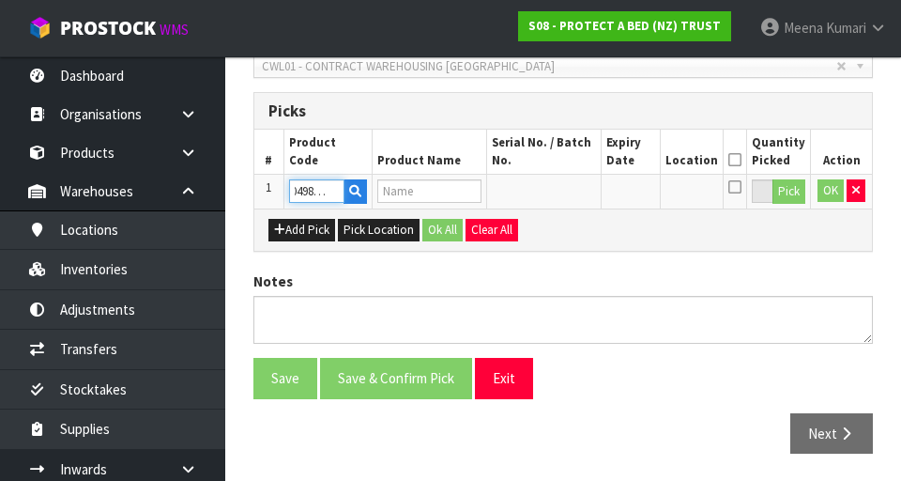
type input "PAB STAYNEW 400TC COTTON SHEET SET WHITE KING SINGLE"
type input "F0498KSG0"
click at [562, 192] on button "Pick" at bounding box center [789, 191] width 33 height 24
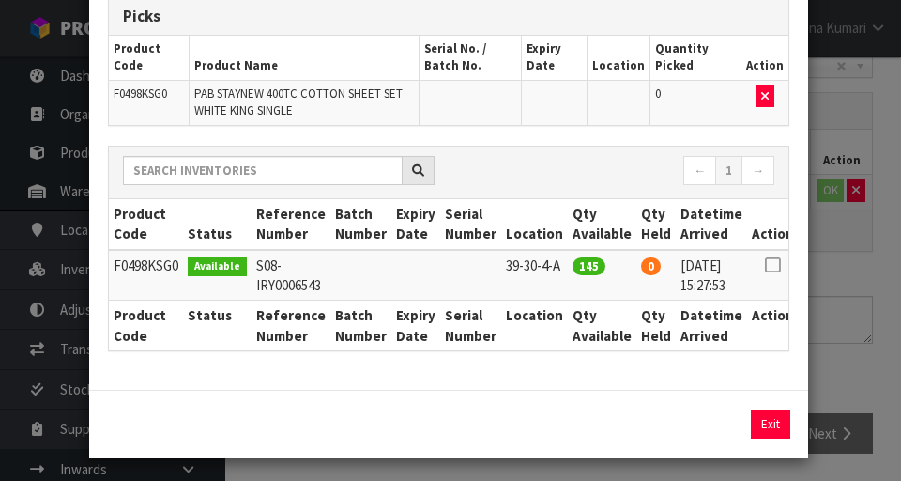
scroll to position [121, 0]
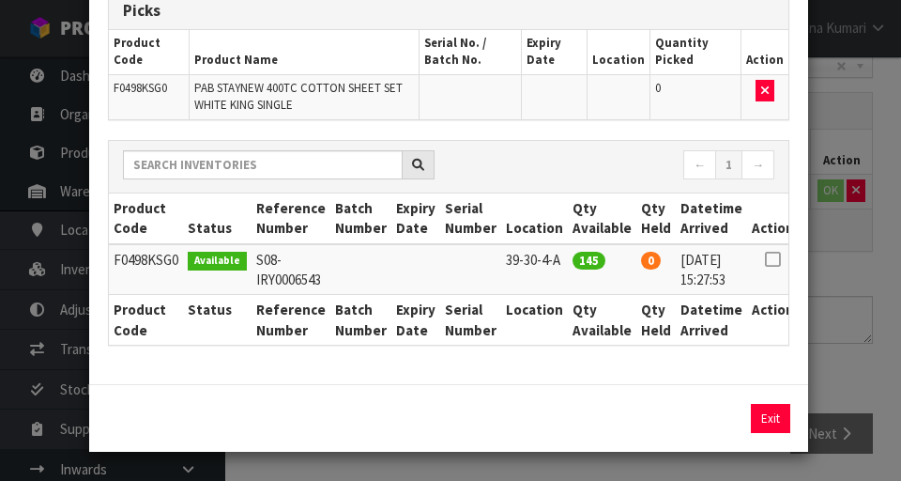
click at [562, 259] on icon at bounding box center [772, 259] width 15 height 1
click at [562, 423] on button "Assign Pick" at bounding box center [707, 418] width 77 height 29
type input "145"
click at [562, 334] on div "Pick Line Picks Product Code Product Name Serial No. / Batch No. Expiry Date Lo…" at bounding box center [450, 240] width 901 height 481
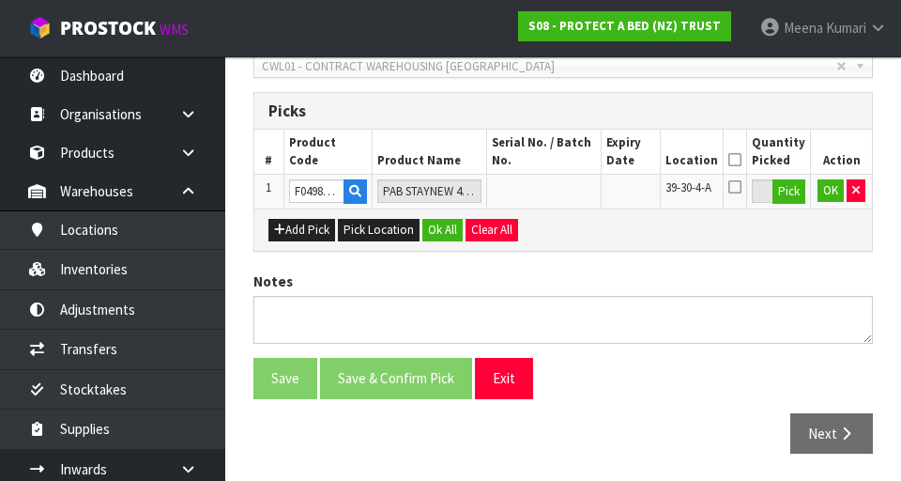
click at [562, 160] on icon at bounding box center [735, 160] width 13 height 1
click at [562, 193] on button "OK" at bounding box center [831, 190] width 26 height 23
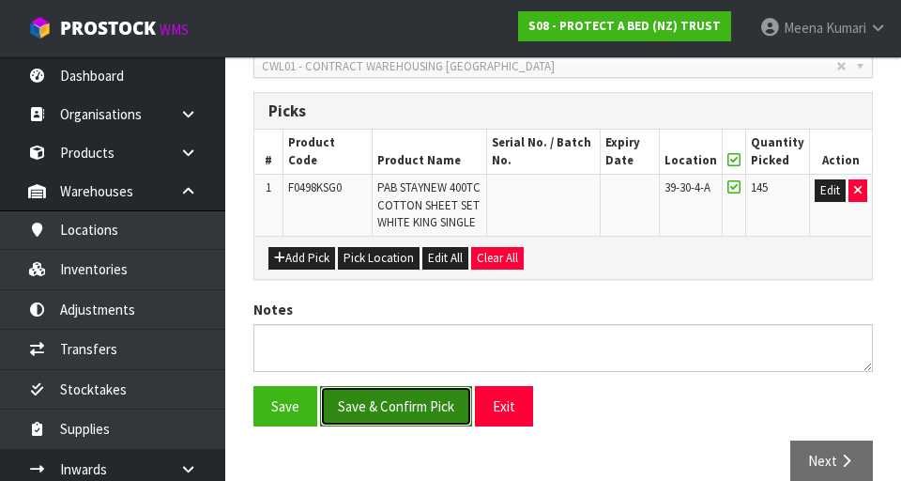
click at [419, 405] on button "Save & Confirm Pick" at bounding box center [396, 406] width 152 height 40
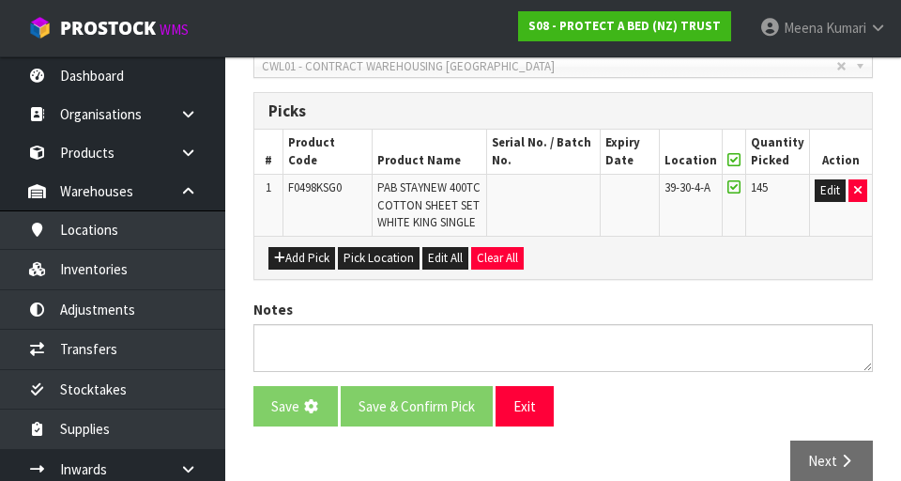
scroll to position [0, 0]
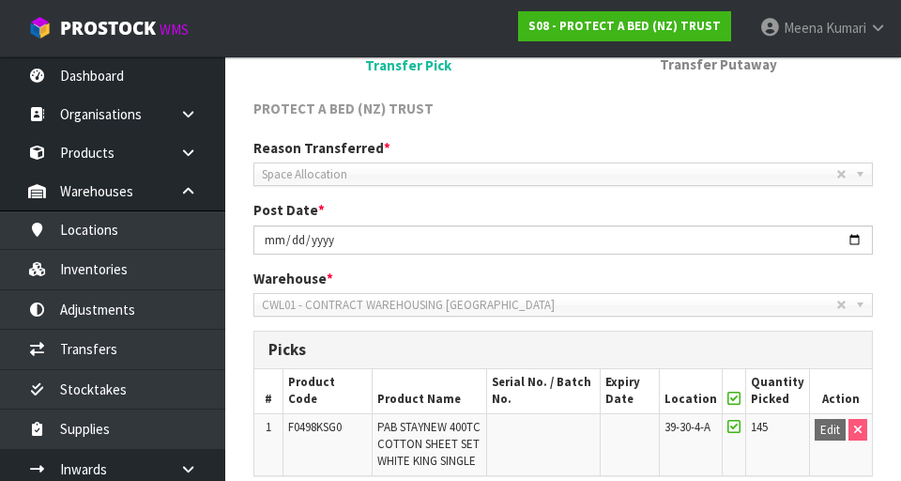
scroll to position [483, 0]
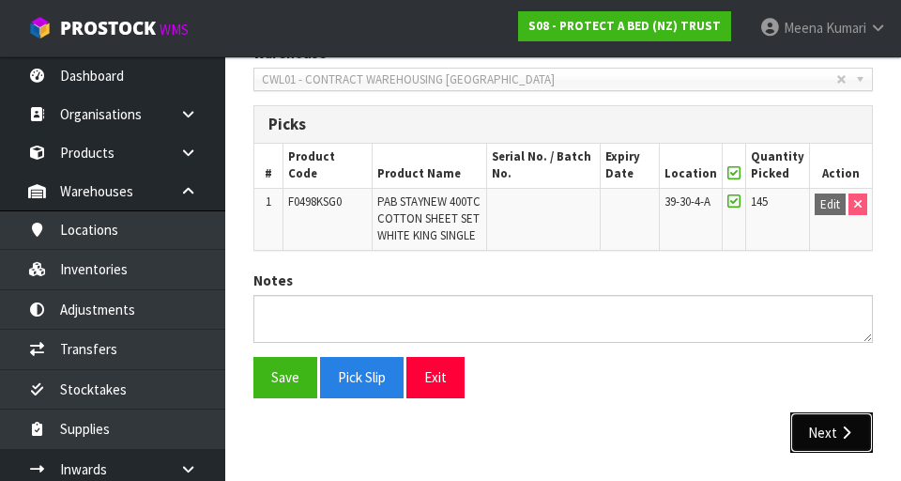
click at [562, 444] on button "Next" at bounding box center [832, 432] width 83 height 40
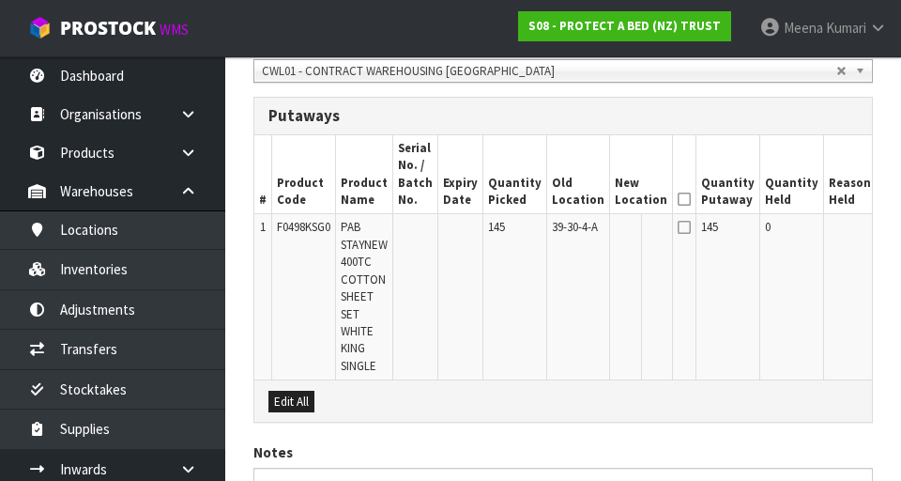
scroll to position [506, 0]
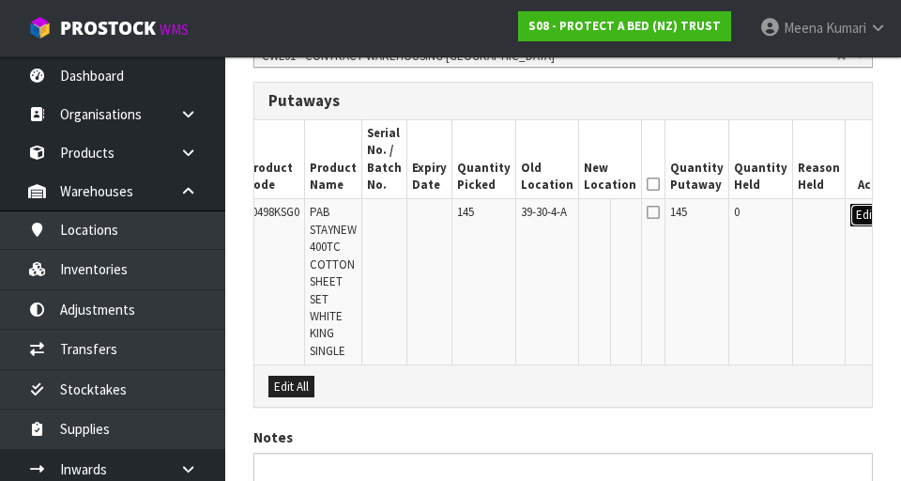
click at [562, 223] on button "Edit" at bounding box center [866, 215] width 31 height 23
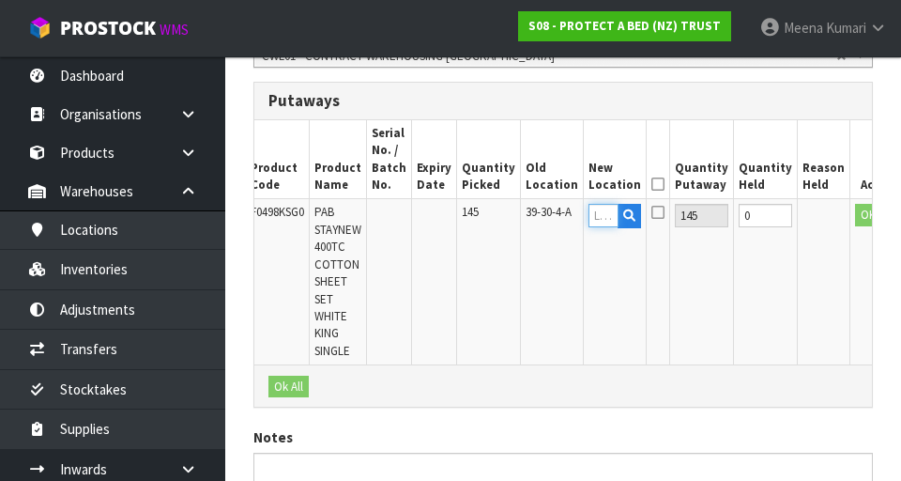
click at [562, 215] on input "text" at bounding box center [604, 215] width 30 height 23
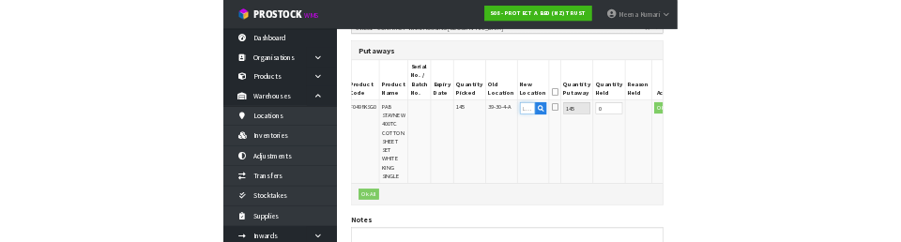
scroll to position [498, 0]
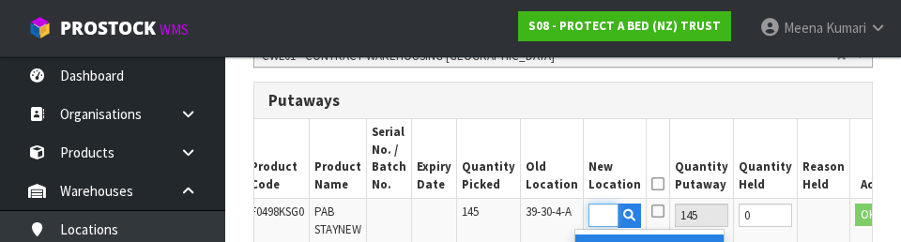
type input "39-15-1-B"
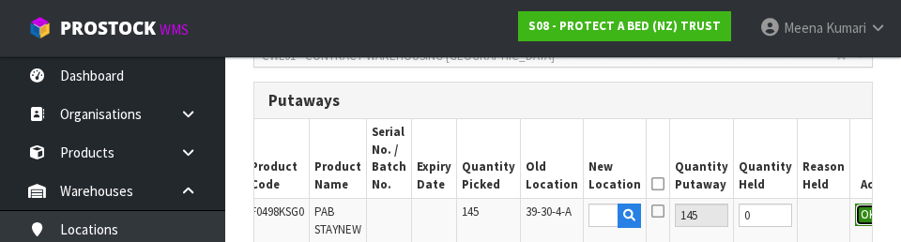
click at [562, 215] on button "OK" at bounding box center [868, 215] width 26 height 23
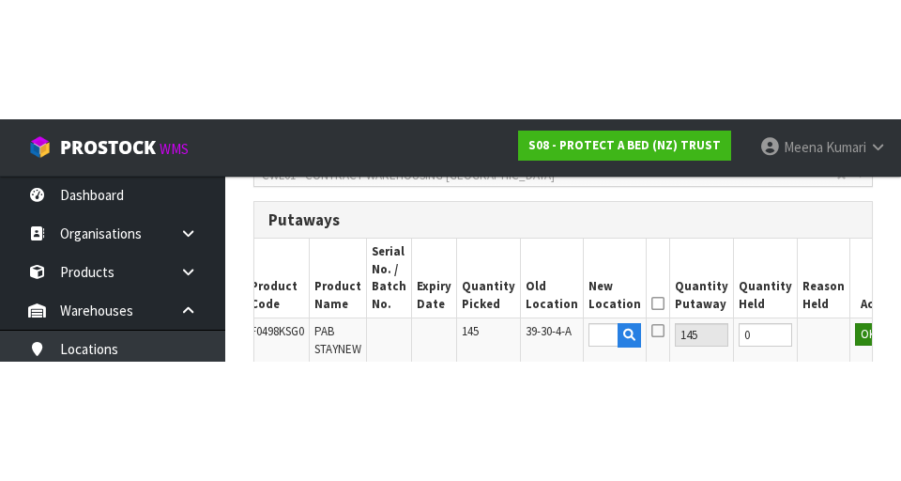
scroll to position [0, 0]
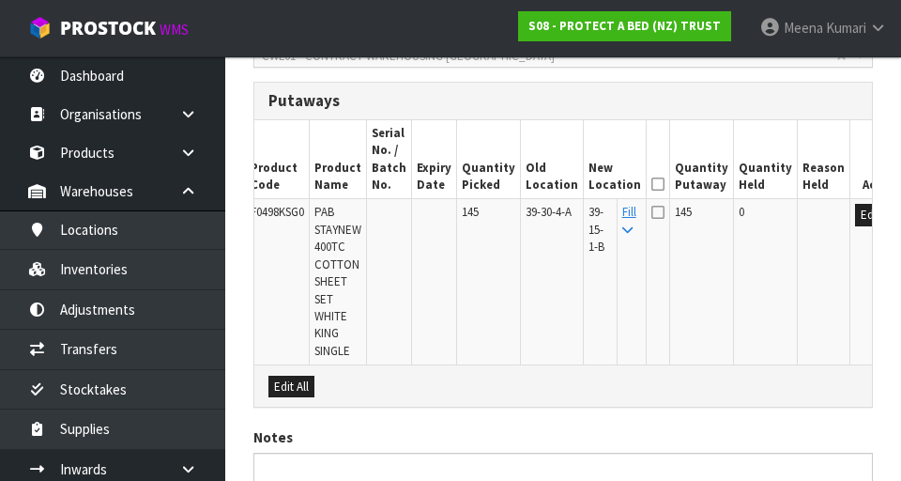
click at [562, 184] on icon at bounding box center [658, 184] width 13 height 1
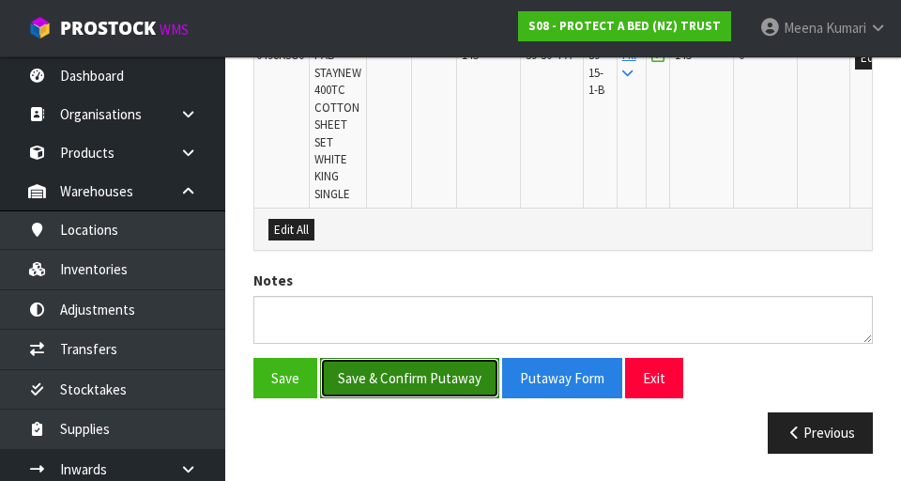
click at [420, 385] on button "Save & Confirm Putaway" at bounding box center [409, 378] width 179 height 40
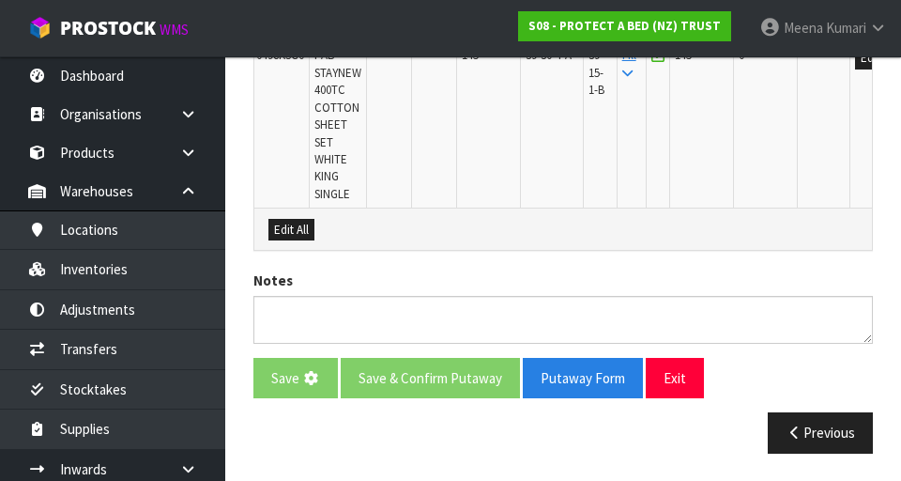
scroll to position [0, 0]
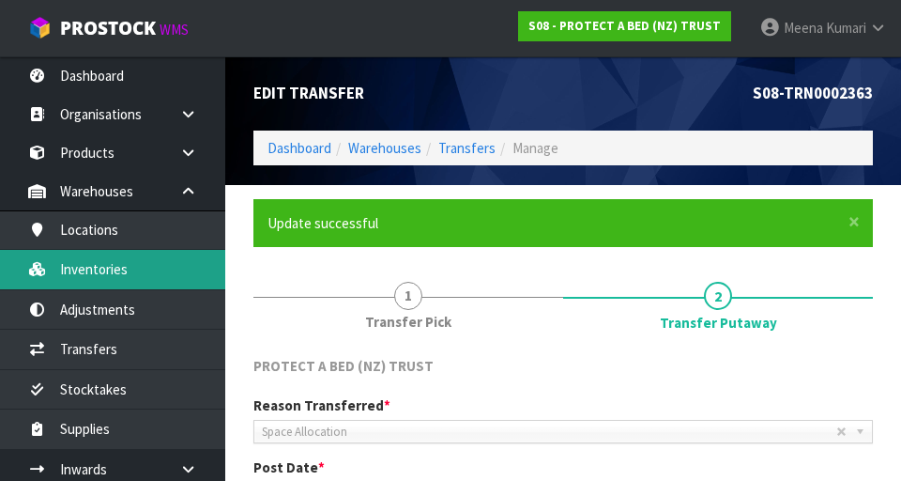
click at [152, 285] on link "Inventories" at bounding box center [112, 269] width 225 height 39
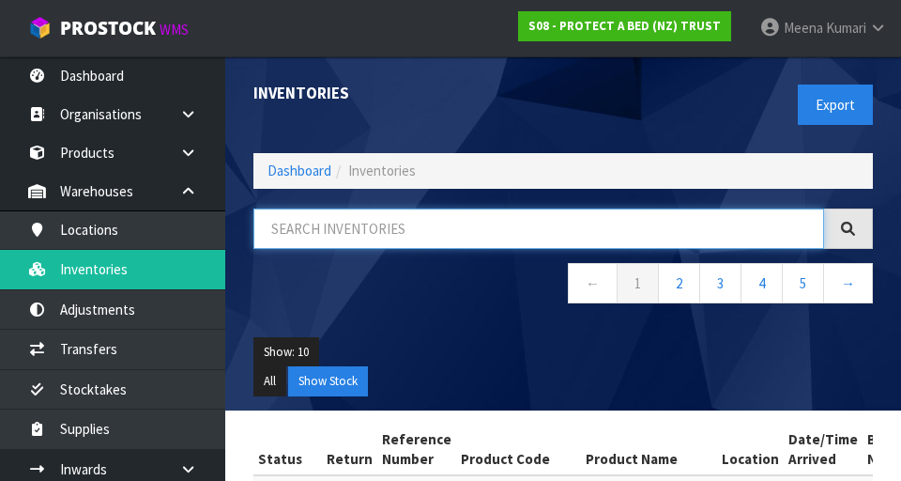
click at [467, 224] on input "text" at bounding box center [539, 228] width 571 height 40
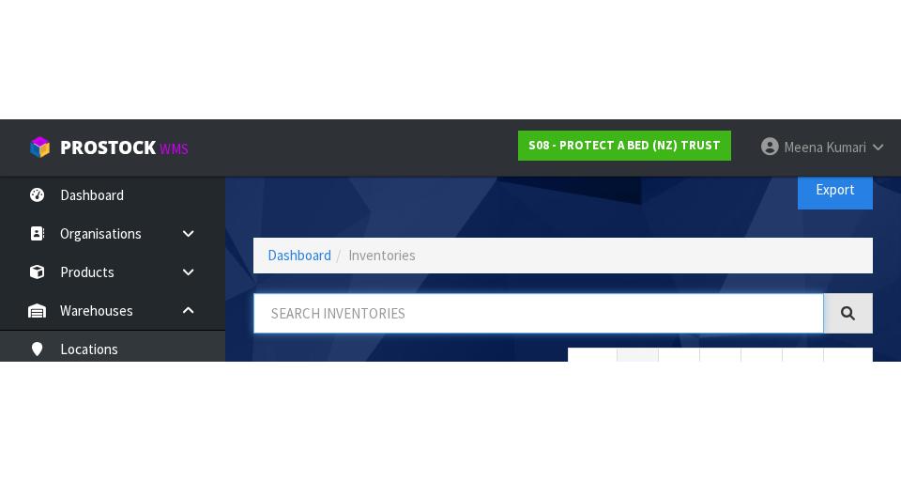
scroll to position [107, 0]
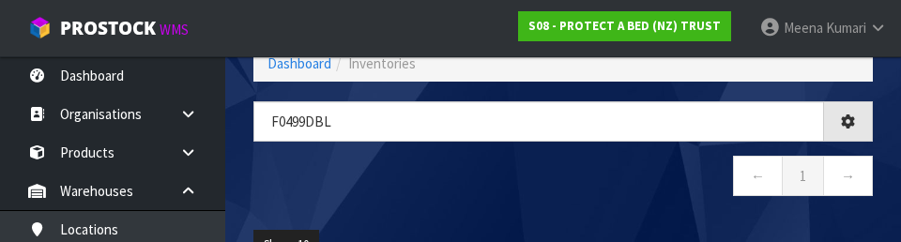
click at [562, 183] on nav "← 1 →" at bounding box center [564, 179] width 620 height 46
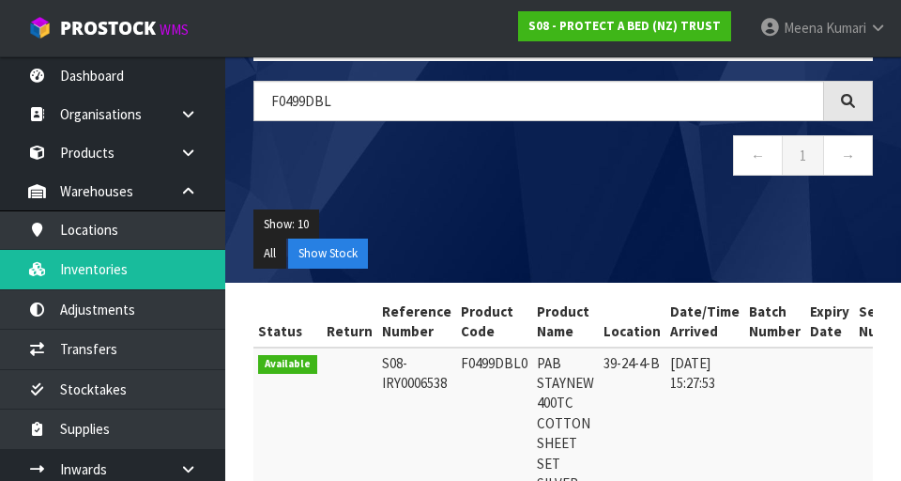
scroll to position [0, 0]
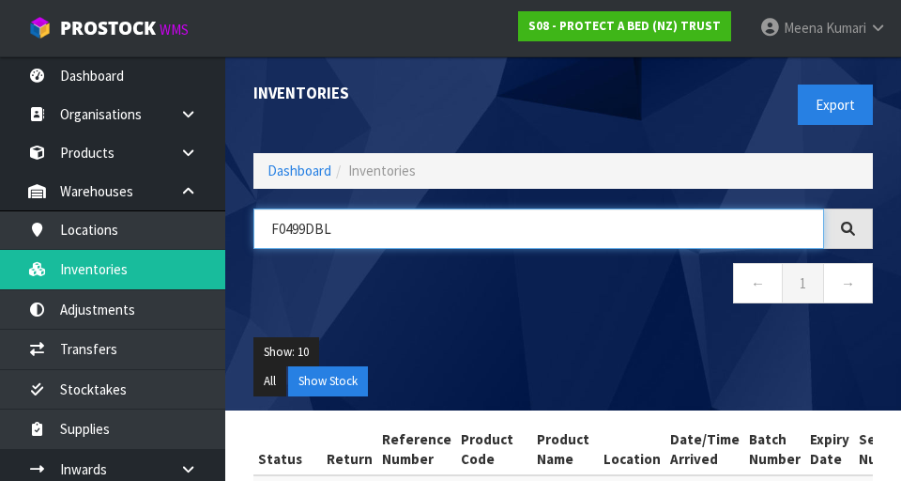
click at [440, 209] on input "F0499DBL" at bounding box center [539, 228] width 571 height 40
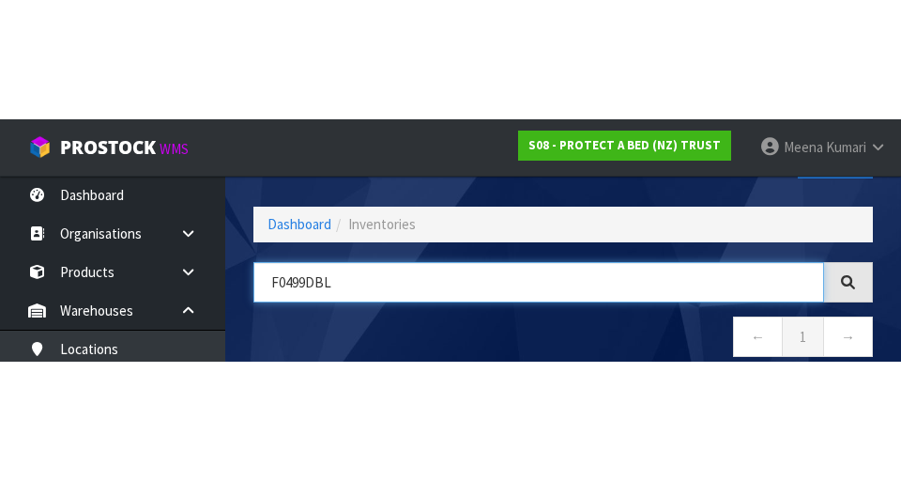
scroll to position [107, 0]
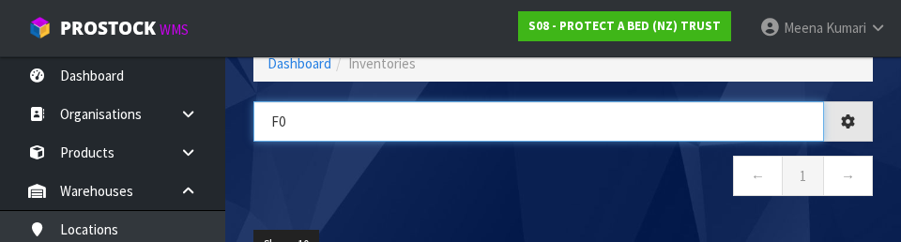
type input "F"
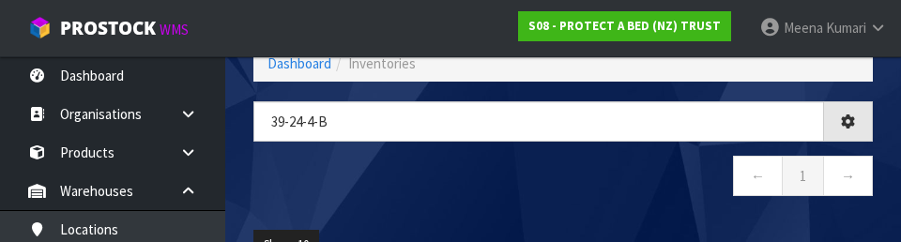
click at [562, 197] on nav "← 1 →" at bounding box center [564, 179] width 620 height 46
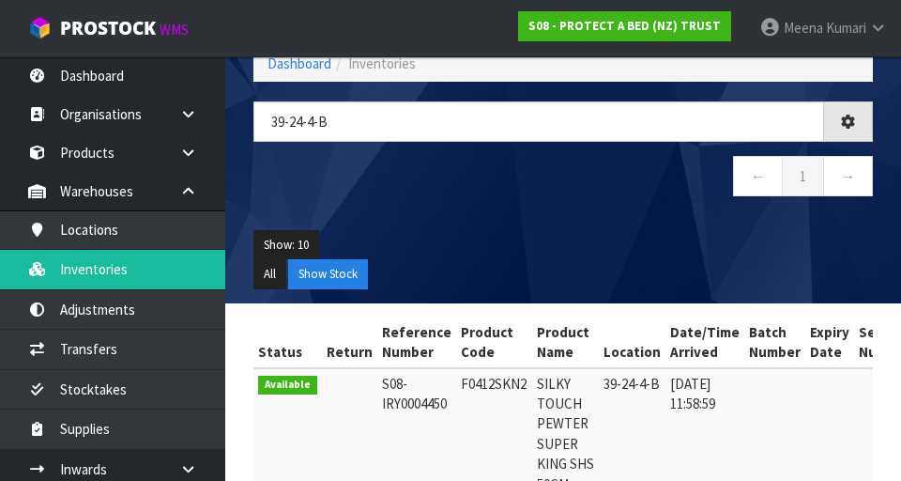
type input "39-24-4-B"
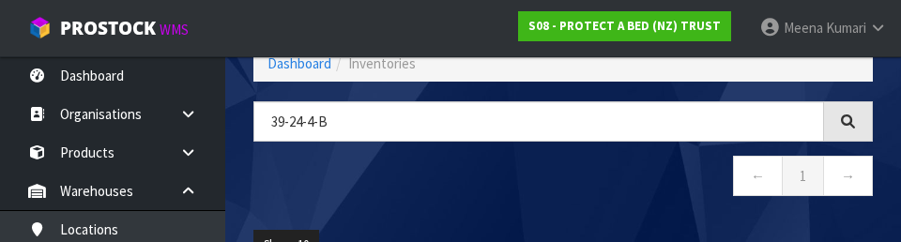
click at [562, 163] on nav "← 1 →" at bounding box center [564, 179] width 620 height 46
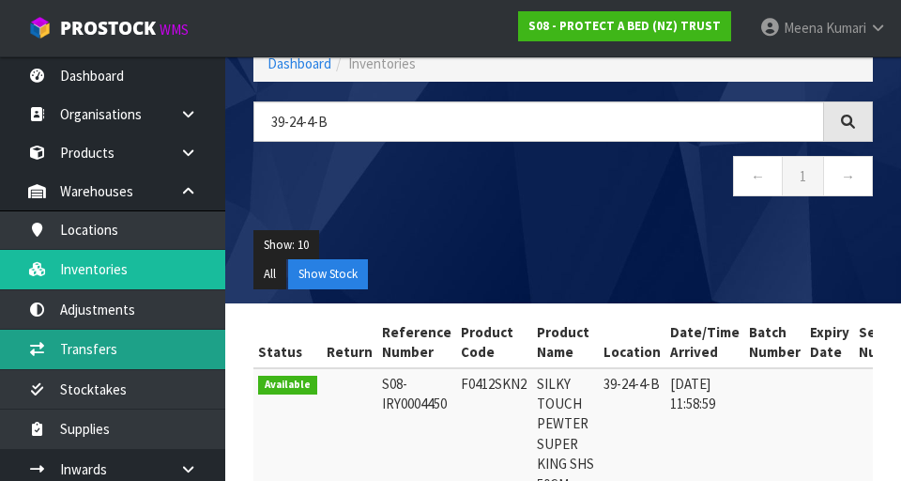
click at [154, 357] on link "Transfers" at bounding box center [112, 349] width 225 height 39
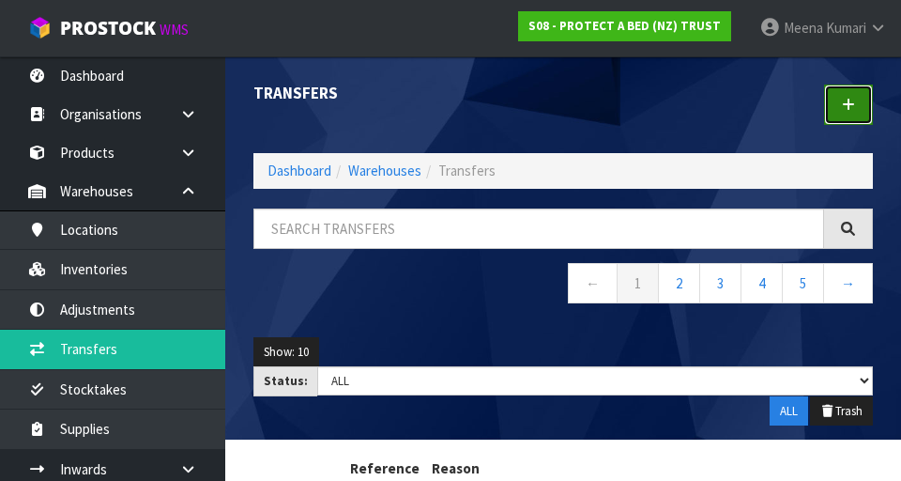
click at [562, 107] on link at bounding box center [848, 105] width 49 height 40
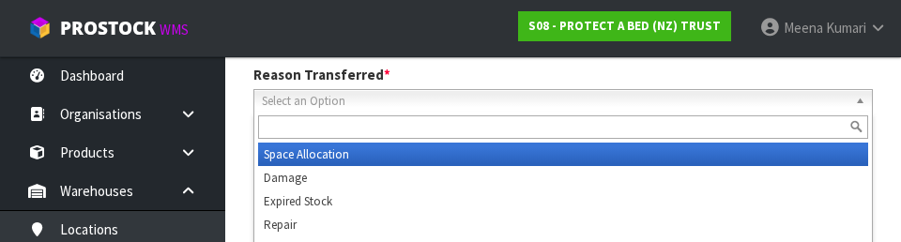
scroll to position [259, 0]
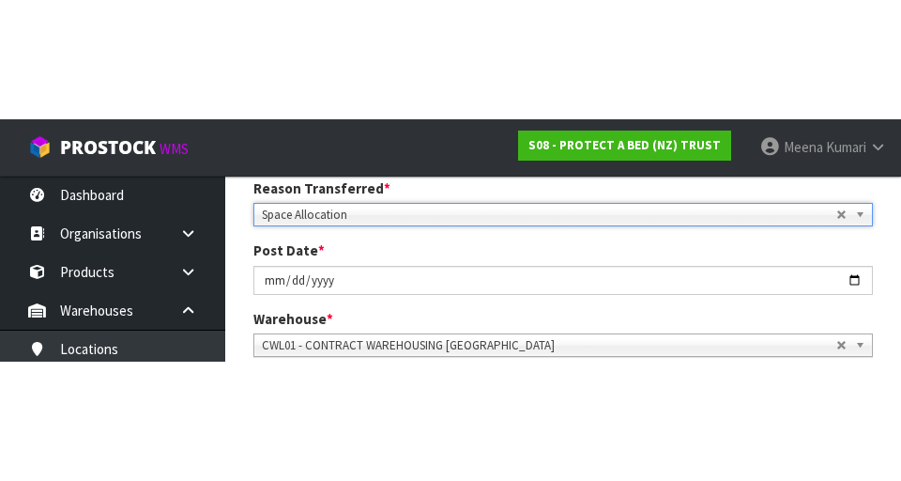
scroll to position [268, 0]
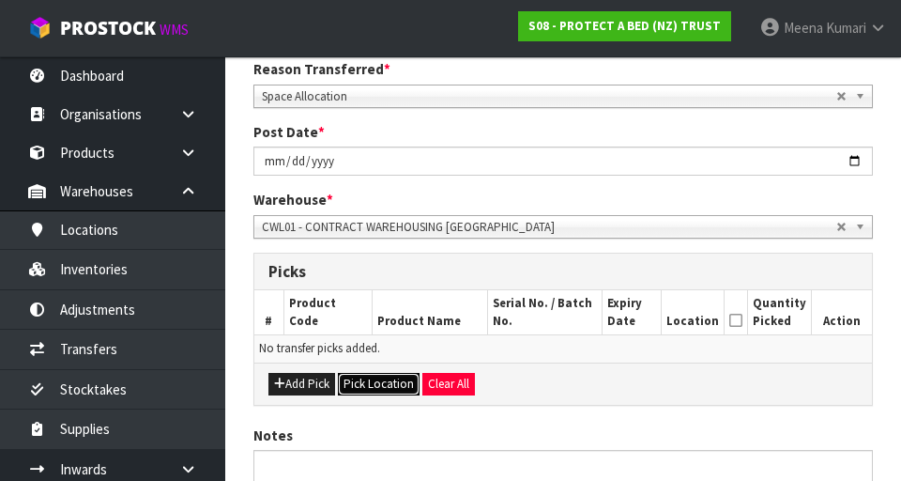
click at [385, 389] on button "Pick Location" at bounding box center [379, 384] width 82 height 23
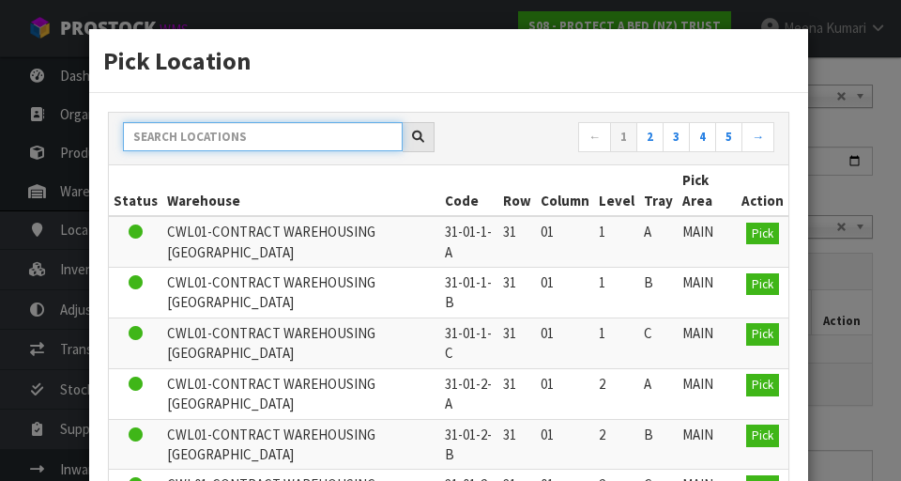
paste input "39-24-4-B"
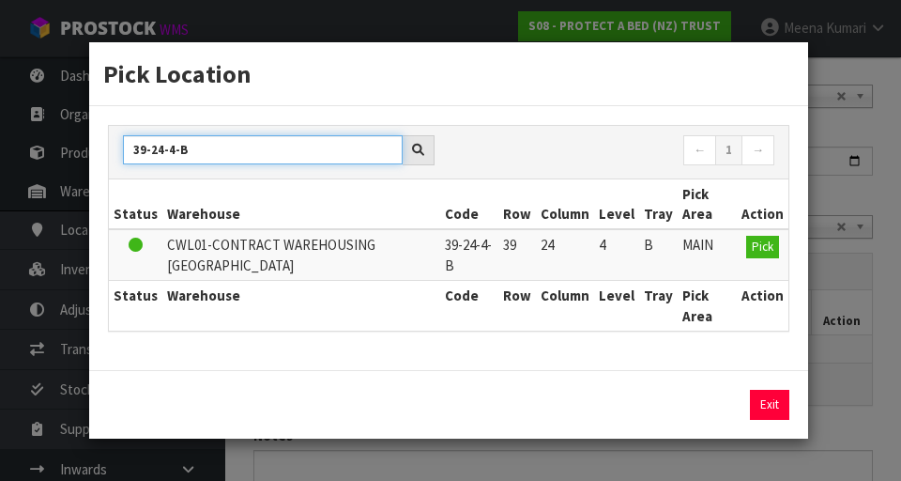
type input "39-24-4-B"
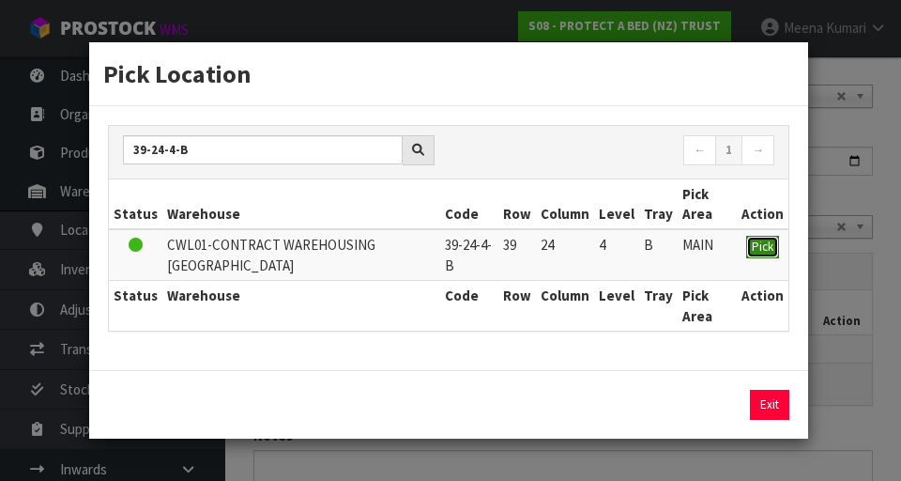
click at [562, 247] on span "Pick" at bounding box center [763, 247] width 22 height 16
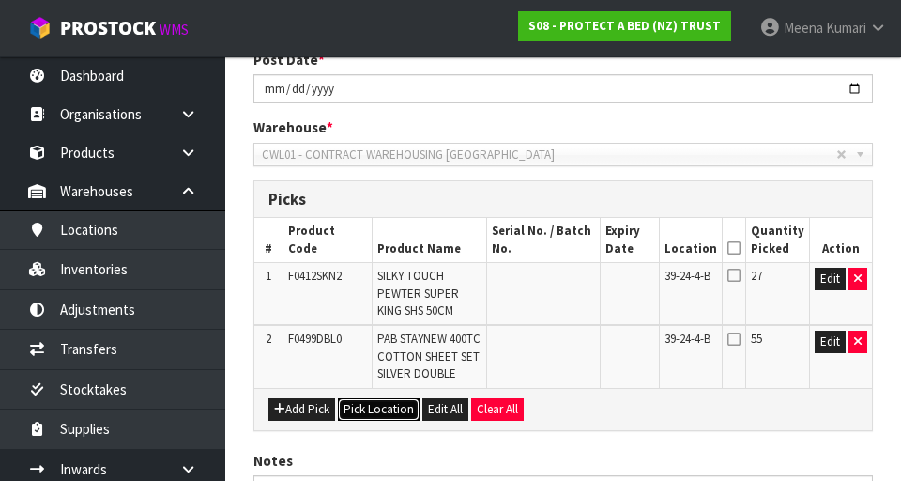
scroll to position [397, 0]
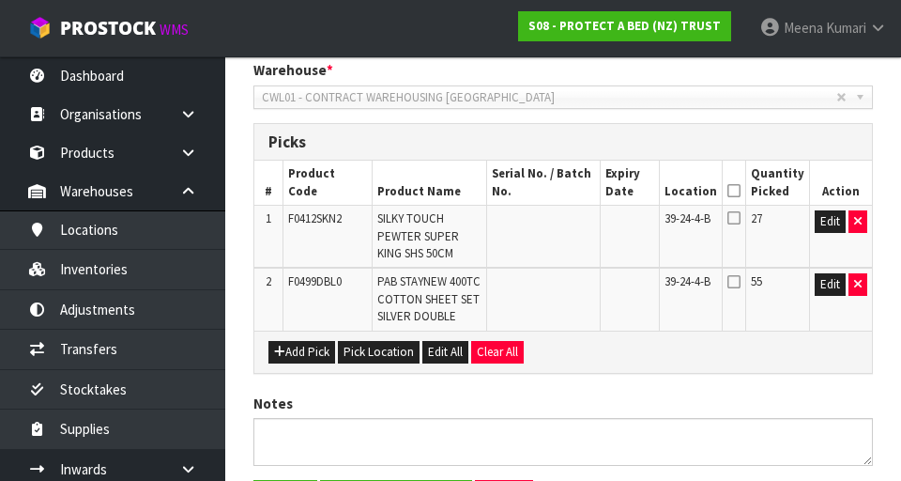
click at [562, 212] on icon at bounding box center [734, 217] width 13 height 15
click at [0, 0] on input "checkbox" at bounding box center [0, 0] width 0 height 0
click at [562, 192] on icon at bounding box center [734, 191] width 13 height 1
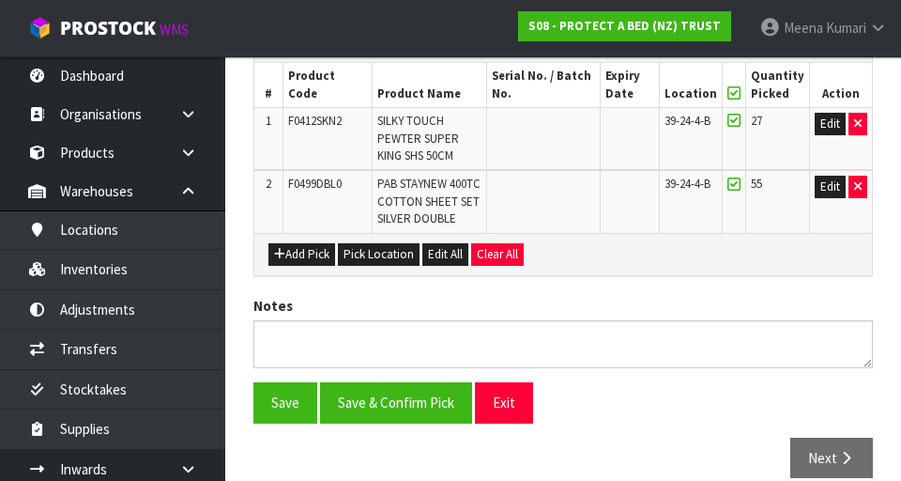
scroll to position [519, 0]
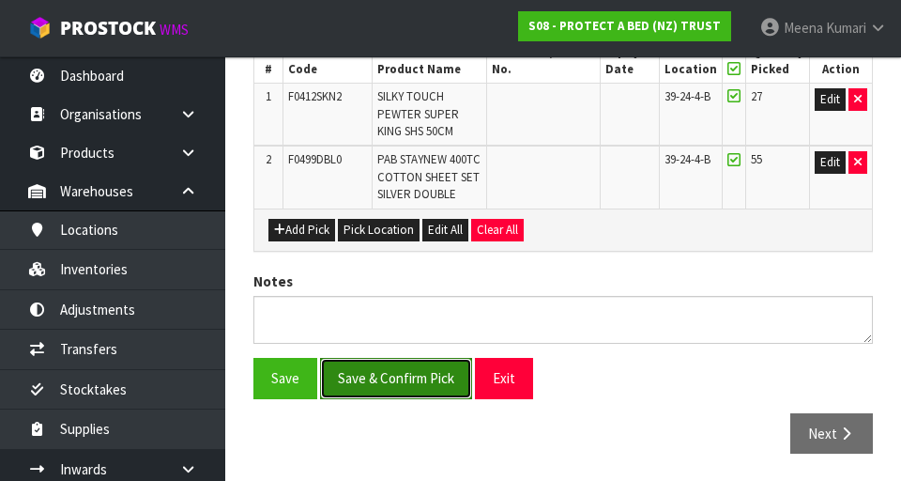
click at [419, 378] on button "Save & Confirm Pick" at bounding box center [396, 378] width 152 height 40
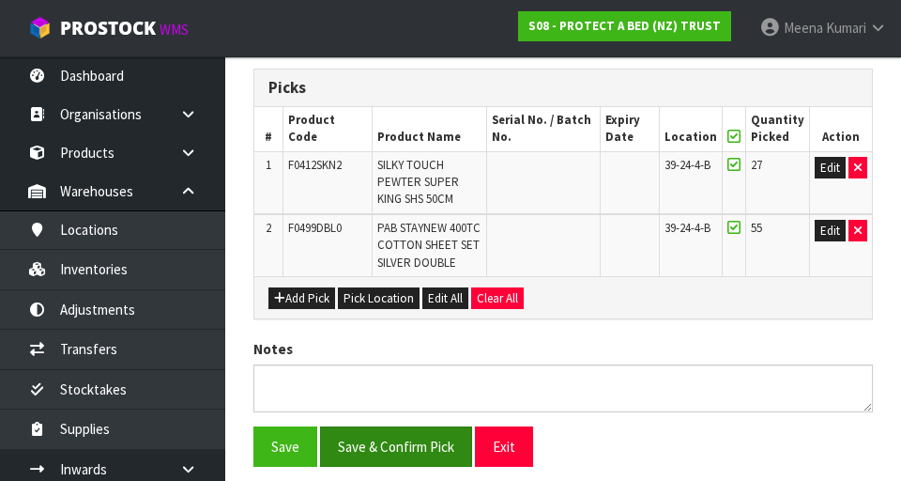
scroll to position [0, 0]
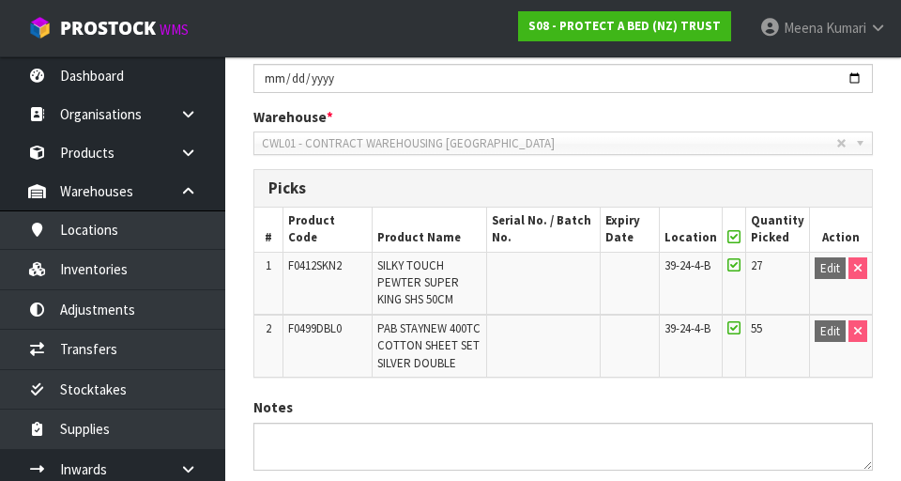
scroll to position [546, 0]
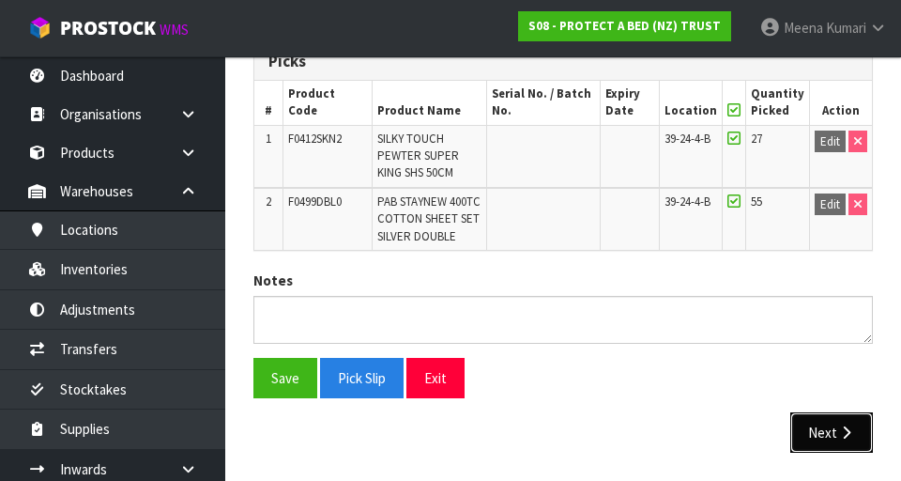
click at [562, 423] on button "Next" at bounding box center [832, 432] width 83 height 40
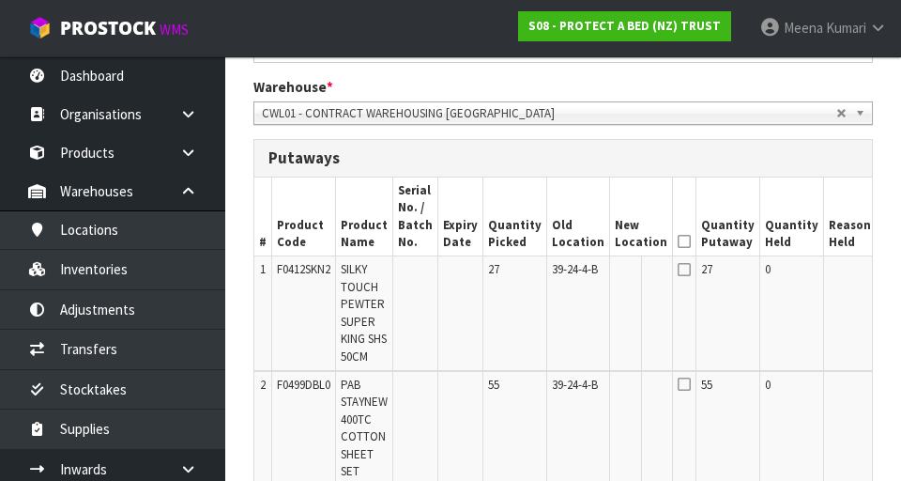
scroll to position [0, 32]
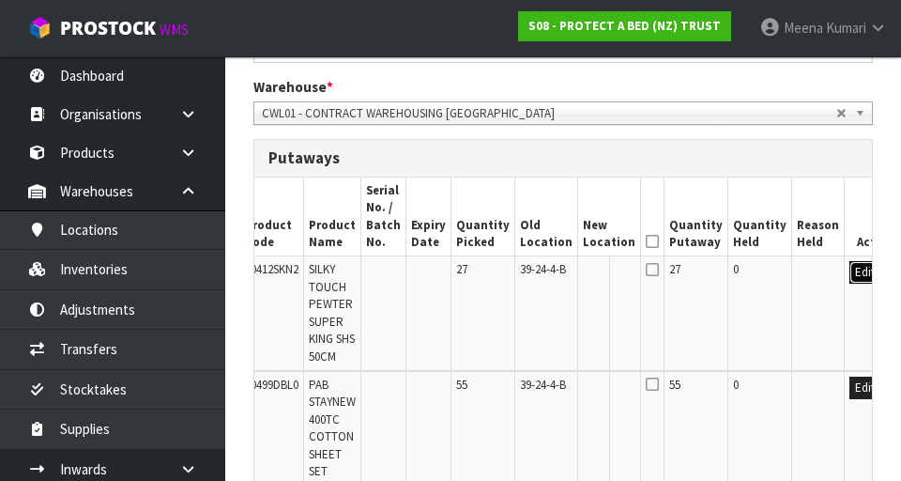
click at [562, 269] on button "Edit" at bounding box center [865, 272] width 31 height 23
click at [562, 270] on input "text" at bounding box center [598, 272] width 30 height 23
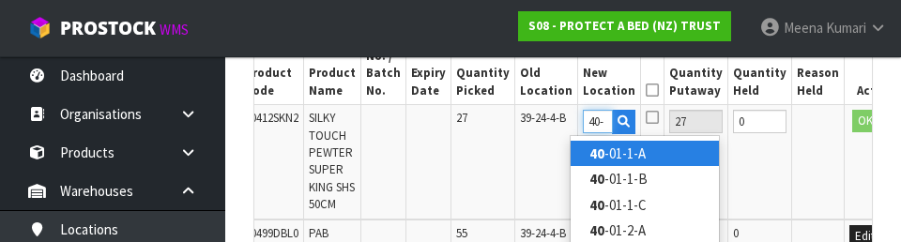
scroll to position [0, 3]
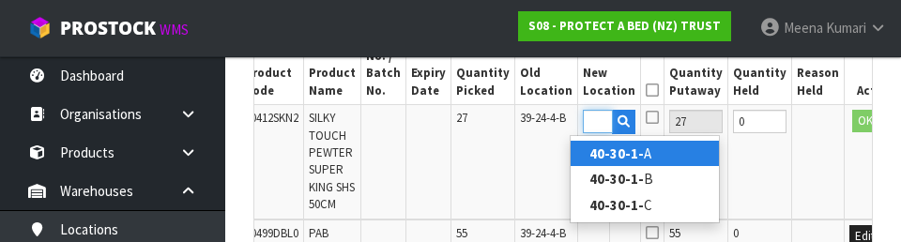
type input "40-30-1-A"
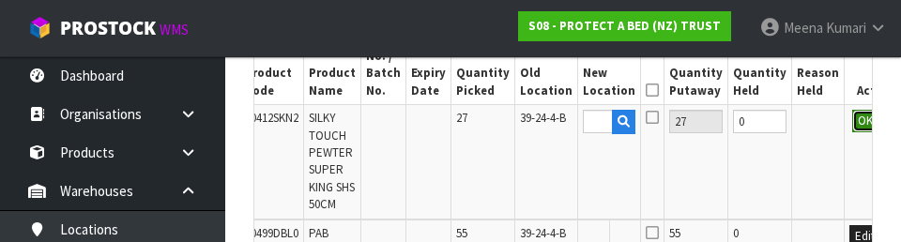
click at [562, 121] on button "OK" at bounding box center [866, 121] width 26 height 23
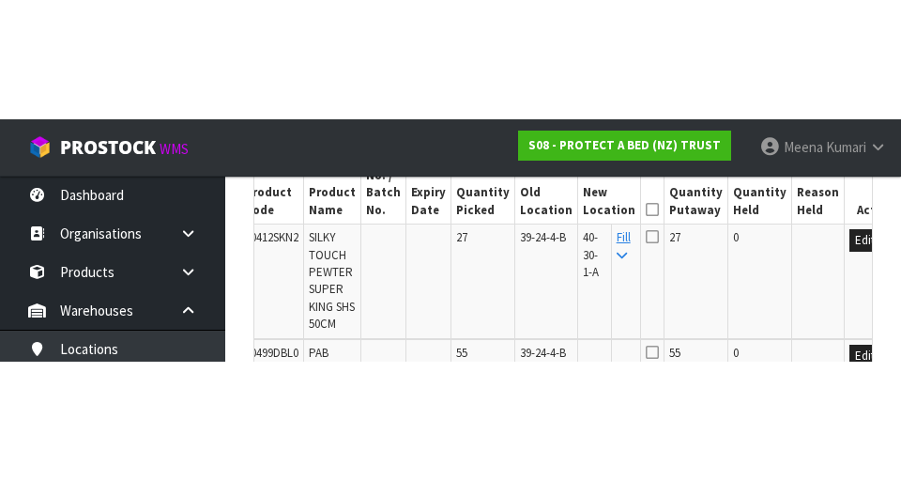
scroll to position [601, 0]
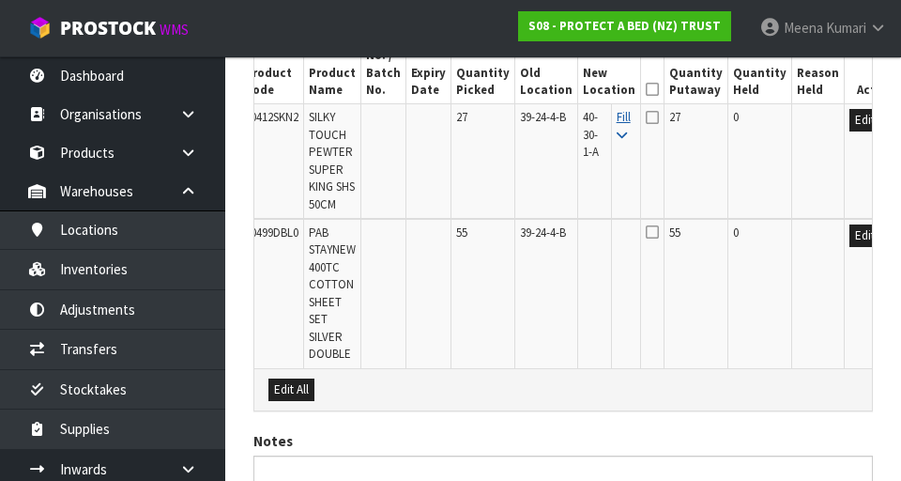
click at [562, 139] on icon at bounding box center [622, 136] width 10 height 12
click at [562, 90] on th "Quantity Putaway" at bounding box center [697, 64] width 64 height 79
click at [562, 90] on icon at bounding box center [652, 89] width 13 height 1
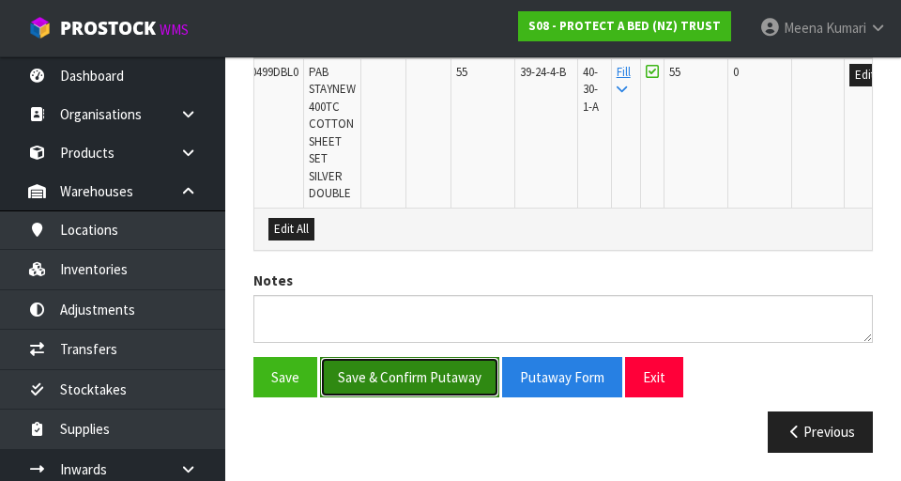
click at [409, 377] on button "Save & Confirm Putaway" at bounding box center [409, 377] width 179 height 40
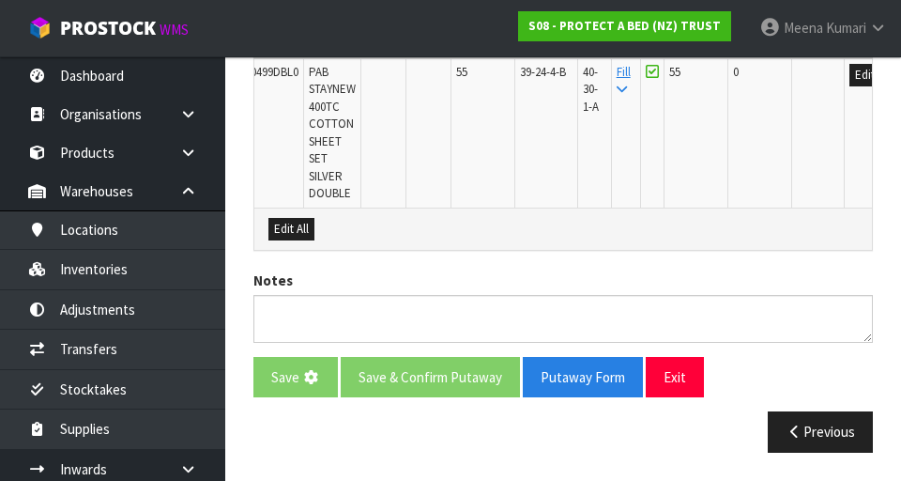
scroll to position [0, 0]
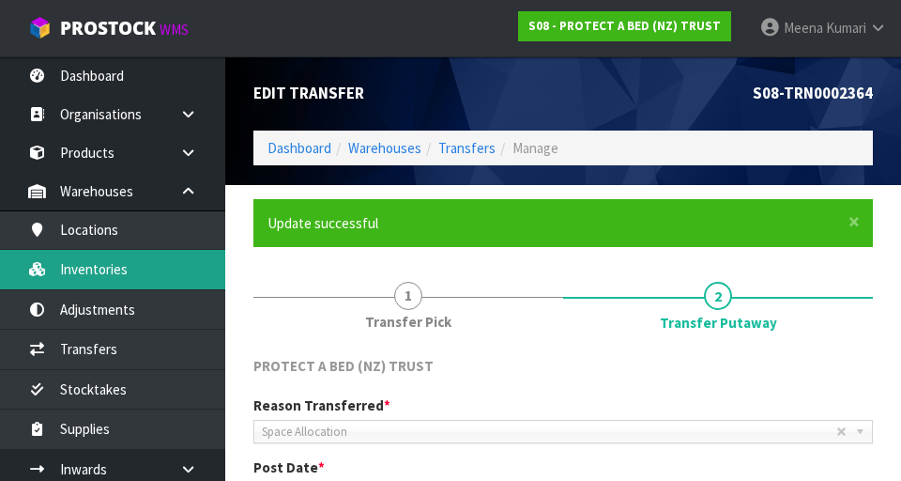
click at [131, 274] on link "Inventories" at bounding box center [112, 269] width 225 height 39
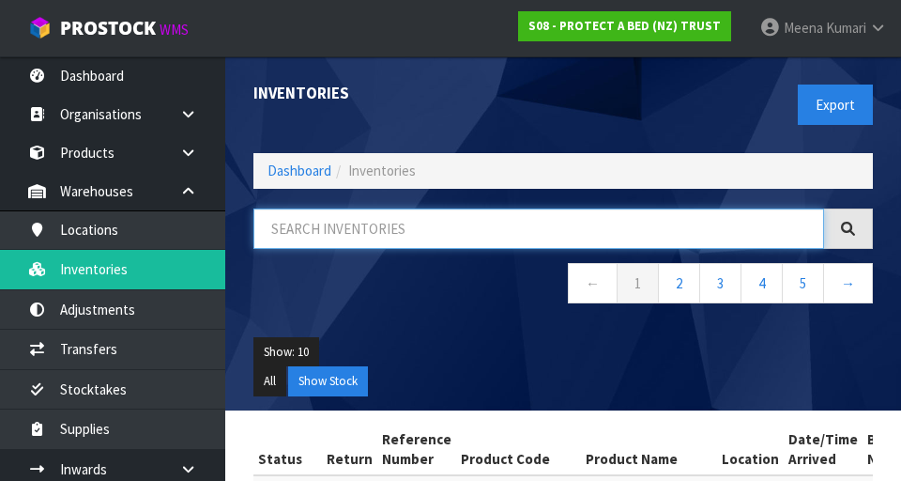
click at [475, 219] on input "text" at bounding box center [539, 228] width 571 height 40
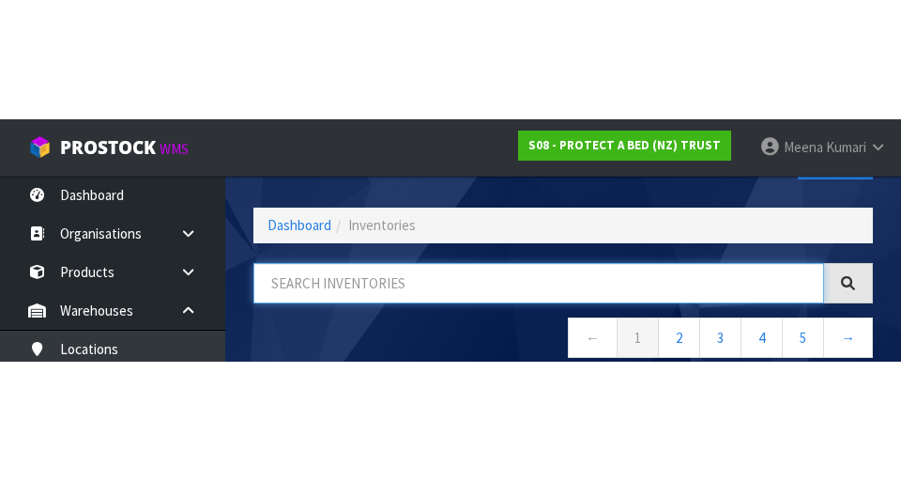
scroll to position [107, 0]
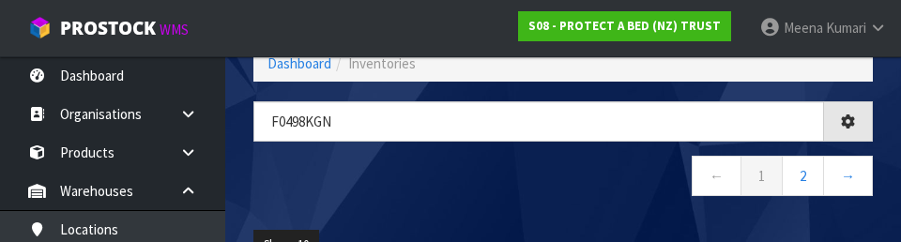
click at [562, 203] on div "F0498kgn ← 1 2 →" at bounding box center [563, 158] width 648 height 115
type input "F0498KGN"
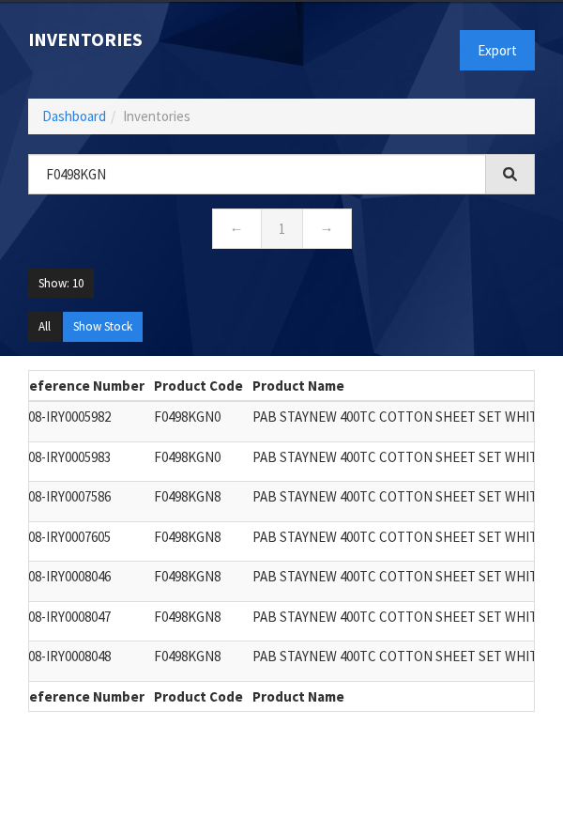
scroll to position [0, 147]
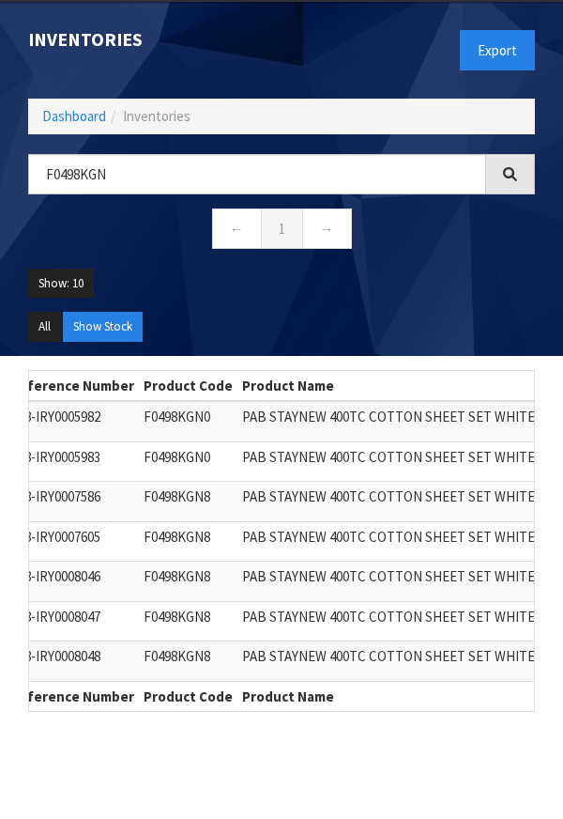
copy td "F0498KGN0"
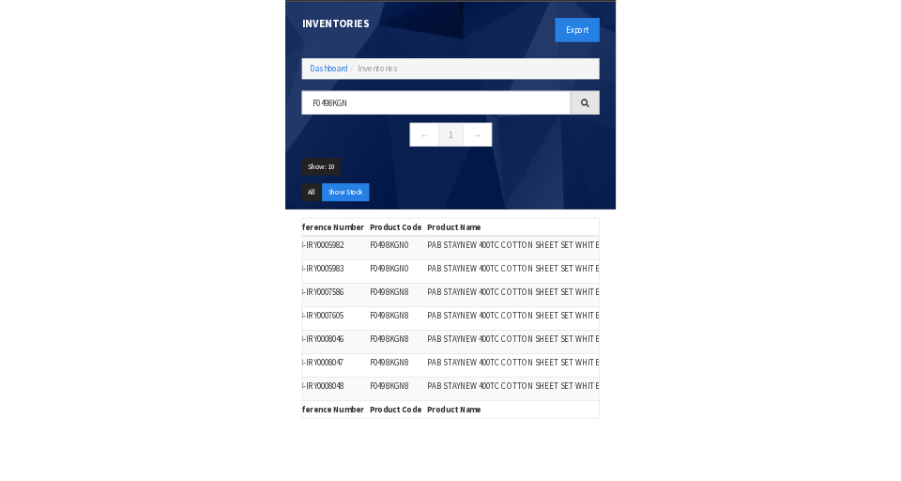
scroll to position [156, 0]
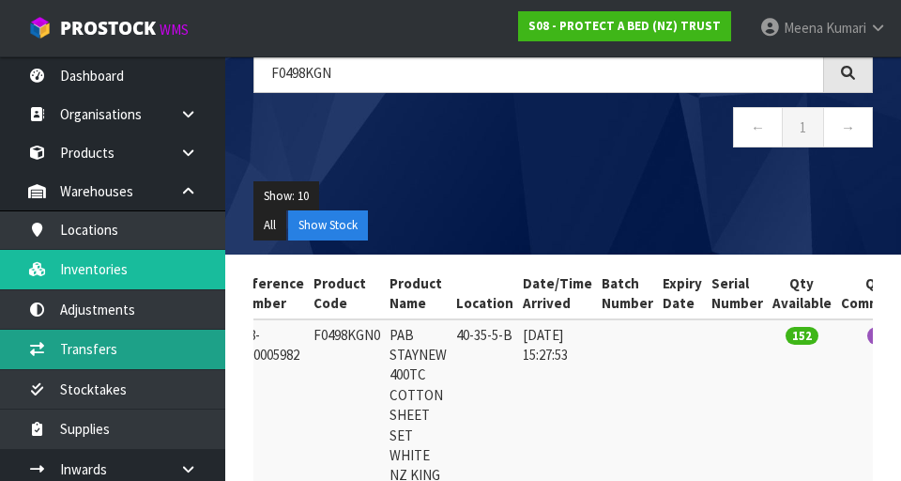
click at [119, 351] on link "Transfers" at bounding box center [112, 349] width 225 height 39
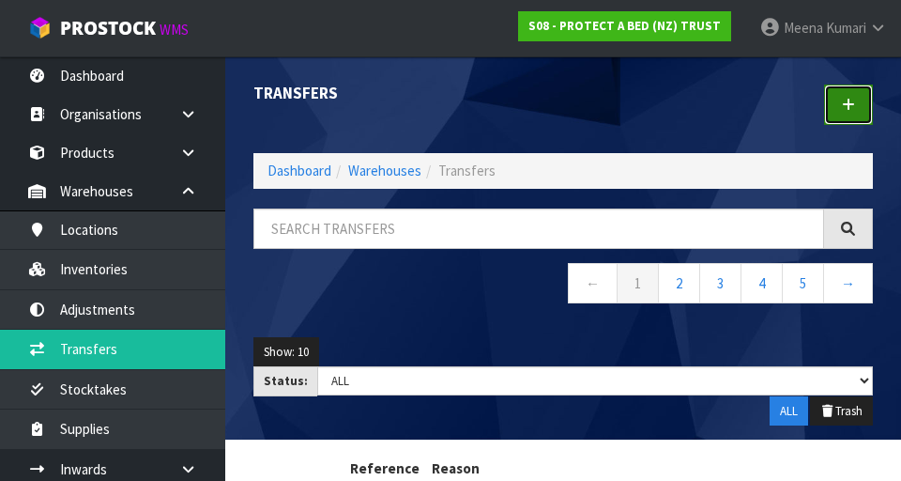
click at [562, 113] on link at bounding box center [848, 105] width 49 height 40
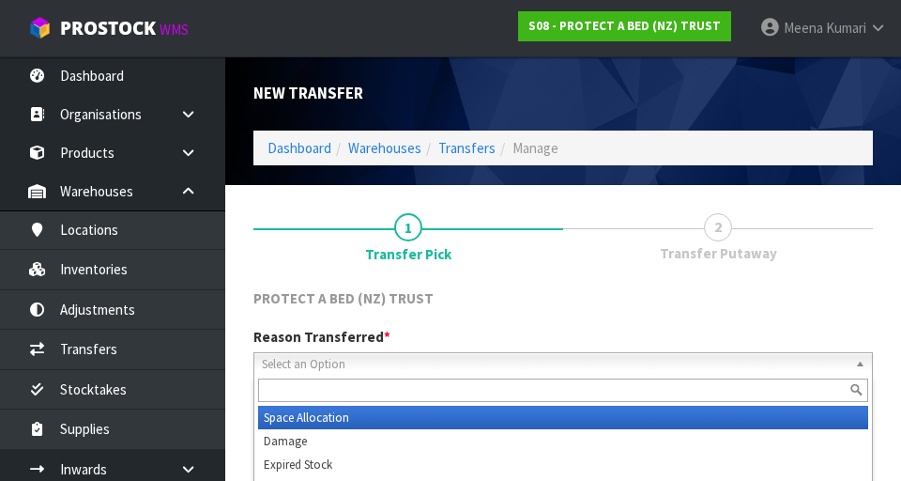
click at [562, 354] on span "Select an Option" at bounding box center [555, 364] width 586 height 23
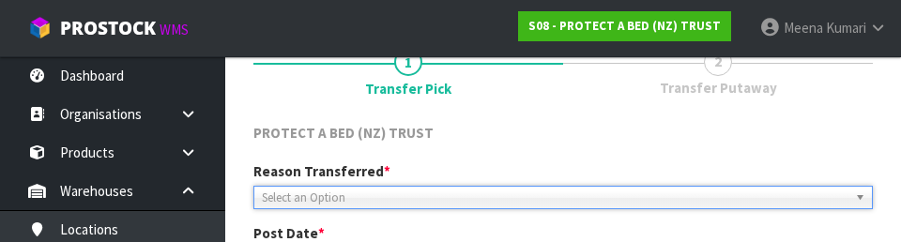
scroll to position [259, 0]
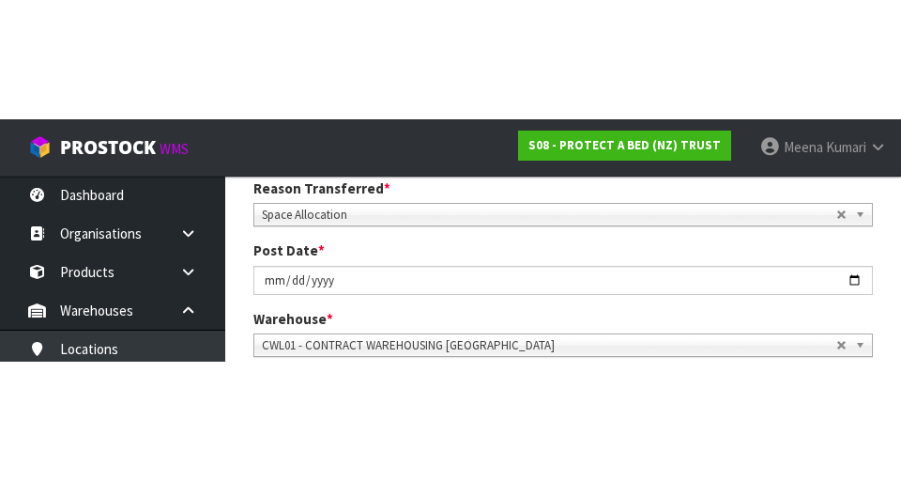
scroll to position [268, 0]
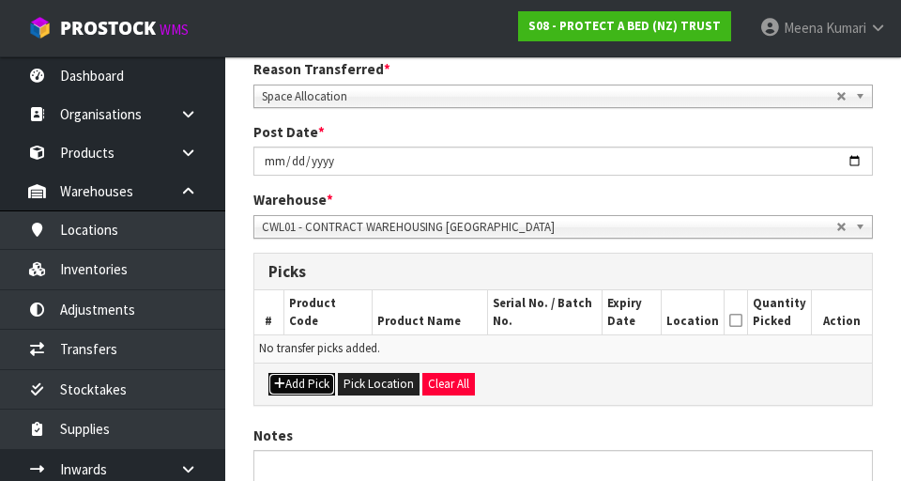
click at [309, 391] on button "Add Pick" at bounding box center [302, 384] width 67 height 23
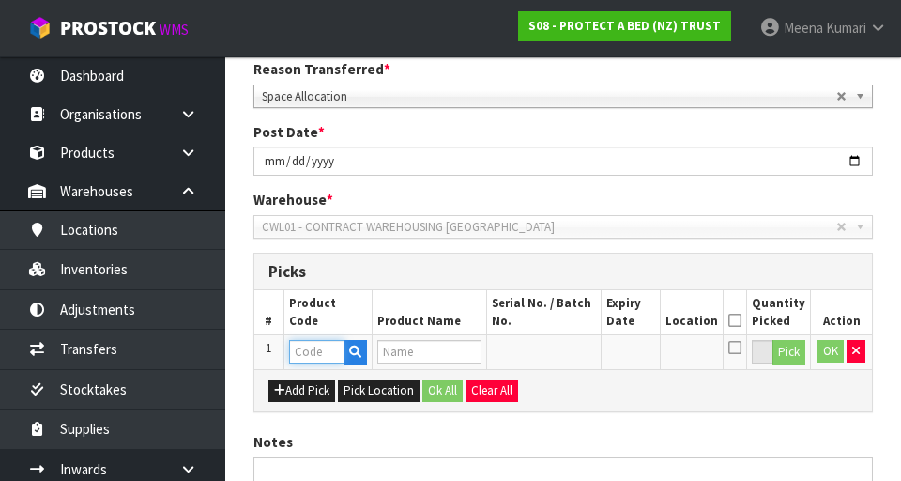
paste input "F0498KGN0"
type input "F0498KGN0"
type input "PAB STAYNEW 400TC COTTON SHEET SET WHITE NZ KING"
type input "F0498KGN0"
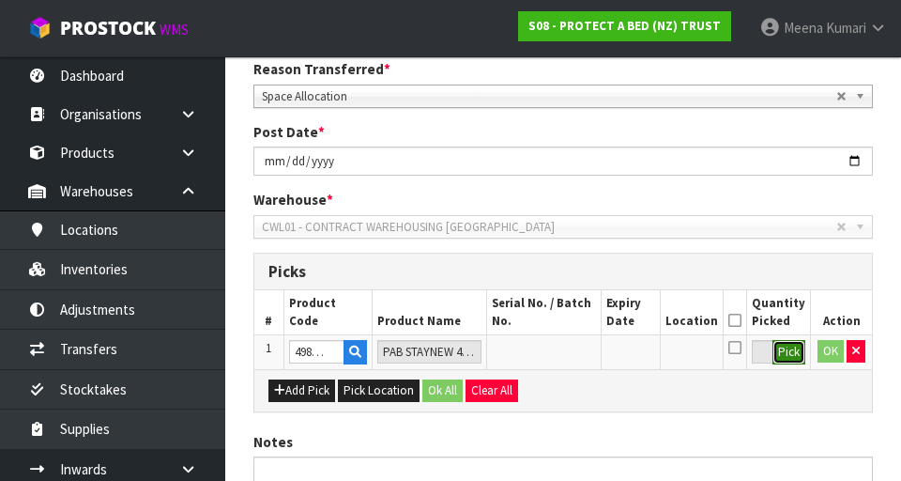
click at [562, 352] on button "Pick" at bounding box center [789, 352] width 33 height 24
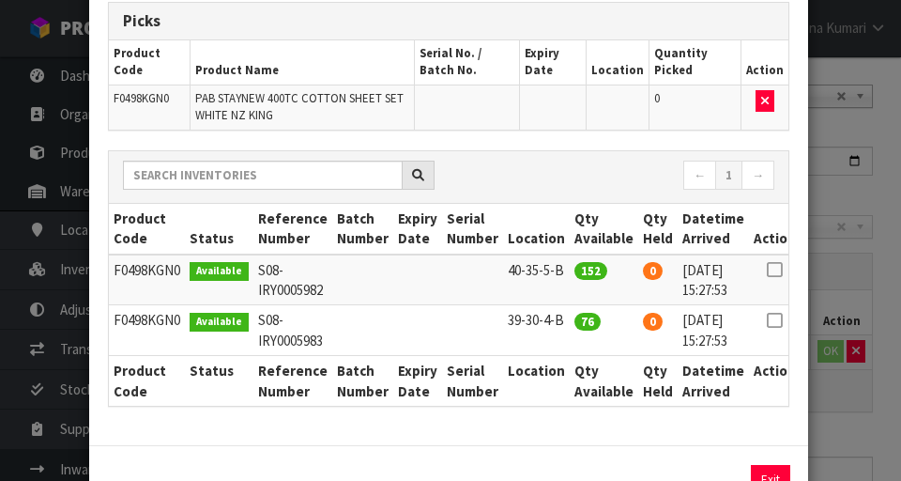
scroll to position [126, 0]
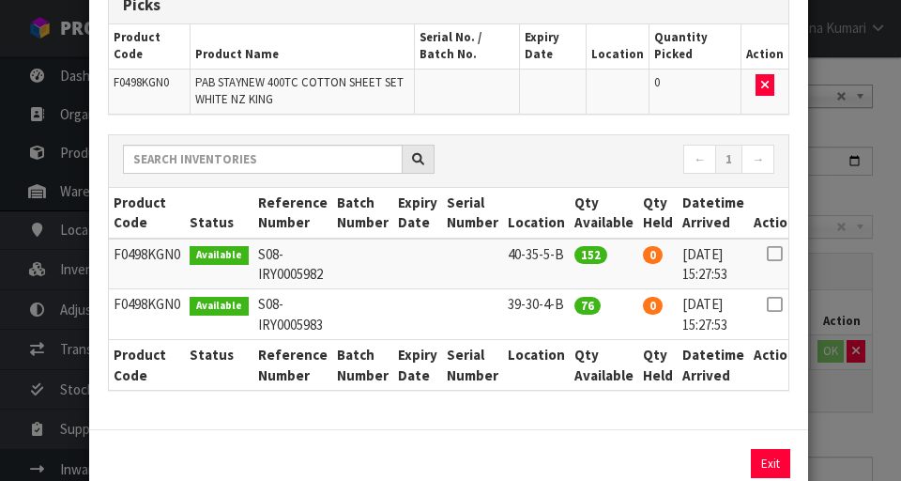
click at [562, 304] on icon at bounding box center [774, 304] width 15 height 1
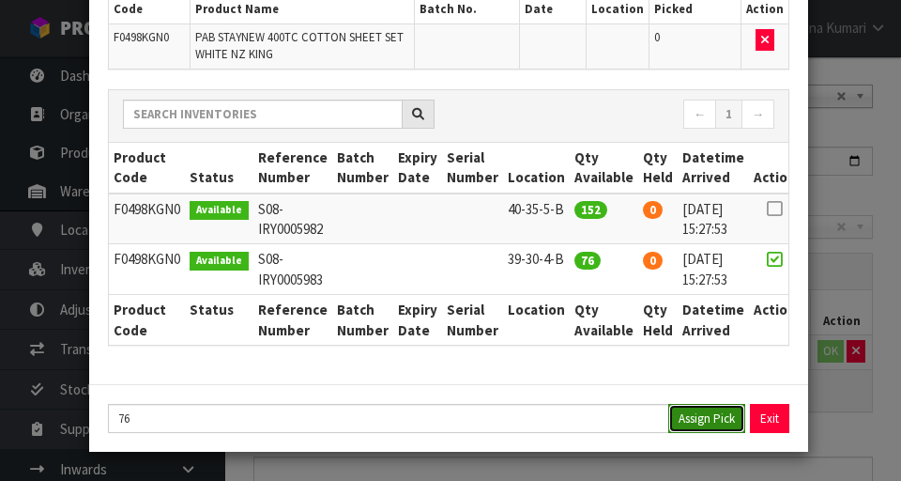
click at [562, 428] on button "Assign Pick" at bounding box center [707, 418] width 77 height 29
type input "76"
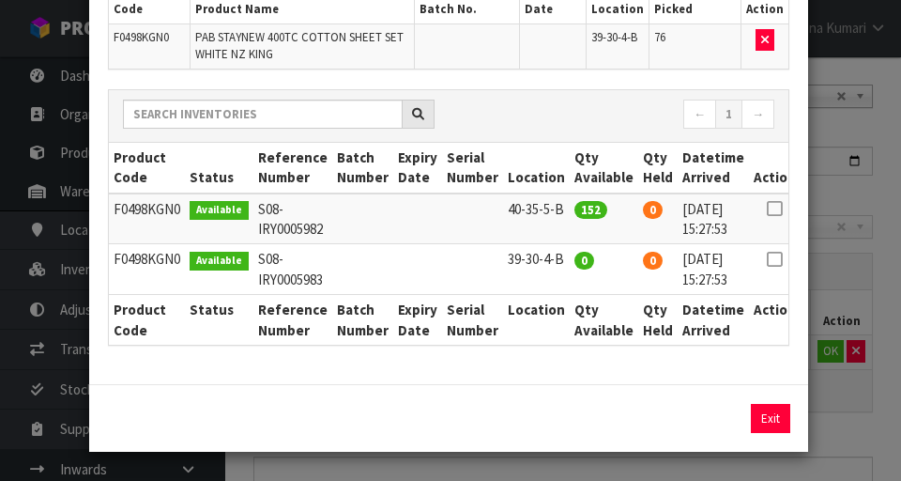
click at [562, 397] on div "Pick Line Picks Product Code Product Name Serial No. / Batch No. Expiry Date Lo…" at bounding box center [450, 240] width 901 height 481
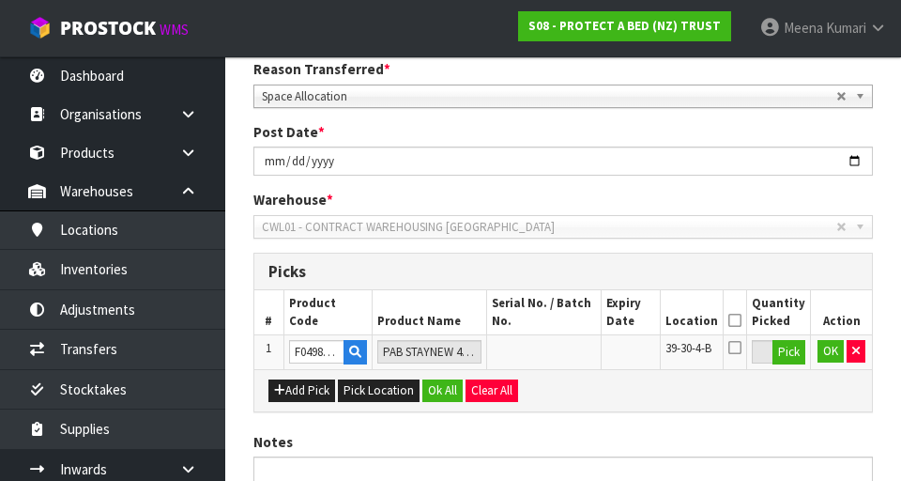
click at [562, 320] on icon at bounding box center [735, 320] width 13 height 1
click at [562, 359] on button "OK" at bounding box center [831, 351] width 26 height 23
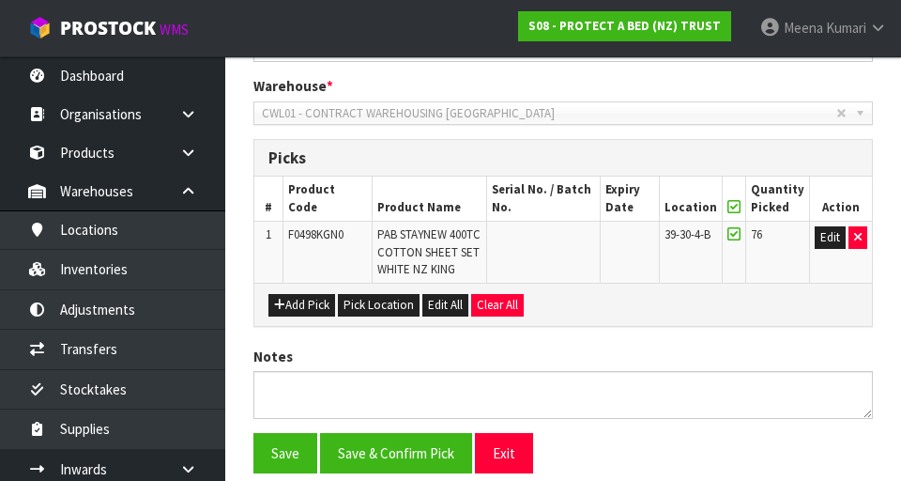
scroll to position [456, 0]
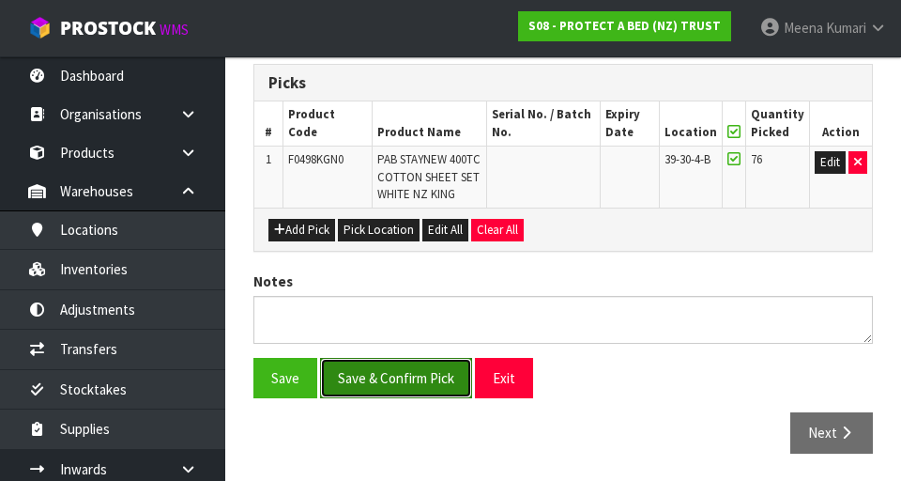
click at [400, 387] on button "Save & Confirm Pick" at bounding box center [396, 378] width 152 height 40
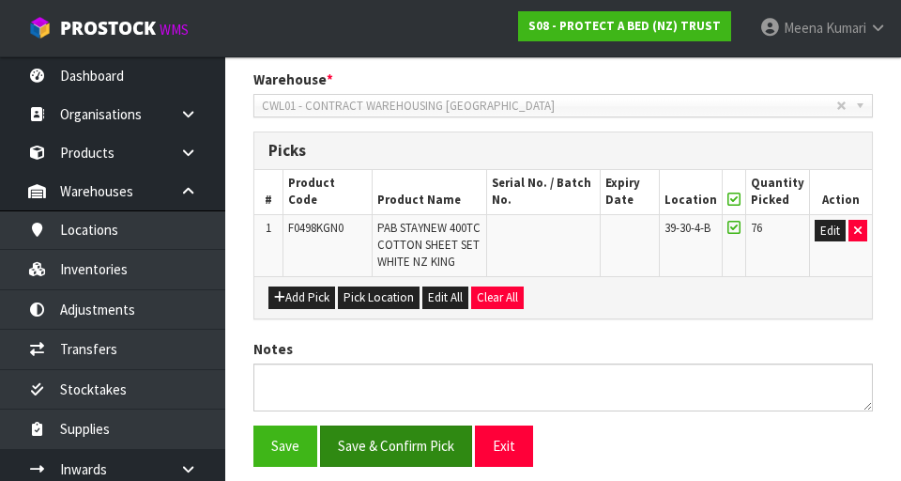
scroll to position [0, 0]
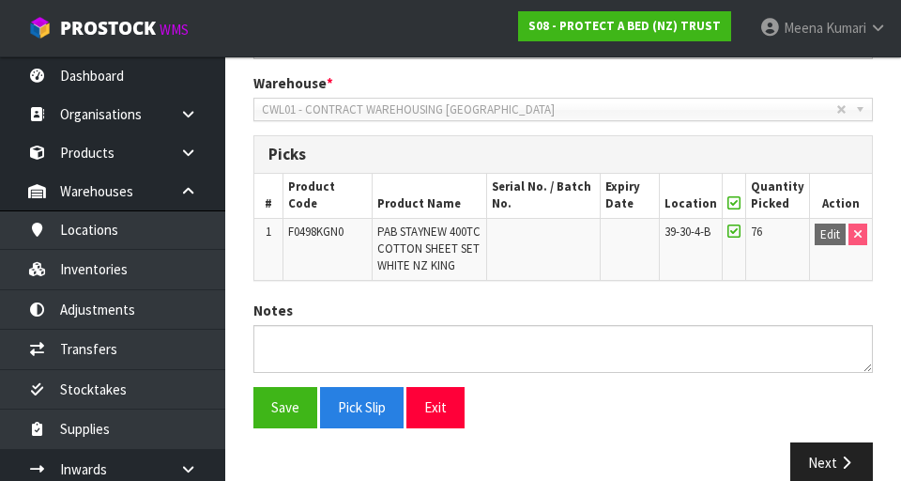
scroll to position [483, 0]
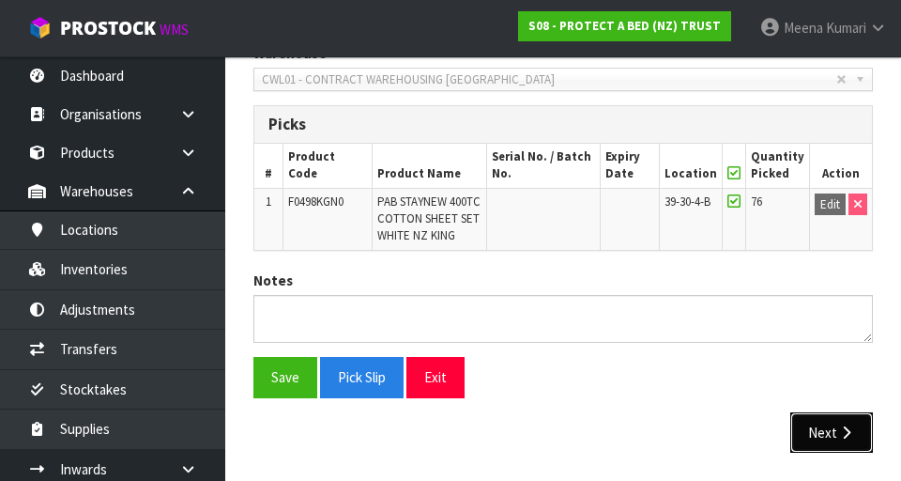
click at [562, 431] on button "Next" at bounding box center [832, 432] width 83 height 40
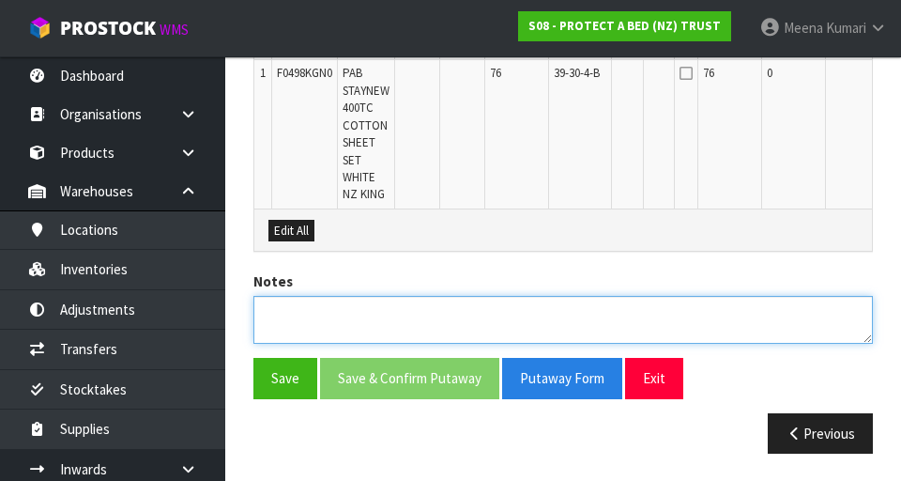
click at [562, 302] on textarea at bounding box center [564, 320] width 620 height 48
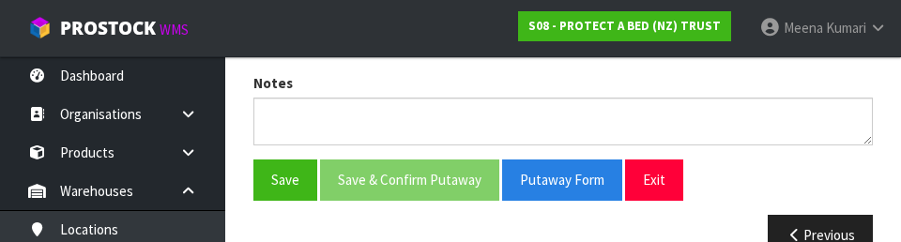
click at [562, 176] on div "Save Save & Confirm Putaway Putaway Form Exit" at bounding box center [563, 180] width 648 height 40
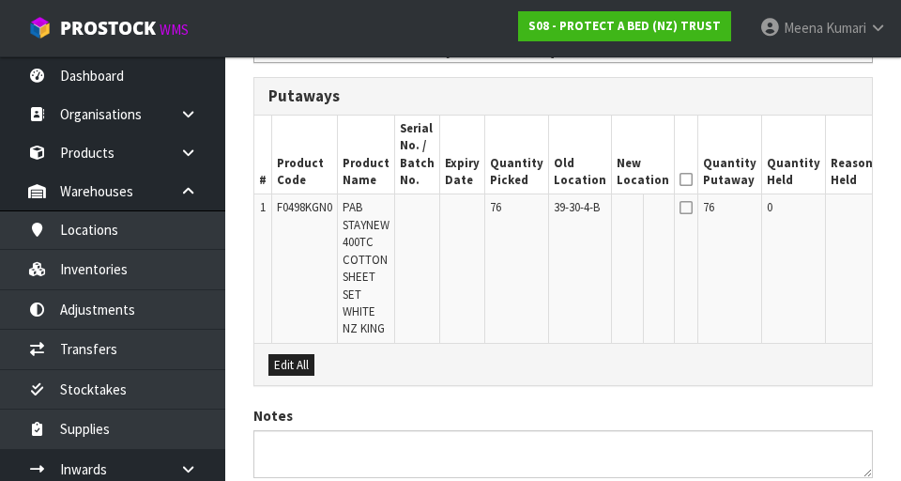
scroll to position [510, 0]
click at [562, 212] on button "Edit" at bounding box center [899, 211] width 31 height 23
click at [562, 209] on input "text" at bounding box center [632, 211] width 30 height 23
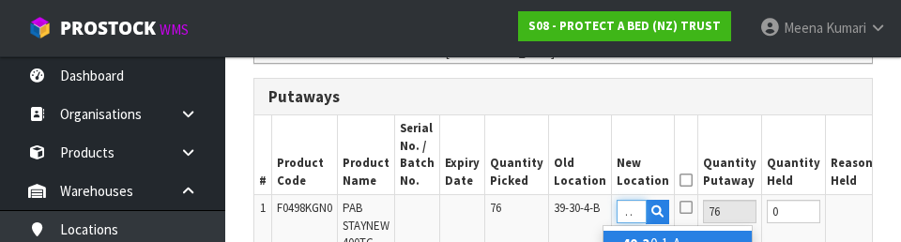
scroll to position [0, 15]
type input "40-30-3-A"
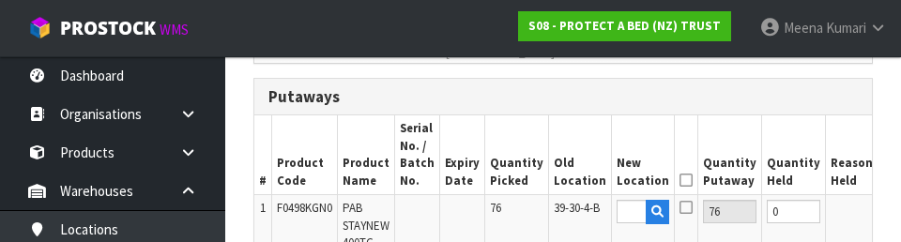
click at [562, 211] on button "OK" at bounding box center [897, 211] width 26 height 23
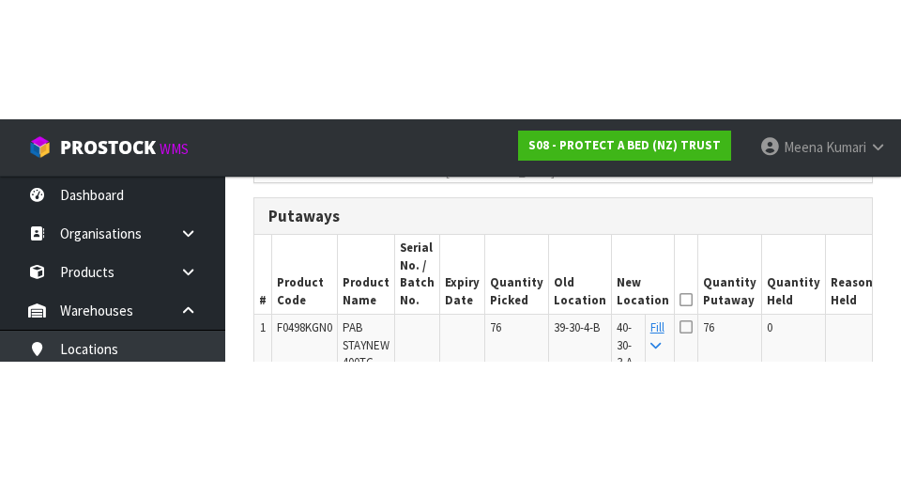
scroll to position [510, 0]
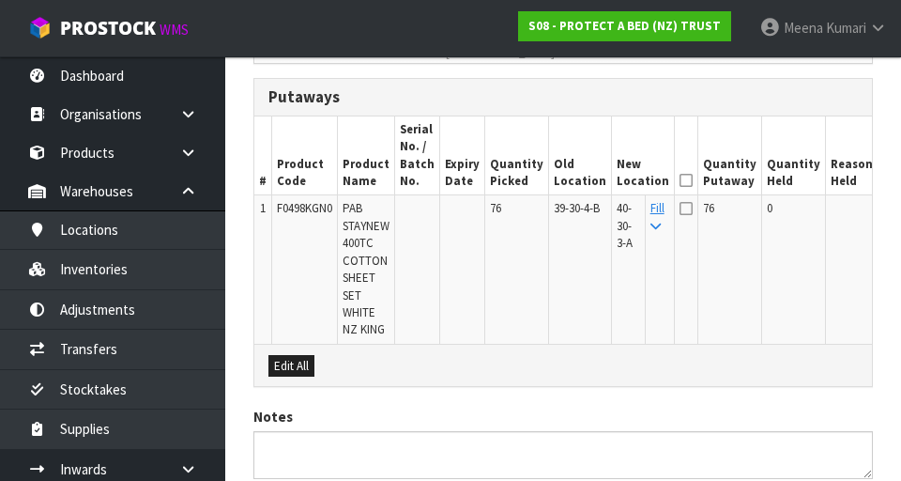
click at [562, 180] on icon at bounding box center [686, 180] width 13 height 1
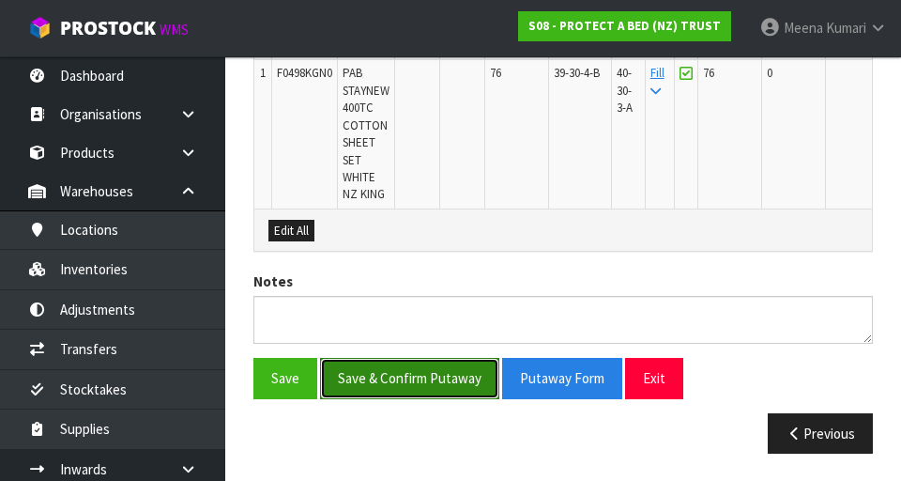
click at [421, 371] on button "Save & Confirm Putaway" at bounding box center [409, 378] width 179 height 40
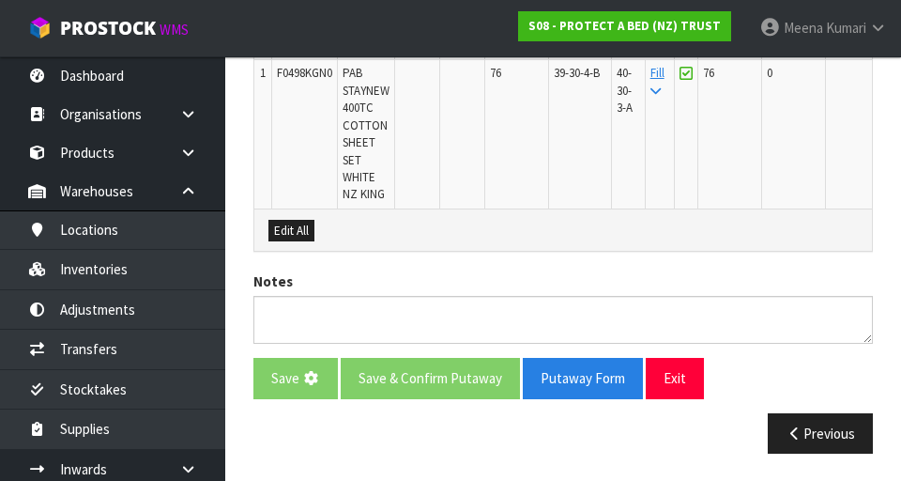
scroll to position [0, 0]
